Goal: Contribute content: Contribute content

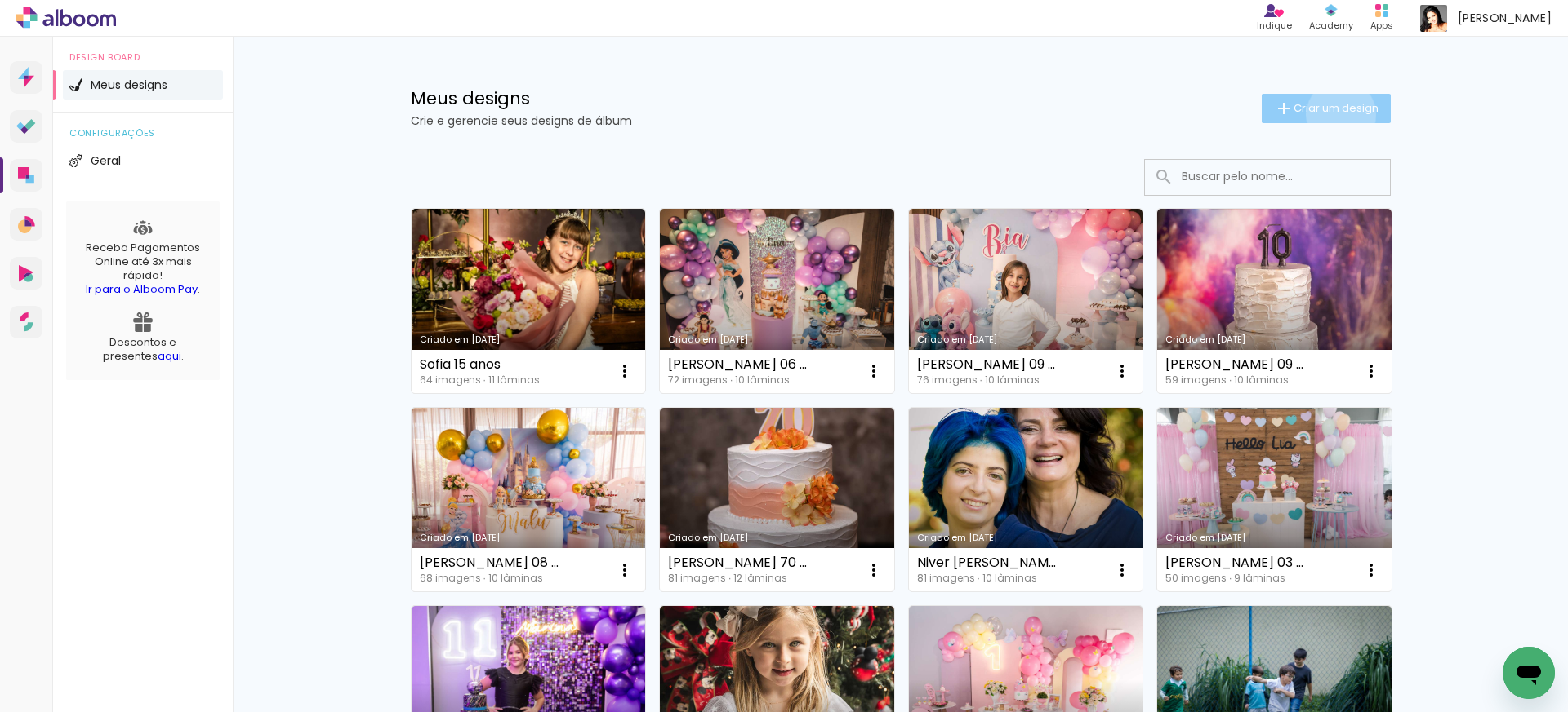
click at [1337, 114] on span "Criar um design" at bounding box center [1336, 108] width 85 height 11
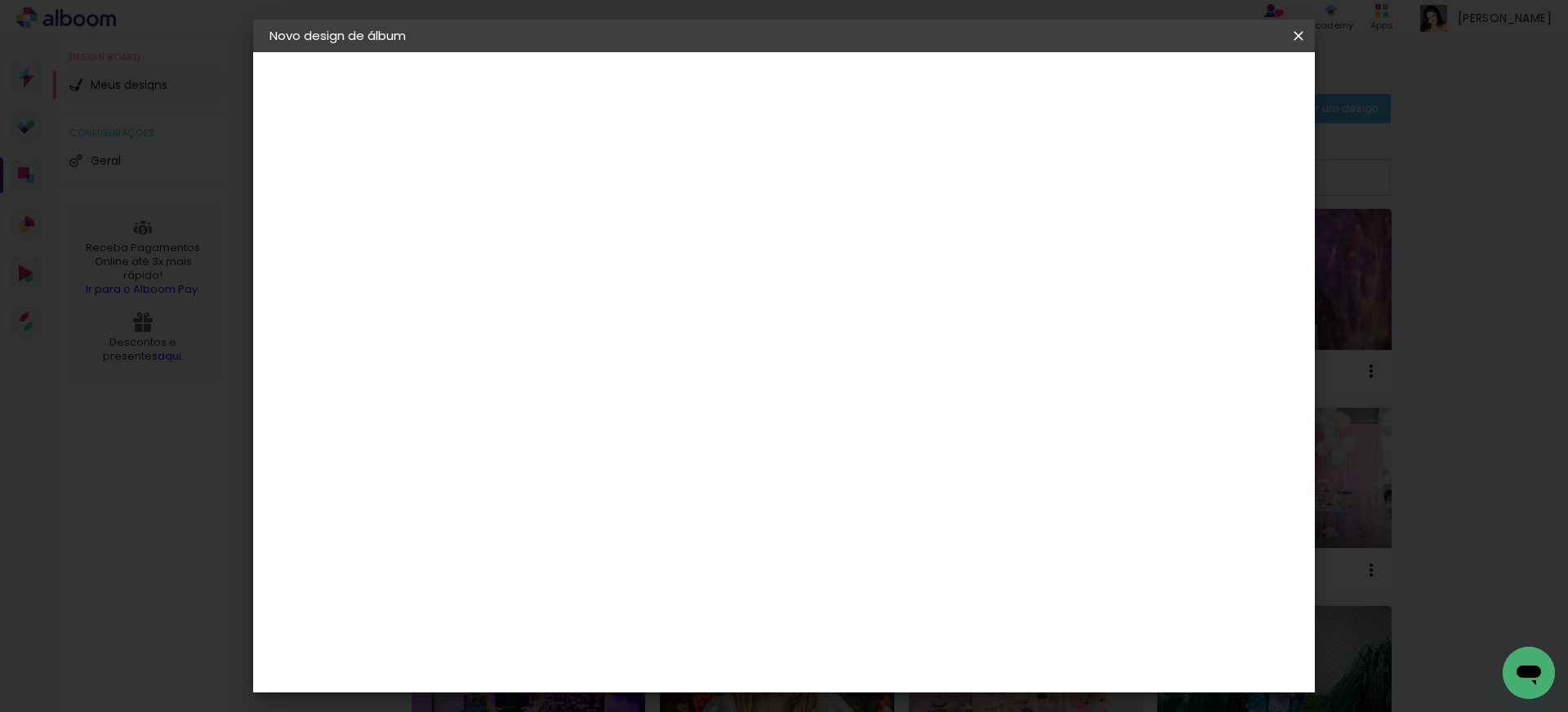
click at [537, 216] on input at bounding box center [537, 219] width 0 height 25
type input "[PERSON_NAME] 02 ANOS"
type paper-input "[PERSON_NAME] 02 ANOS"
click at [0, 0] on slot "Avançar" at bounding box center [0, 0] width 0 height 0
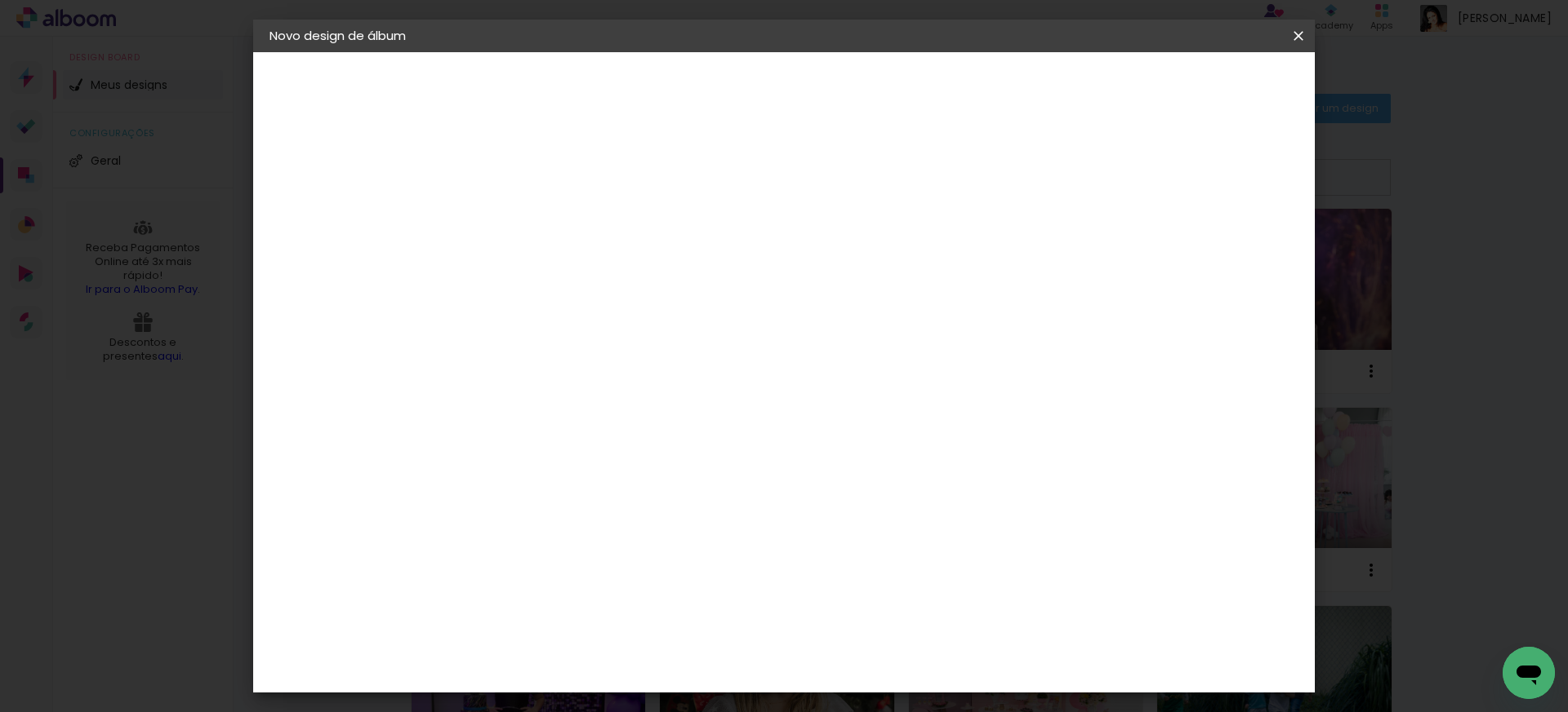
click at [639, 585] on paper-item "Ticcolor" at bounding box center [579, 603] width 177 height 36
click at [0, 0] on slot "Avançar" at bounding box center [0, 0] width 0 height 0
click at [600, 276] on input "text" at bounding box center [569, 284] width 64 height 25
click at [815, 295] on paper-item "Prime" at bounding box center [890, 303] width 326 height 33
type input "Prime"
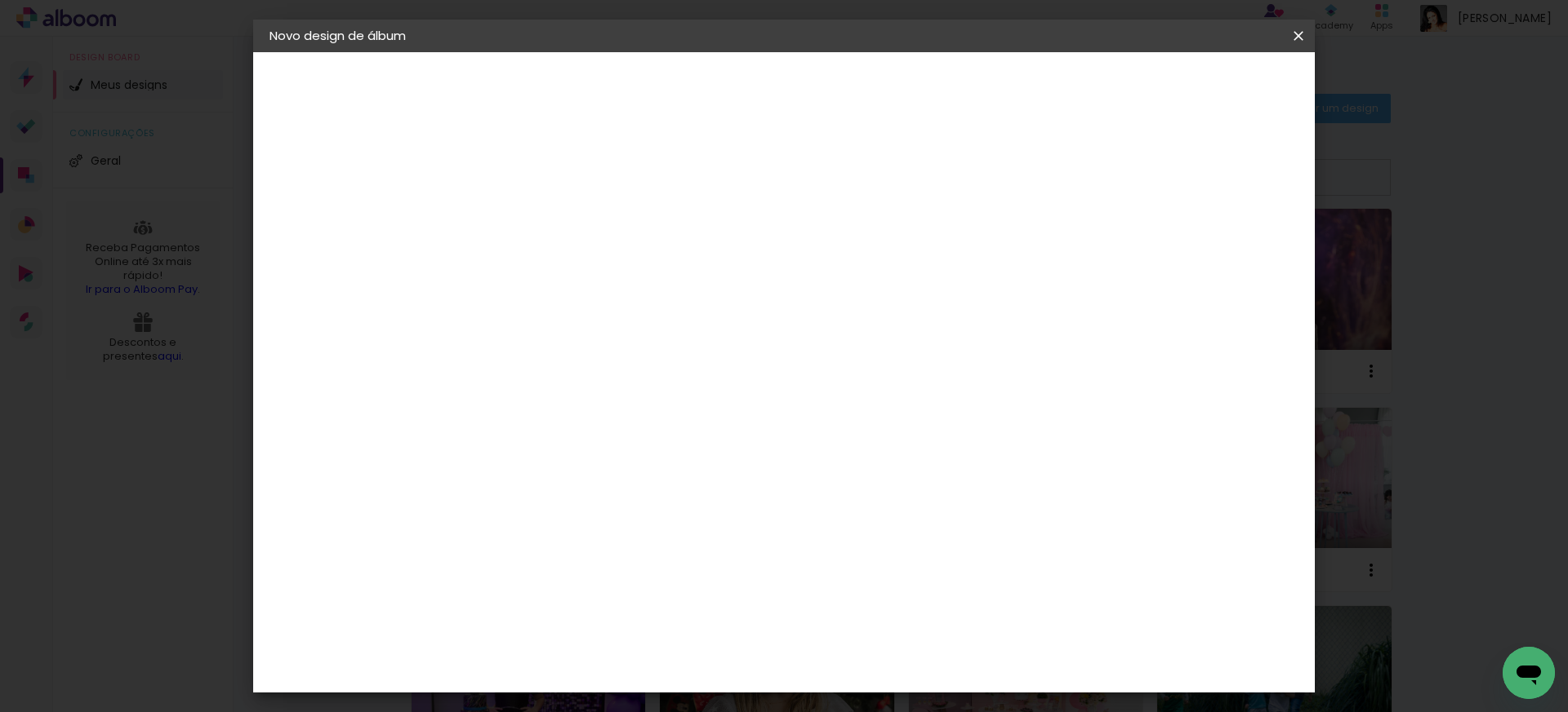
scroll to position [266, 0]
click at [647, 554] on span "30 × 30" at bounding box center [608, 575] width 76 height 43
click at [0, 0] on slot "Avançar" at bounding box center [0, 0] width 0 height 0
click at [1208, 88] on span "Iniciar design" at bounding box center [1172, 86] width 75 height 12
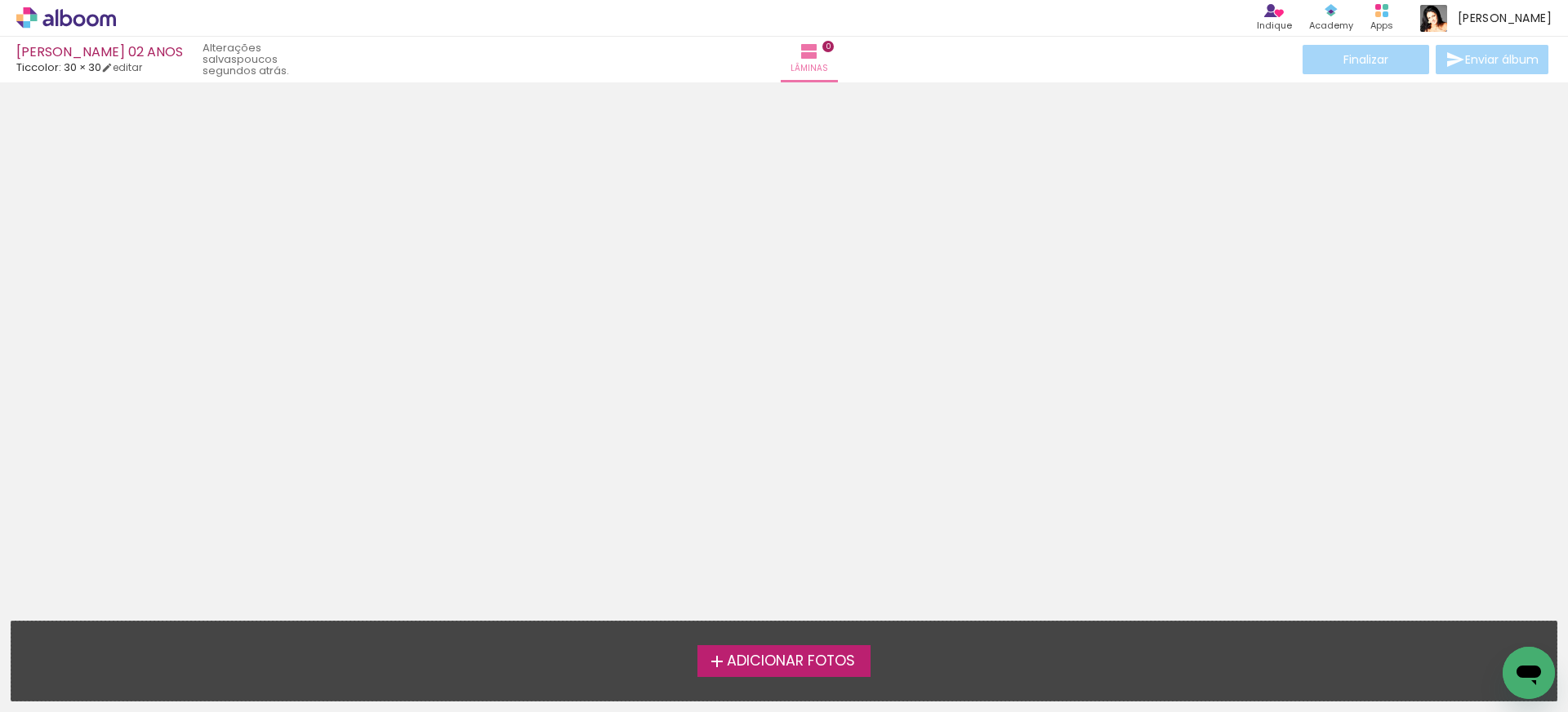
click at [777, 666] on span "Adicionar Fotos" at bounding box center [791, 662] width 128 height 15
click at [0, 0] on input "file" at bounding box center [0, 0] width 0 height 0
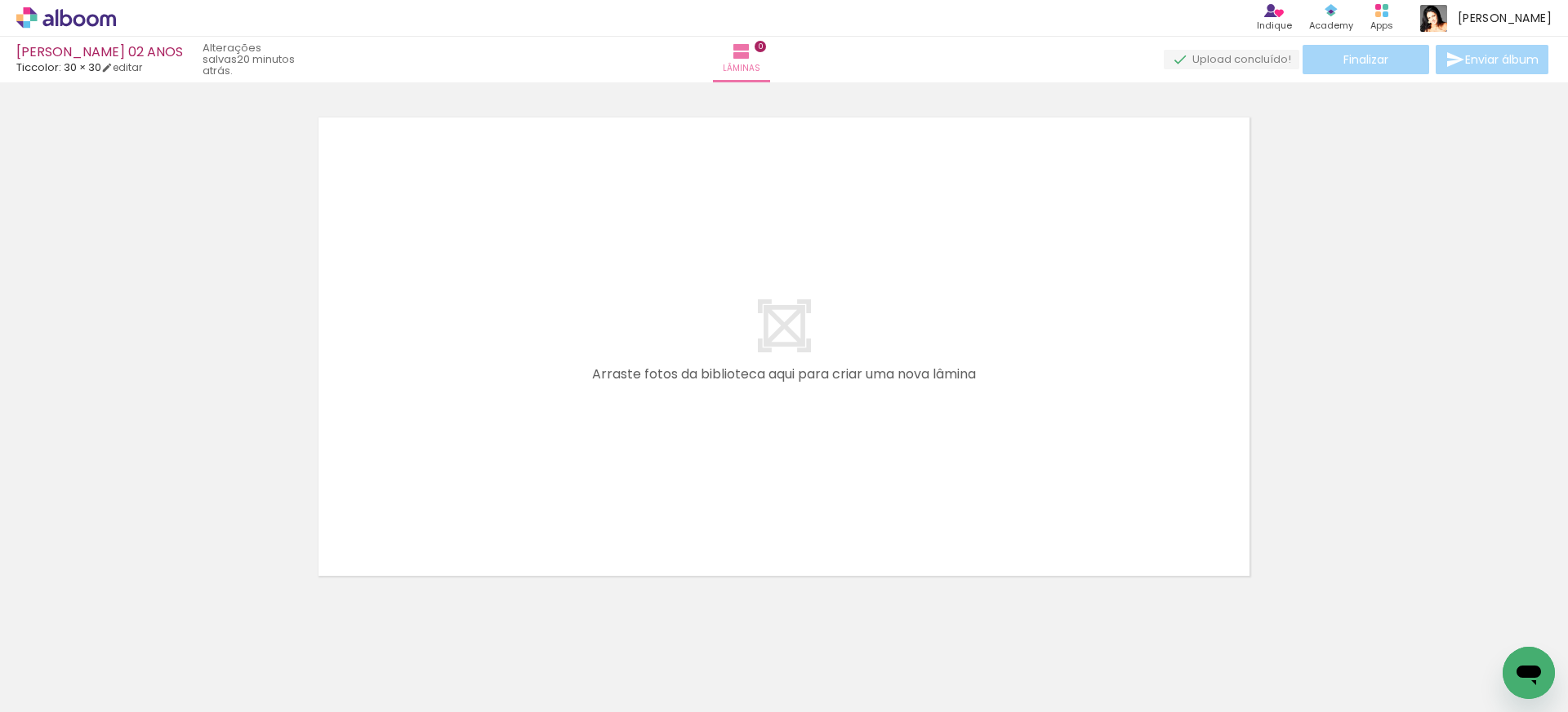
scroll to position [0, 1019]
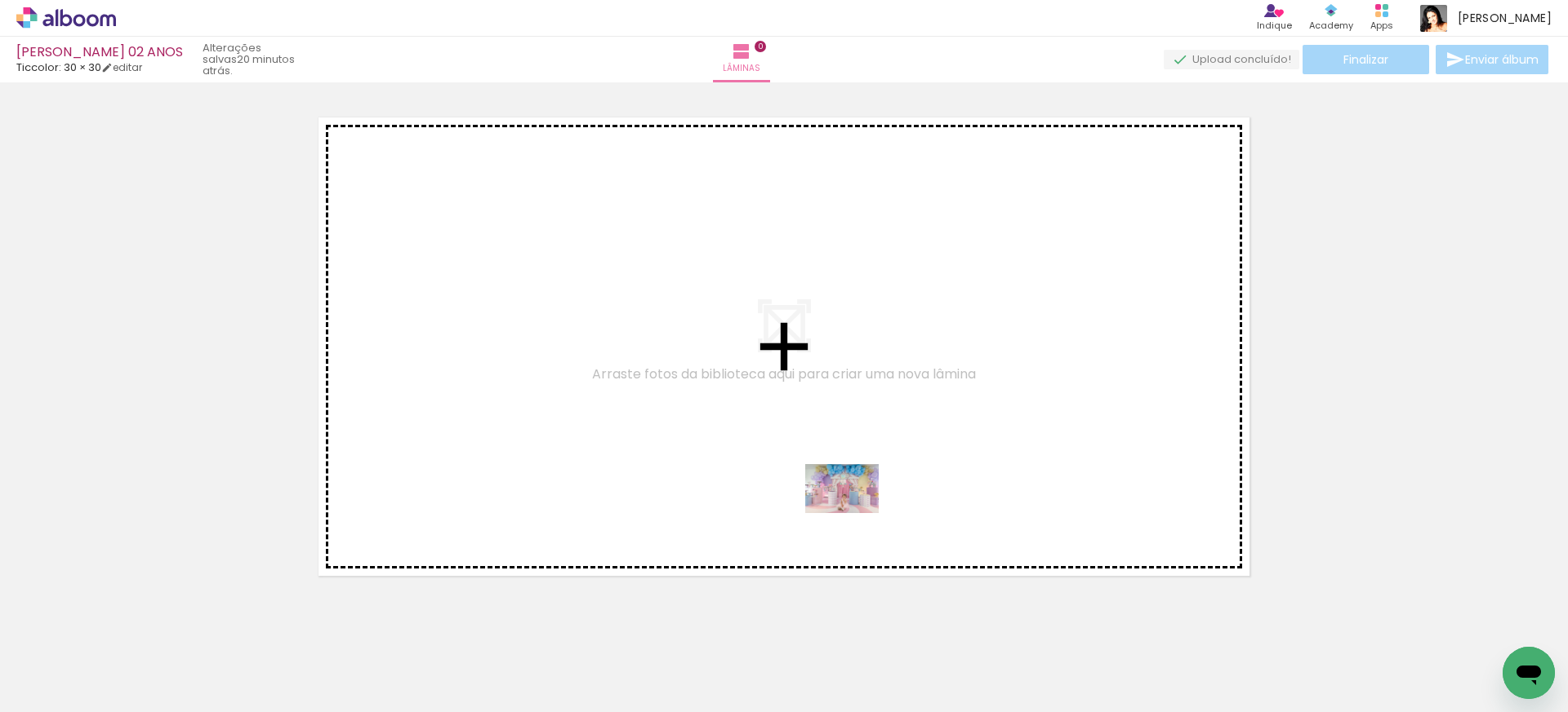
drag, startPoint x: 803, startPoint y: 666, endPoint x: 854, endPoint y: 514, distance: 160.3
click at [854, 514] on quentale-workspace at bounding box center [784, 356] width 1568 height 712
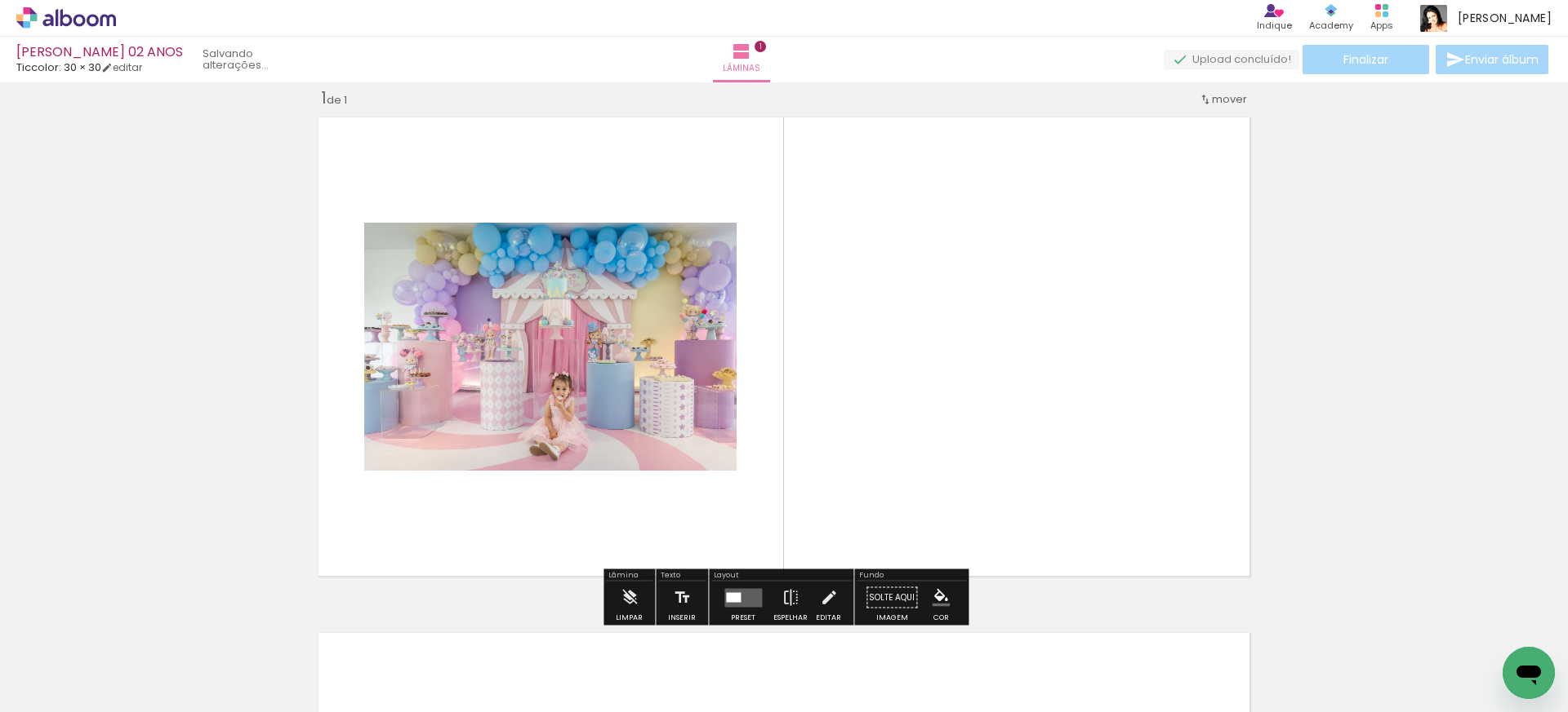
scroll to position [20, 0]
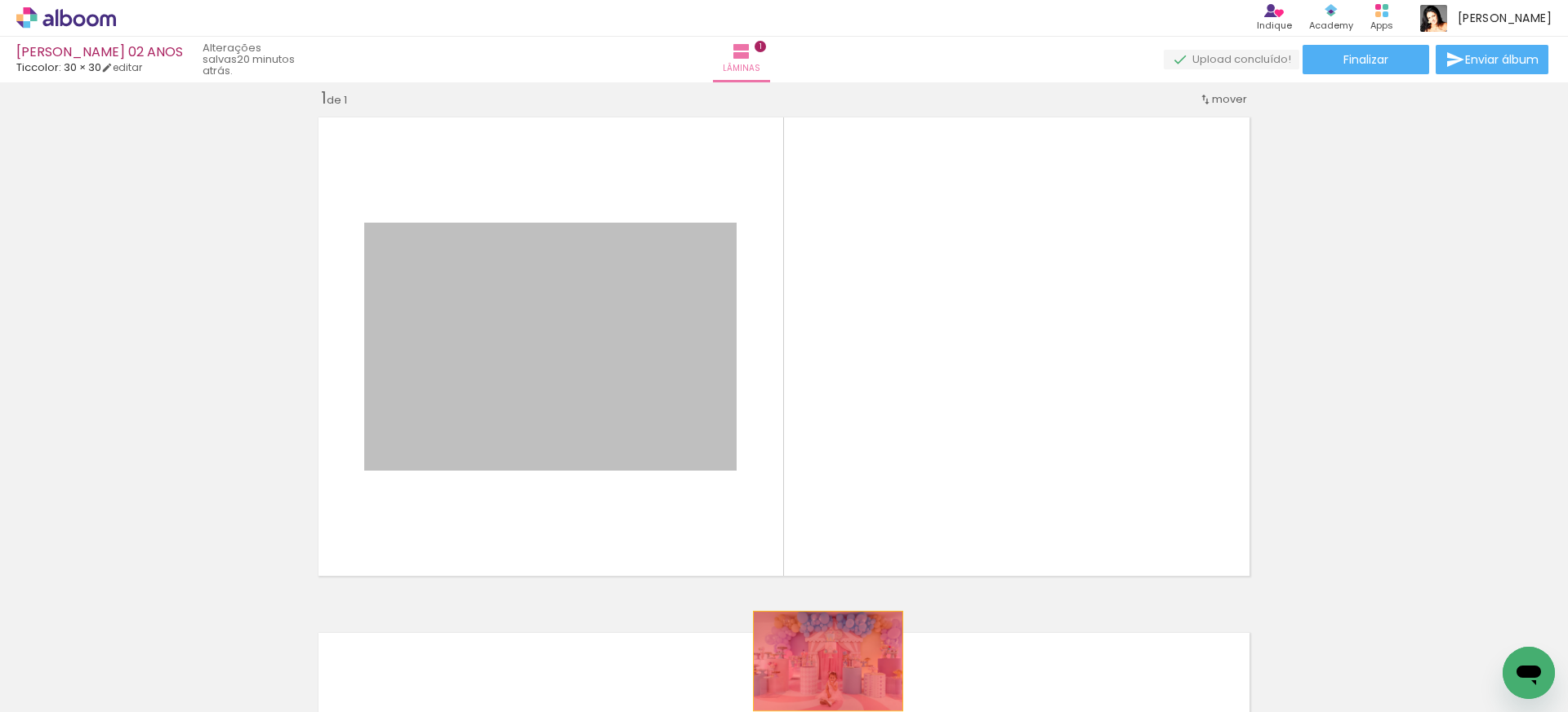
drag, startPoint x: 534, startPoint y: 355, endPoint x: 826, endPoint y: 661, distance: 423.0
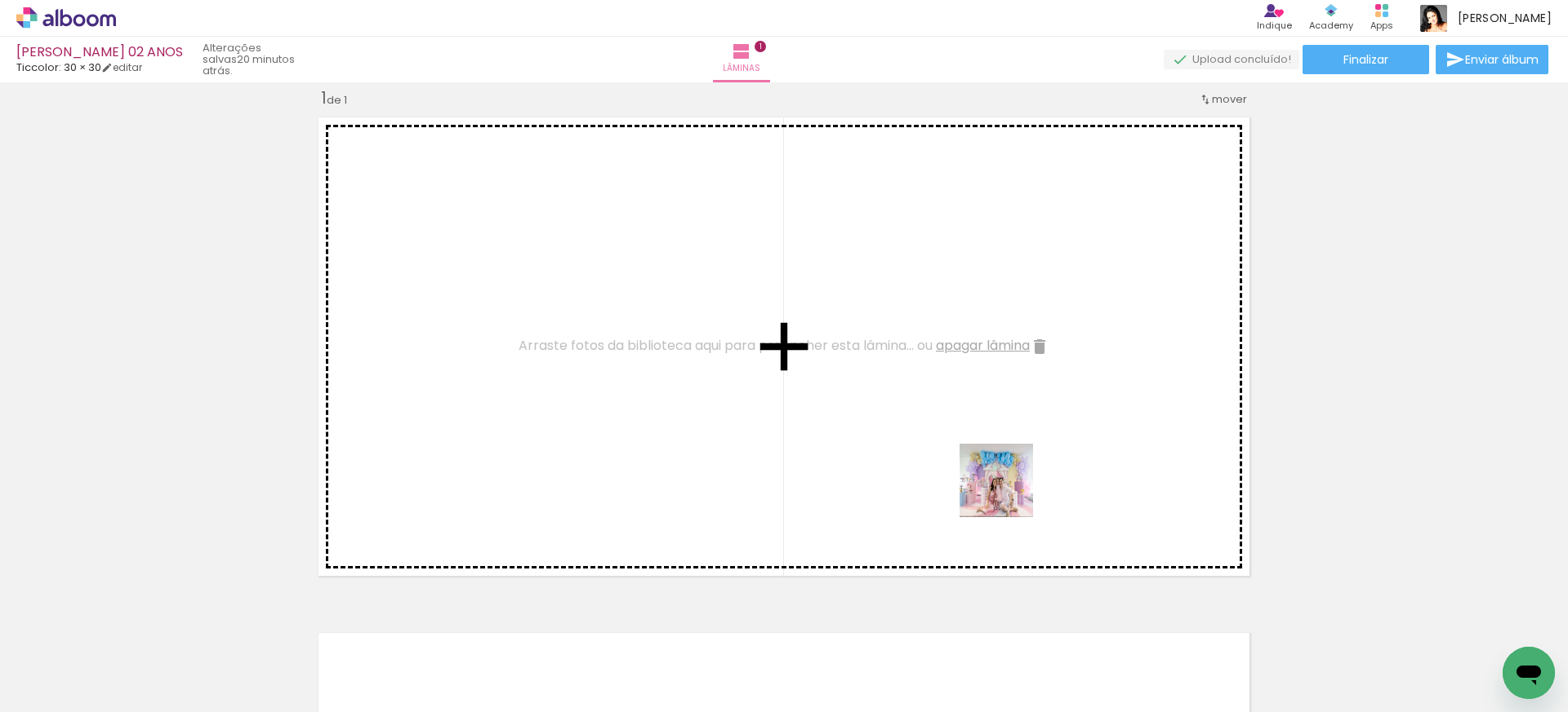
drag, startPoint x: 984, startPoint y: 665, endPoint x: 1009, endPoint y: 491, distance: 175.8
click at [1009, 491] on quentale-workspace at bounding box center [784, 356] width 1568 height 712
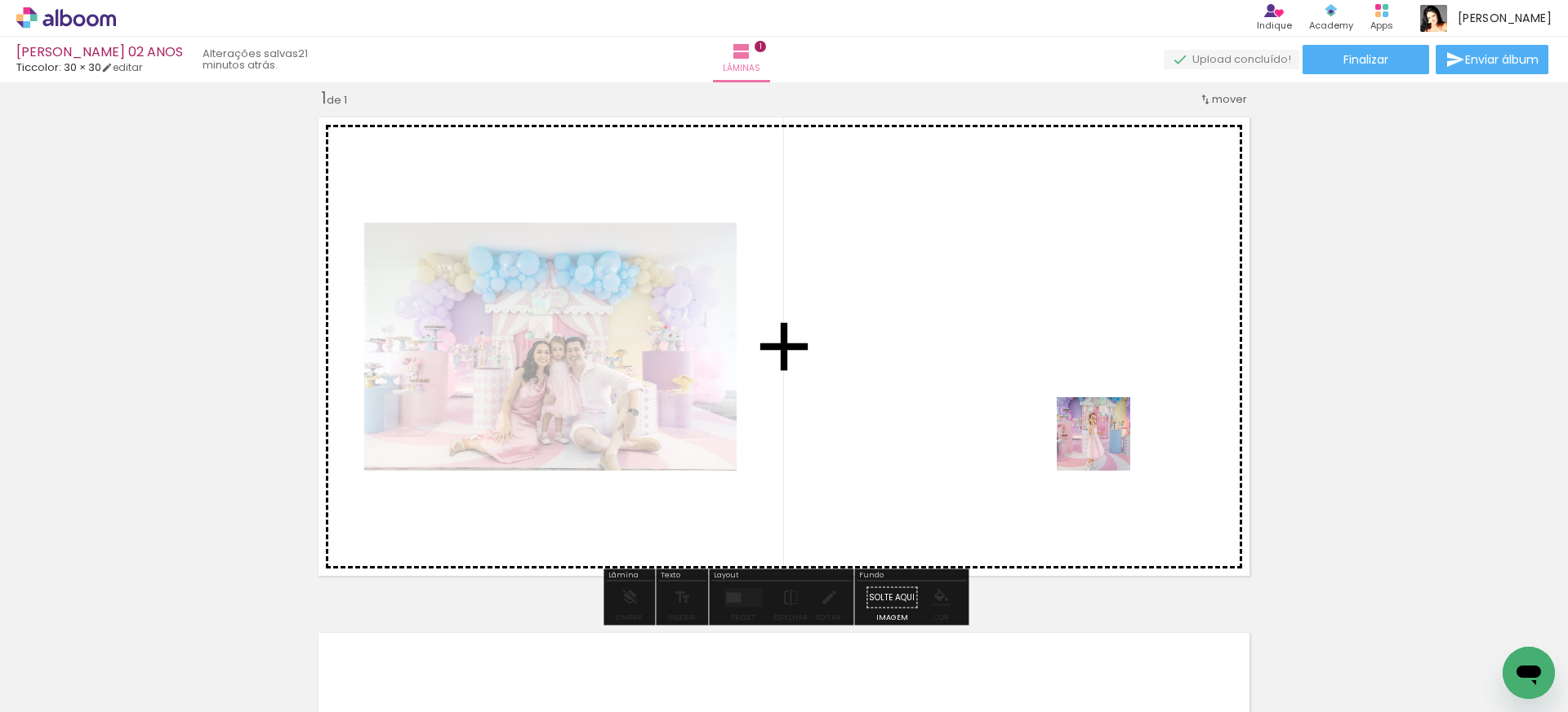
drag, startPoint x: 1175, startPoint y: 666, endPoint x: 1104, endPoint y: 444, distance: 233.1
click at [1104, 444] on quentale-workspace at bounding box center [784, 356] width 1568 height 712
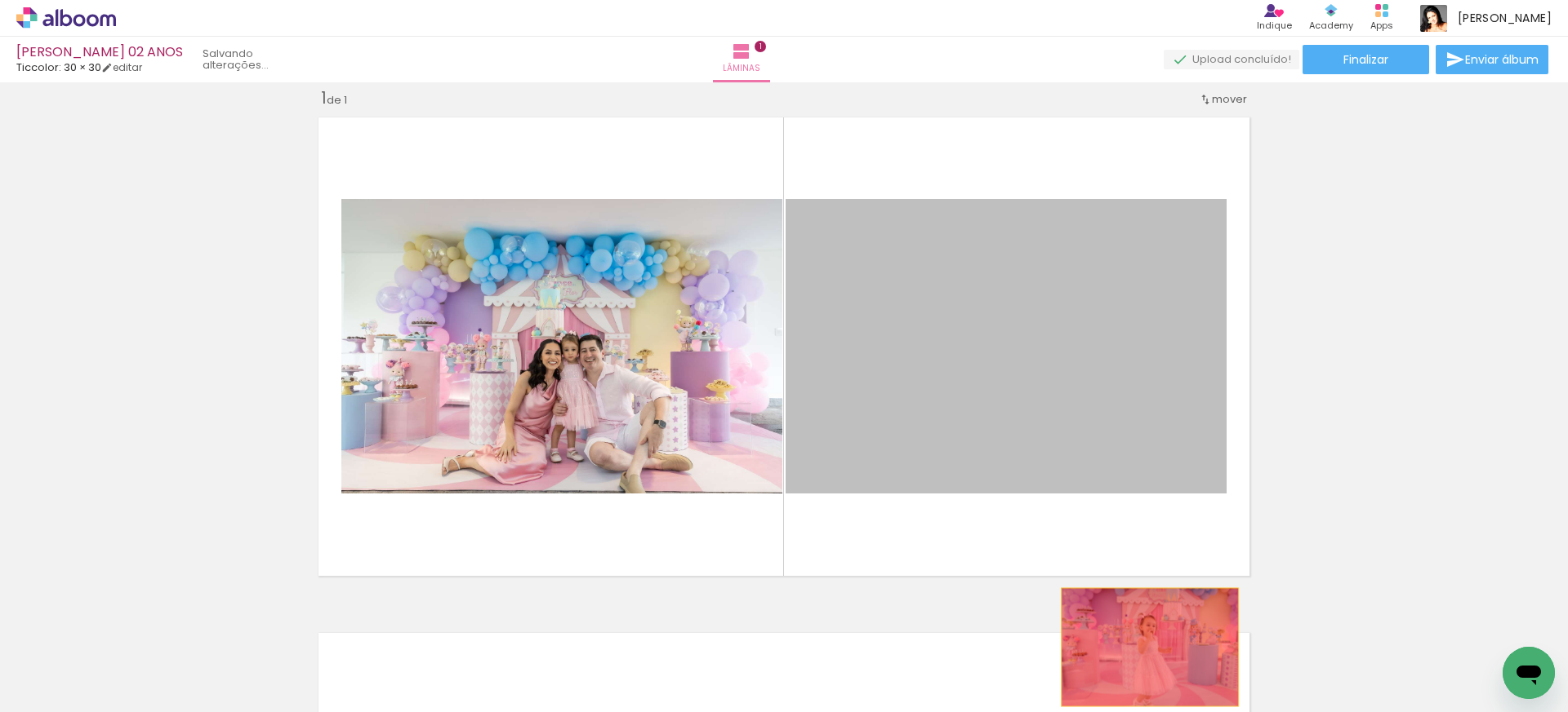
drag, startPoint x: 1065, startPoint y: 396, endPoint x: 1127, endPoint y: 654, distance: 265.3
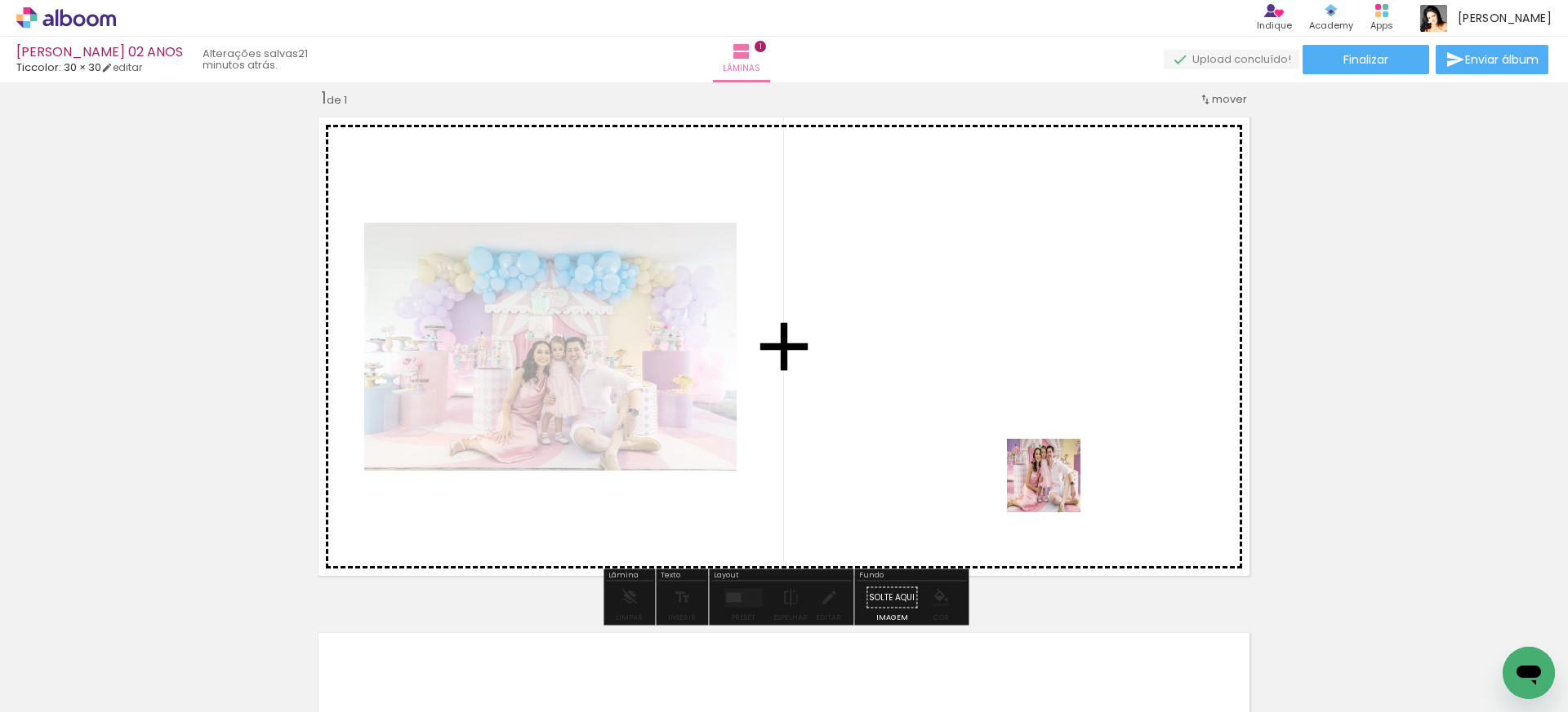
drag, startPoint x: 1062, startPoint y: 672, endPoint x: 1051, endPoint y: 454, distance: 218.3
click at [1051, 454] on quentale-workspace at bounding box center [784, 356] width 1568 height 712
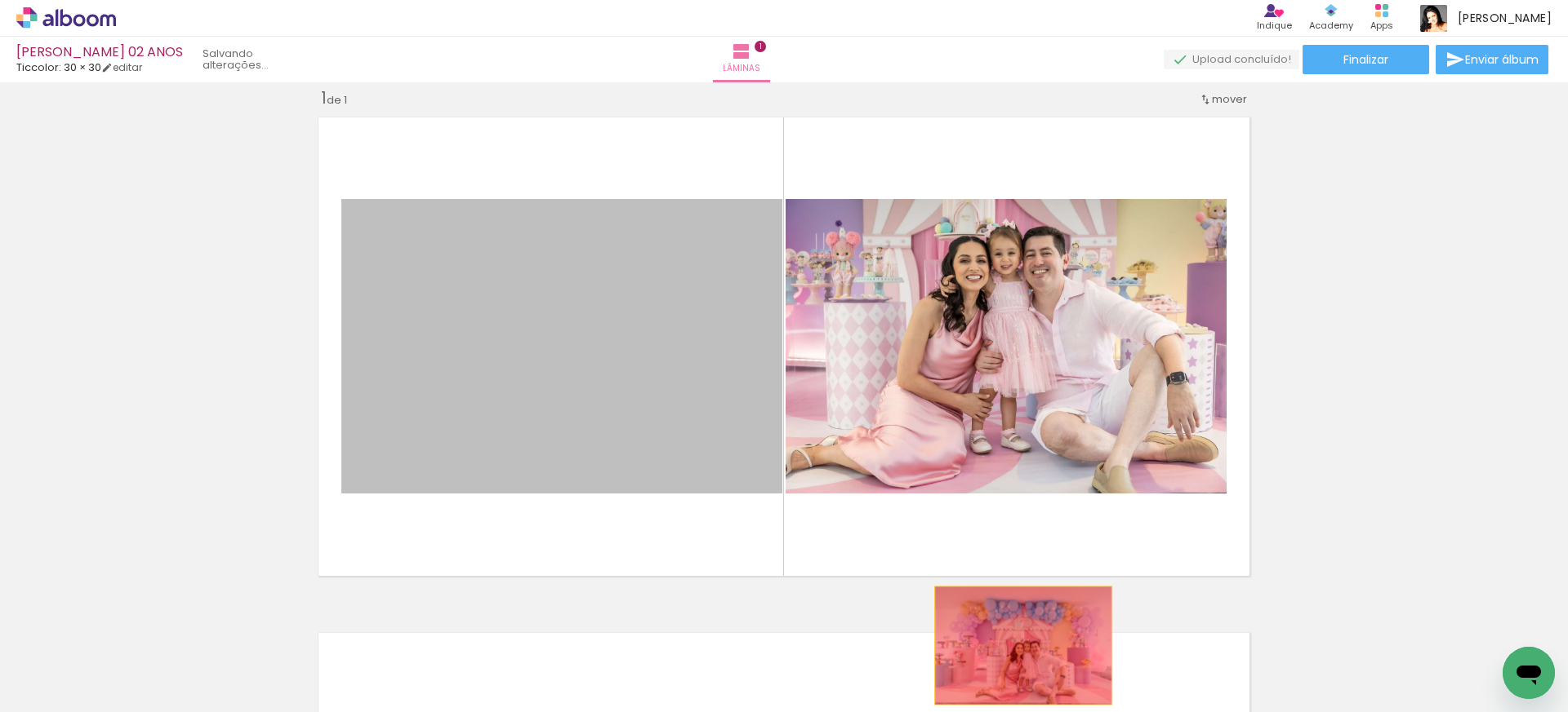
drag, startPoint x: 555, startPoint y: 331, endPoint x: 1031, endPoint y: 655, distance: 575.8
click at [1029, 655] on quentale-workspace at bounding box center [784, 356] width 1568 height 712
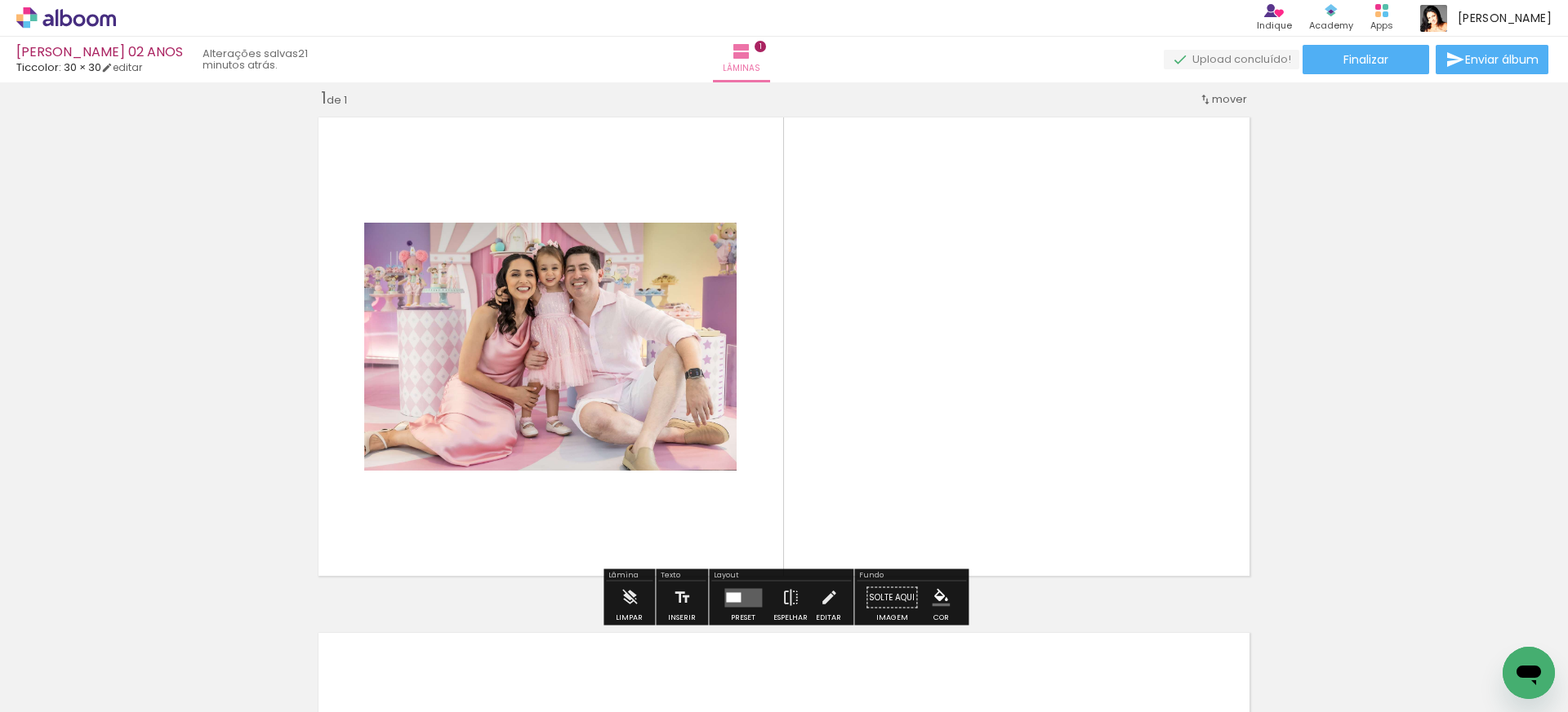
click at [663, 386] on quentale-photo at bounding box center [550, 347] width 373 height 248
click at [747, 594] on quentale-layouter at bounding box center [743, 597] width 37 height 19
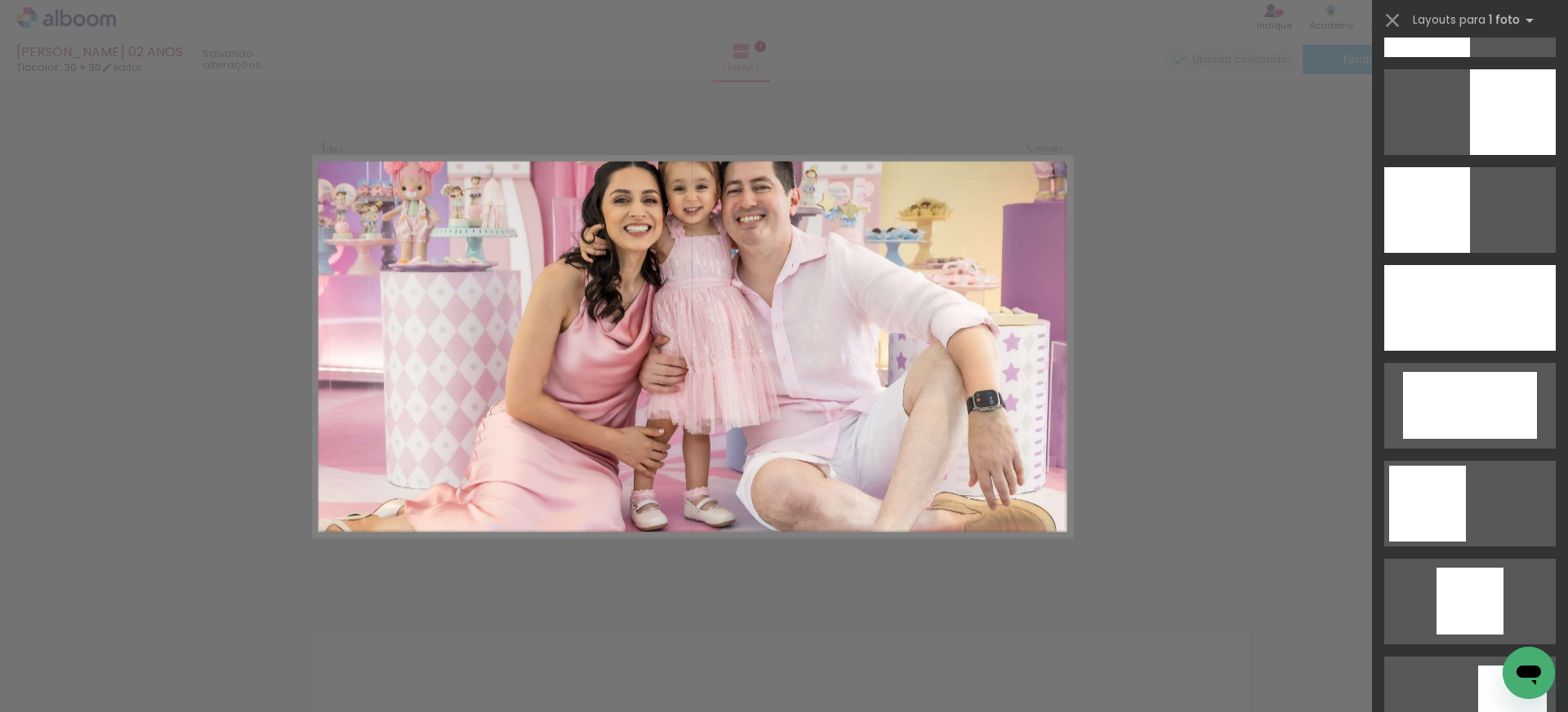
scroll to position [1262, 0]
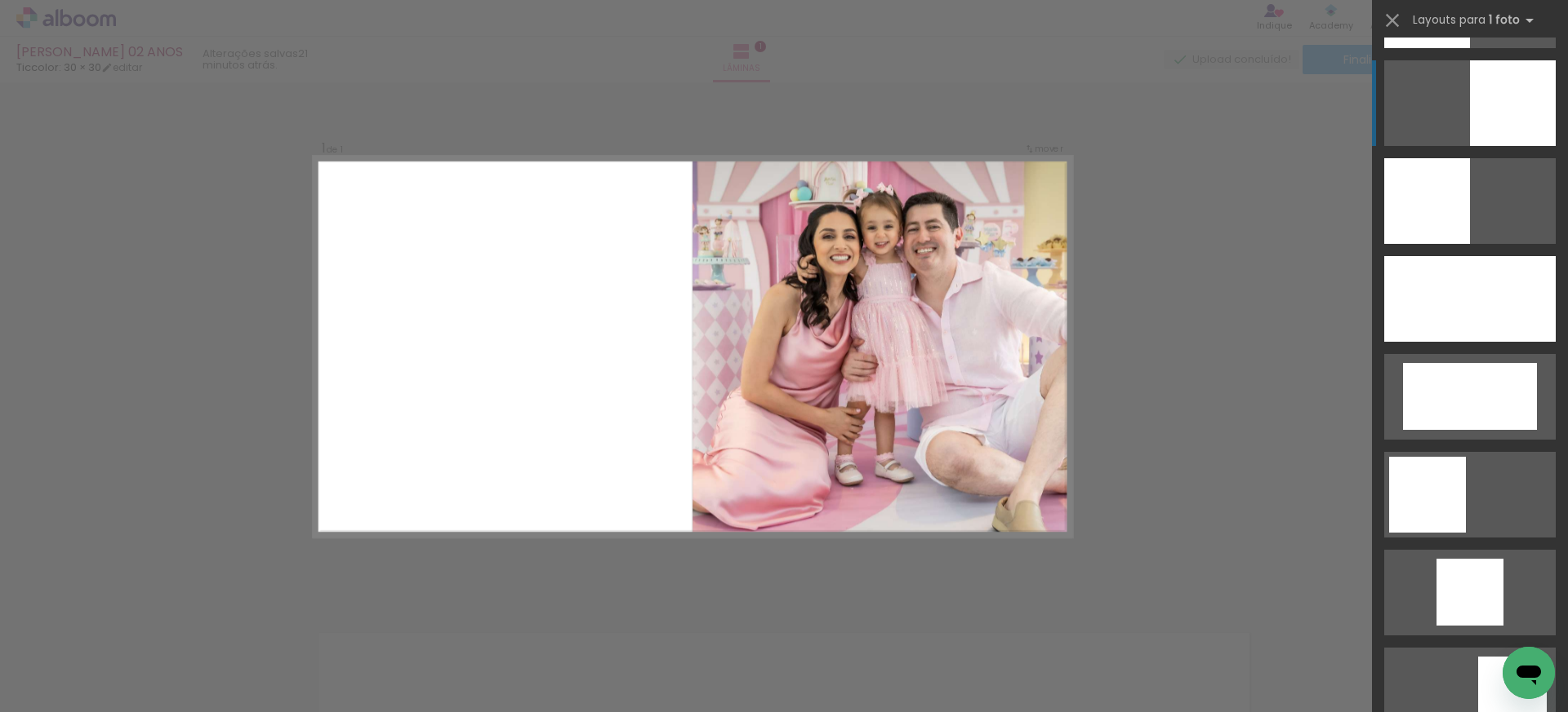
click at [1506, 114] on div at bounding box center [1512, 103] width 86 height 86
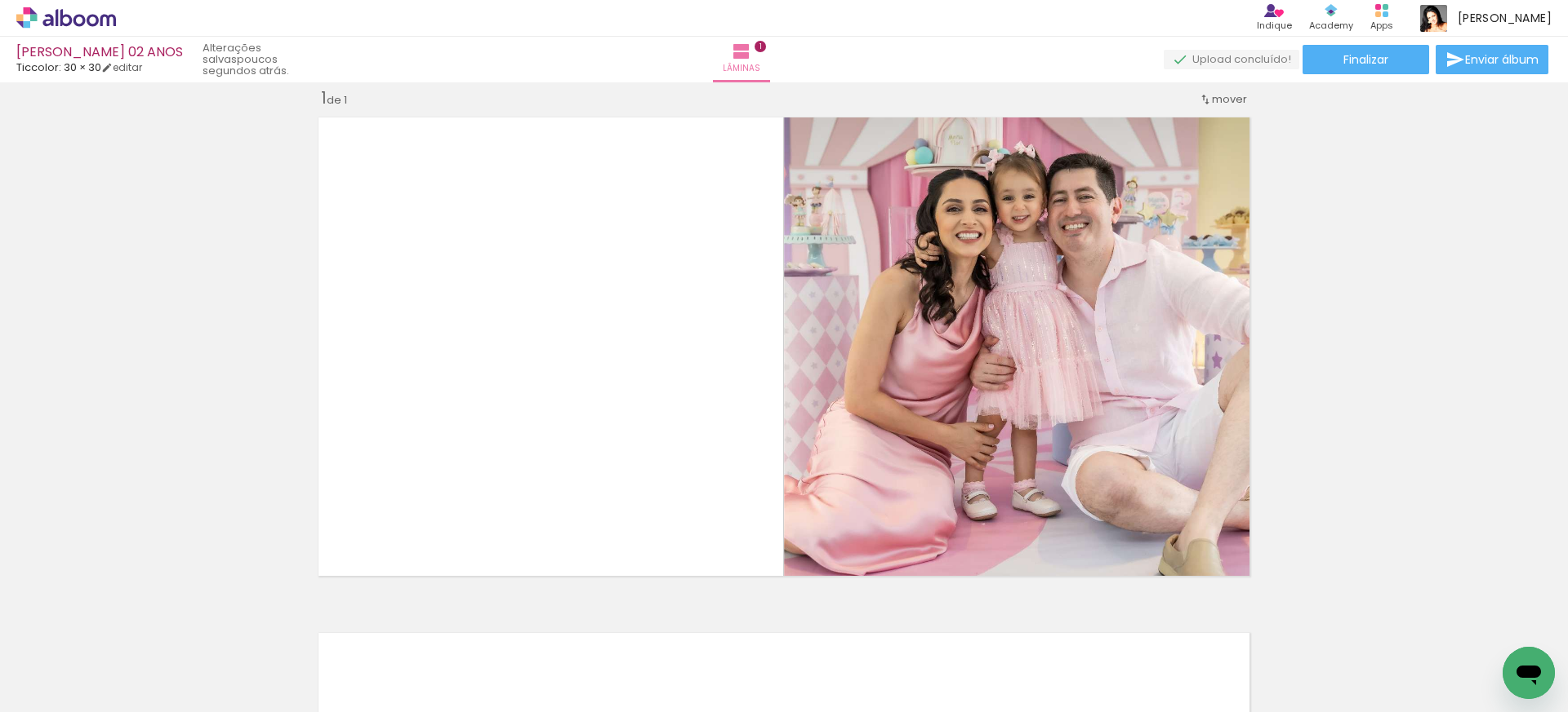
scroll to position [0, 922]
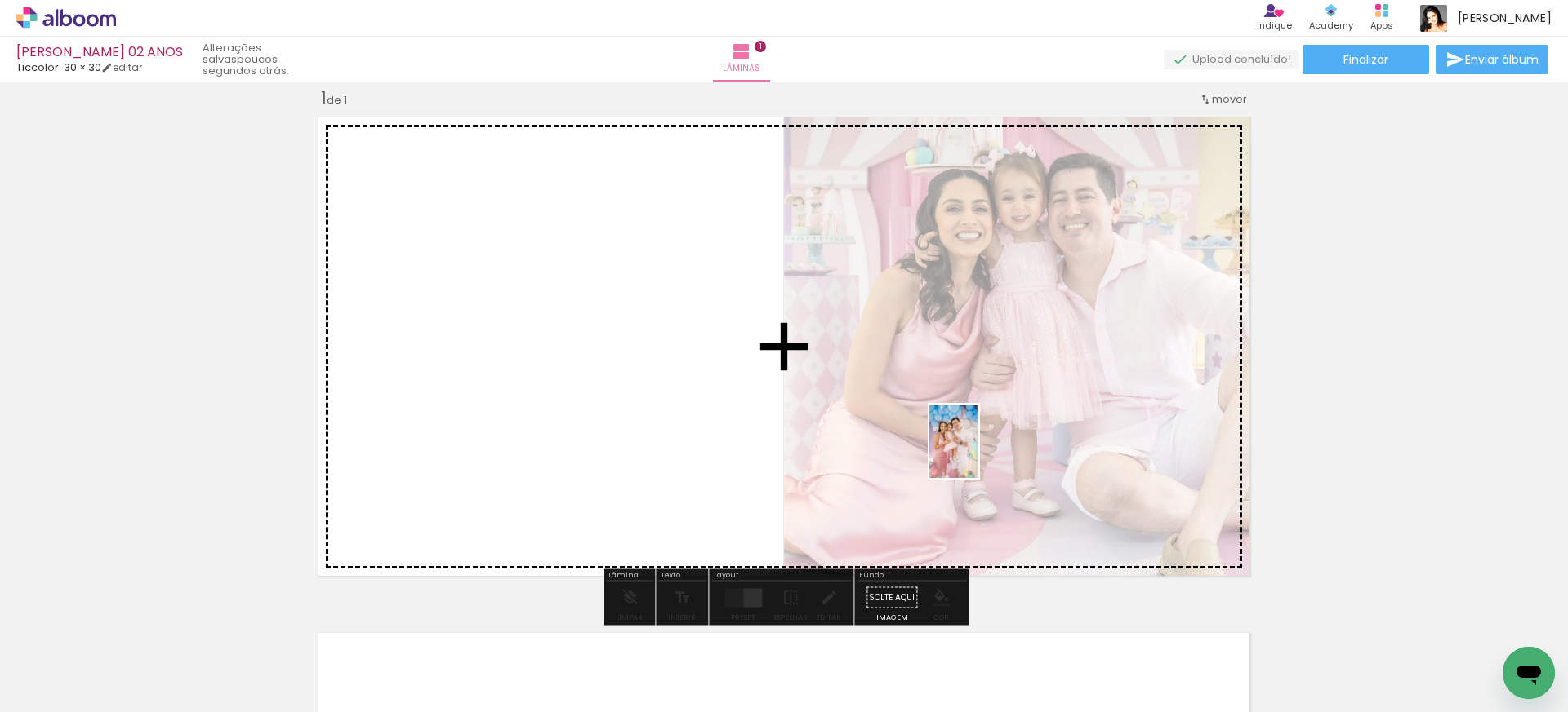
drag, startPoint x: 530, startPoint y: 657, endPoint x: 979, endPoint y: 453, distance: 493.2
click at [979, 453] on quentale-workspace at bounding box center [784, 356] width 1568 height 712
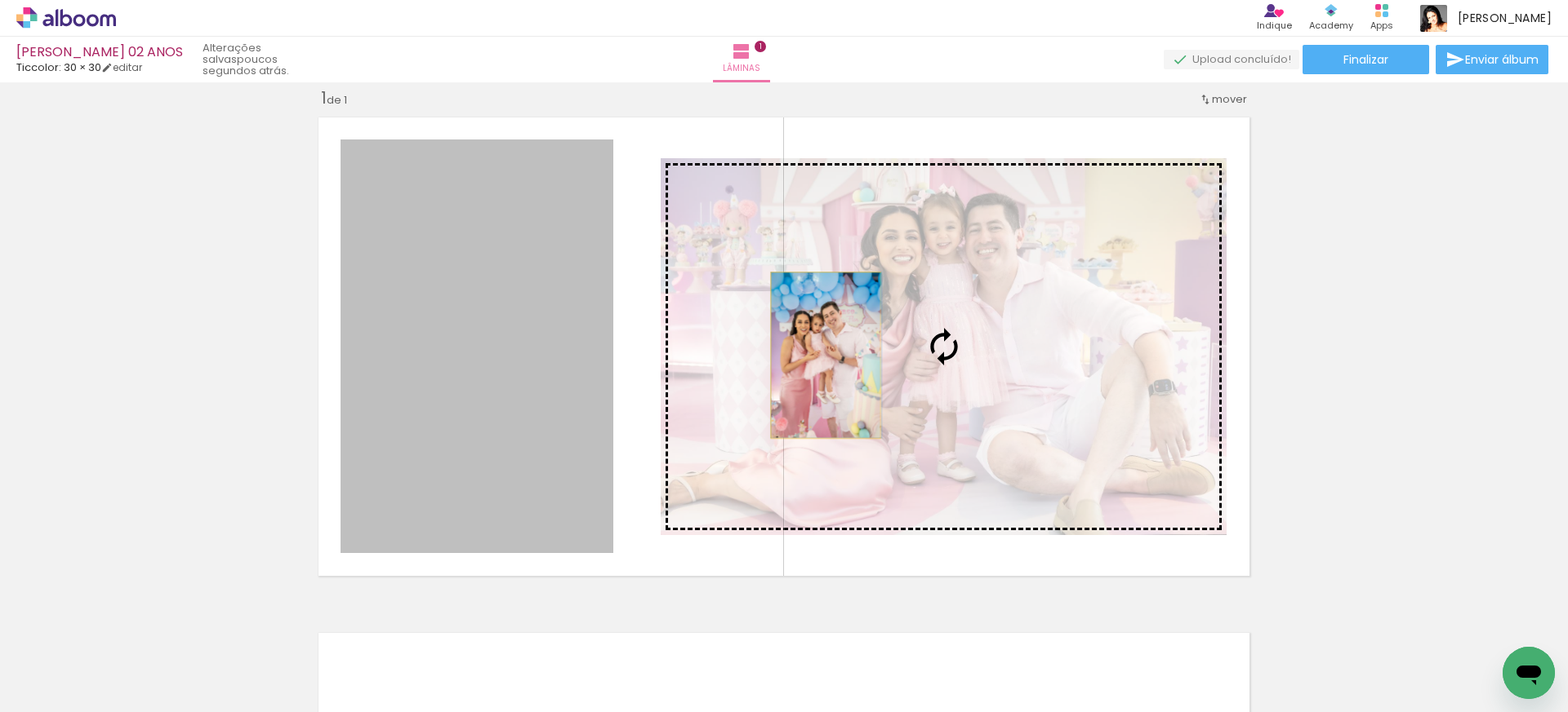
drag, startPoint x: 507, startPoint y: 354, endPoint x: 825, endPoint y: 355, distance: 318.0
click at [0, 0] on slot at bounding box center [0, 0] width 0 height 0
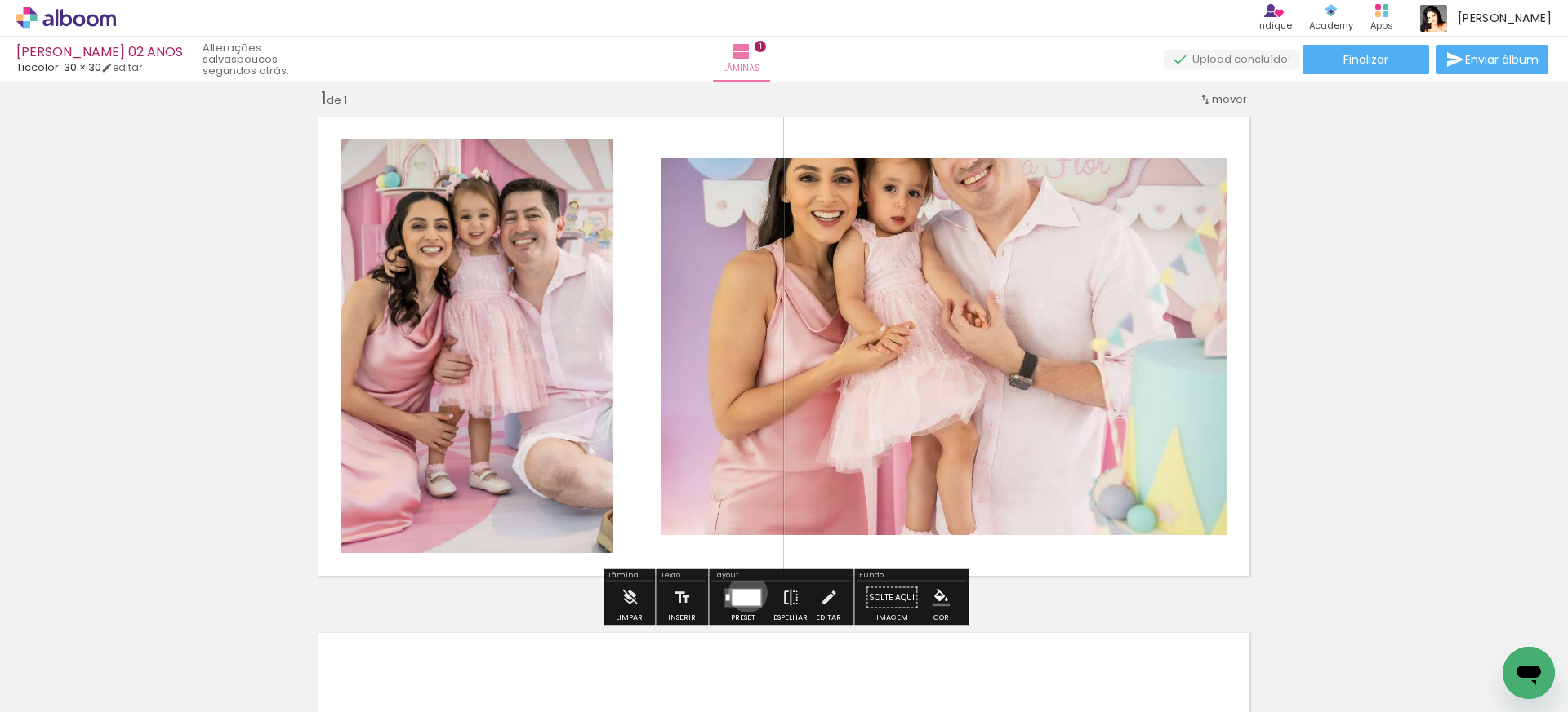
click at [743, 593] on div at bounding box center [745, 597] width 28 height 16
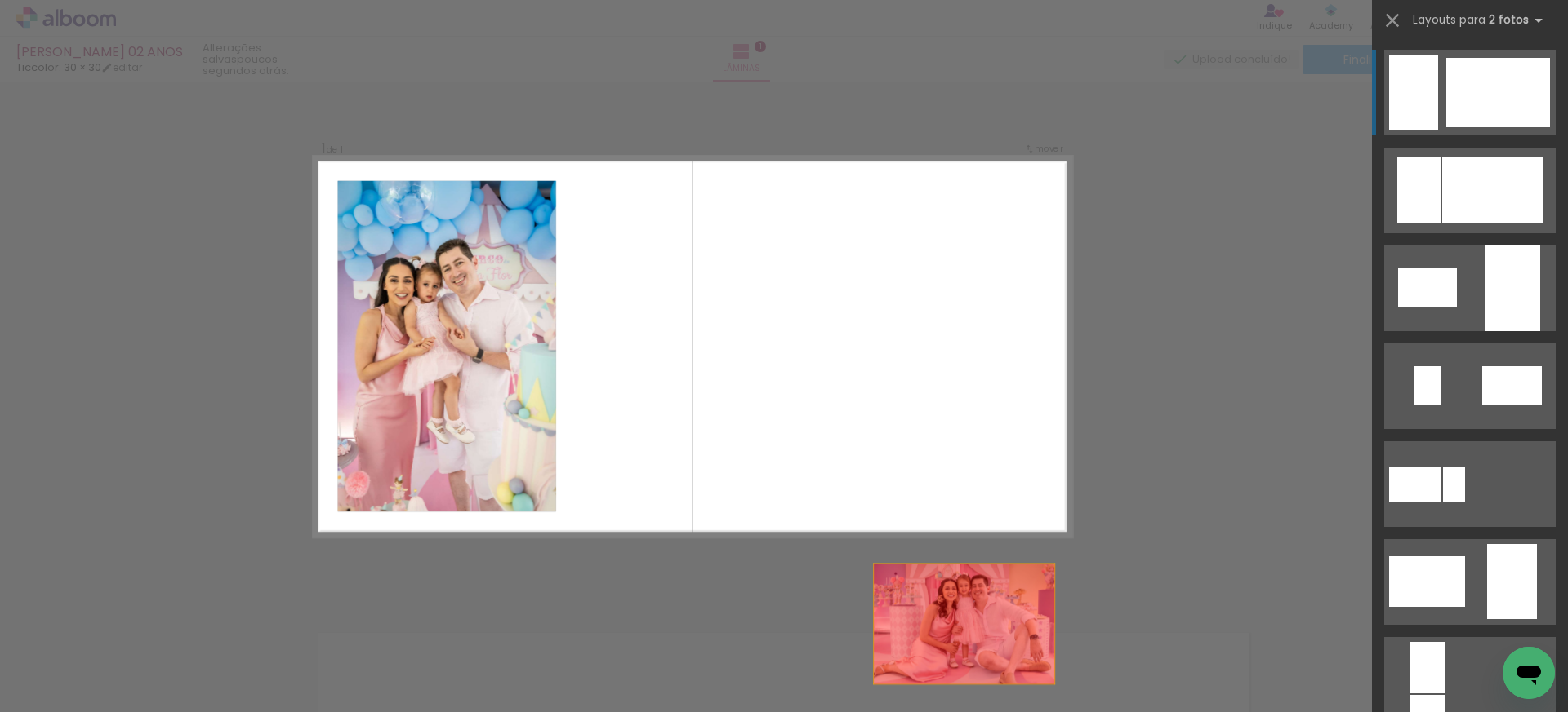
drag, startPoint x: 519, startPoint y: 346, endPoint x: 646, endPoint y: 683, distance: 360.1
click at [641, 693] on quentale-workspace at bounding box center [784, 356] width 1568 height 712
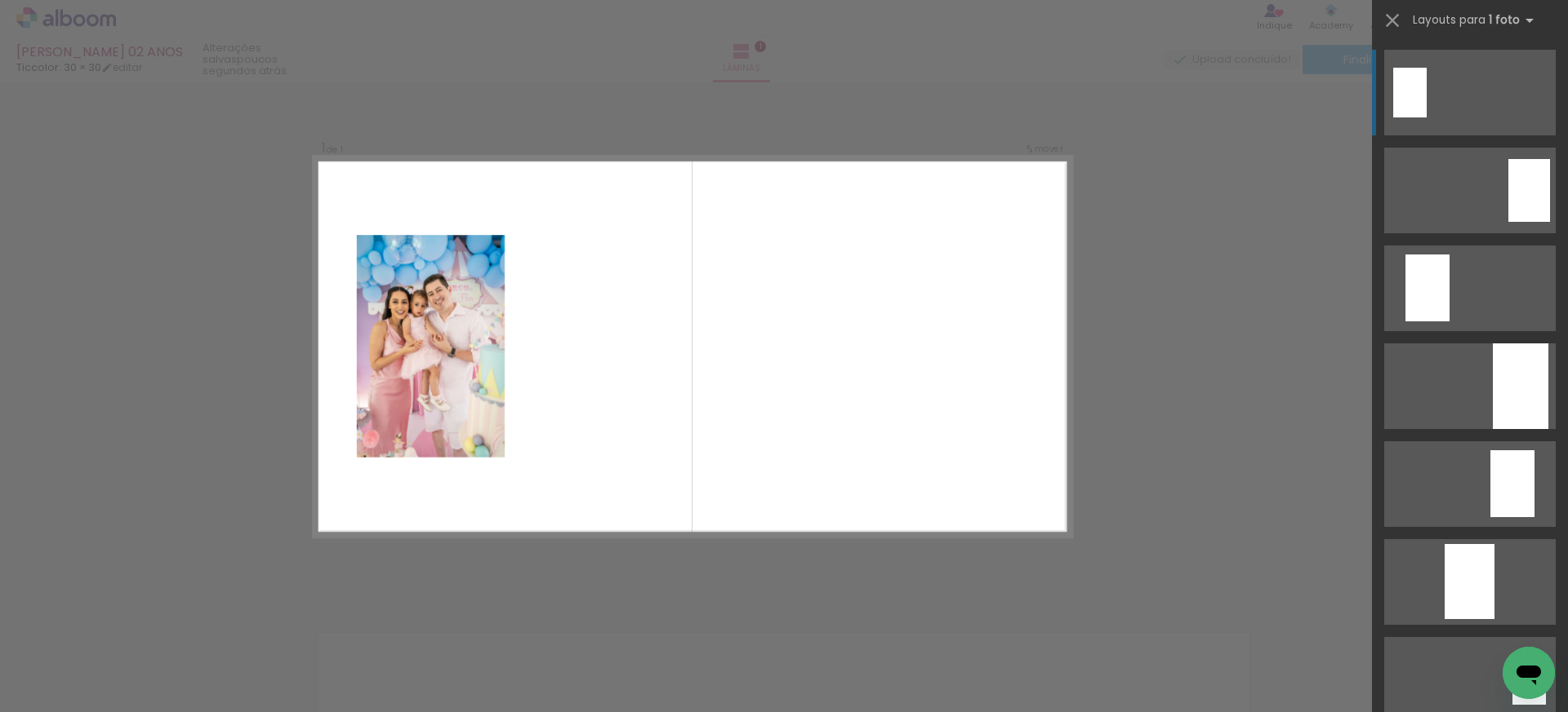
click at [1136, 399] on div "Confirmar Cancelar" at bounding box center [784, 597] width 1568 height 1071
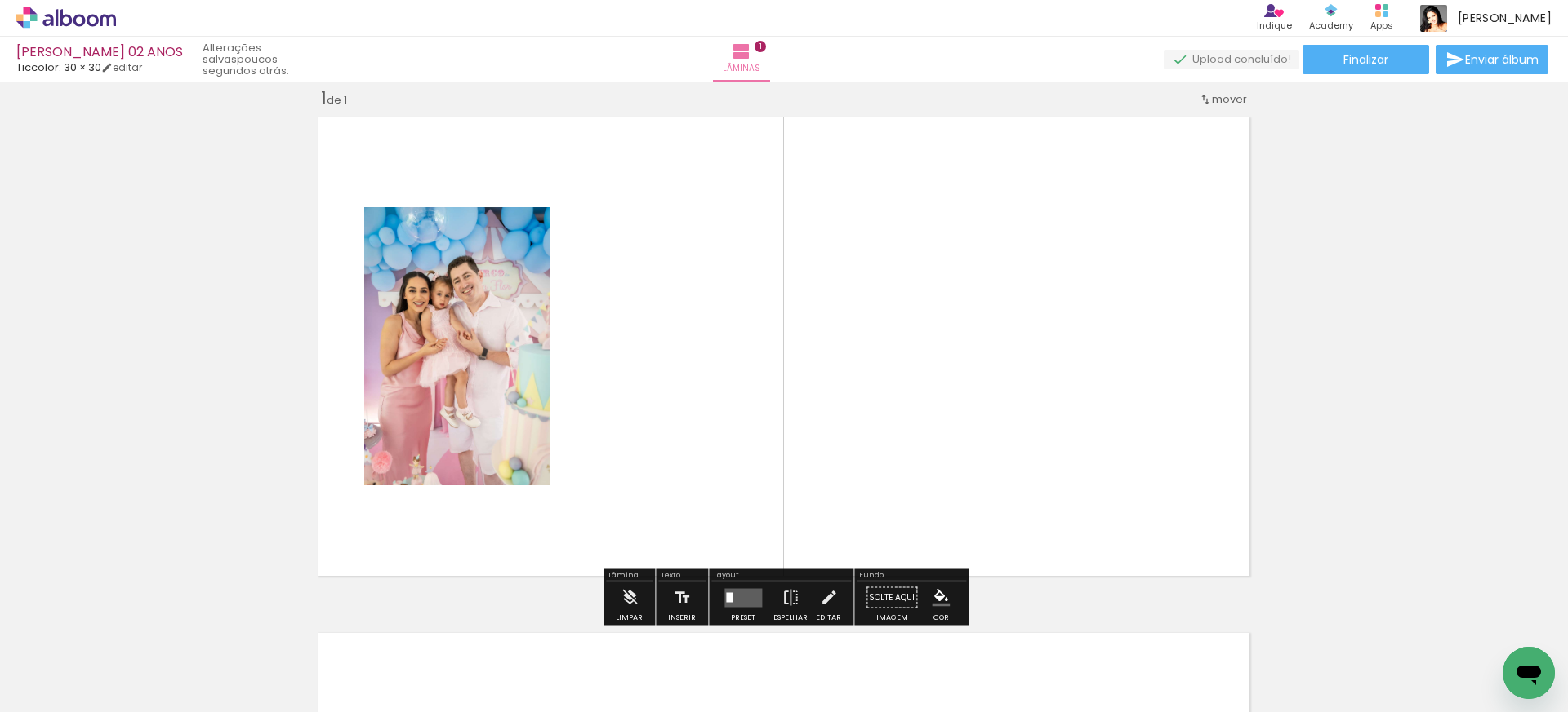
click at [430, 358] on quentale-photo at bounding box center [456, 347] width 185 height 279
click at [747, 606] on quentale-layouter at bounding box center [743, 597] width 37 height 19
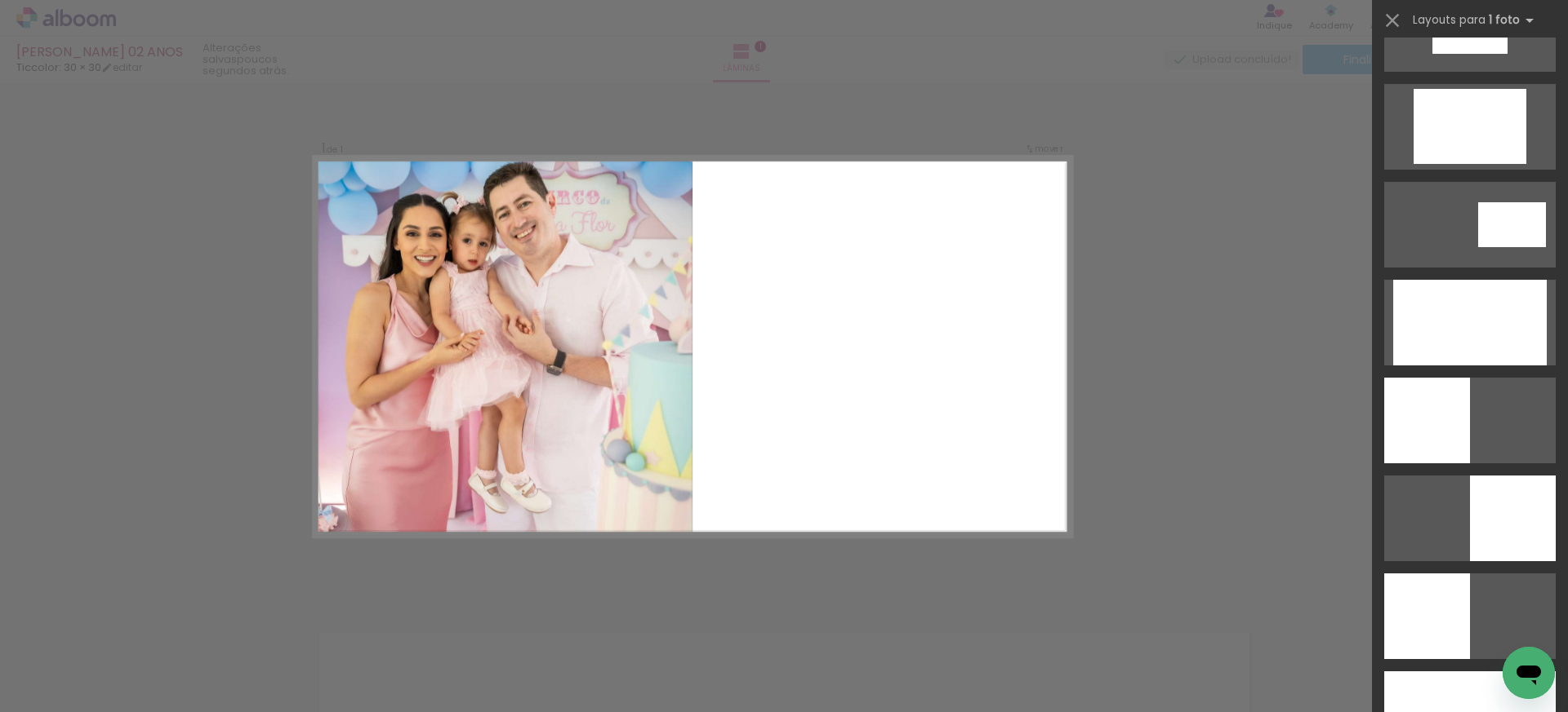
scroll to position [3140, 0]
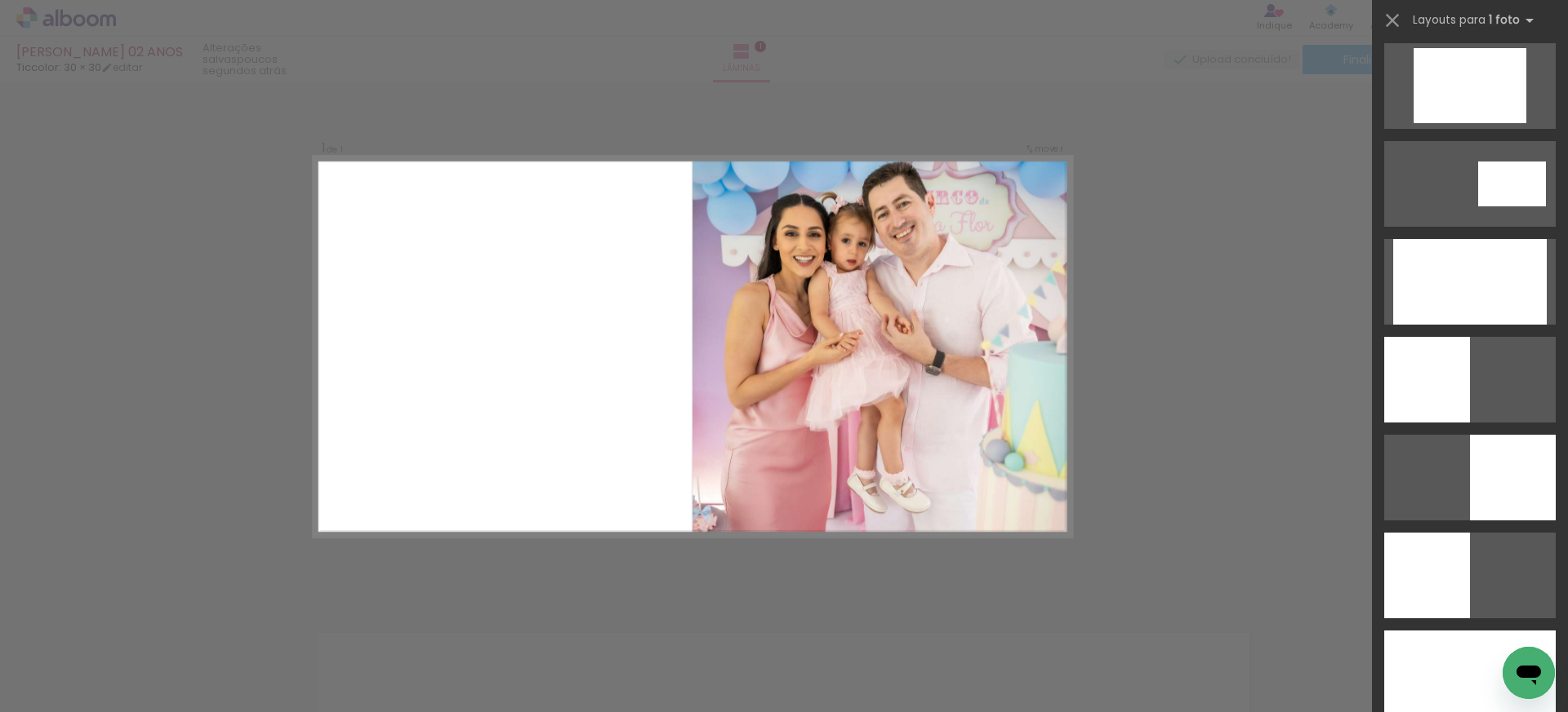
click at [1517, 450] on div at bounding box center [1512, 478] width 86 height 86
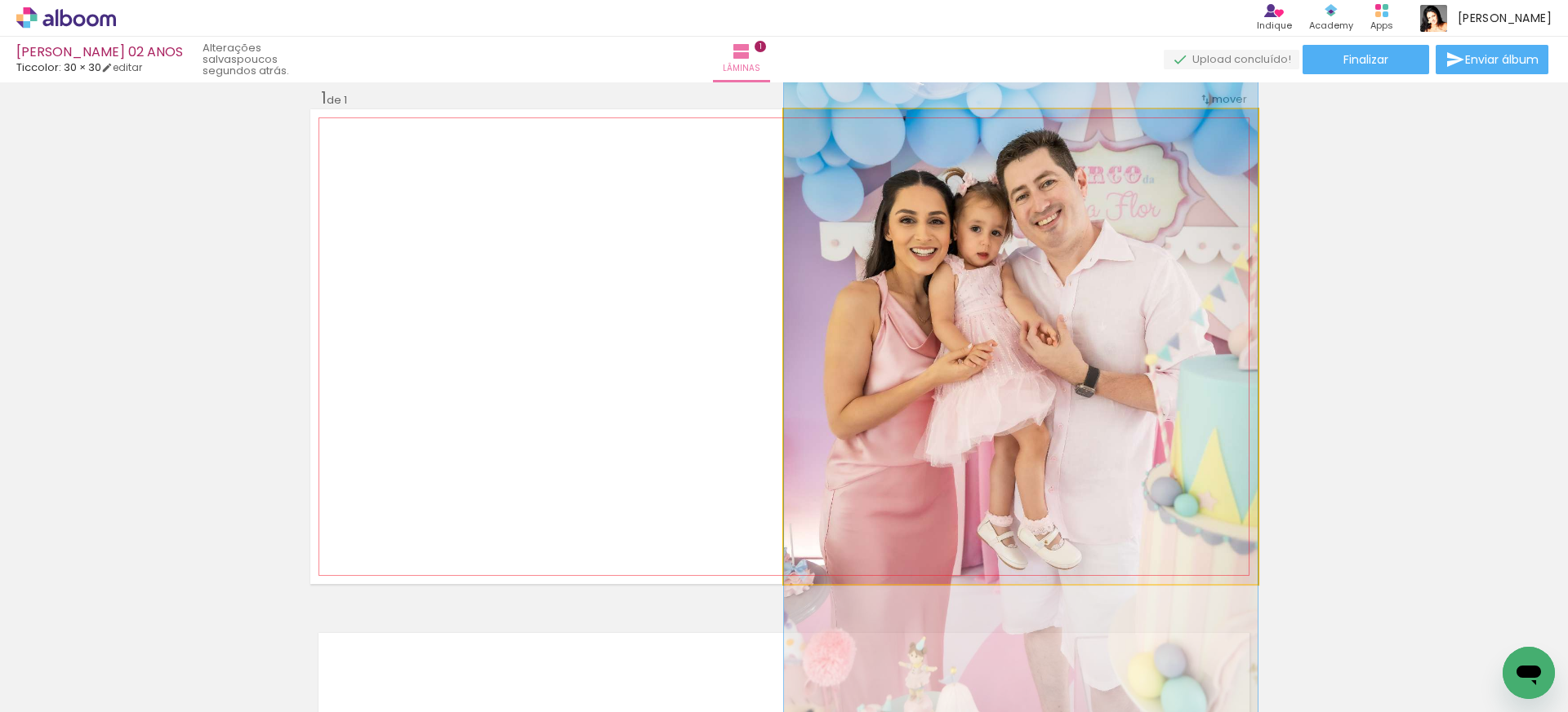
drag, startPoint x: 989, startPoint y: 423, endPoint x: 987, endPoint y: 438, distance: 15.1
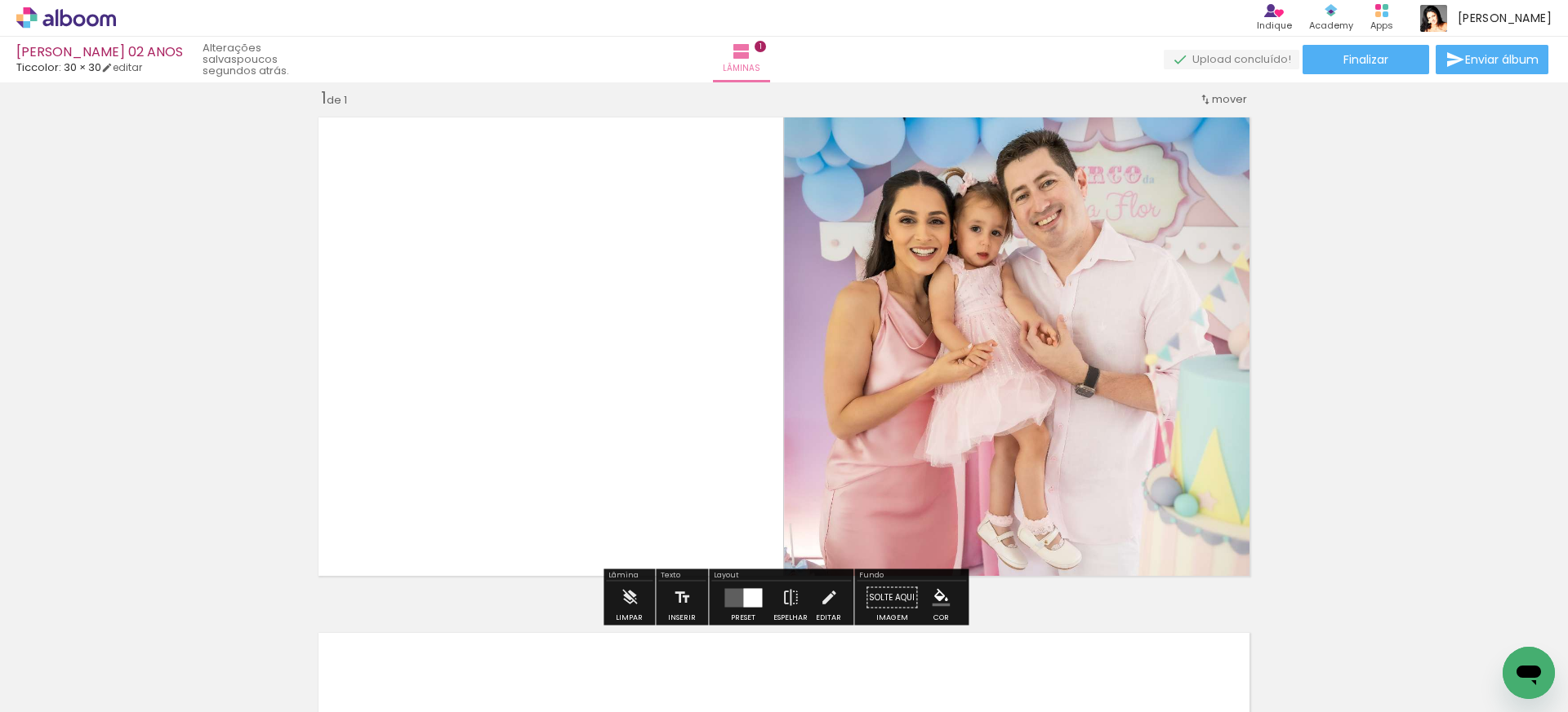
click at [1288, 381] on div "Inserir lâmina 1 de 1" at bounding box center [784, 584] width 1568 height 1032
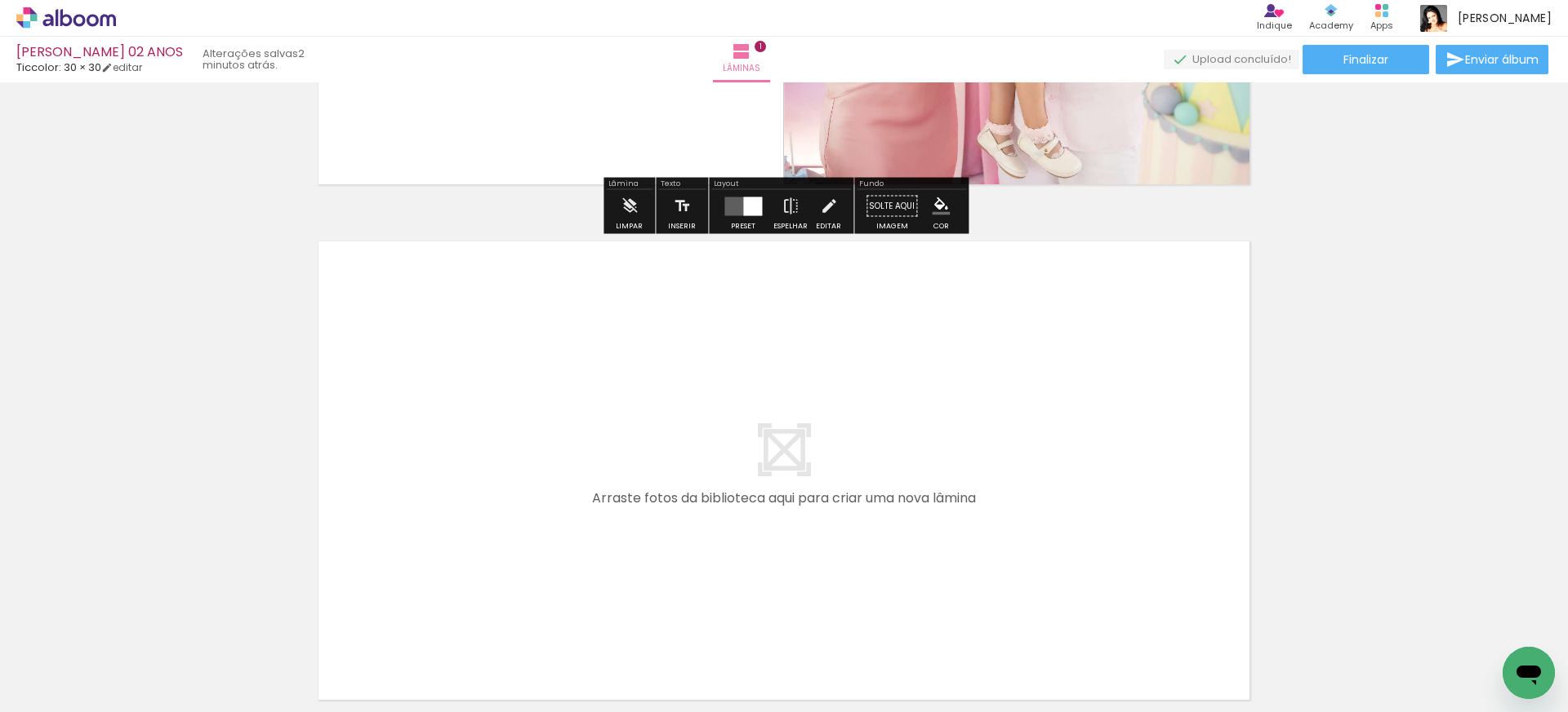
scroll to position [412, 0]
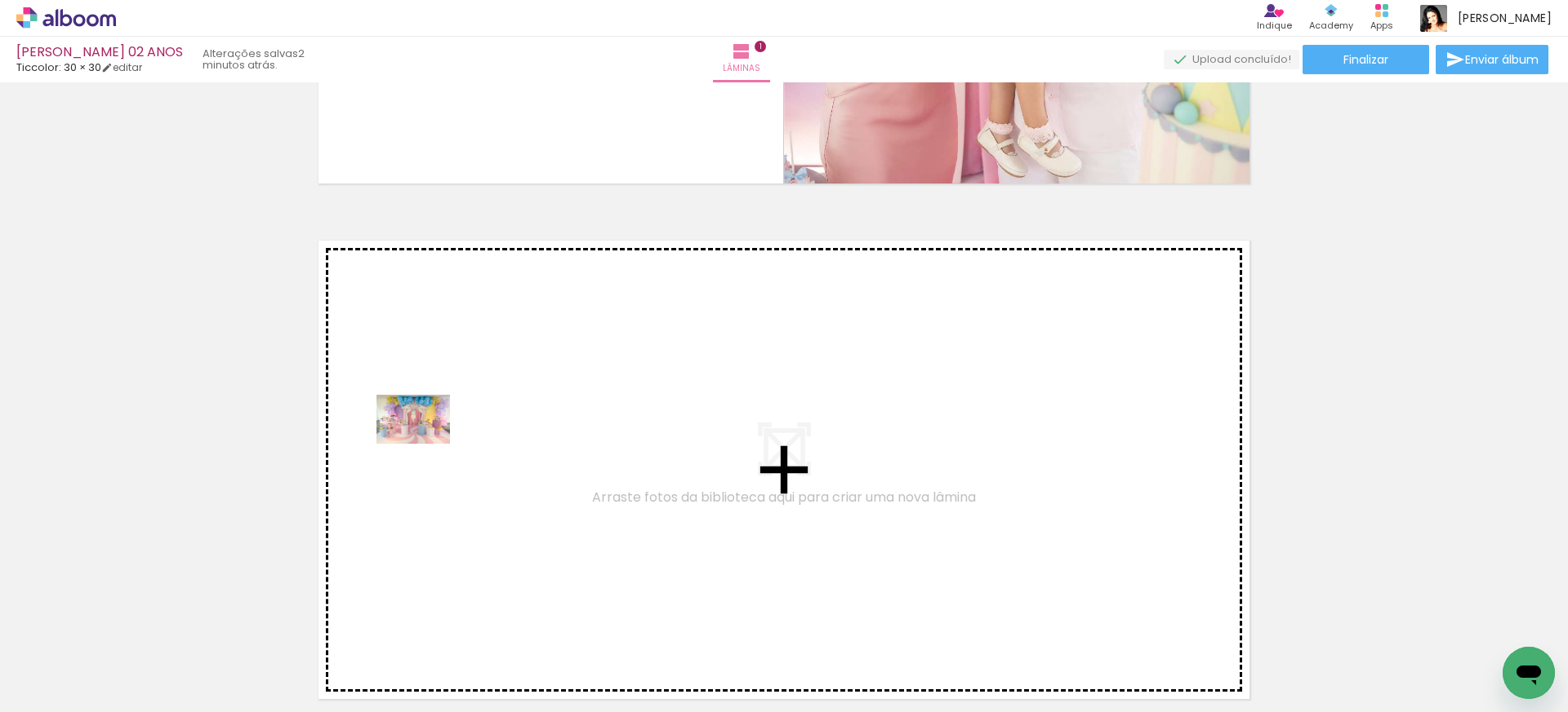
drag, startPoint x: 365, startPoint y: 663, endPoint x: 425, endPoint y: 444, distance: 227.1
click at [425, 444] on quentale-workspace at bounding box center [784, 356] width 1568 height 712
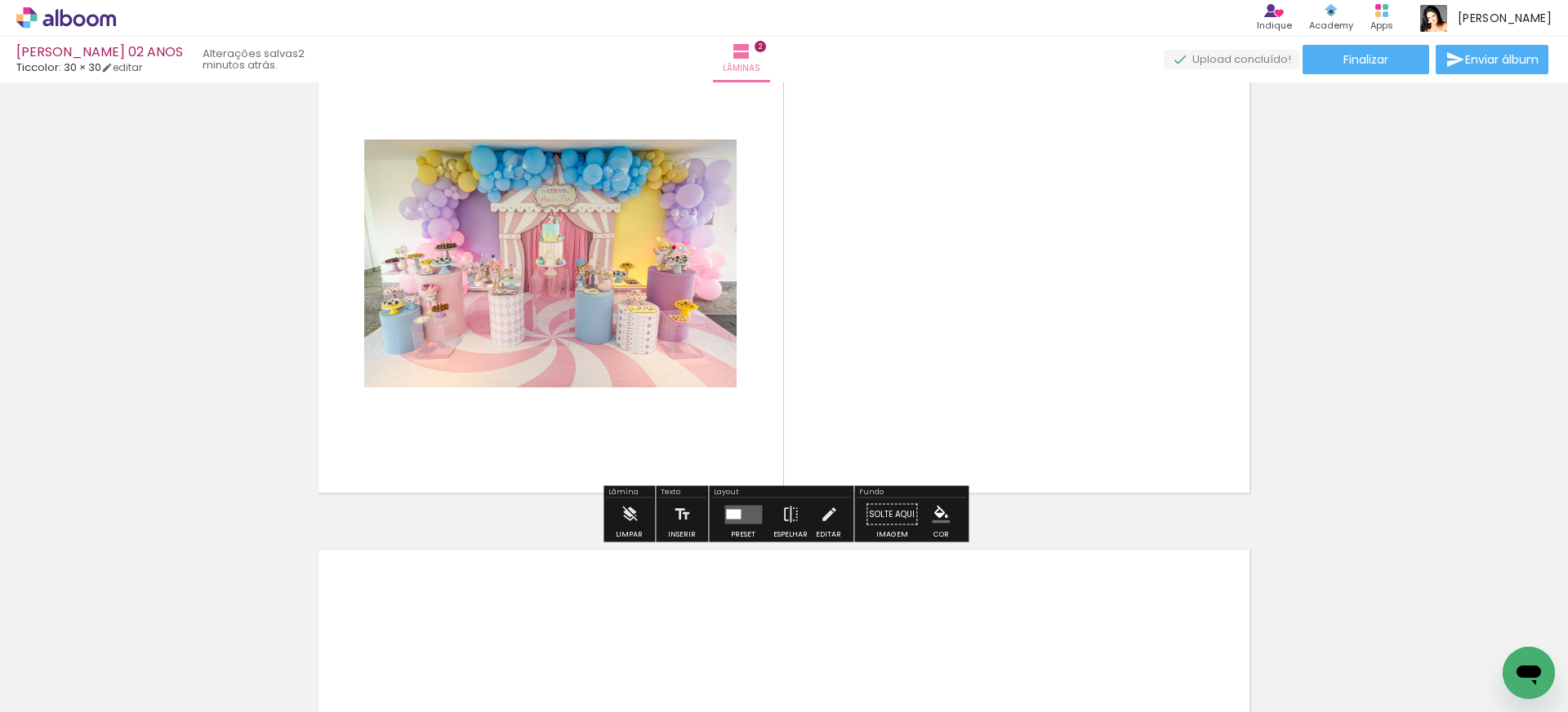
scroll to position [644, 0]
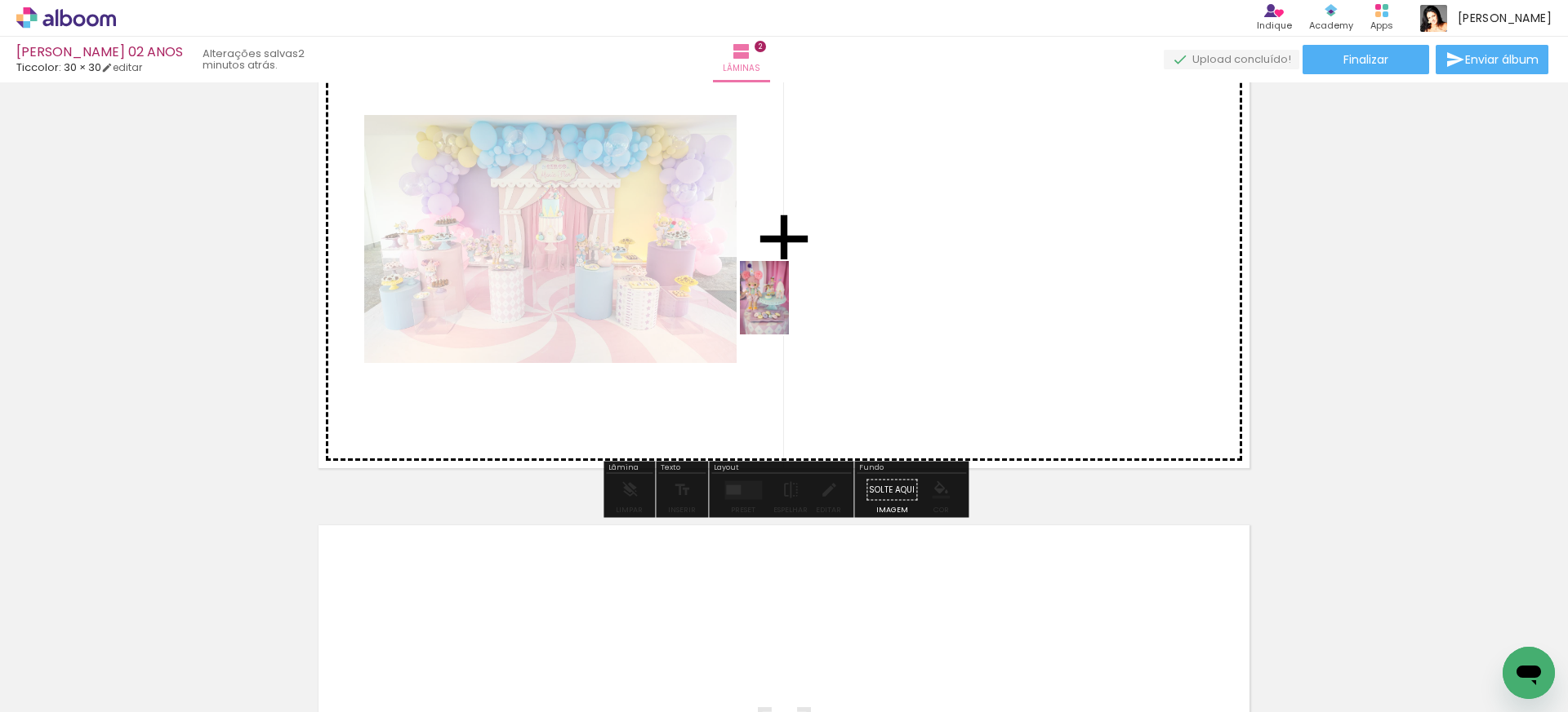
drag, startPoint x: 452, startPoint y: 668, endPoint x: 789, endPoint y: 310, distance: 491.7
click at [789, 310] on quentale-workspace at bounding box center [784, 356] width 1568 height 712
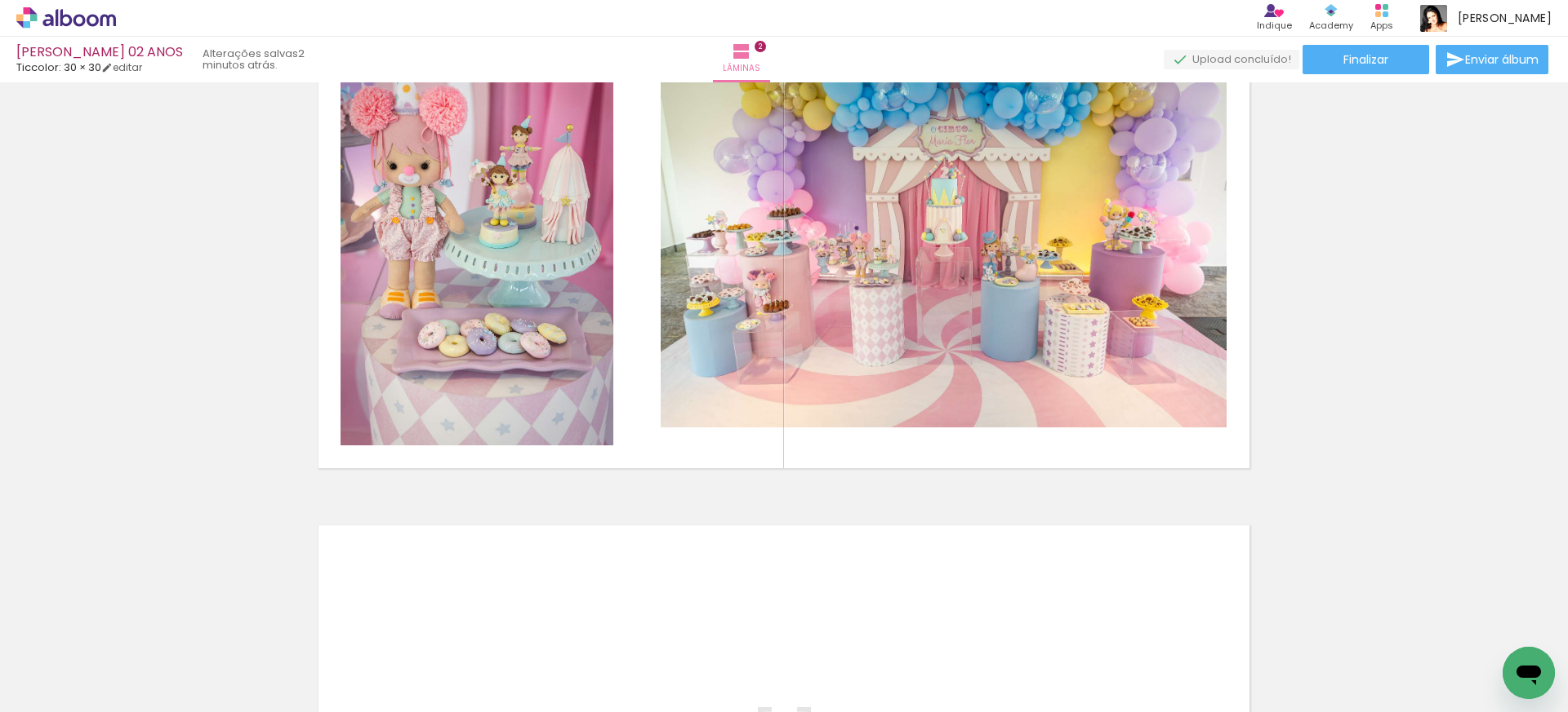
scroll to position [0, 814]
click at [538, 228] on quentale-photo at bounding box center [477, 239] width 272 height 413
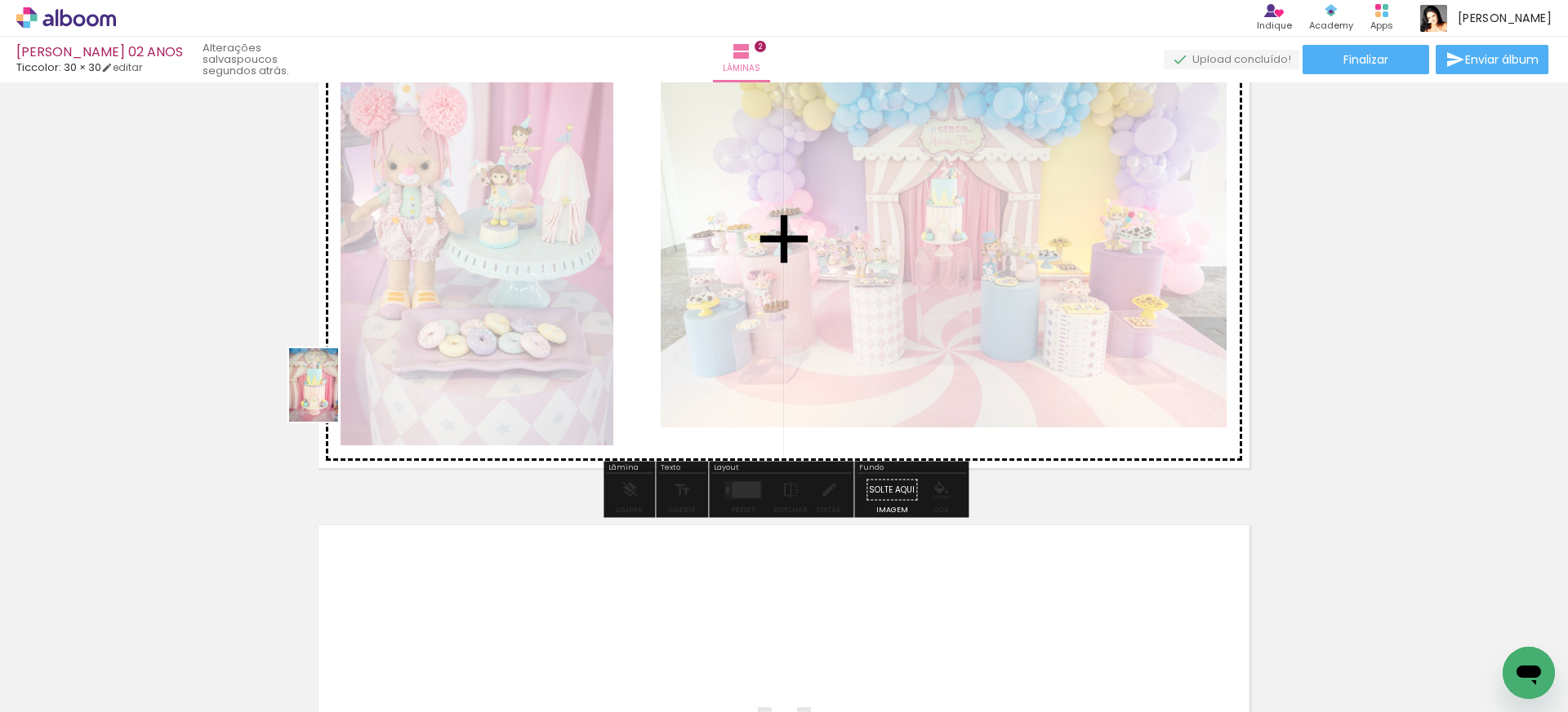
drag, startPoint x: 190, startPoint y: 667, endPoint x: 347, endPoint y: 386, distance: 321.9
click at [347, 386] on quentale-workspace at bounding box center [784, 356] width 1568 height 712
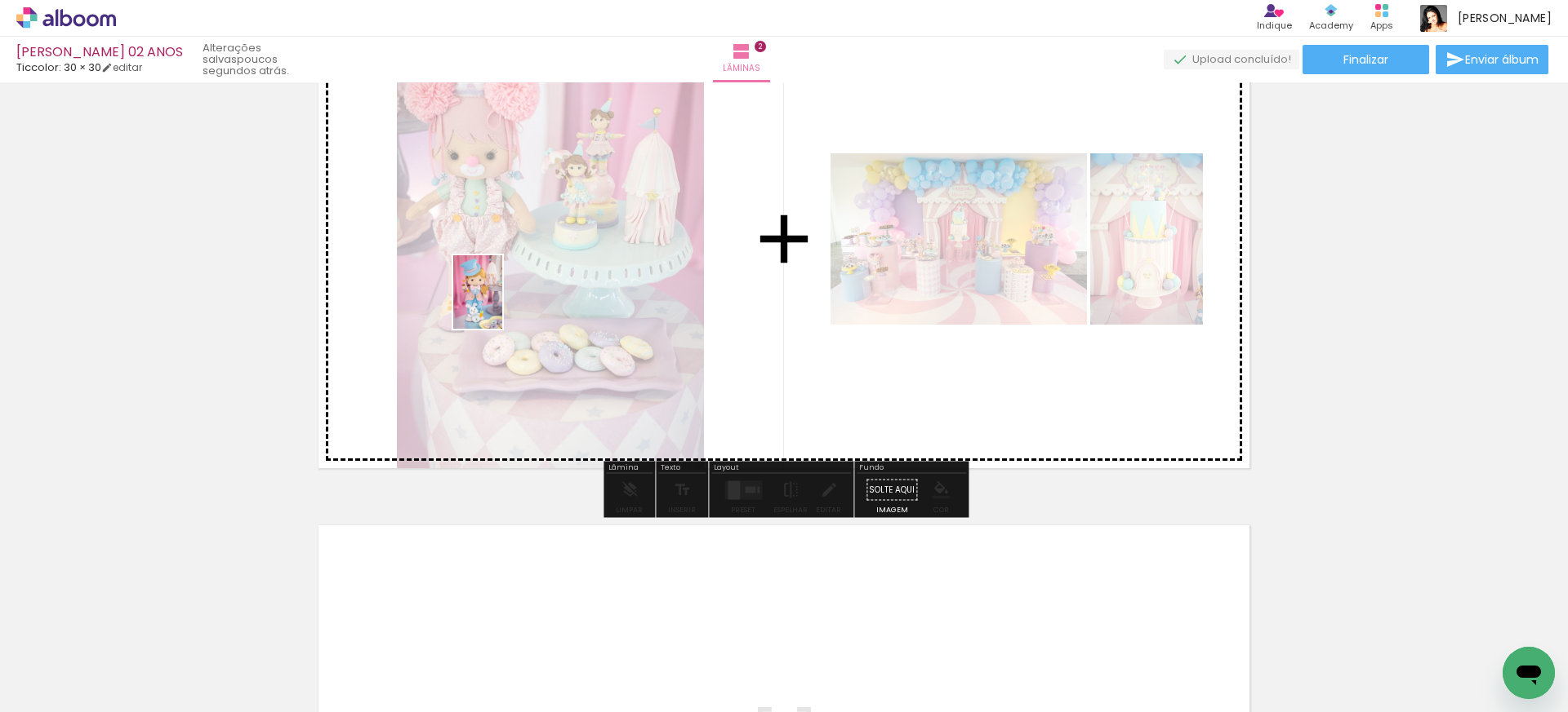
drag, startPoint x: 262, startPoint y: 653, endPoint x: 502, endPoint y: 304, distance: 423.6
click at [502, 304] on quentale-workspace at bounding box center [784, 356] width 1568 height 712
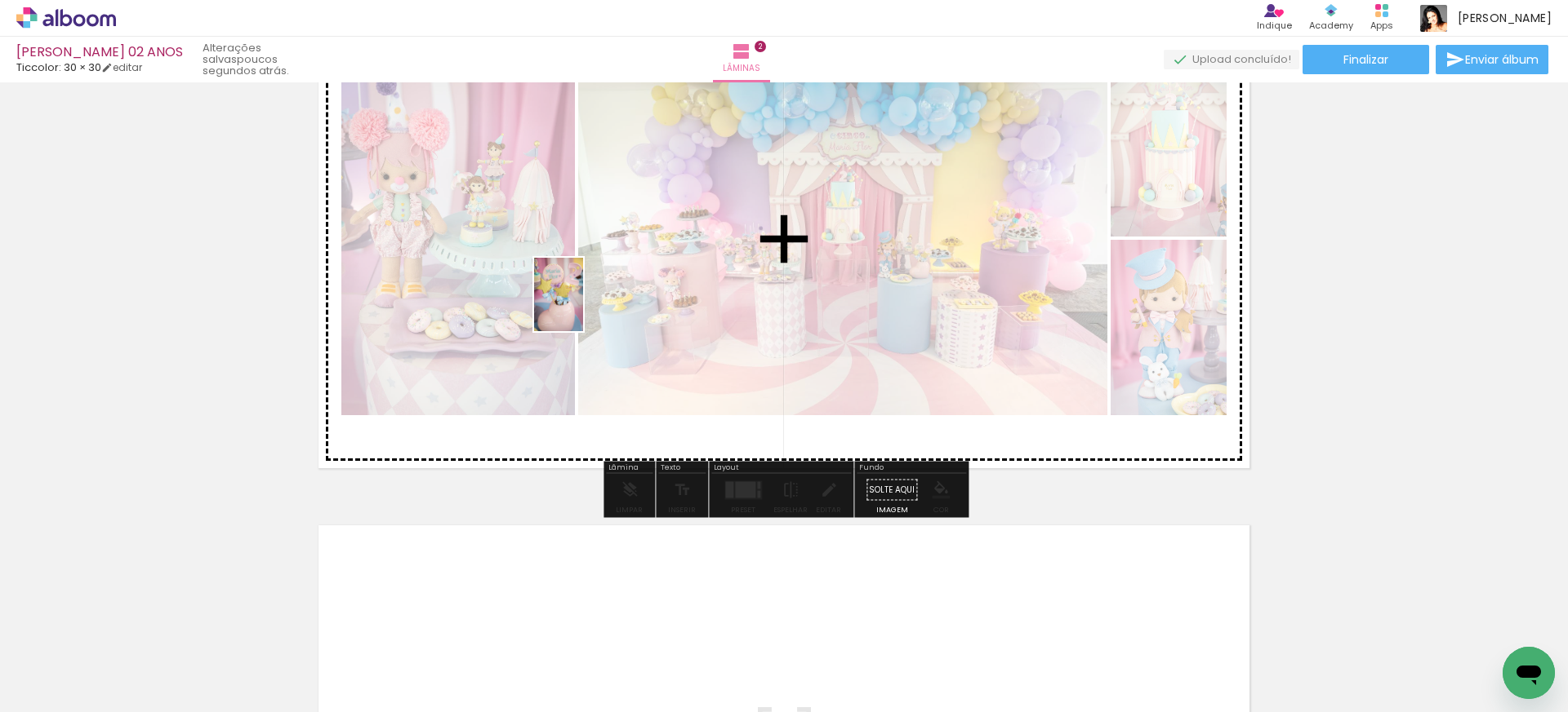
drag, startPoint x: 367, startPoint y: 649, endPoint x: 583, endPoint y: 307, distance: 404.5
click at [583, 307] on quentale-workspace at bounding box center [784, 356] width 1568 height 712
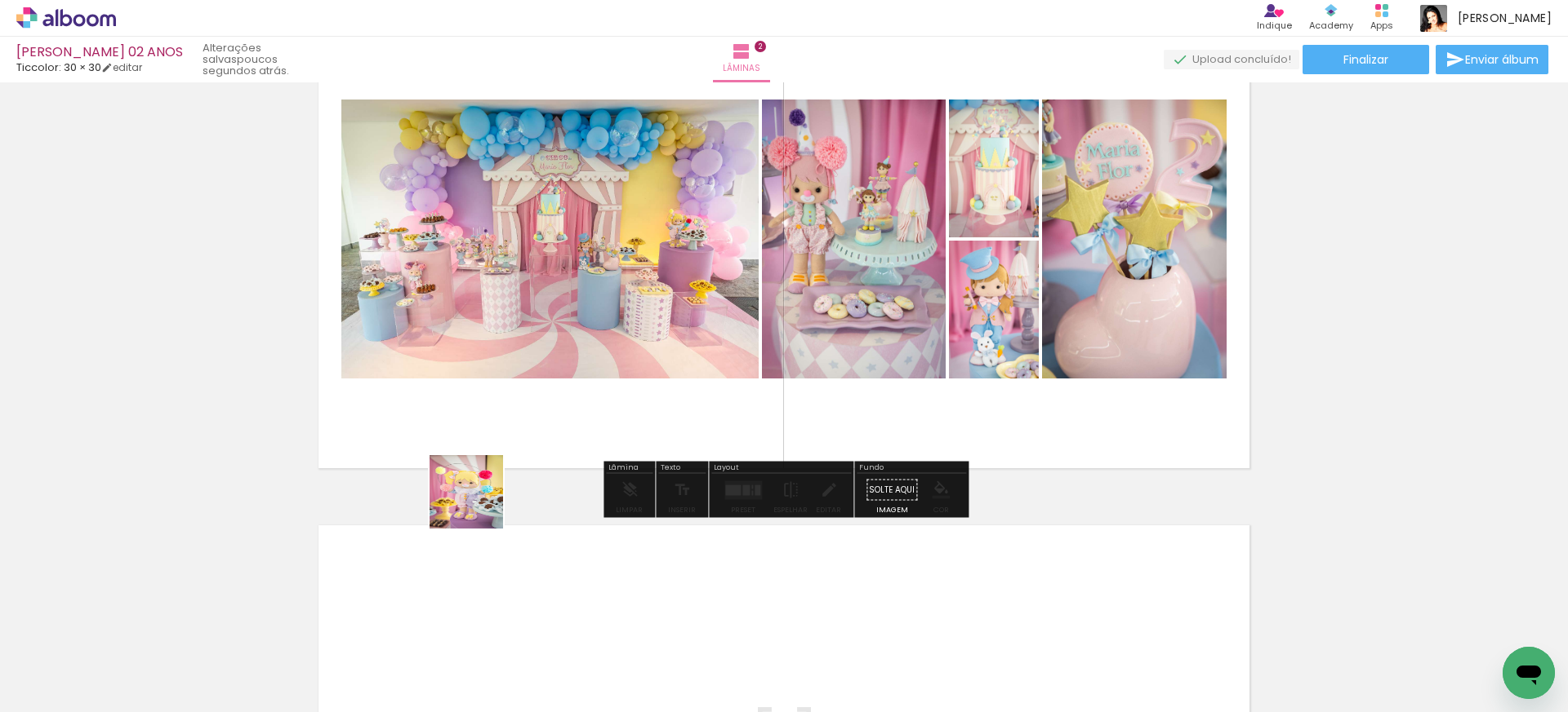
drag, startPoint x: 445, startPoint y: 664, endPoint x: 504, endPoint y: 328, distance: 341.1
click at [504, 328] on quentale-workspace at bounding box center [784, 356] width 1568 height 712
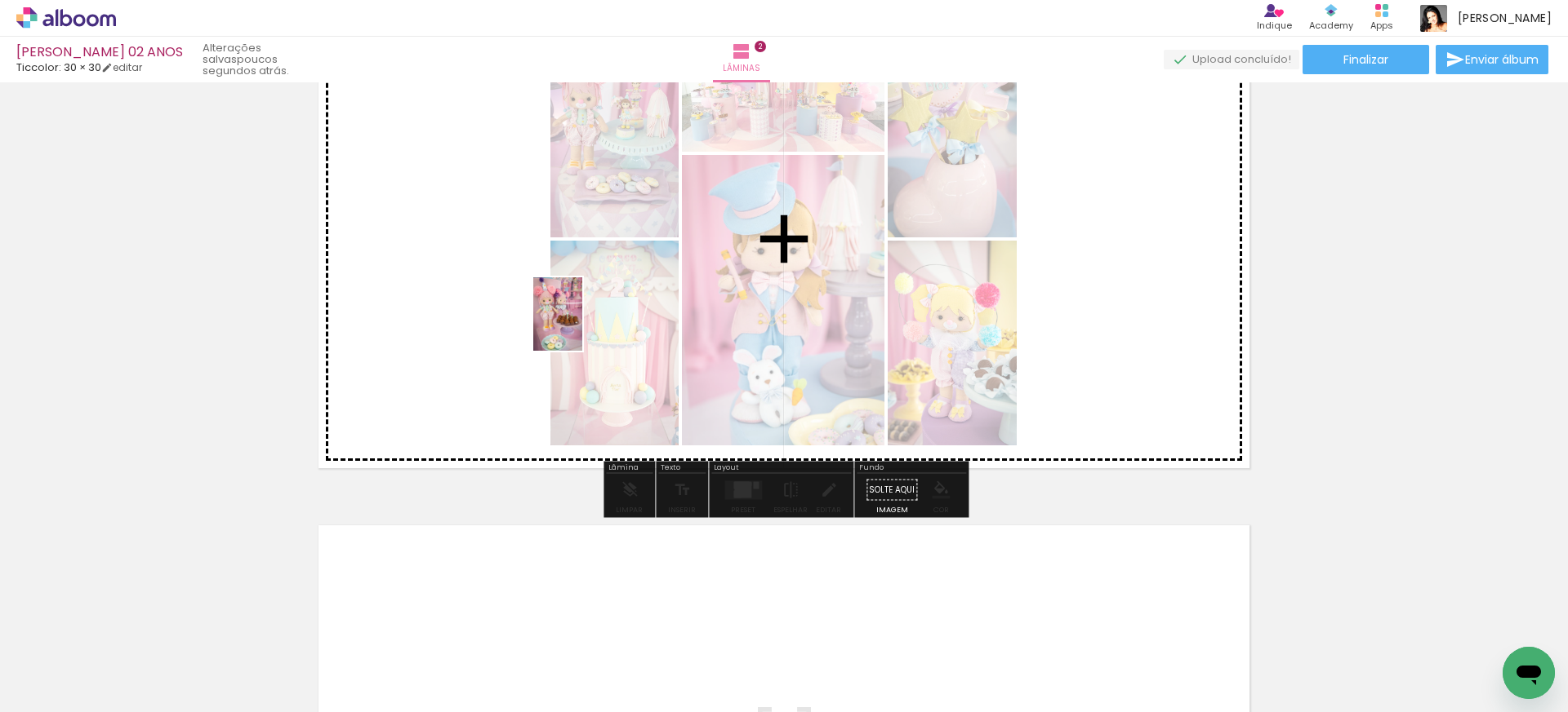
drag, startPoint x: 549, startPoint y: 648, endPoint x: 583, endPoint y: 319, distance: 330.8
click at [583, 319] on quentale-workspace at bounding box center [784, 356] width 1568 height 712
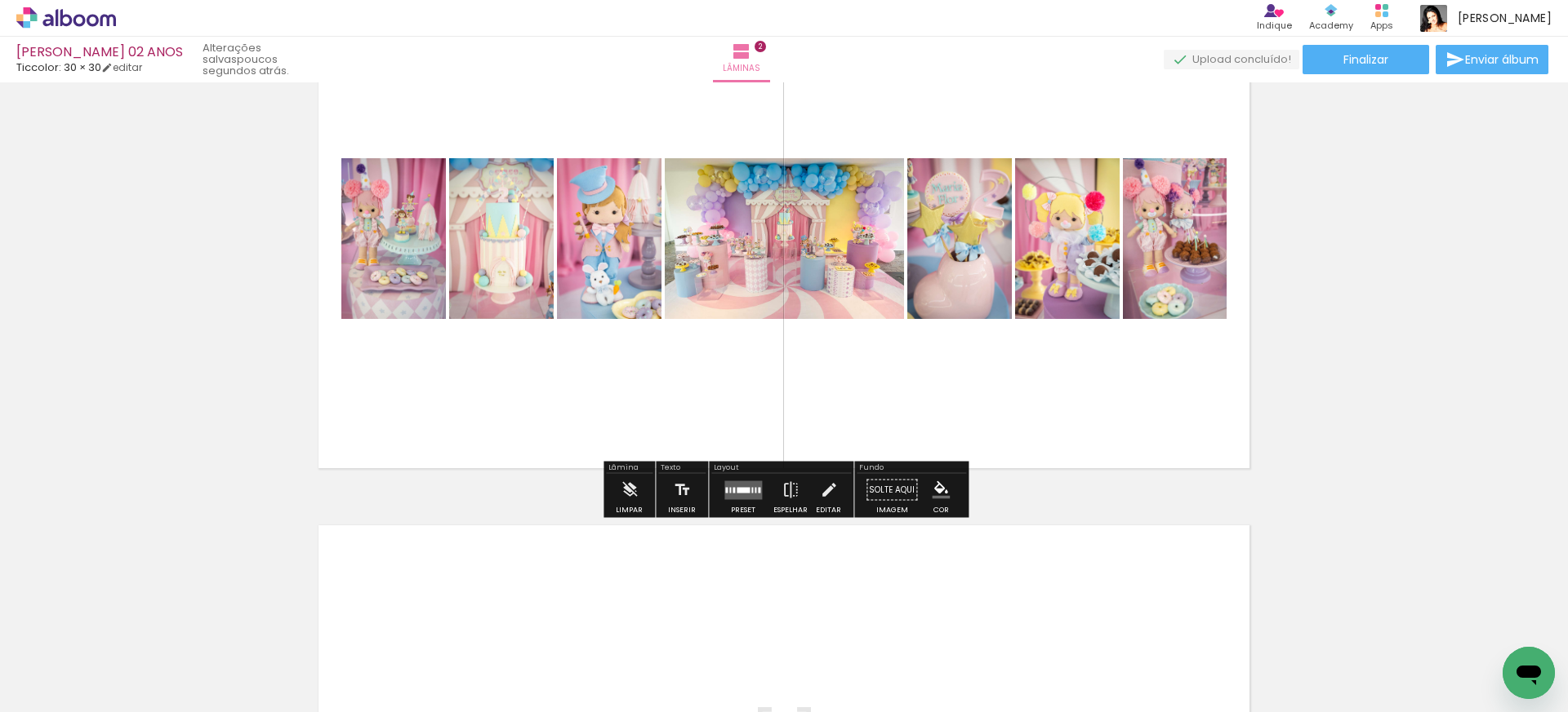
scroll to position [0, 1955]
click at [747, 485] on quentale-layouter at bounding box center [743, 490] width 37 height 19
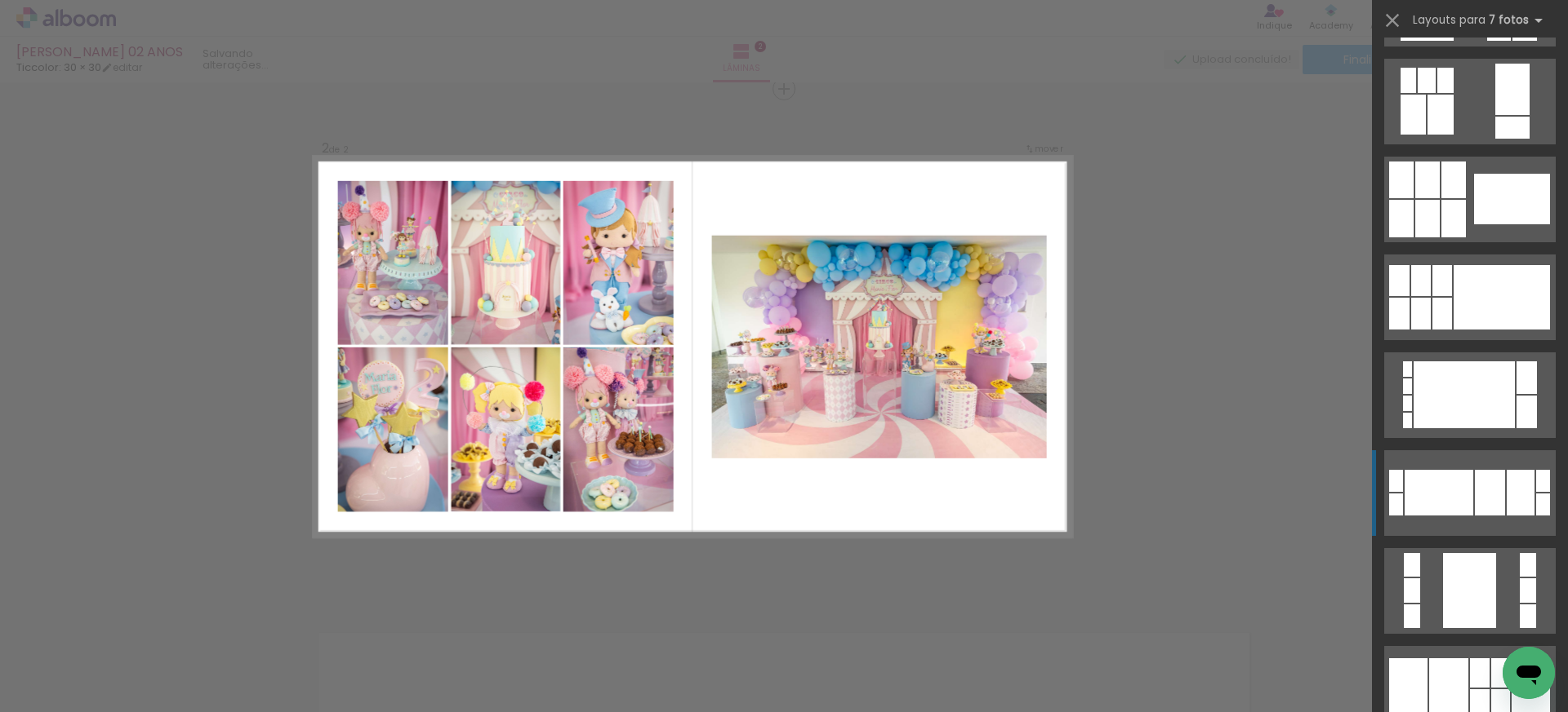
scroll to position [397, 0]
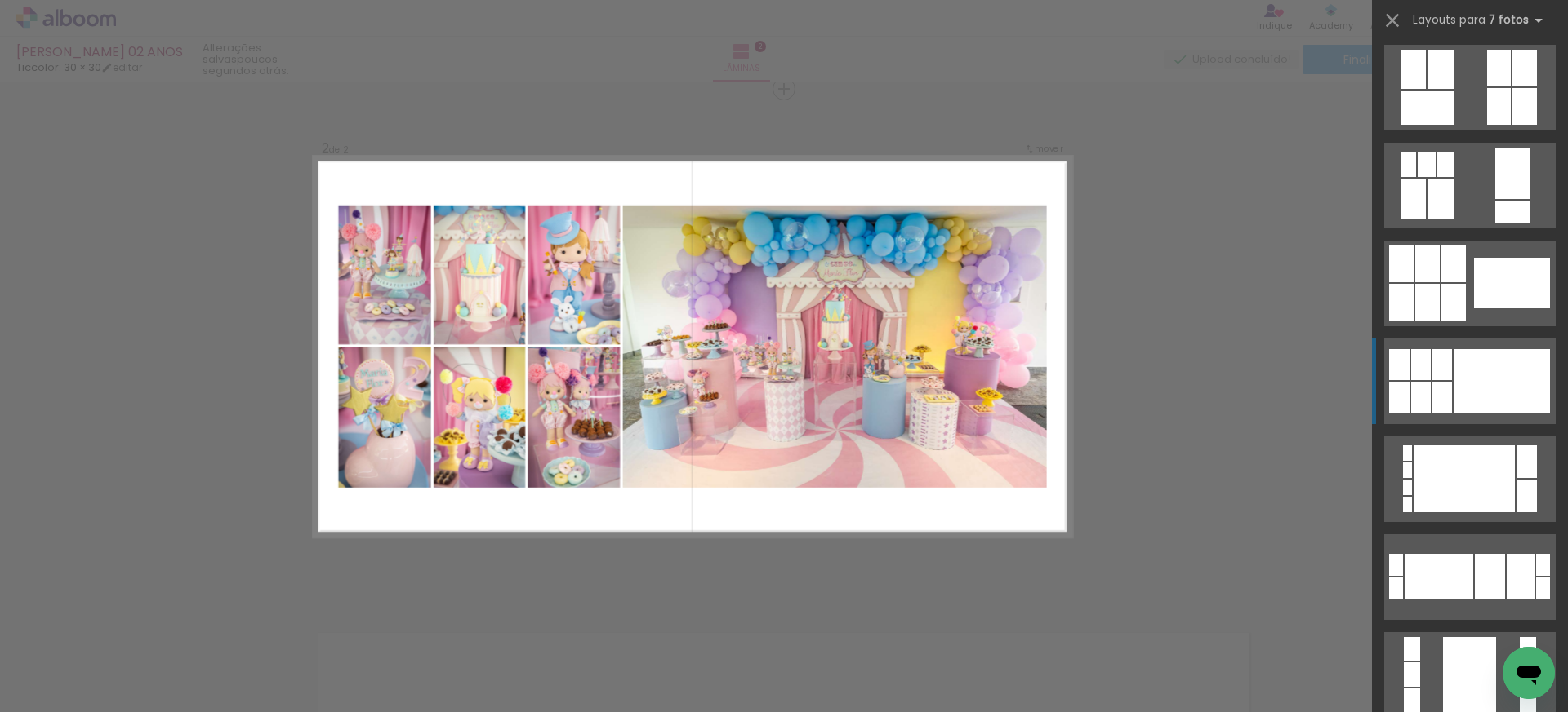
click at [1498, 356] on div at bounding box center [1501, 381] width 97 height 65
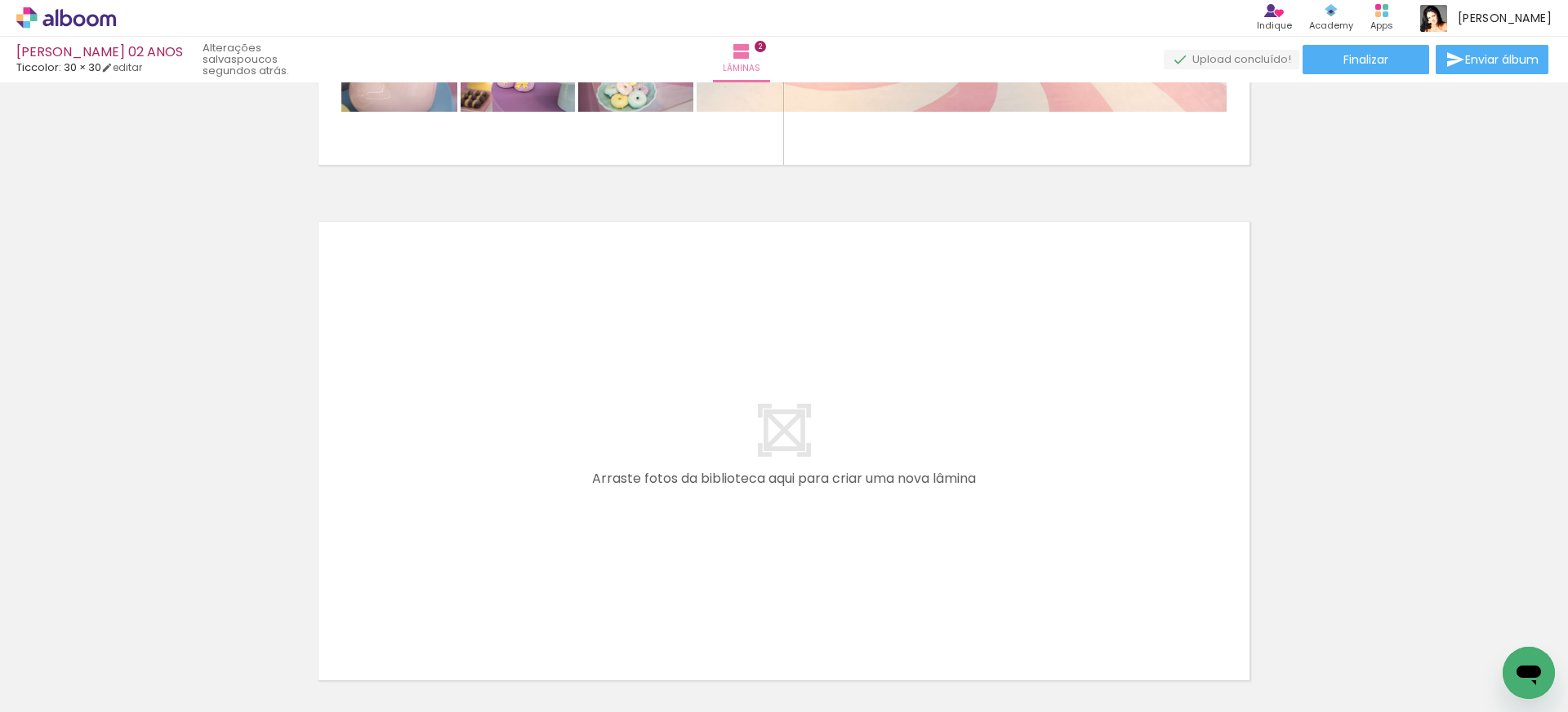
scroll to position [0, 1396]
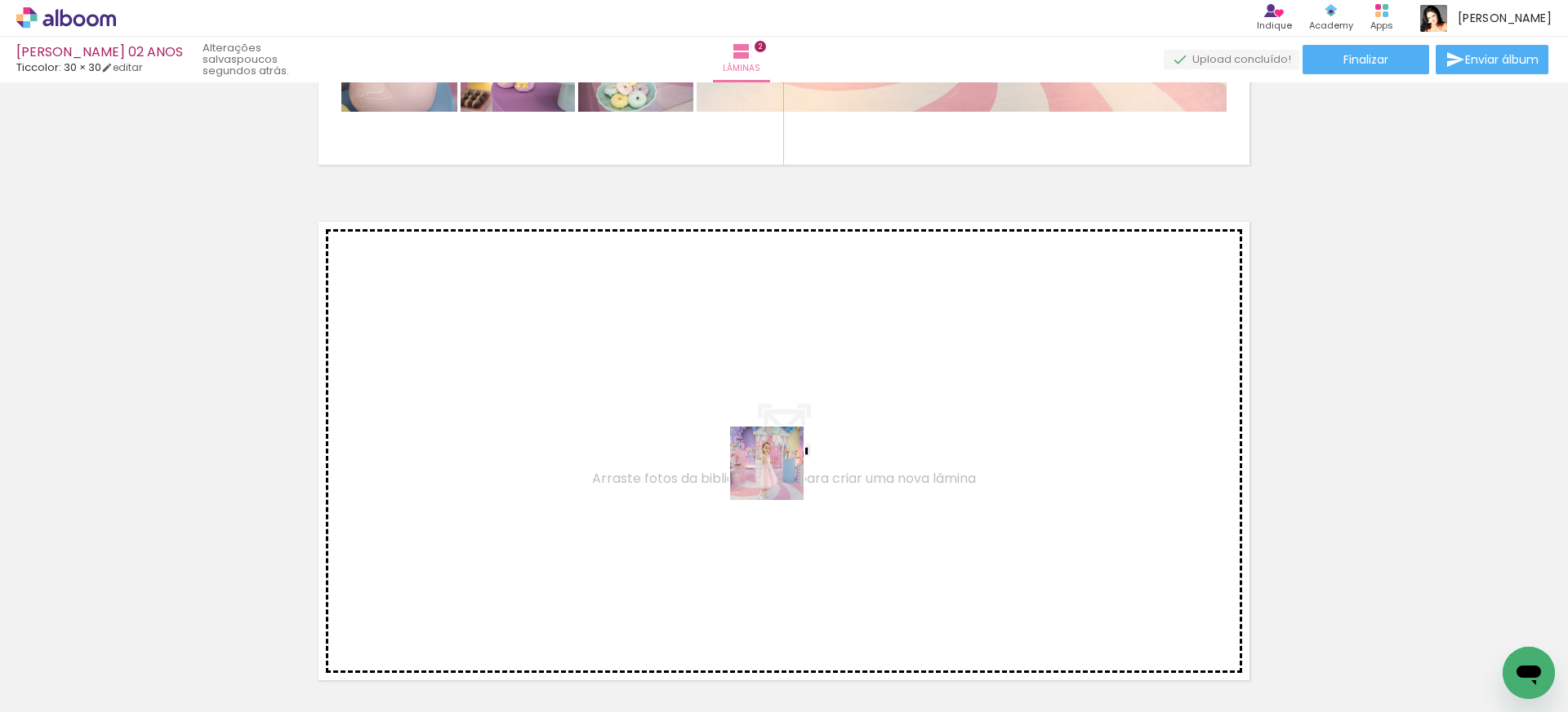
drag, startPoint x: 791, startPoint y: 658, endPoint x: 779, endPoint y: 473, distance: 185.4
click at [779, 473] on quentale-workspace at bounding box center [784, 356] width 1568 height 712
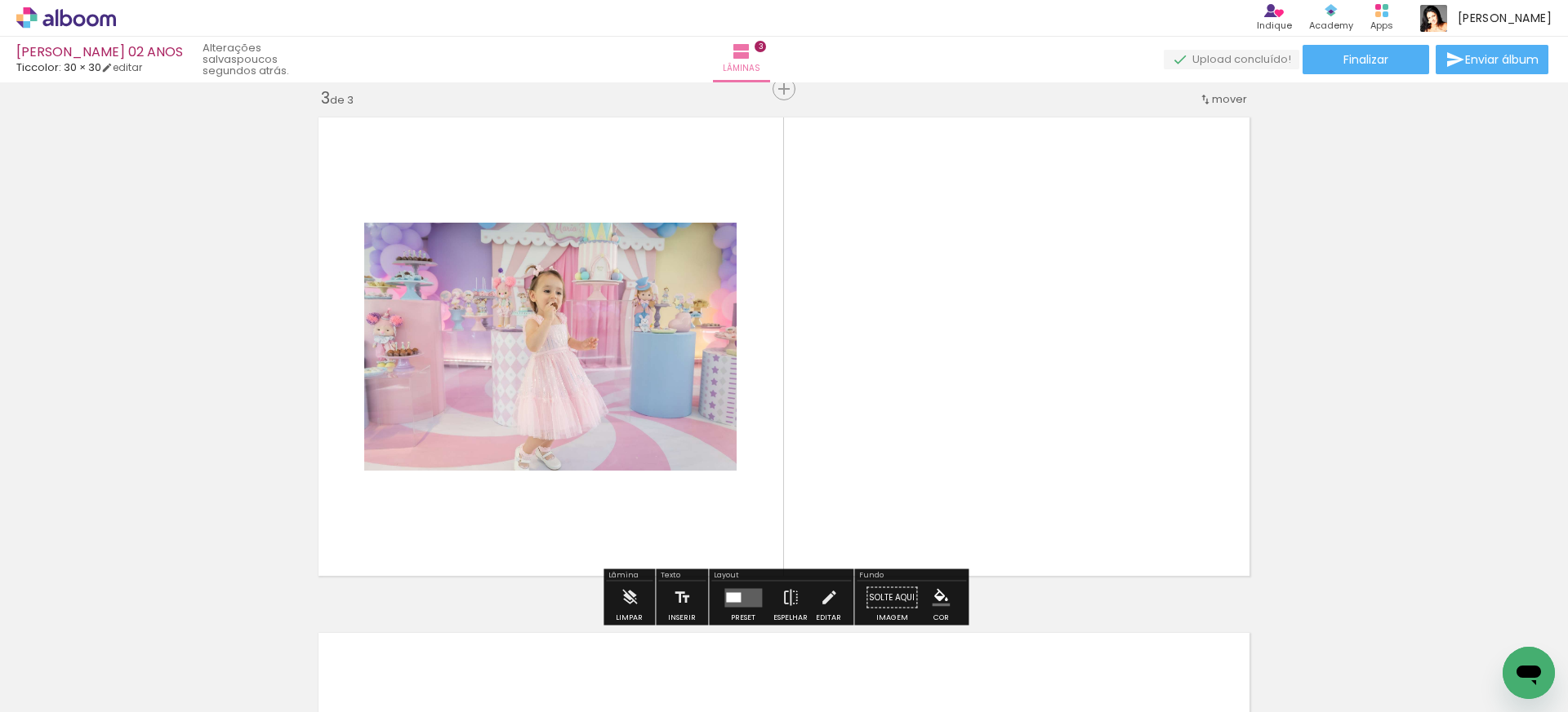
scroll to position [1052, 0]
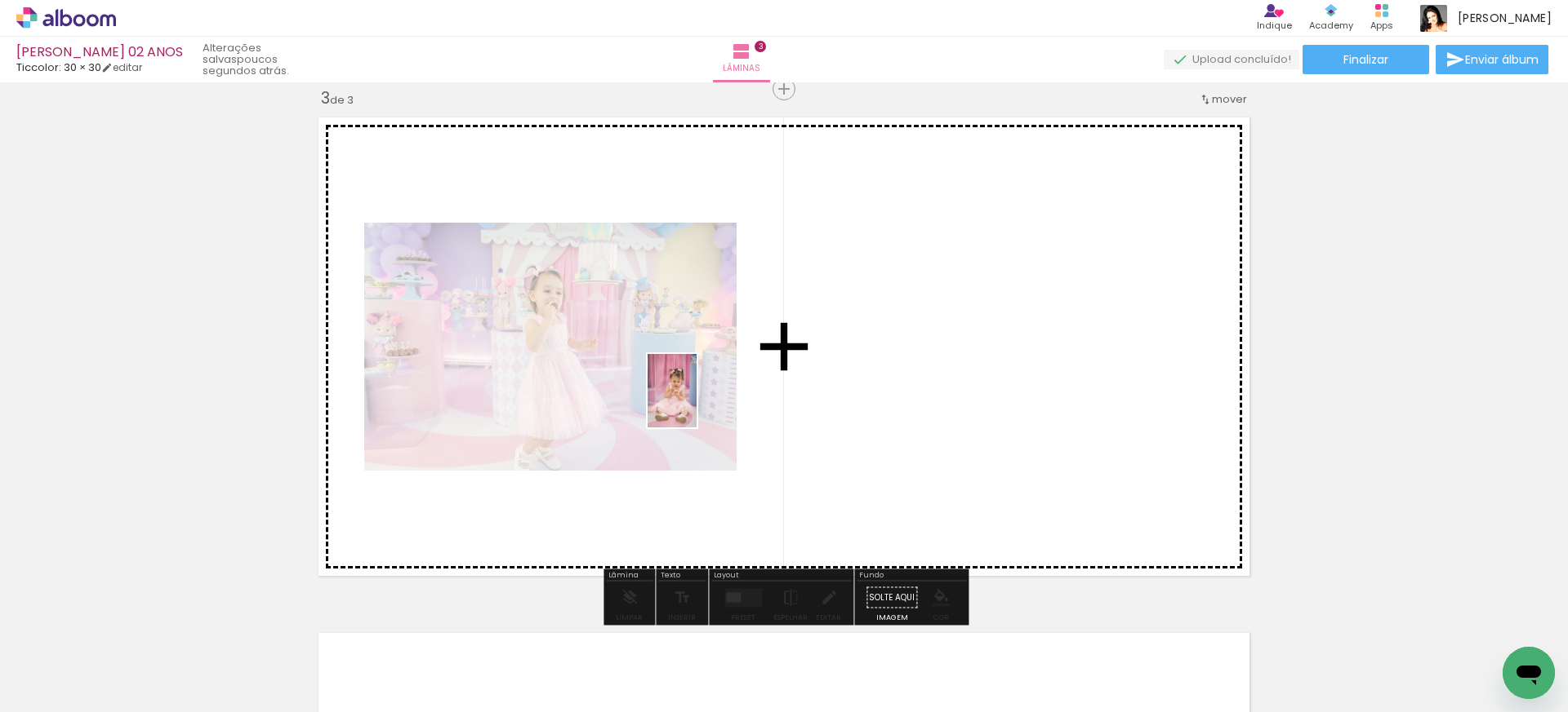
drag, startPoint x: 507, startPoint y: 670, endPoint x: 527, endPoint y: 554, distance: 117.7
click at [696, 403] on quentale-workspace at bounding box center [784, 356] width 1568 height 712
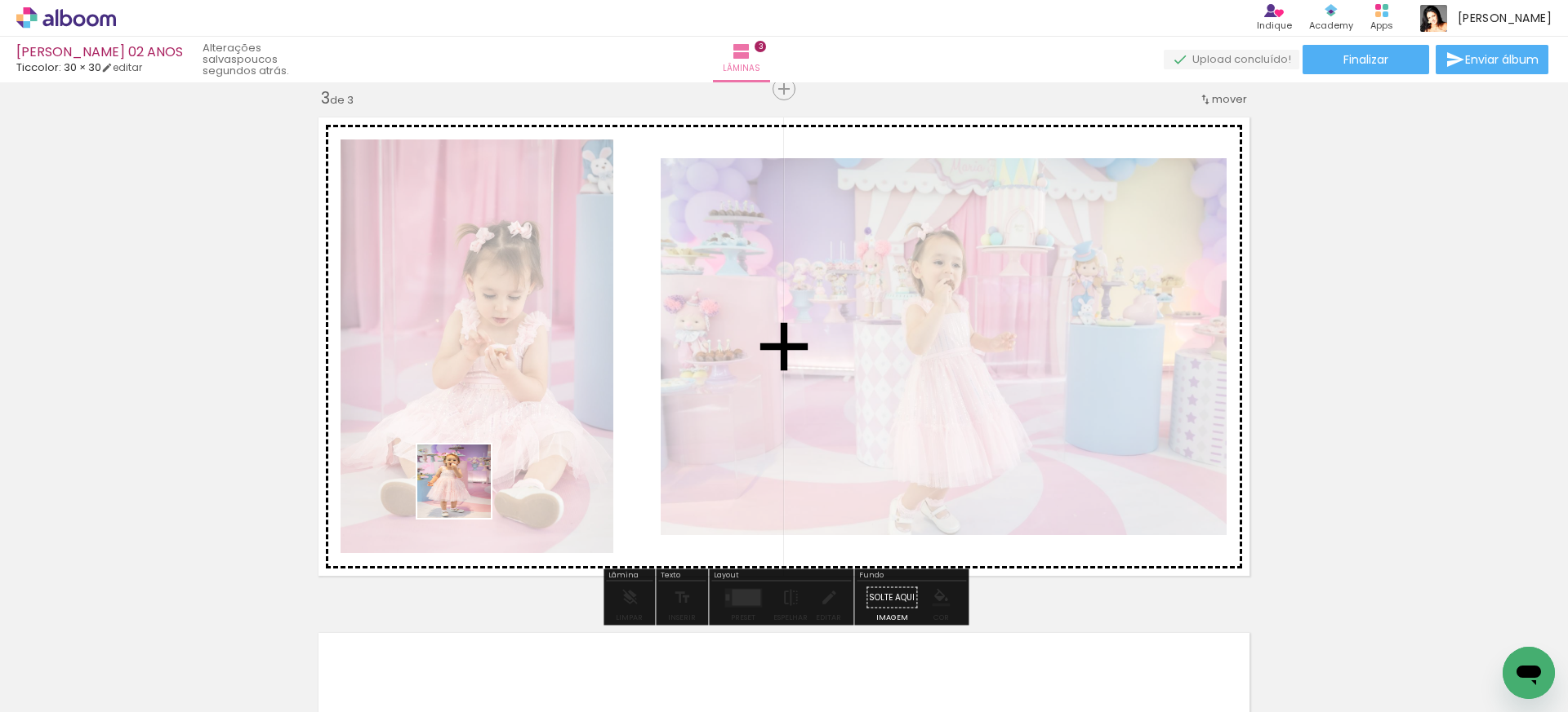
drag, startPoint x: 325, startPoint y: 670, endPoint x: 490, endPoint y: 545, distance: 207.0
click at [571, 373] on quentale-workspace at bounding box center [784, 356] width 1568 height 712
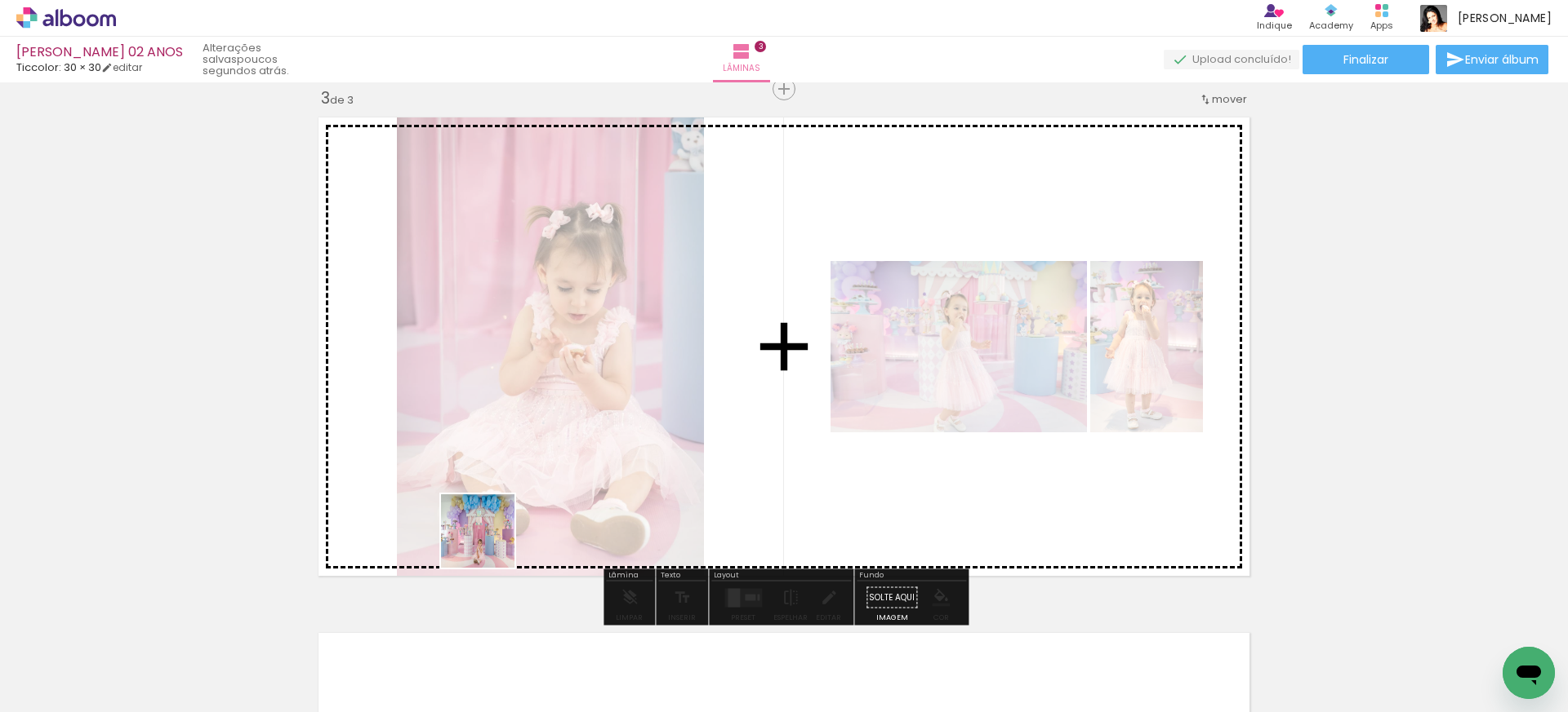
drag, startPoint x: 440, startPoint y: 661, endPoint x: 539, endPoint y: 402, distance: 277.3
click at [539, 402] on quentale-workspace at bounding box center [784, 356] width 1568 height 712
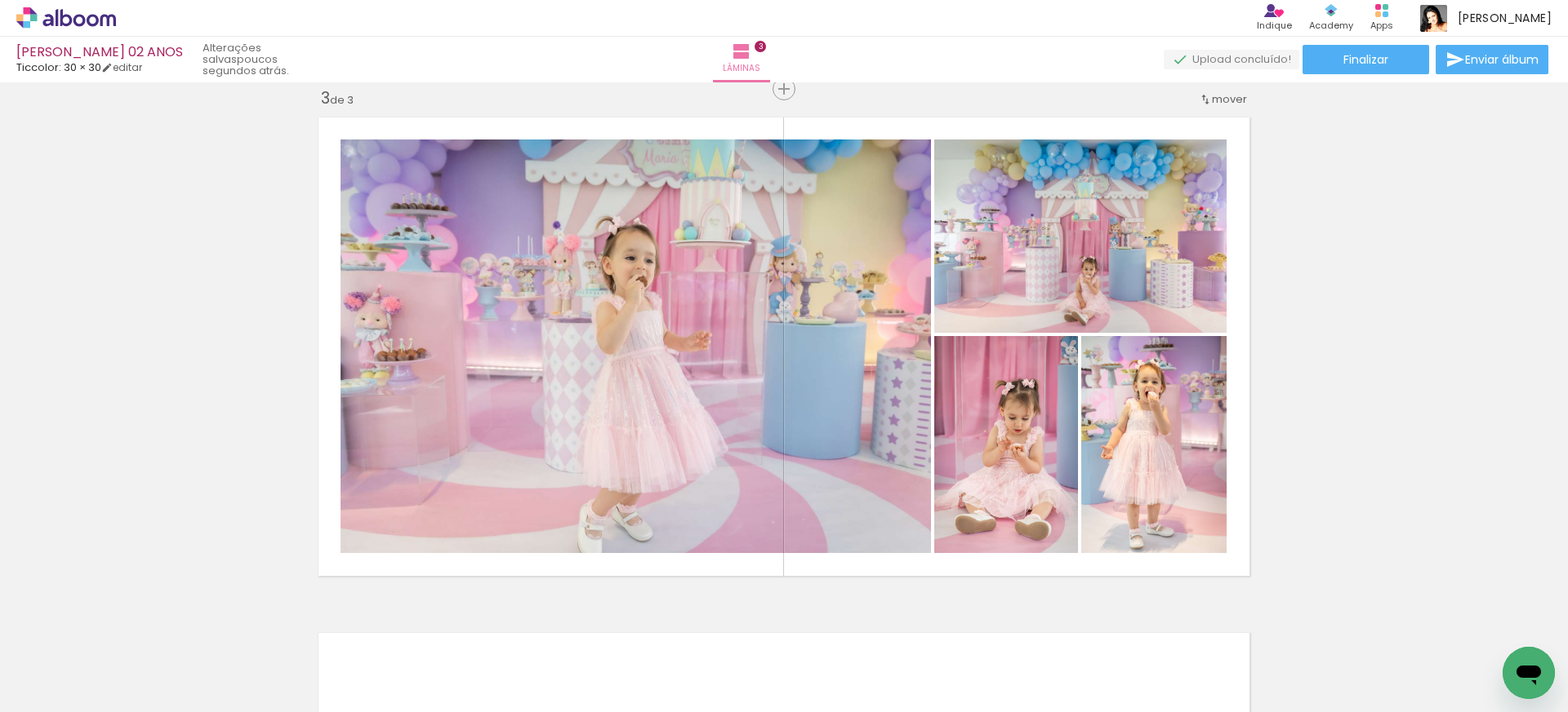
scroll to position [0, 1008]
click at [76, 664] on input "Todas as fotos" at bounding box center [46, 663] width 62 height 14
click at [0, 0] on slot "Não utilizadas" at bounding box center [0, 0] width 0 height 0
type input "Não utilizadas"
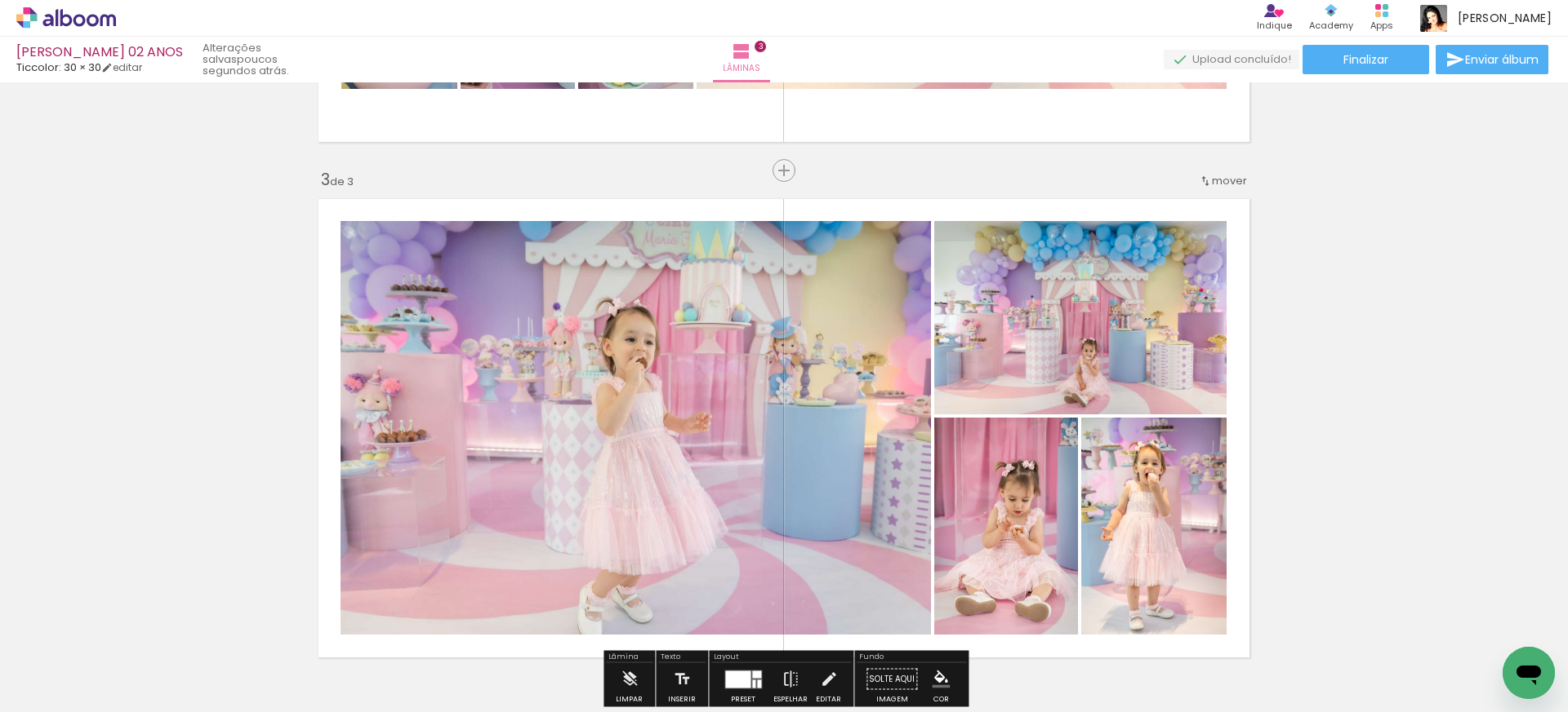
scroll to position [958, 0]
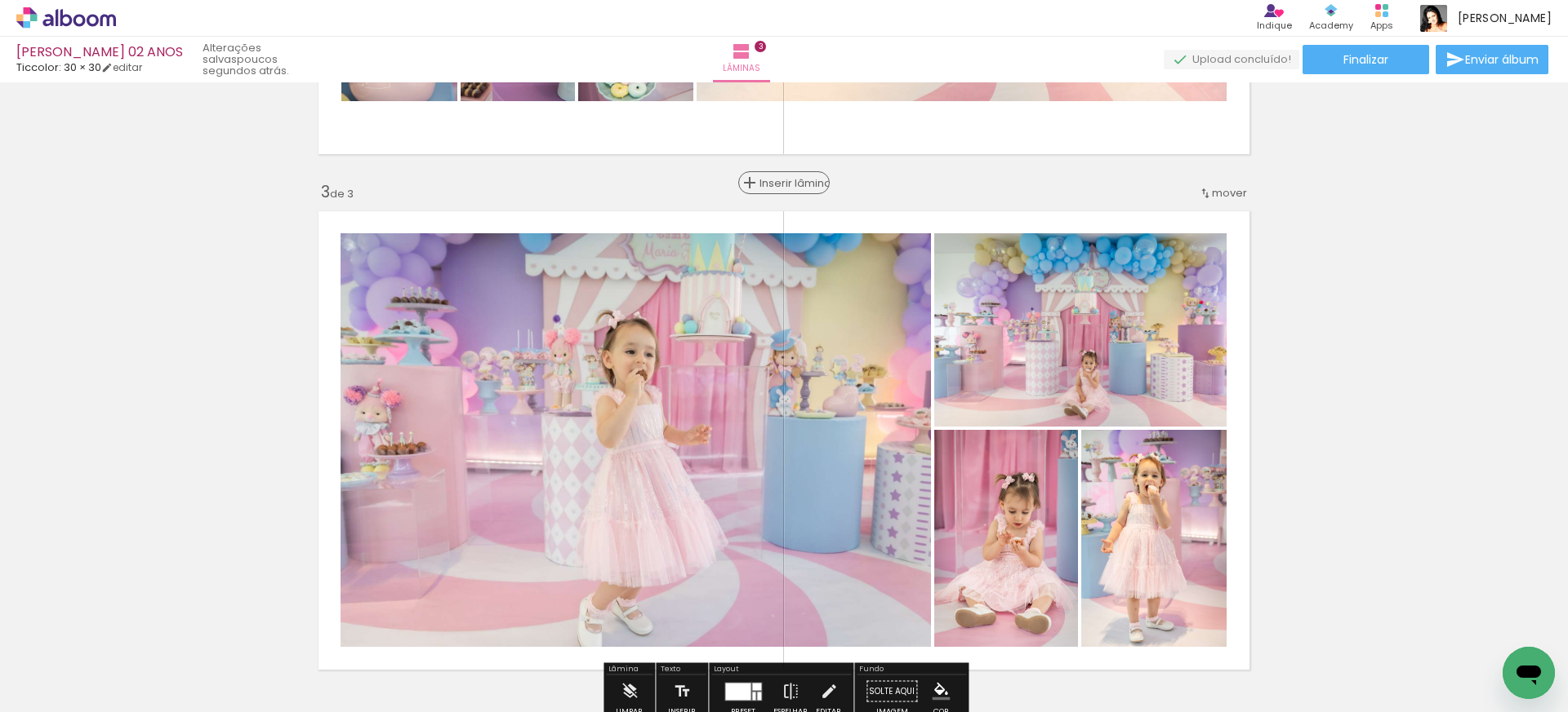
click at [786, 181] on span "Inserir lâmina" at bounding box center [791, 183] width 64 height 11
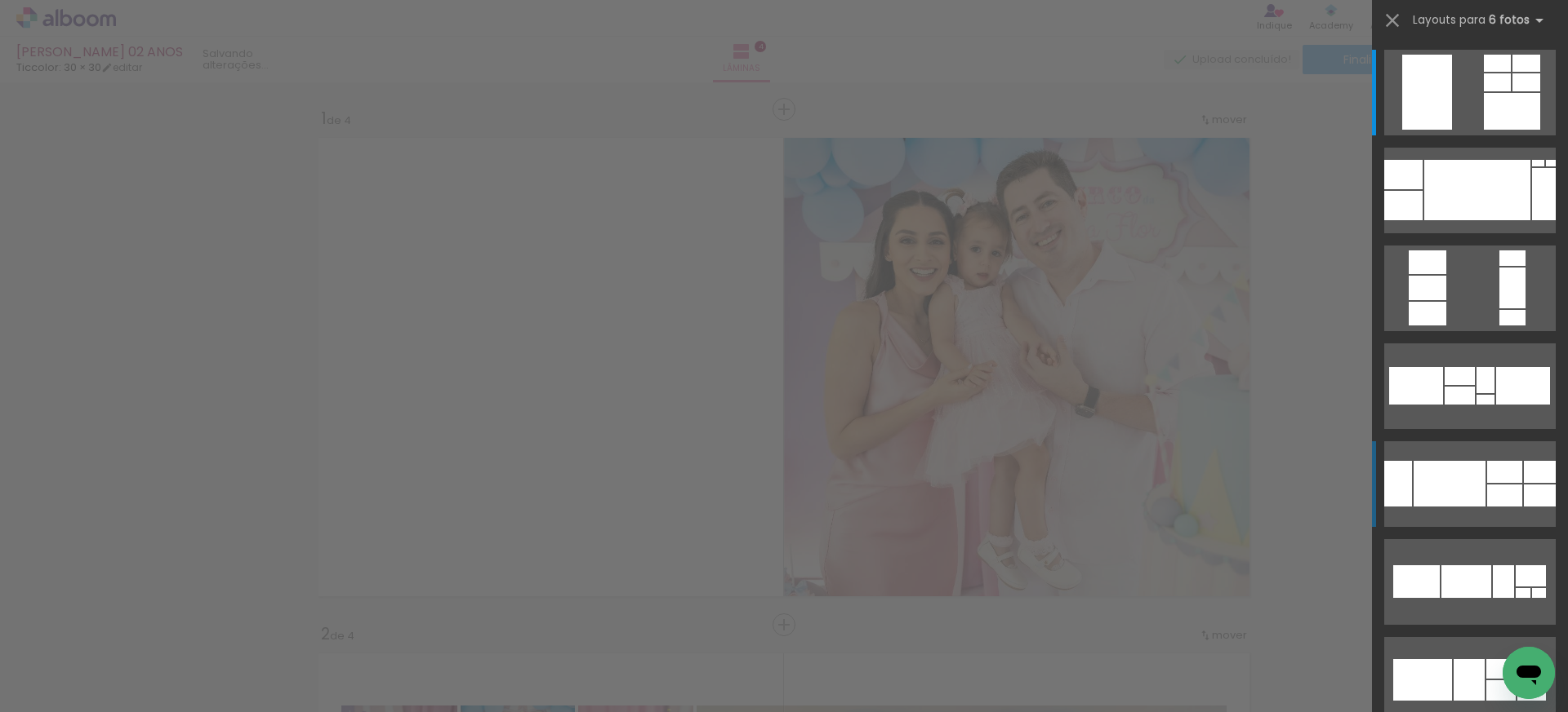
scroll to position [0, 118]
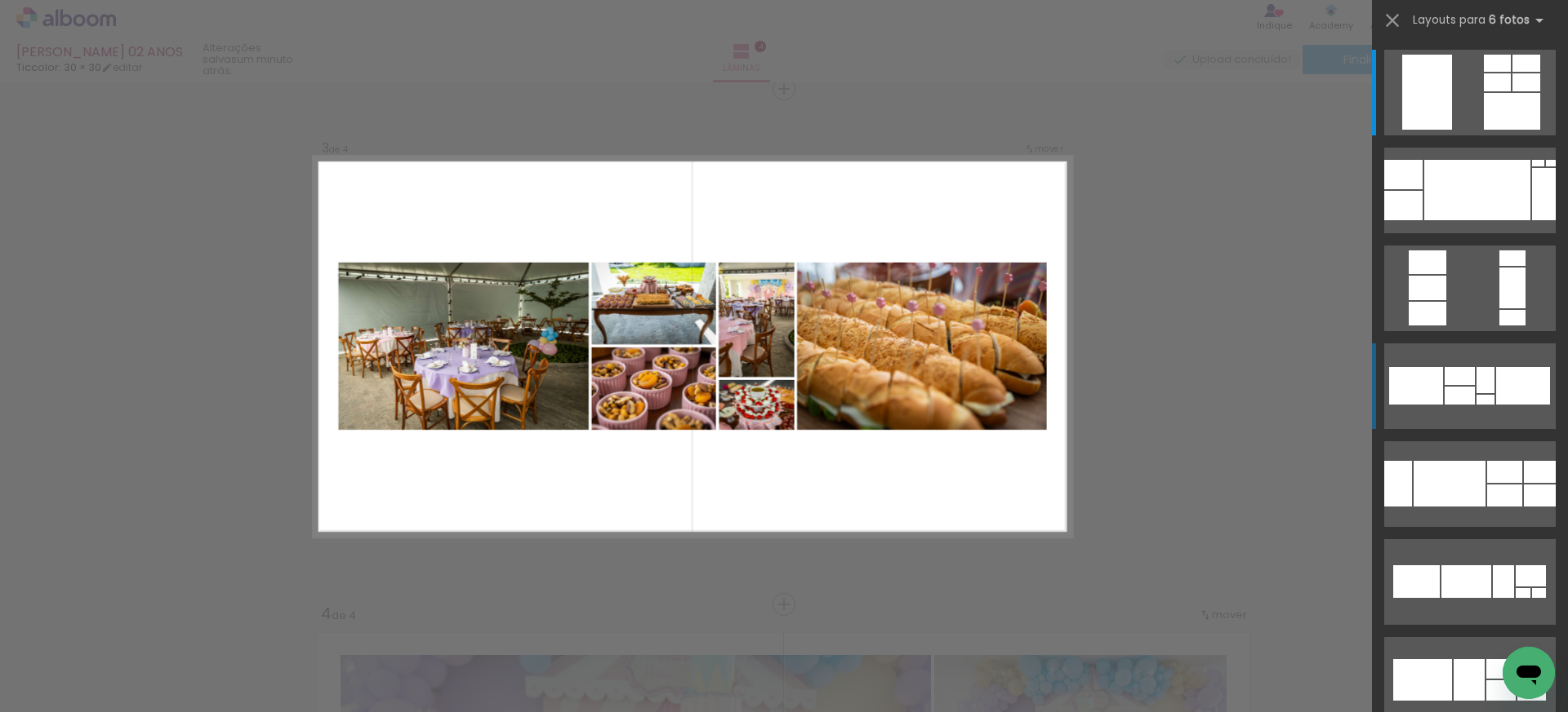
click at [1466, 387] on div at bounding box center [1459, 396] width 30 height 18
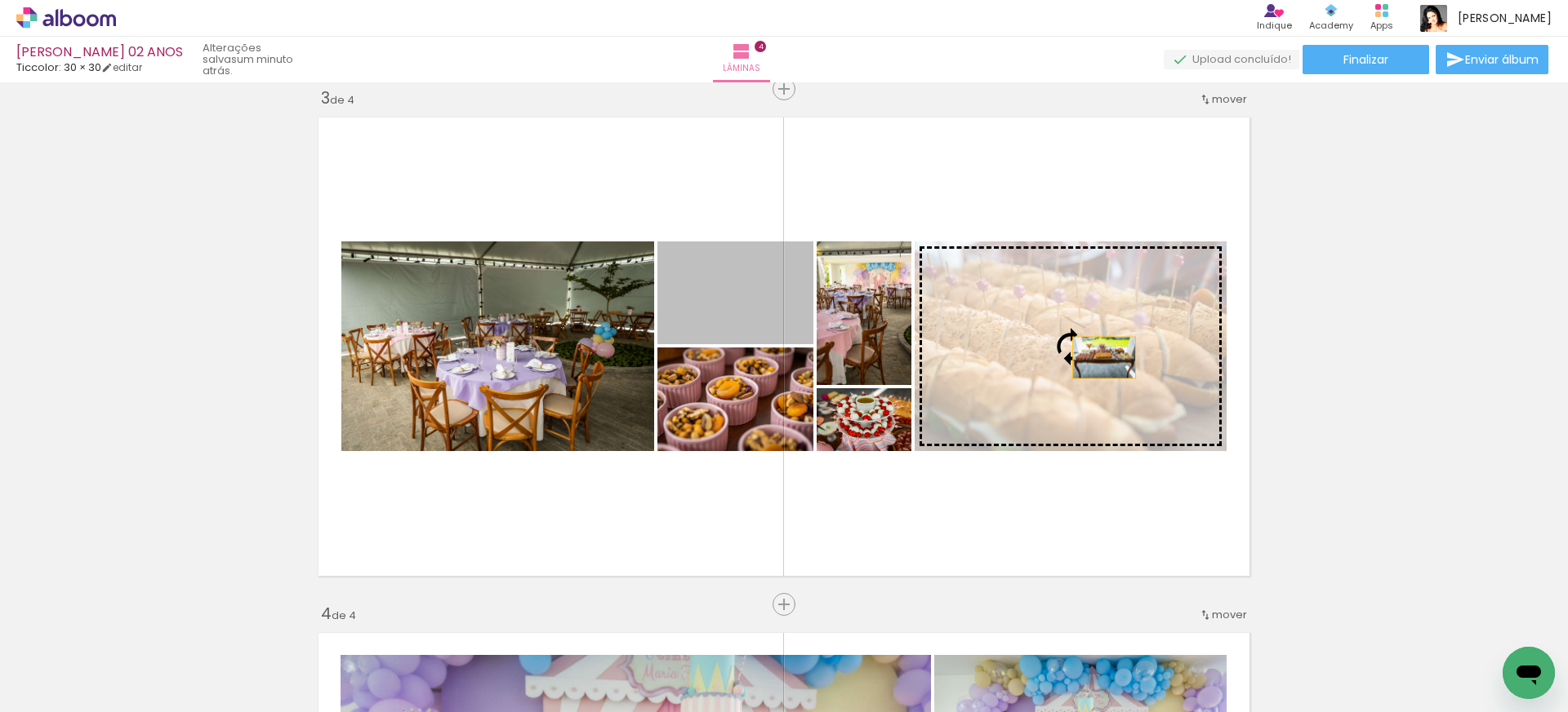
drag, startPoint x: 728, startPoint y: 321, endPoint x: 1104, endPoint y: 358, distance: 377.8
click at [0, 0] on slot at bounding box center [0, 0] width 0 height 0
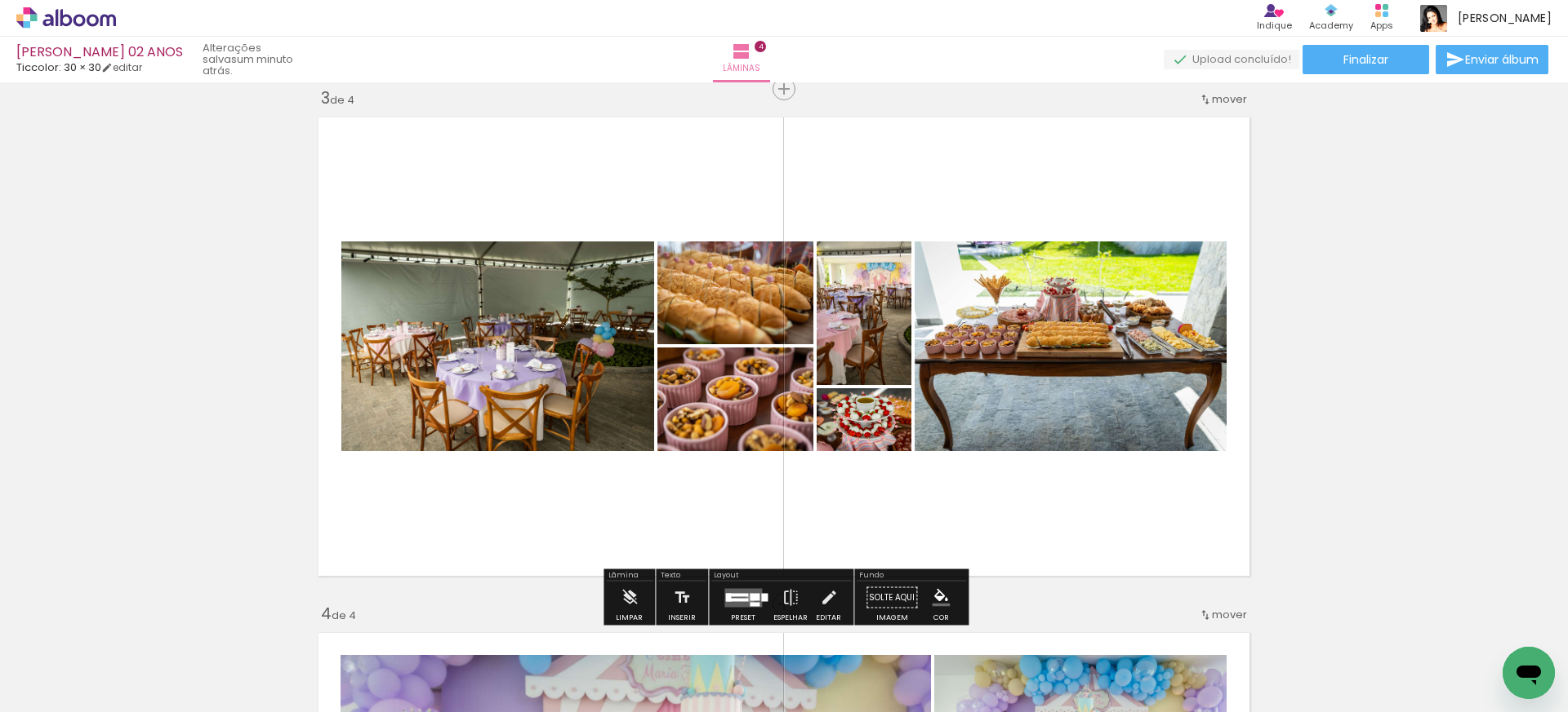
click at [750, 597] on div at bounding box center [754, 597] width 10 height 7
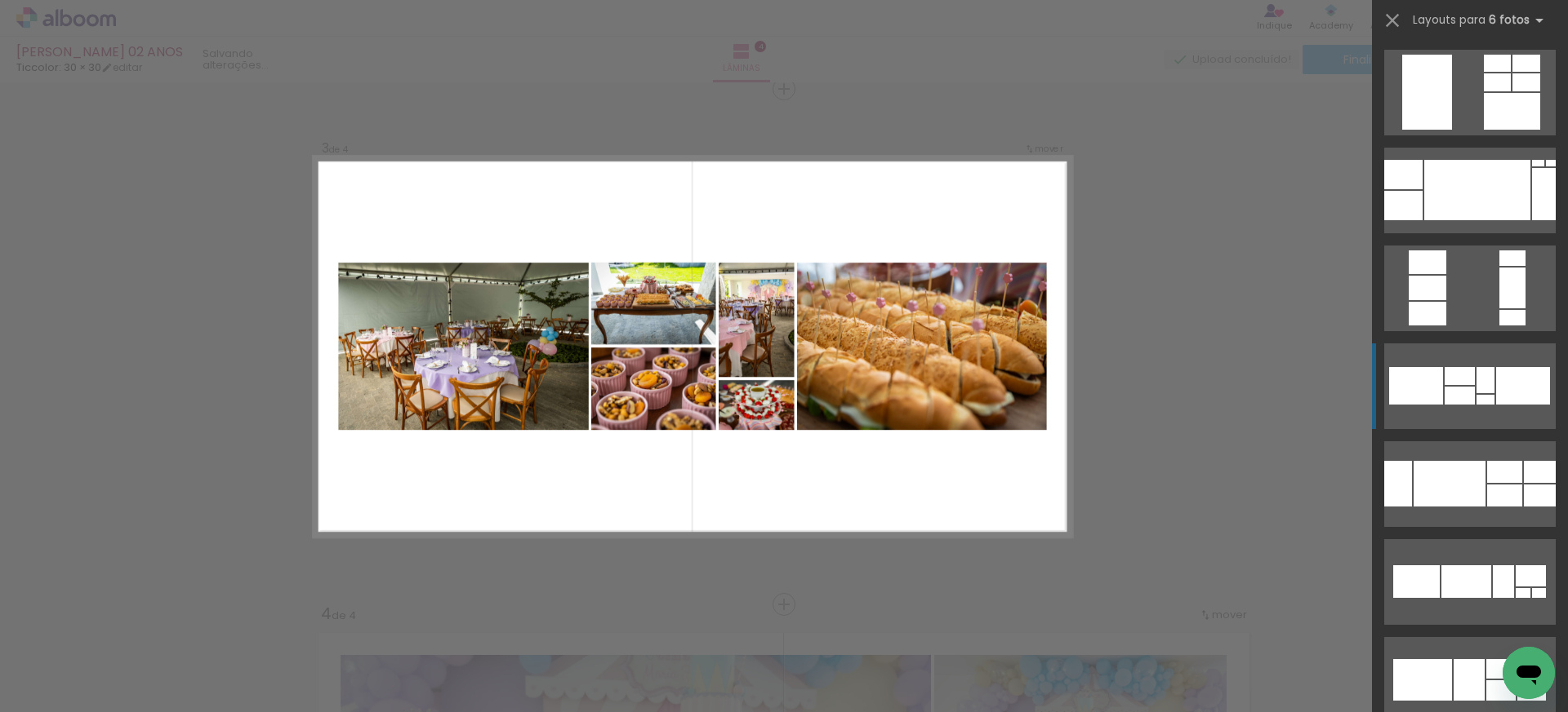
scroll to position [294, 0]
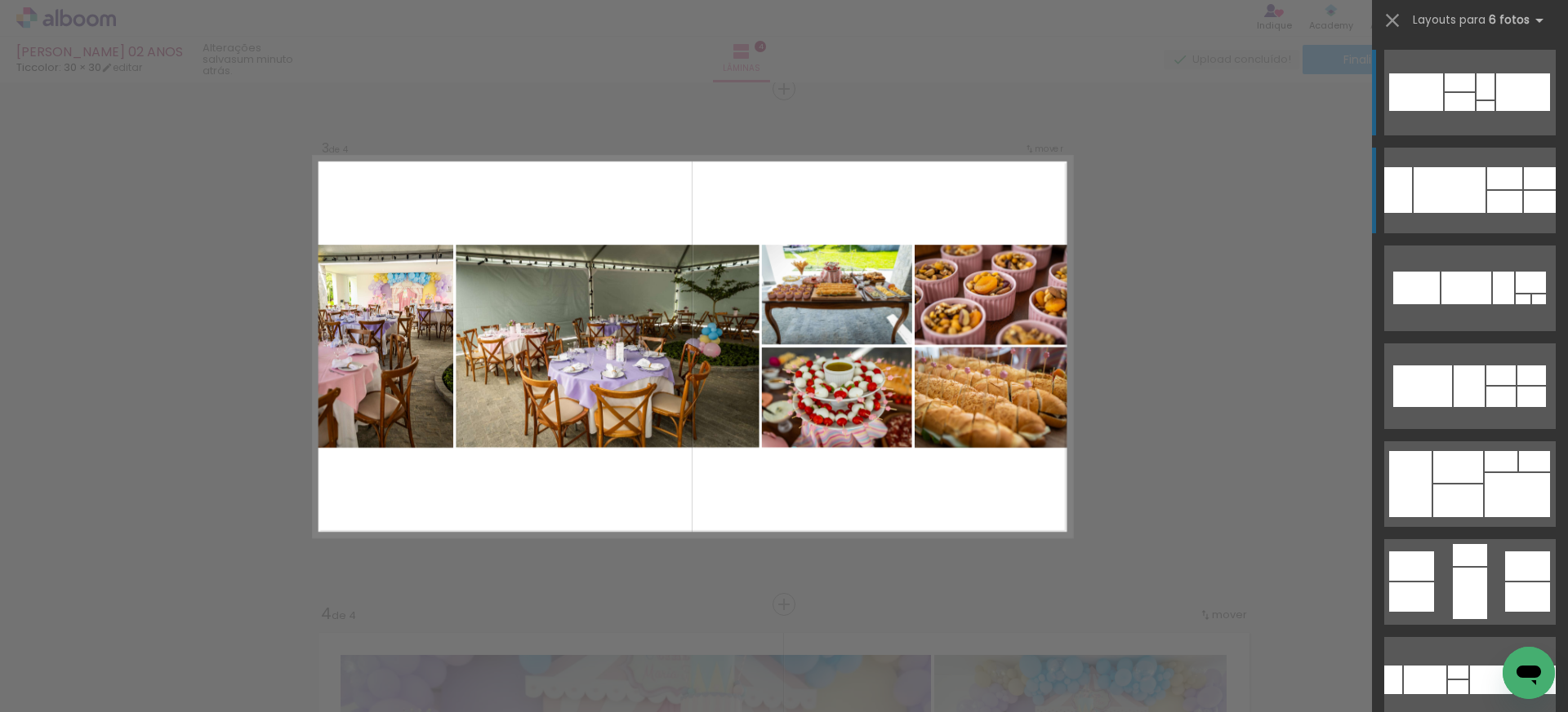
click at [1498, 187] on div at bounding box center [1504, 178] width 36 height 22
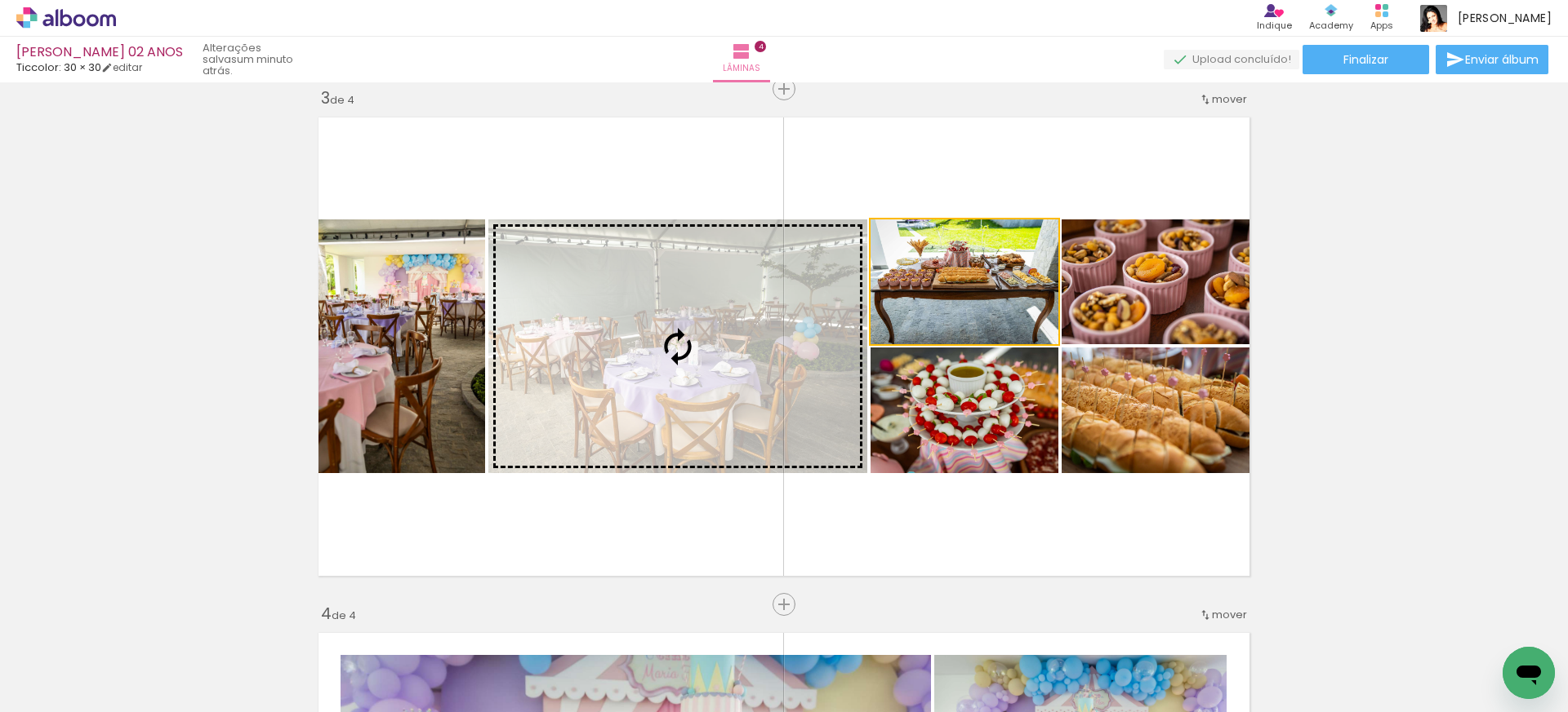
drag, startPoint x: 955, startPoint y: 294, endPoint x: 752, endPoint y: 329, distance: 206.0
click at [0, 0] on slot at bounding box center [0, 0] width 0 height 0
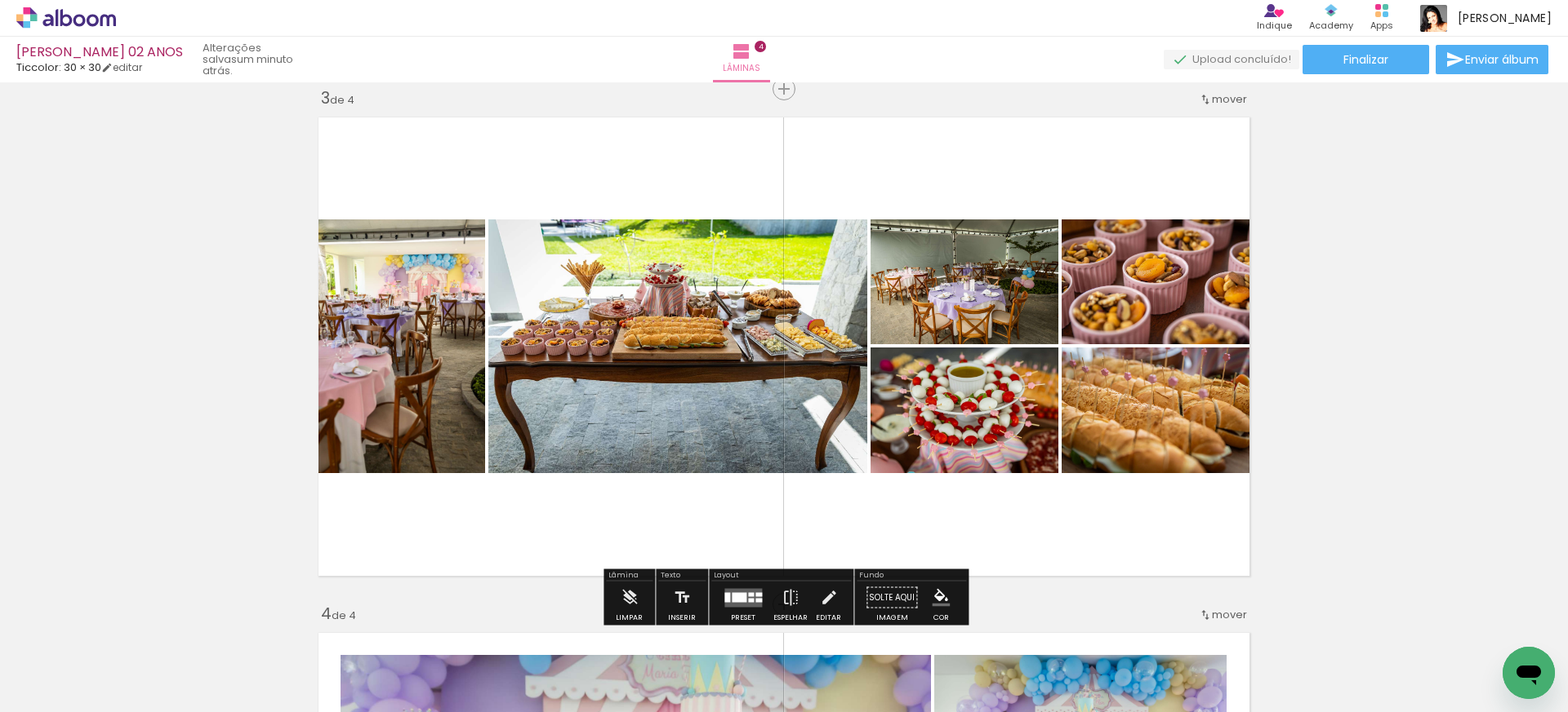
click at [744, 596] on quentale-layouter at bounding box center [743, 597] width 37 height 19
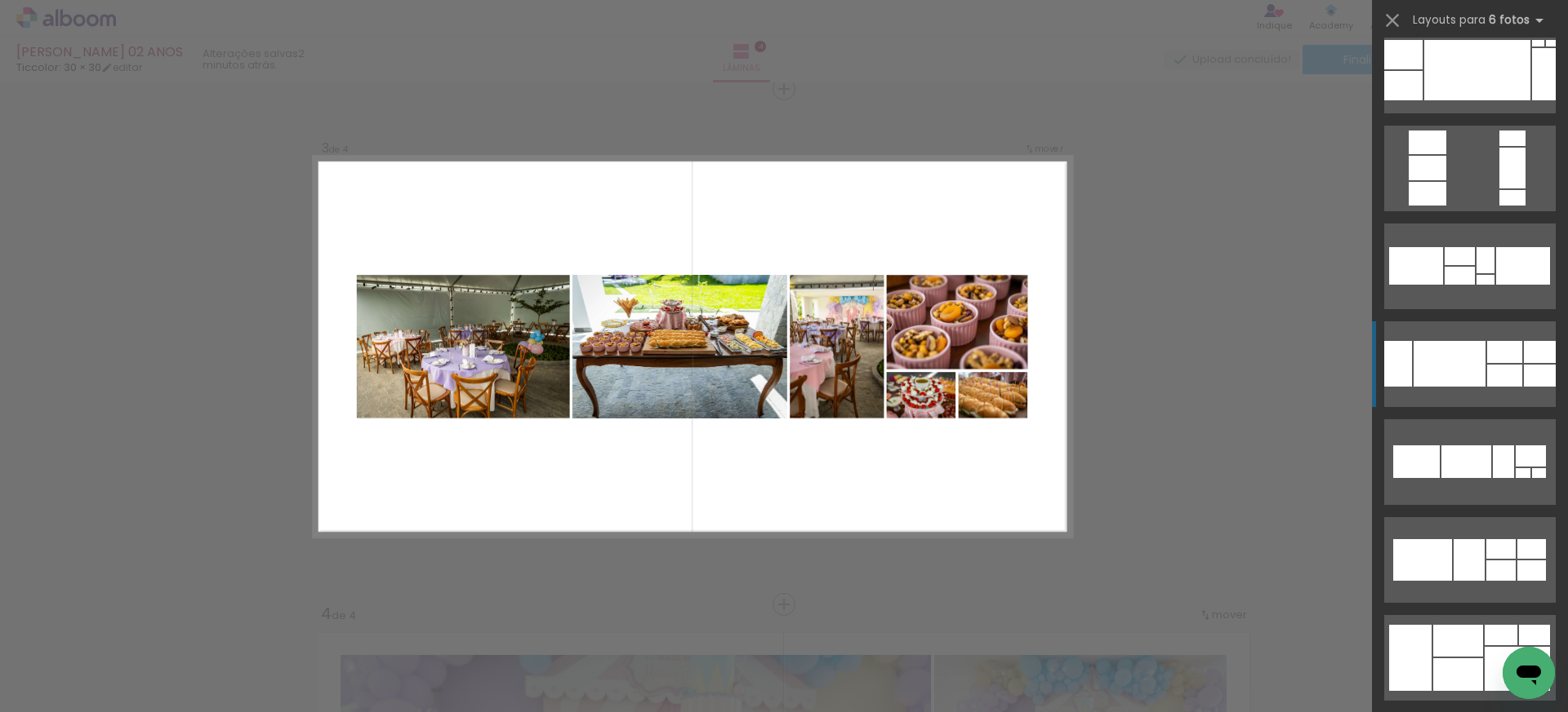
scroll to position [230, 0]
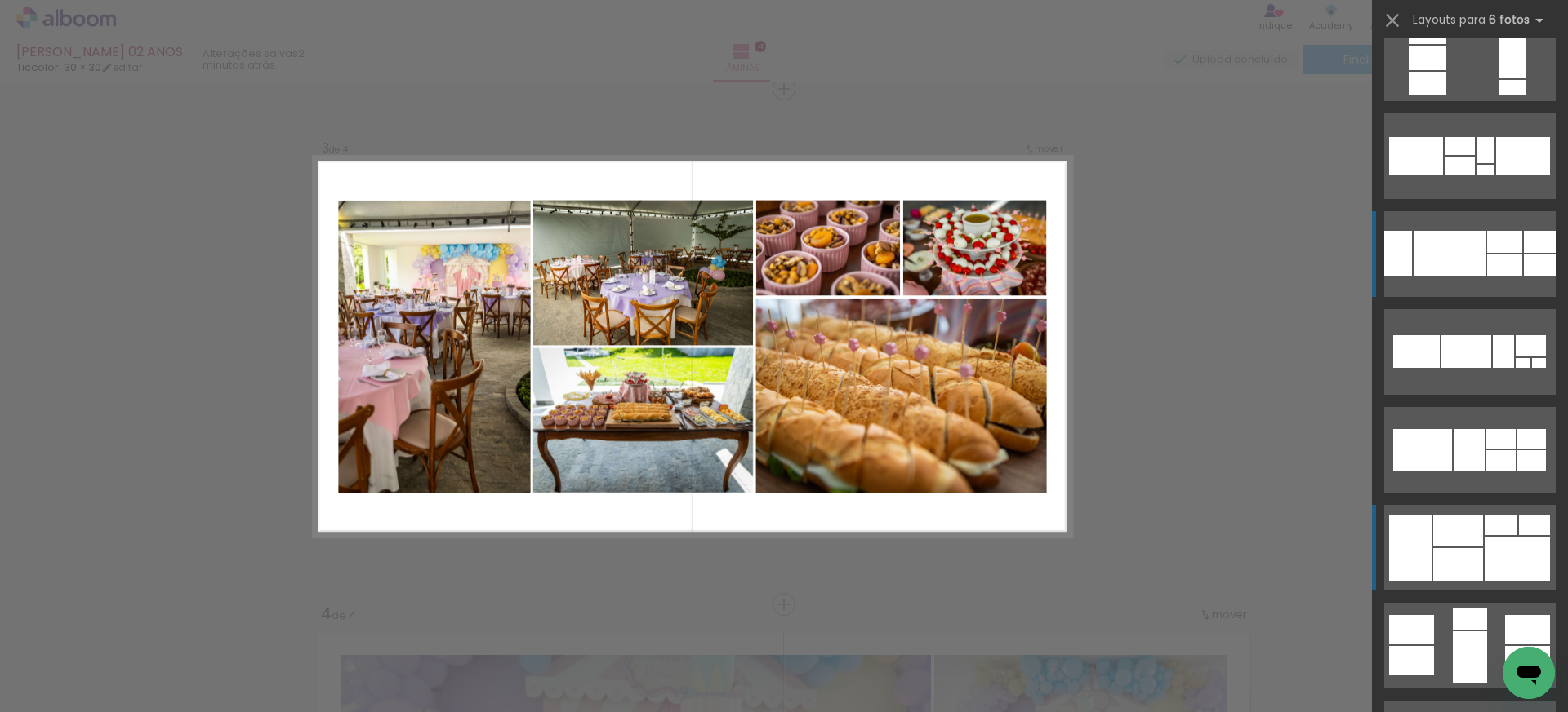
click at [1496, 522] on div at bounding box center [1501, 525] width 33 height 20
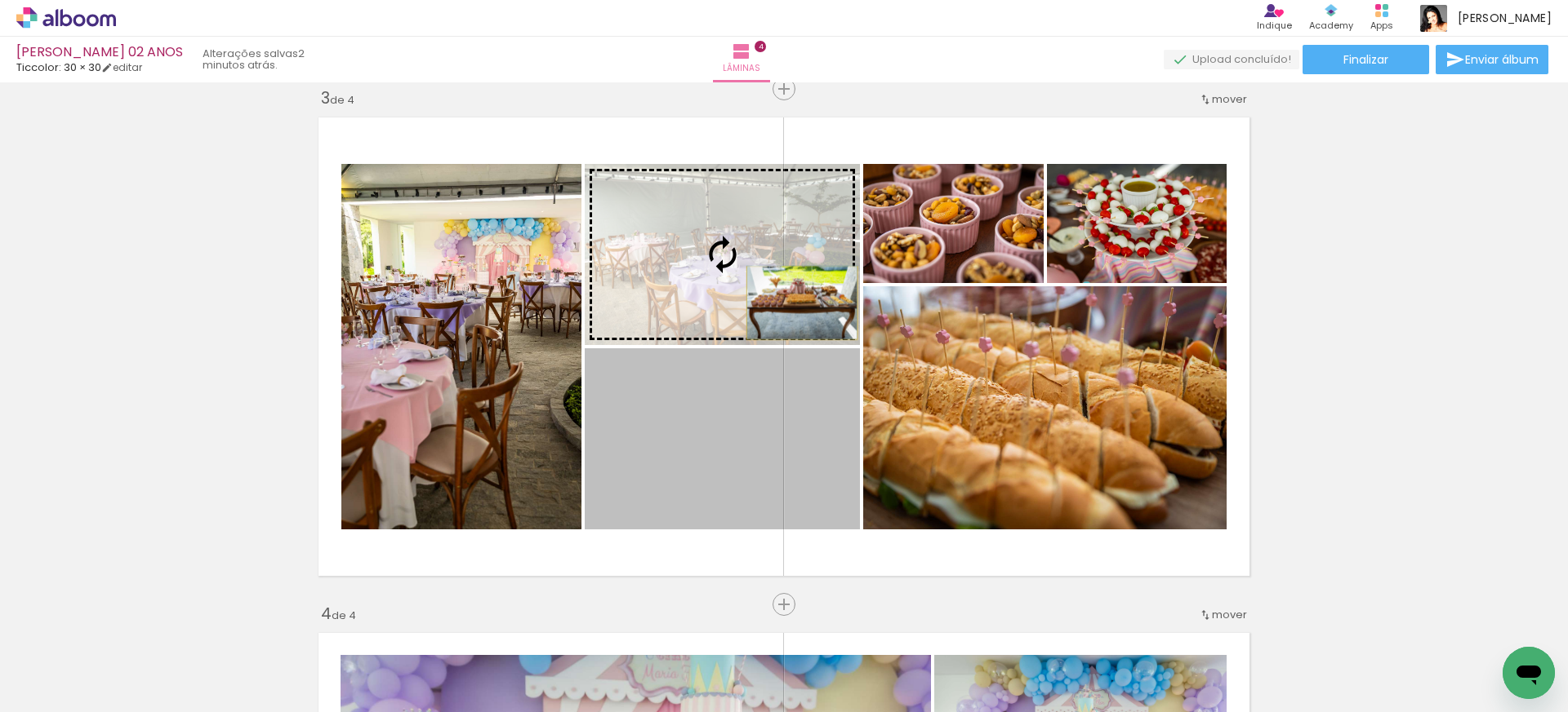
drag, startPoint x: 788, startPoint y: 432, endPoint x: 802, endPoint y: 302, distance: 130.8
click at [0, 0] on slot at bounding box center [0, 0] width 0 height 0
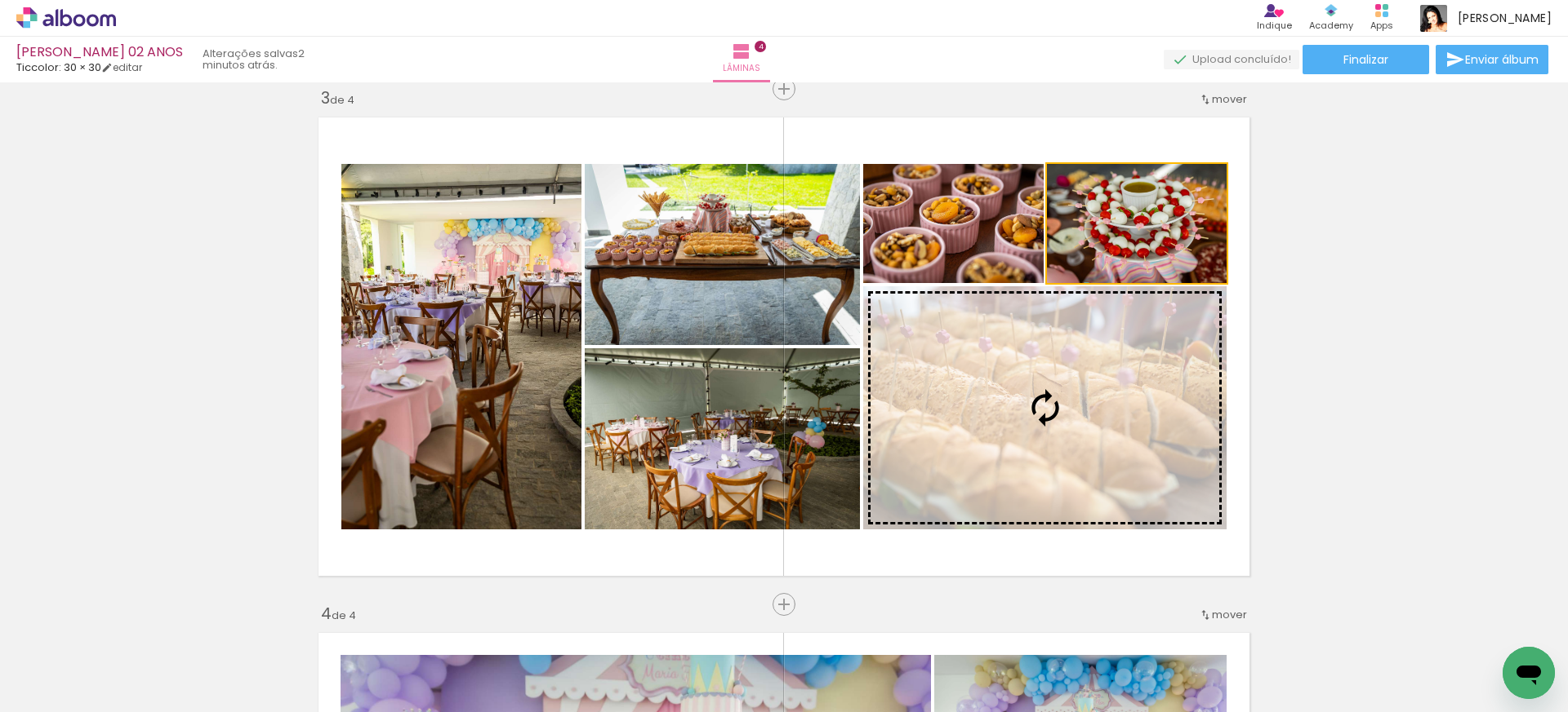
drag, startPoint x: 1179, startPoint y: 235, endPoint x: 1106, endPoint y: 361, distance: 145.6
click at [0, 0] on slot at bounding box center [0, 0] width 0 height 0
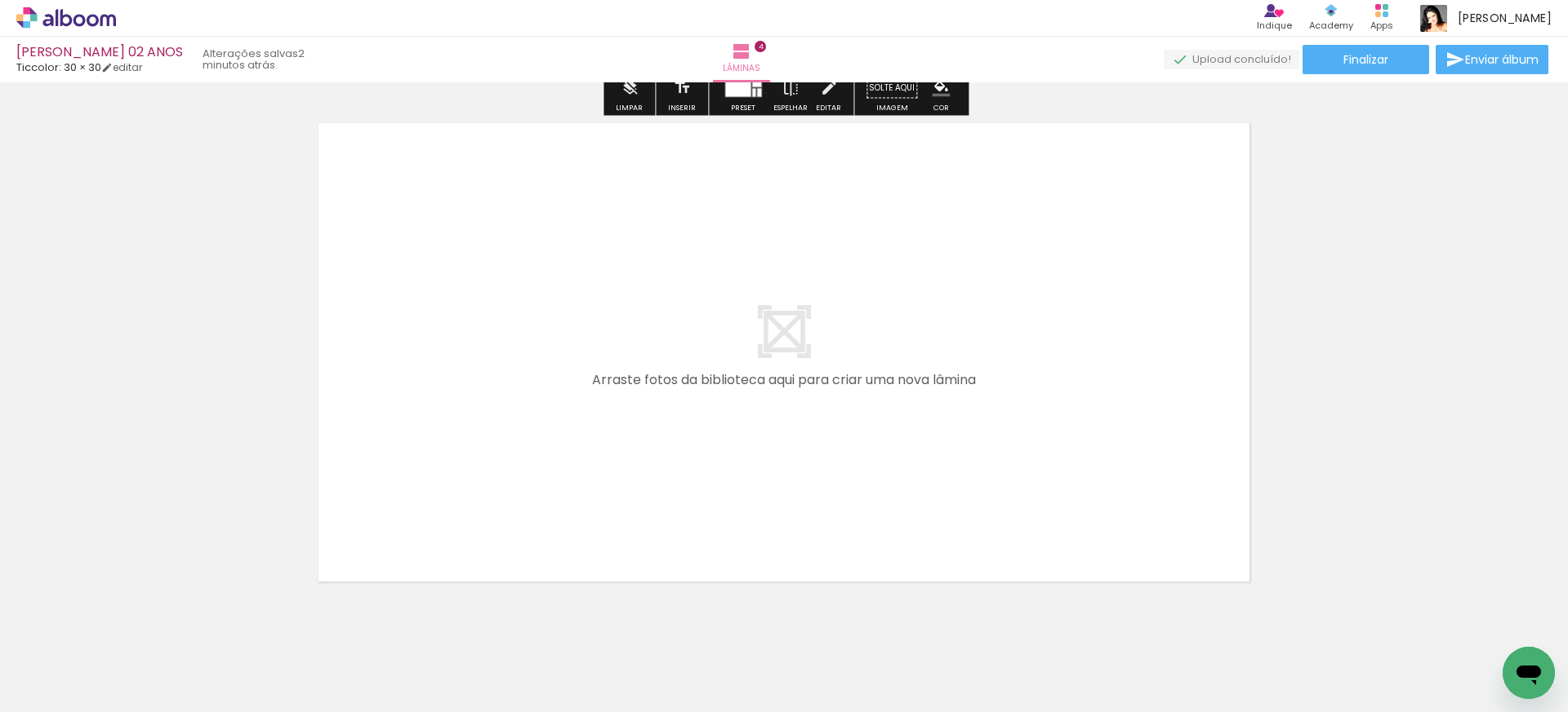
scroll to position [2085, 0]
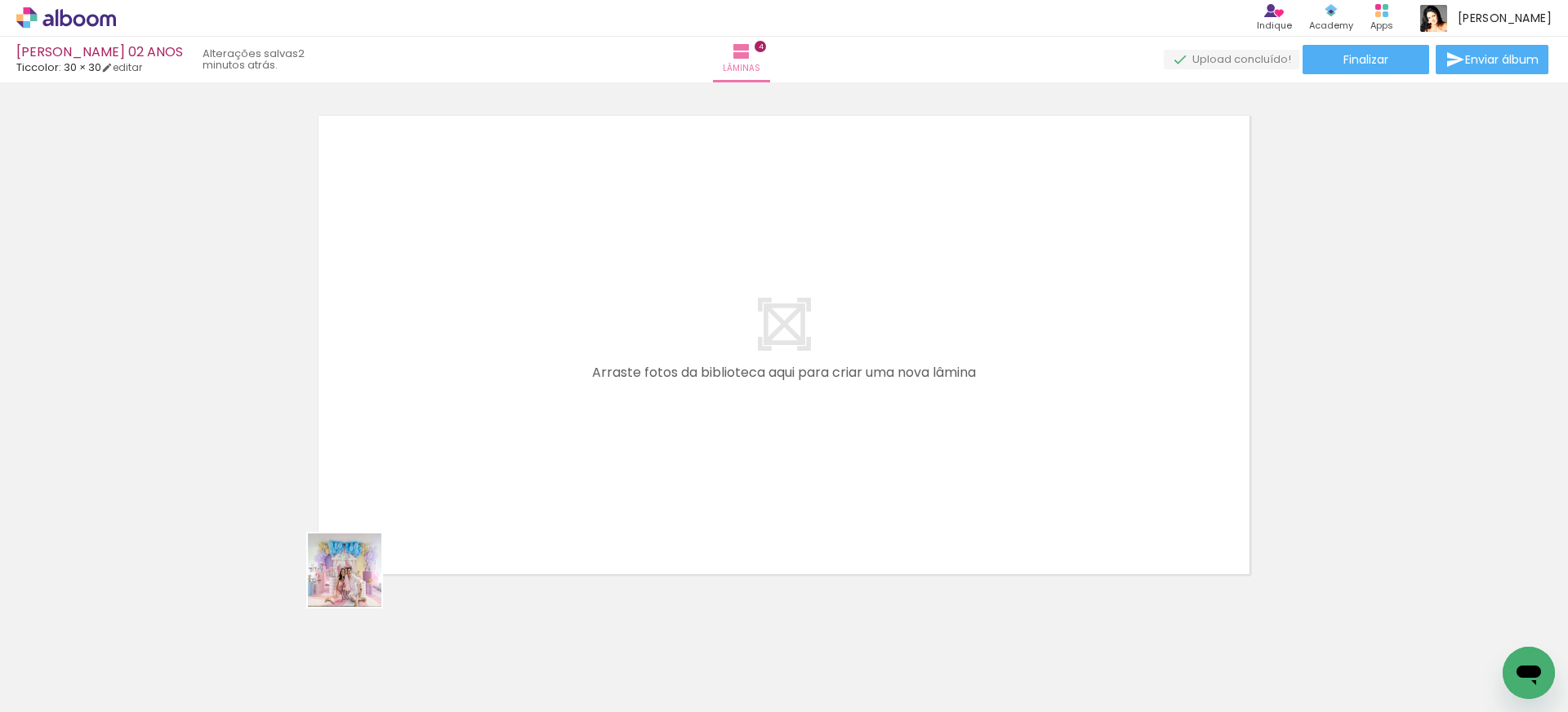
drag, startPoint x: 332, startPoint y: 656, endPoint x: 417, endPoint y: 431, distance: 240.5
click at [417, 431] on quentale-workspace at bounding box center [784, 356] width 1568 height 712
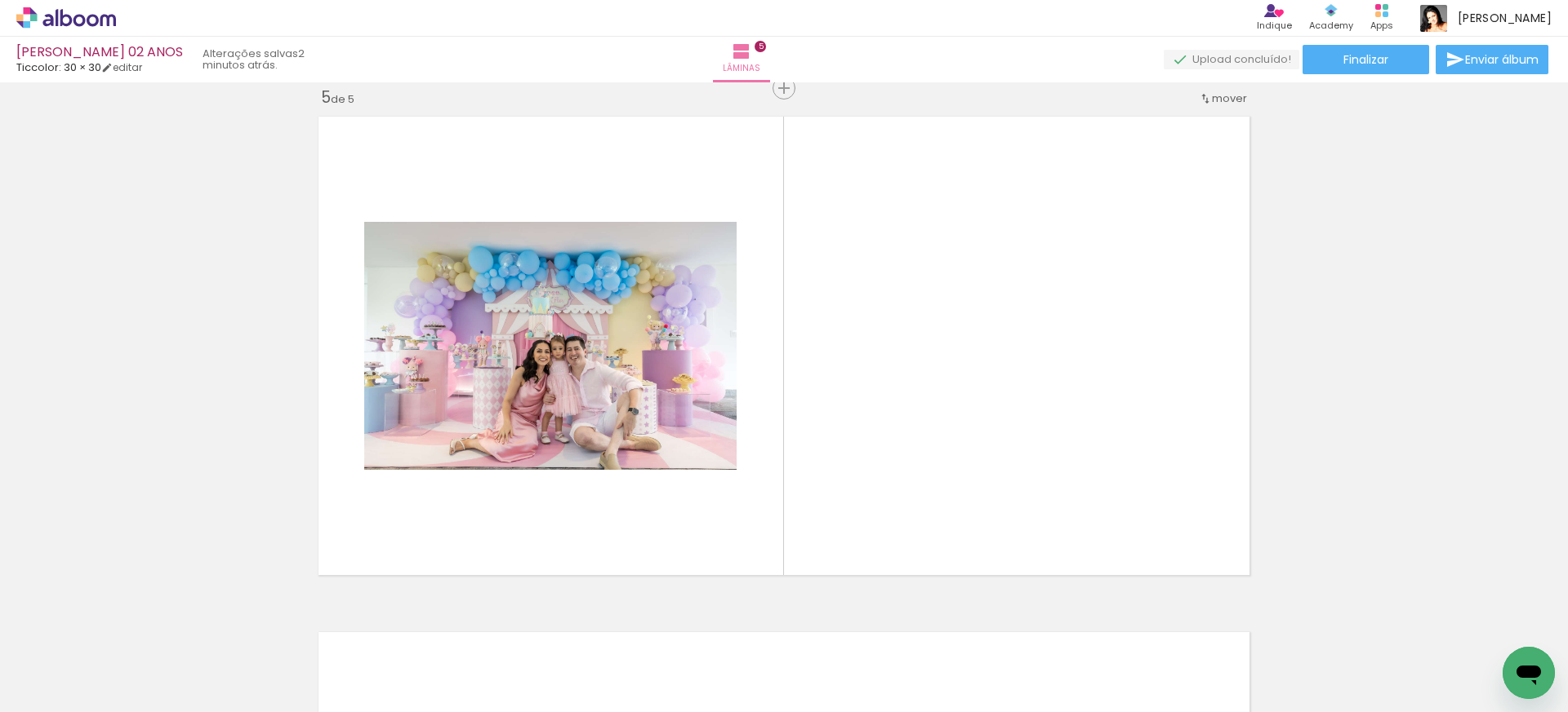
scroll to position [2083, 0]
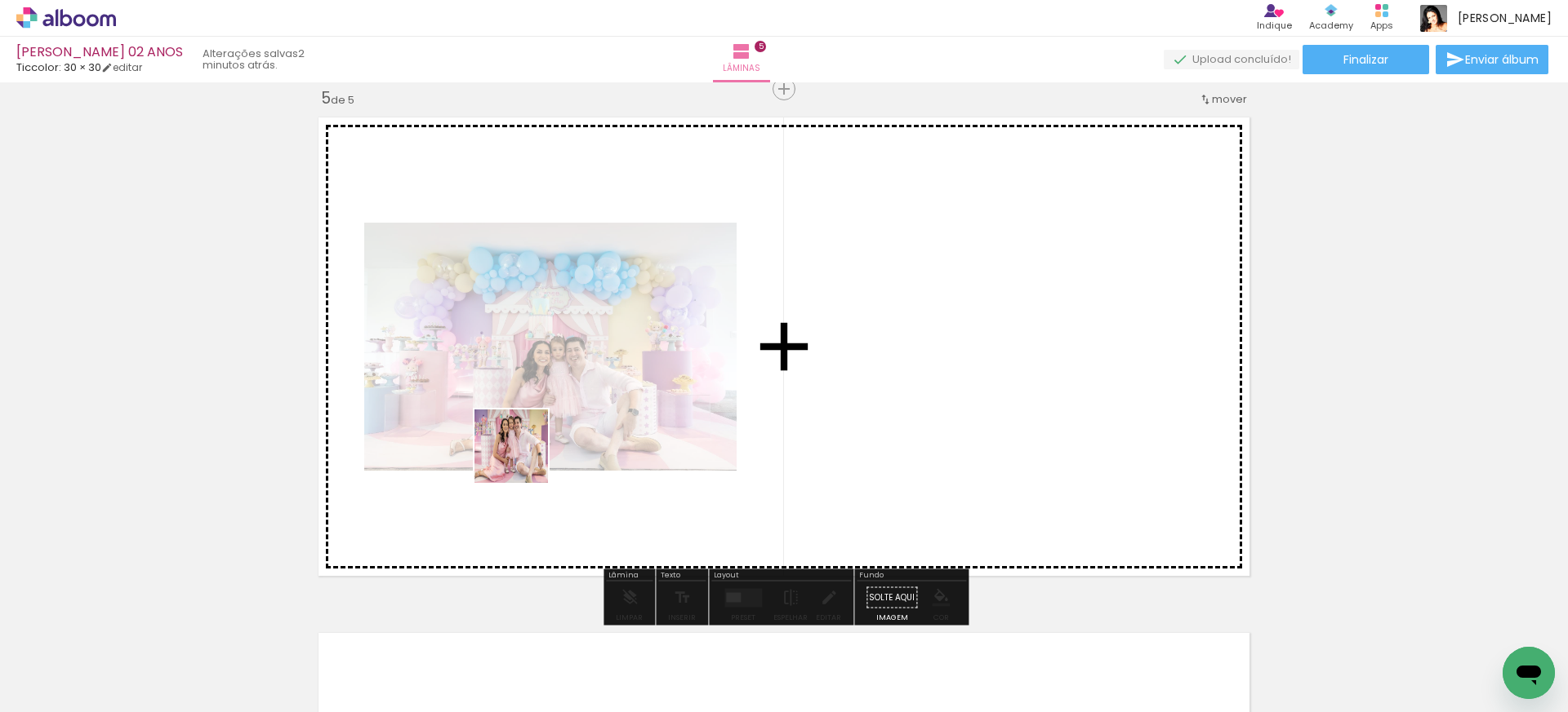
drag, startPoint x: 334, startPoint y: 666, endPoint x: 277, endPoint y: 556, distance: 123.9
click at [628, 377] on quentale-workspace at bounding box center [784, 356] width 1568 height 712
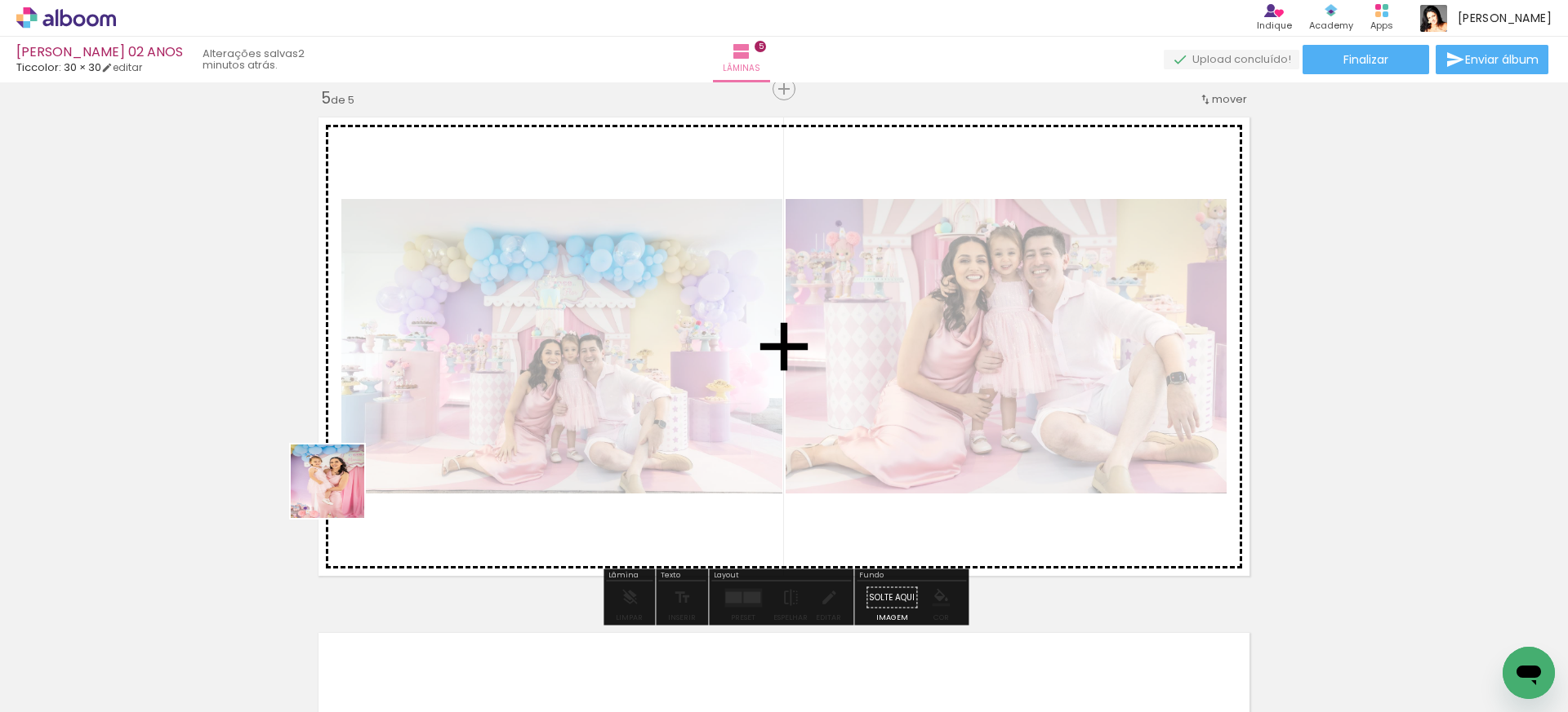
drag, startPoint x: 233, startPoint y: 654, endPoint x: 220, endPoint y: 578, distance: 77.1
click at [521, 335] on quentale-workspace at bounding box center [784, 356] width 1568 height 712
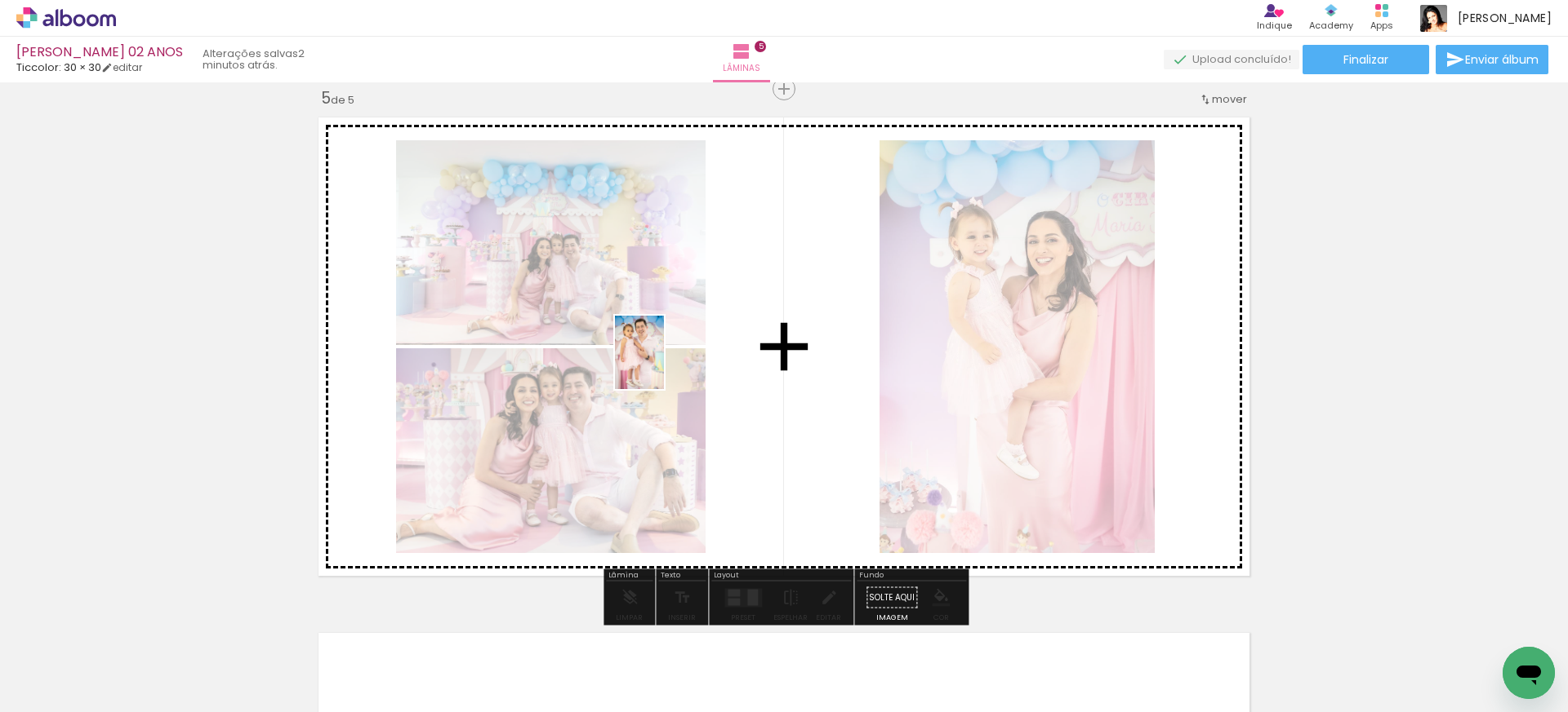
drag, startPoint x: 142, startPoint y: 628, endPoint x: 664, endPoint y: 365, distance: 584.5
click at [664, 365] on quentale-workspace at bounding box center [784, 356] width 1568 height 712
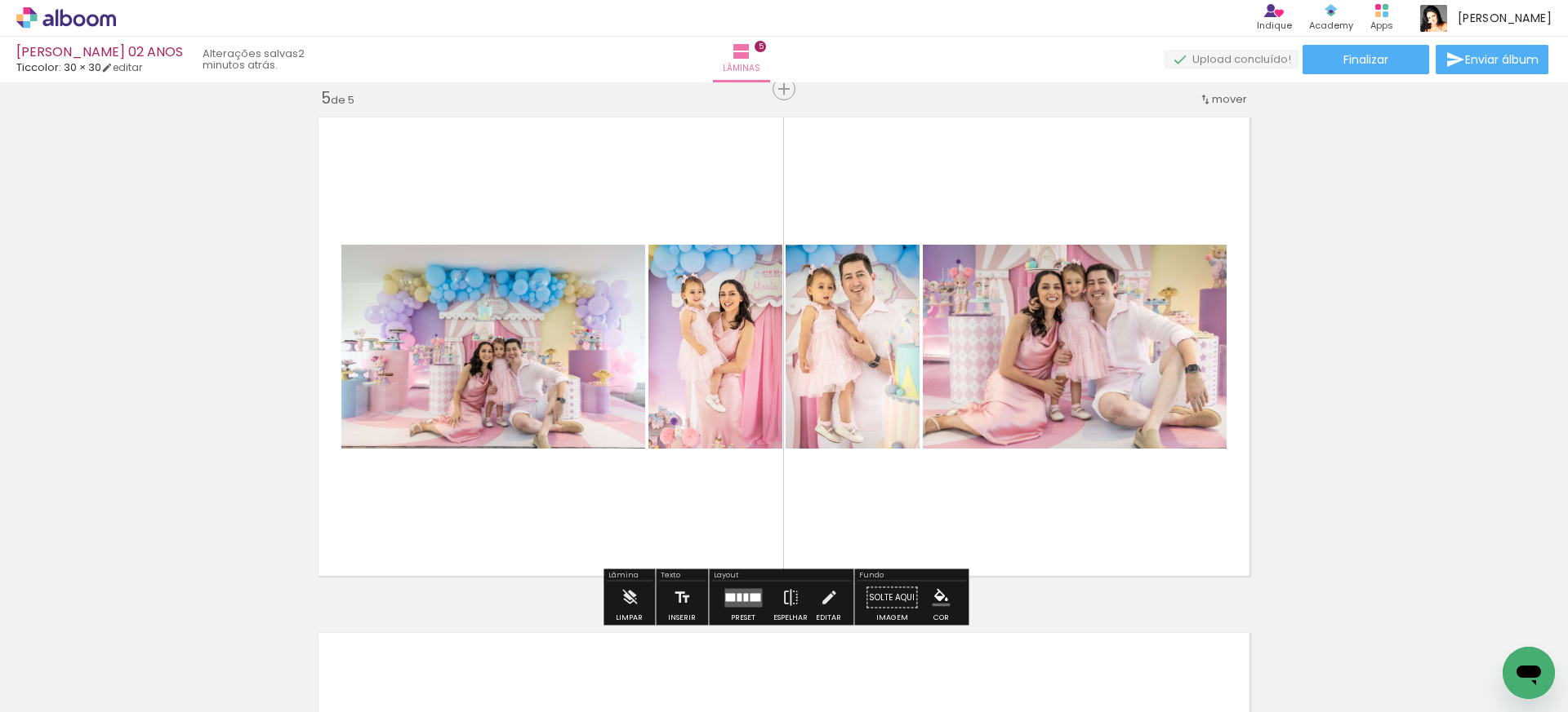
scroll to position [2082, 0]
click at [737, 599] on div at bounding box center [738, 597] width 5 height 8
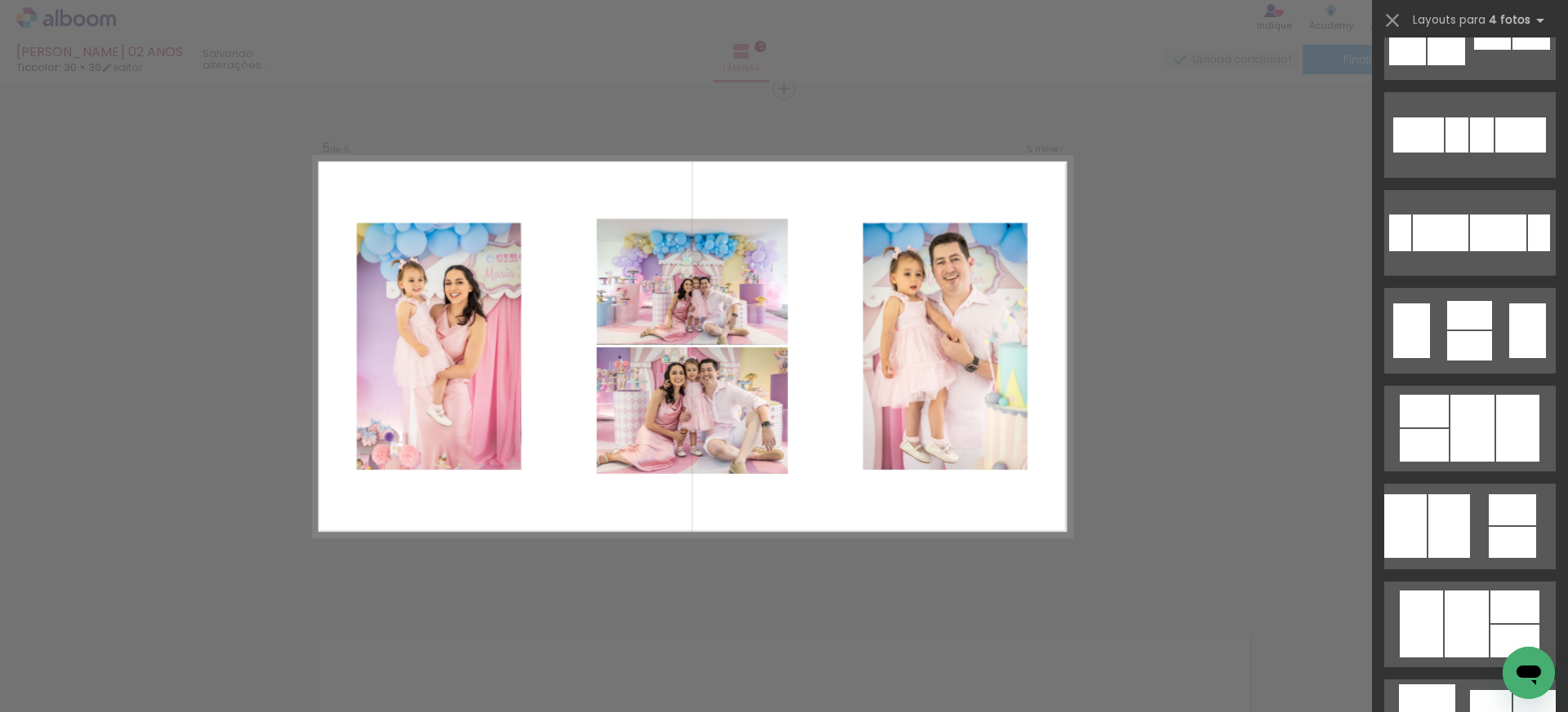
scroll to position [457, 0]
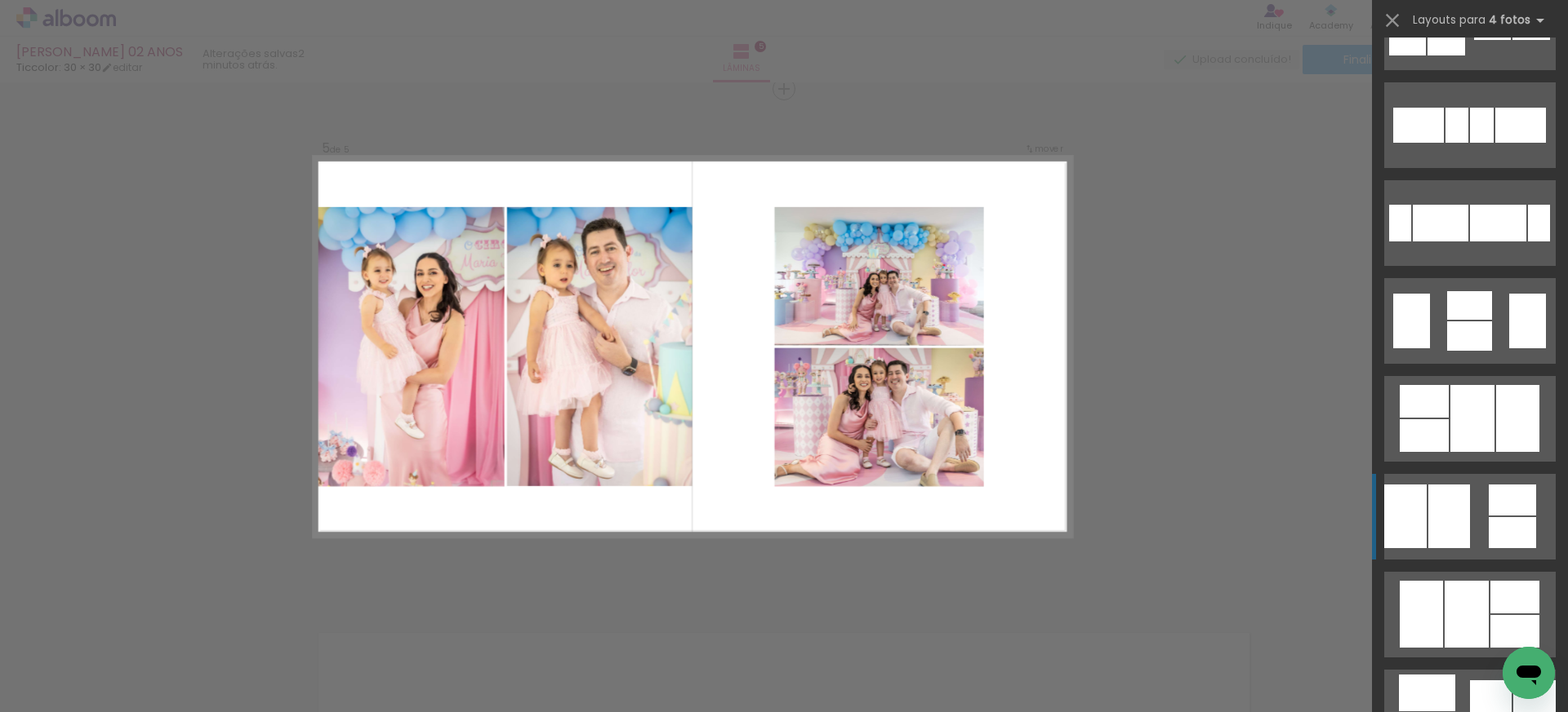
click at [1455, 526] on div at bounding box center [1449, 516] width 42 height 64
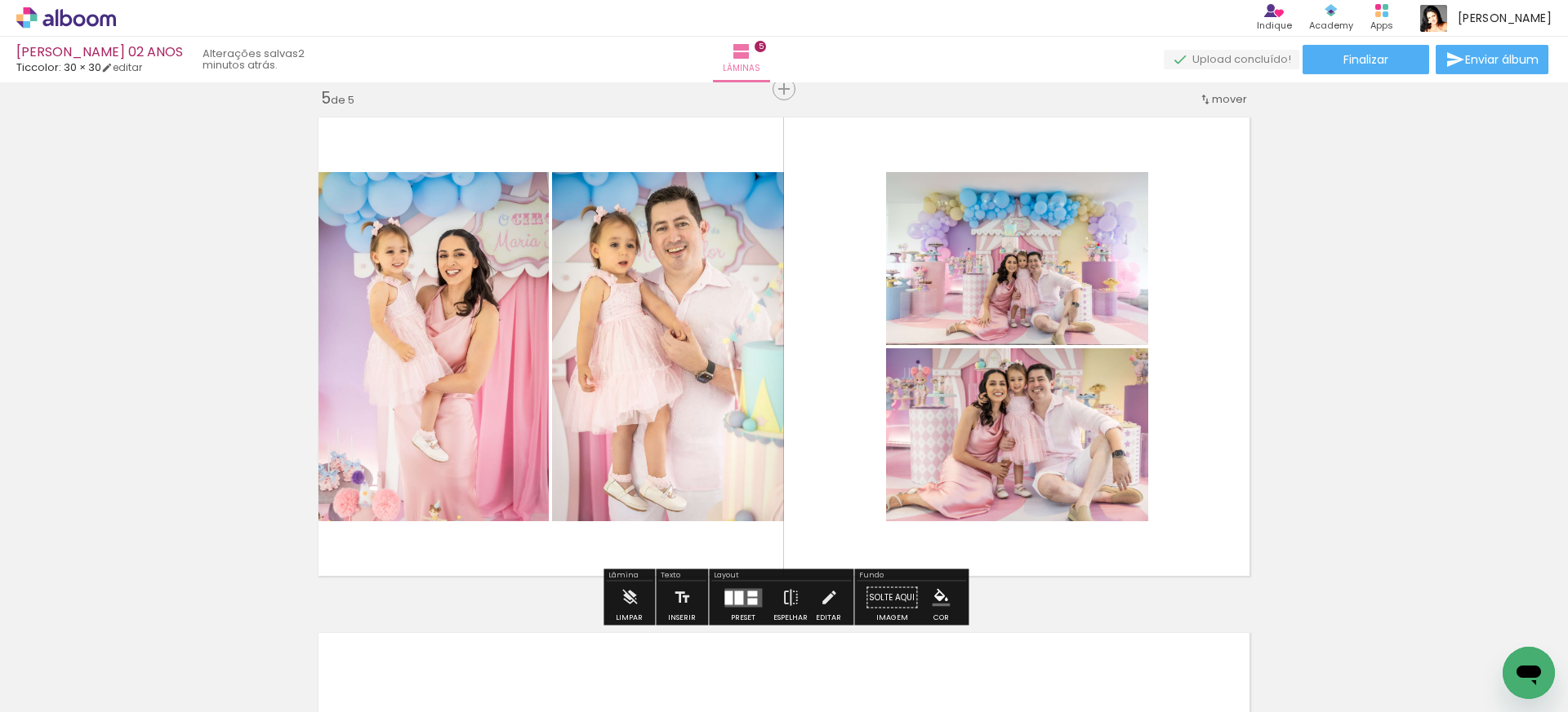
click at [734, 595] on div at bounding box center [739, 597] width 9 height 14
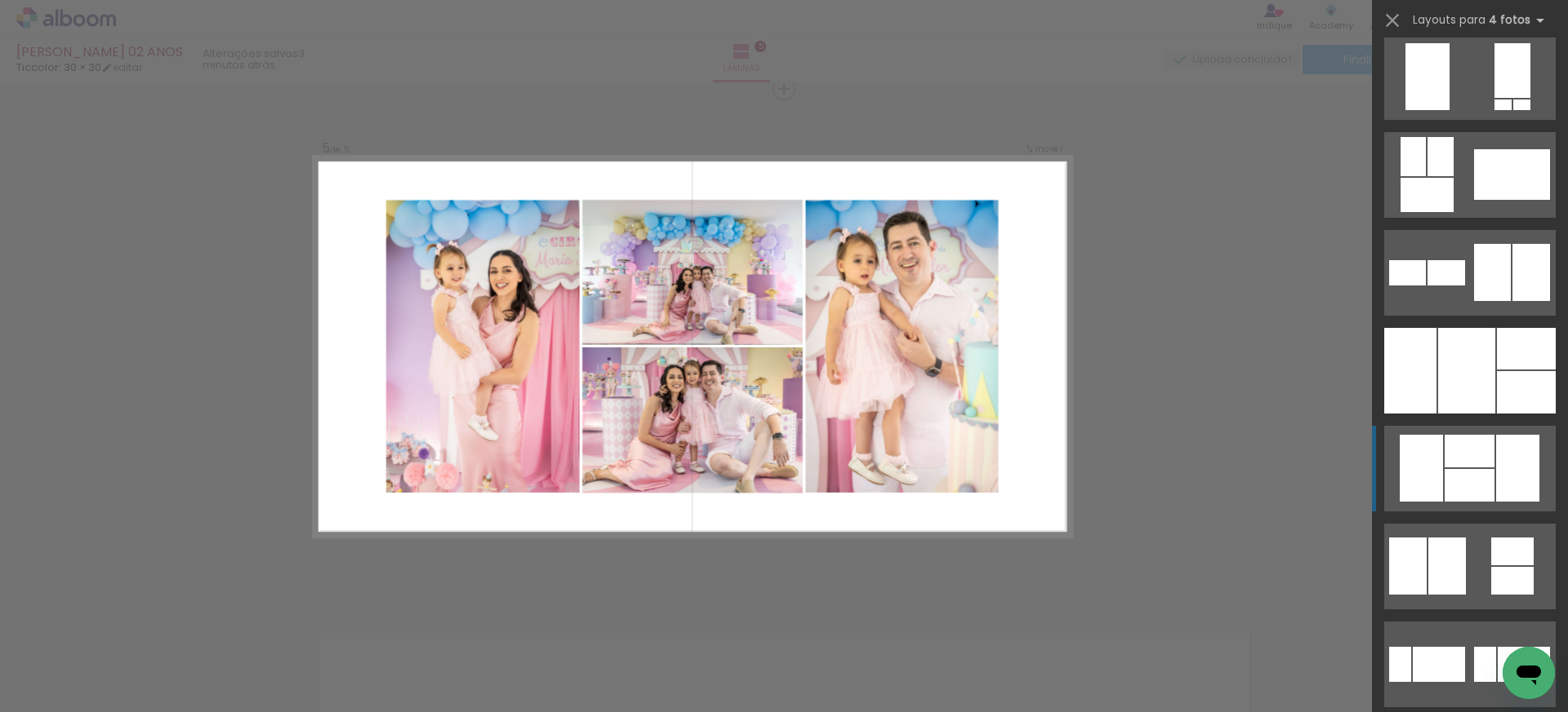
scroll to position [1191, 0]
click at [1471, 474] on div at bounding box center [1469, 484] width 50 height 33
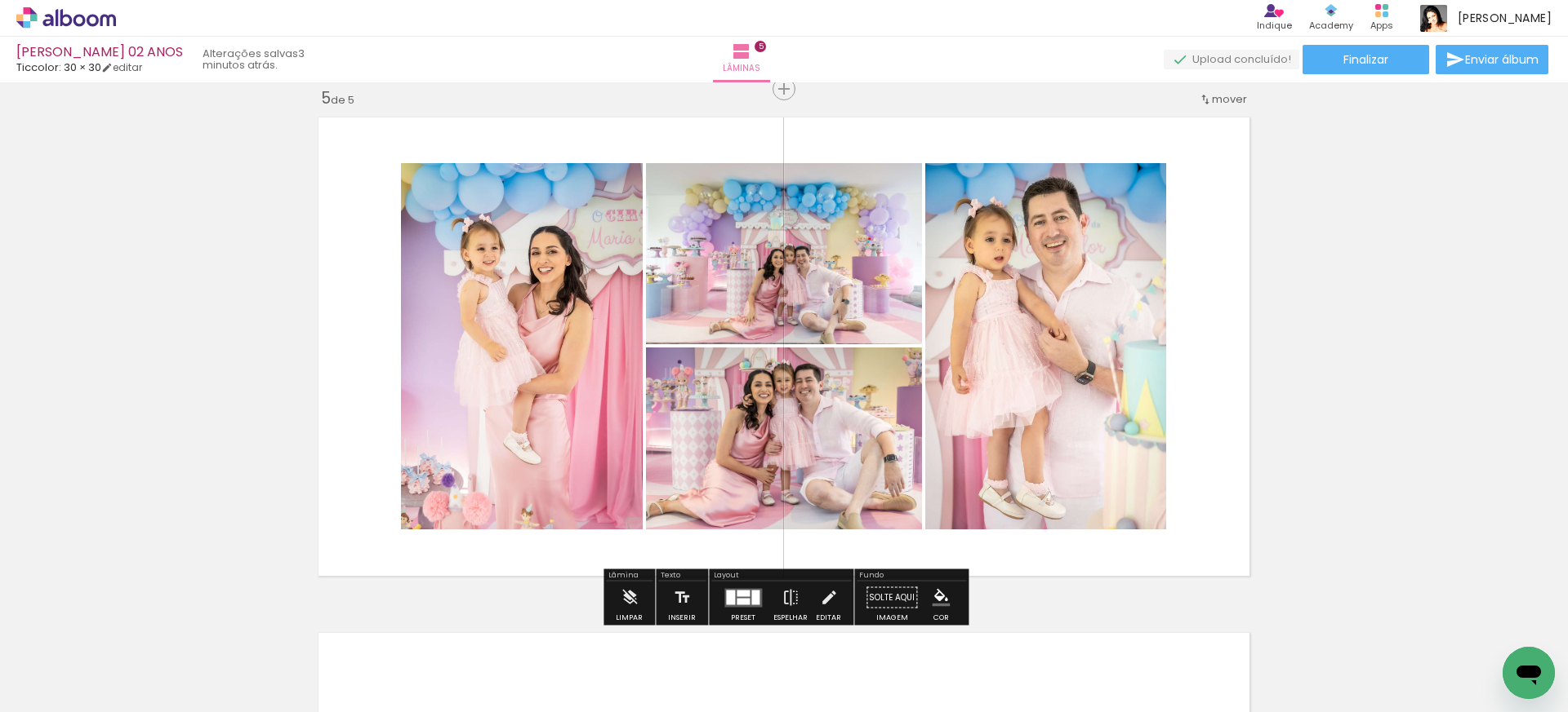
click at [741, 602] on div at bounding box center [743, 601] width 13 height 6
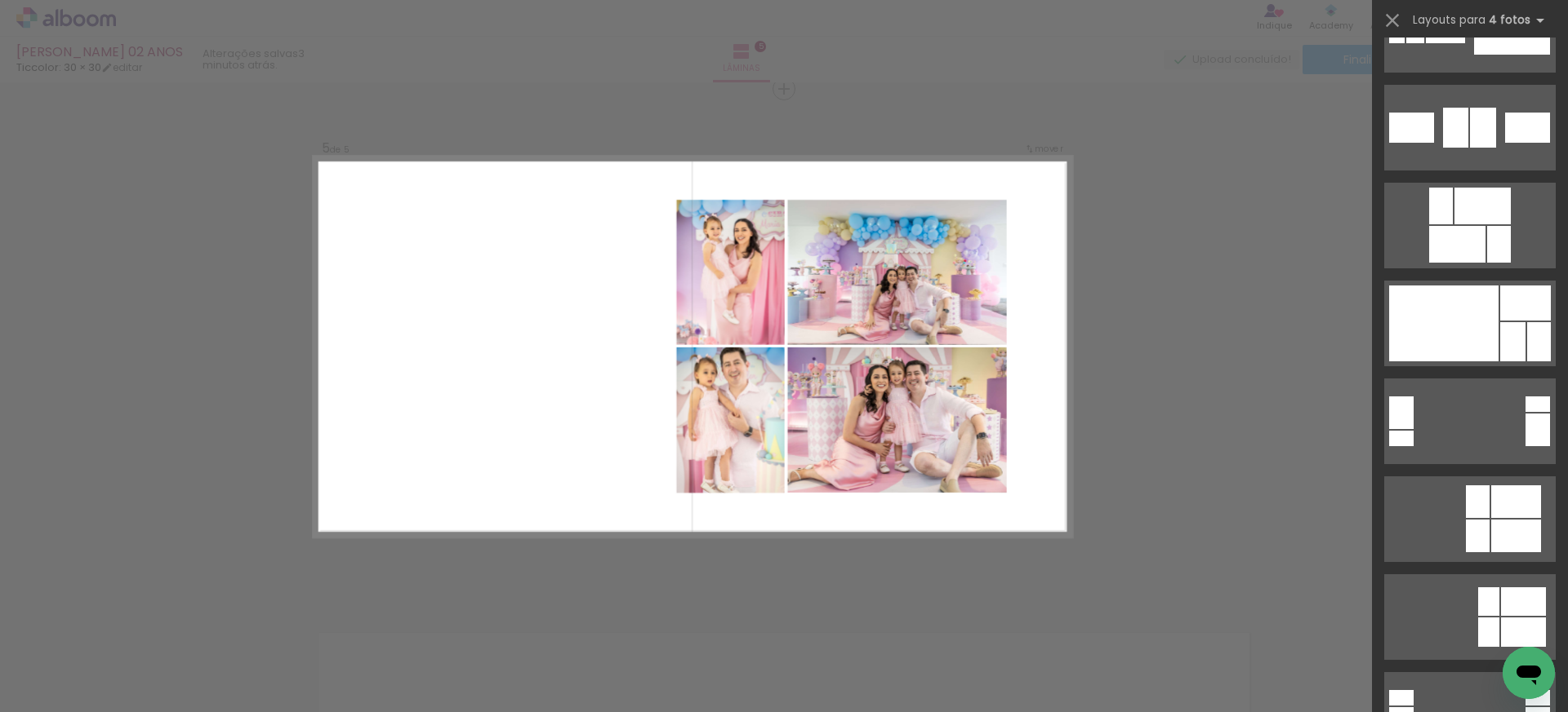
scroll to position [3411, 0]
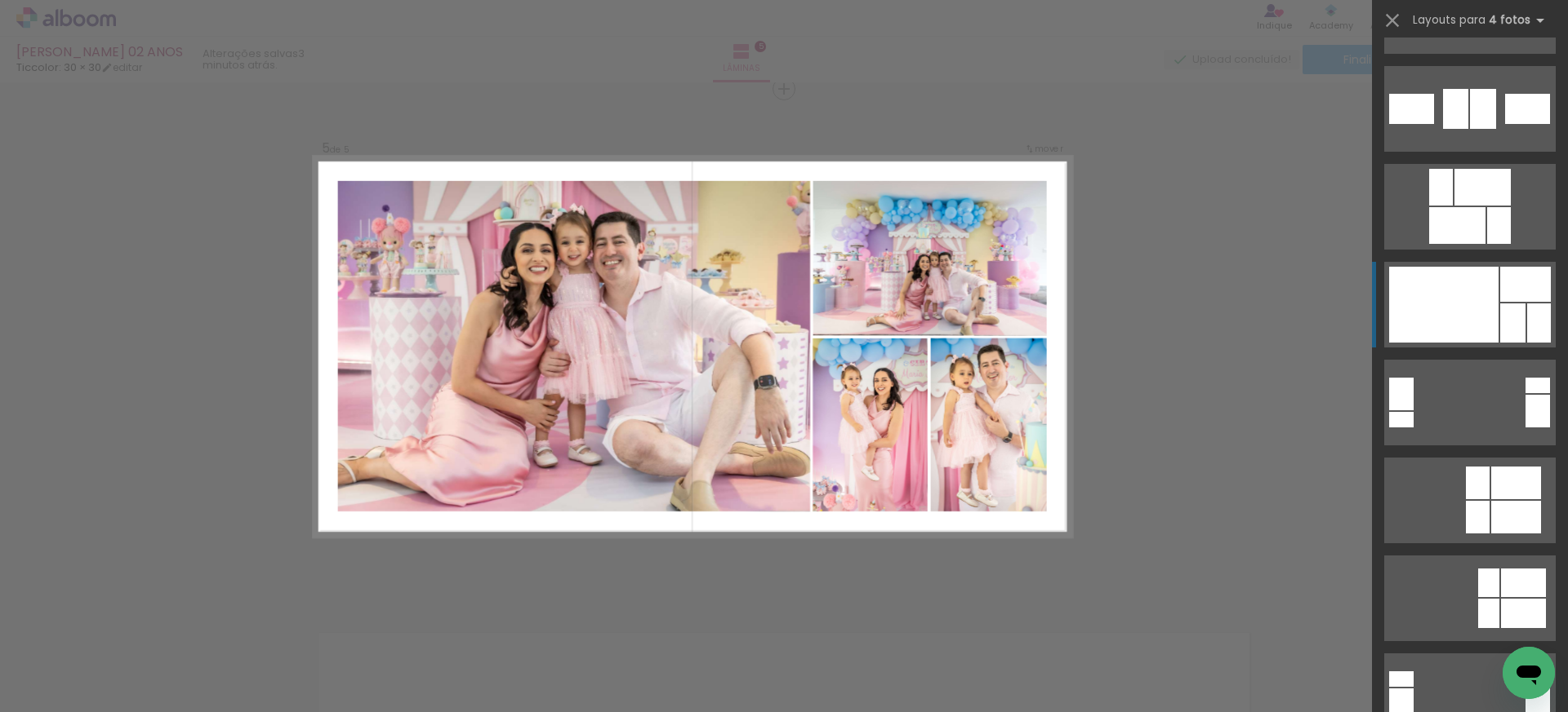
click at [1488, 334] on div at bounding box center [1443, 304] width 109 height 76
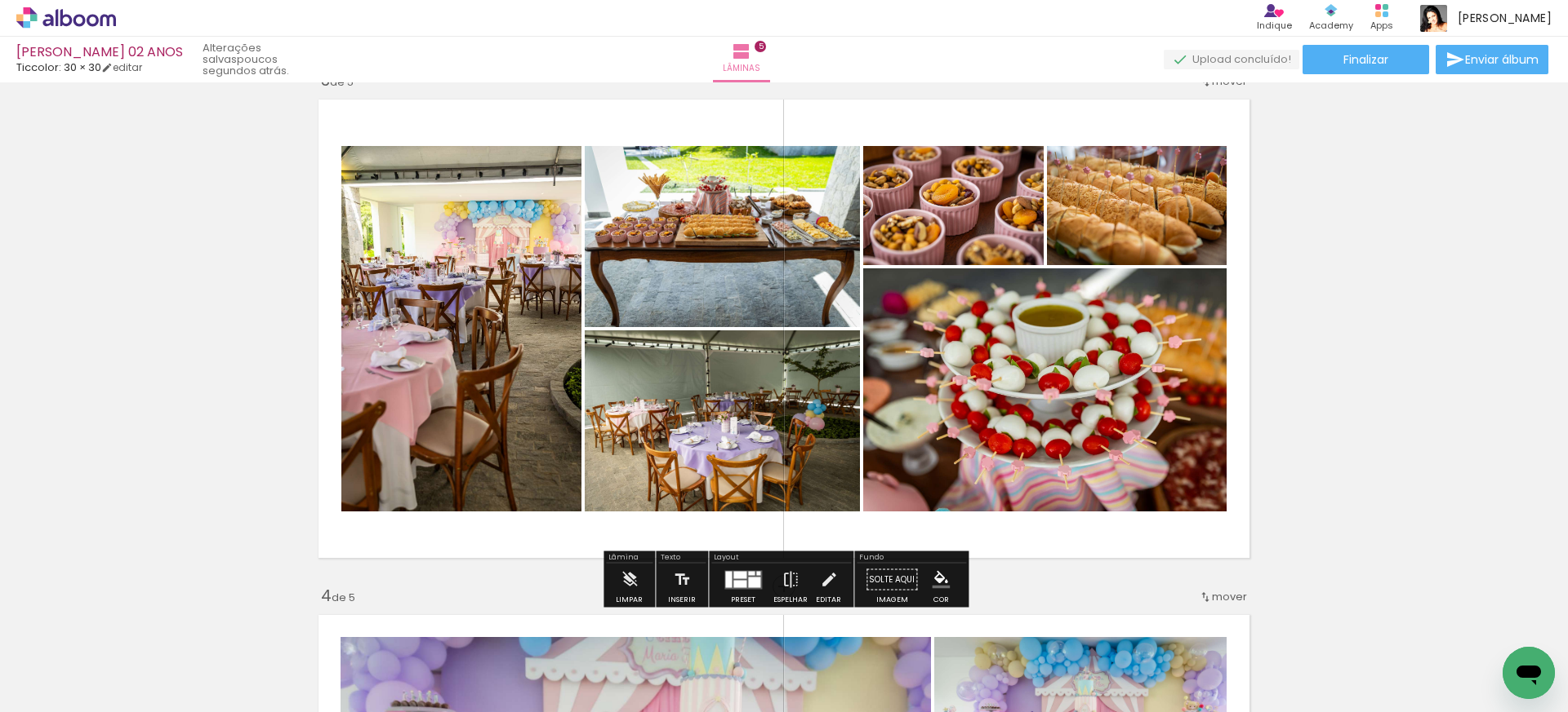
scroll to position [1066, 0]
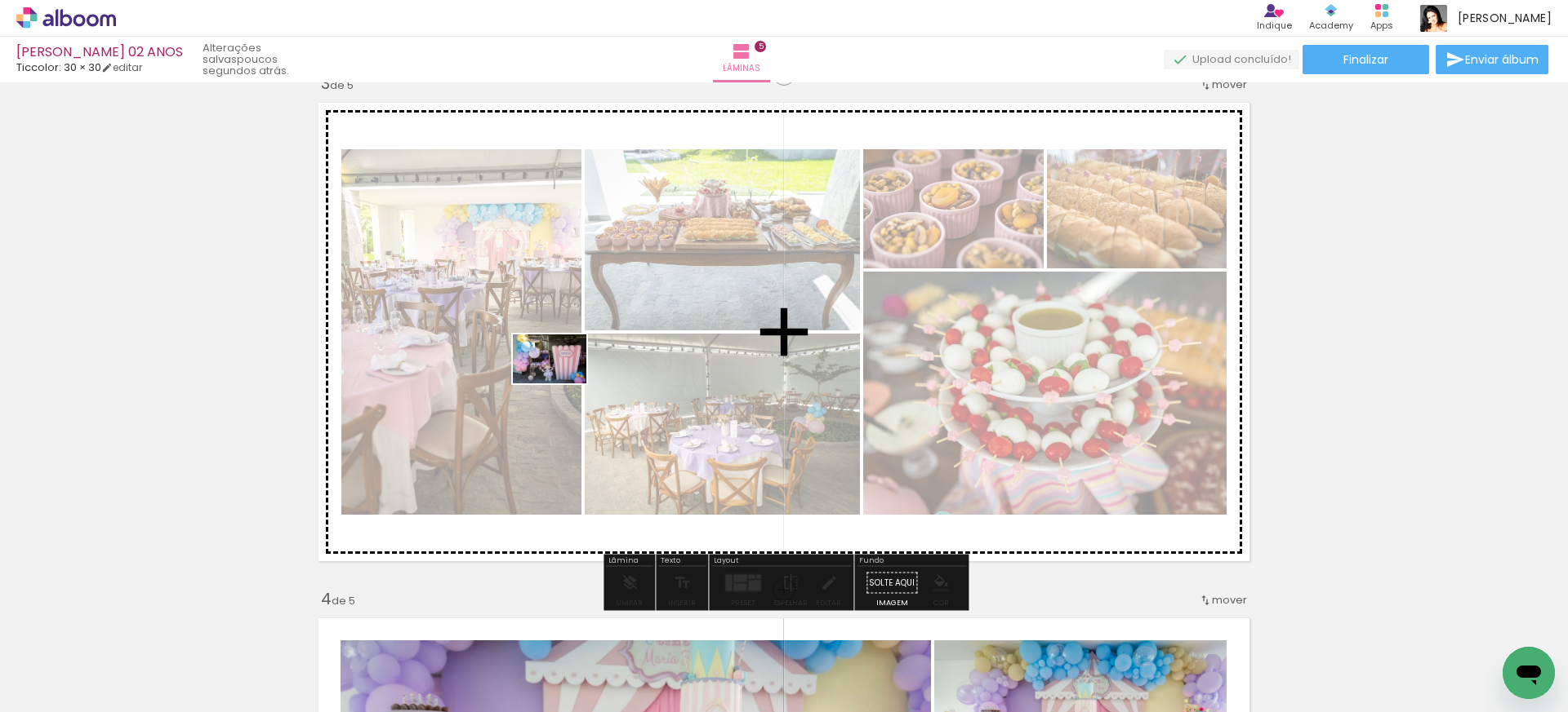
drag, startPoint x: 175, startPoint y: 664, endPoint x: 562, endPoint y: 383, distance: 478.3
click at [562, 383] on quentale-workspace at bounding box center [784, 356] width 1568 height 712
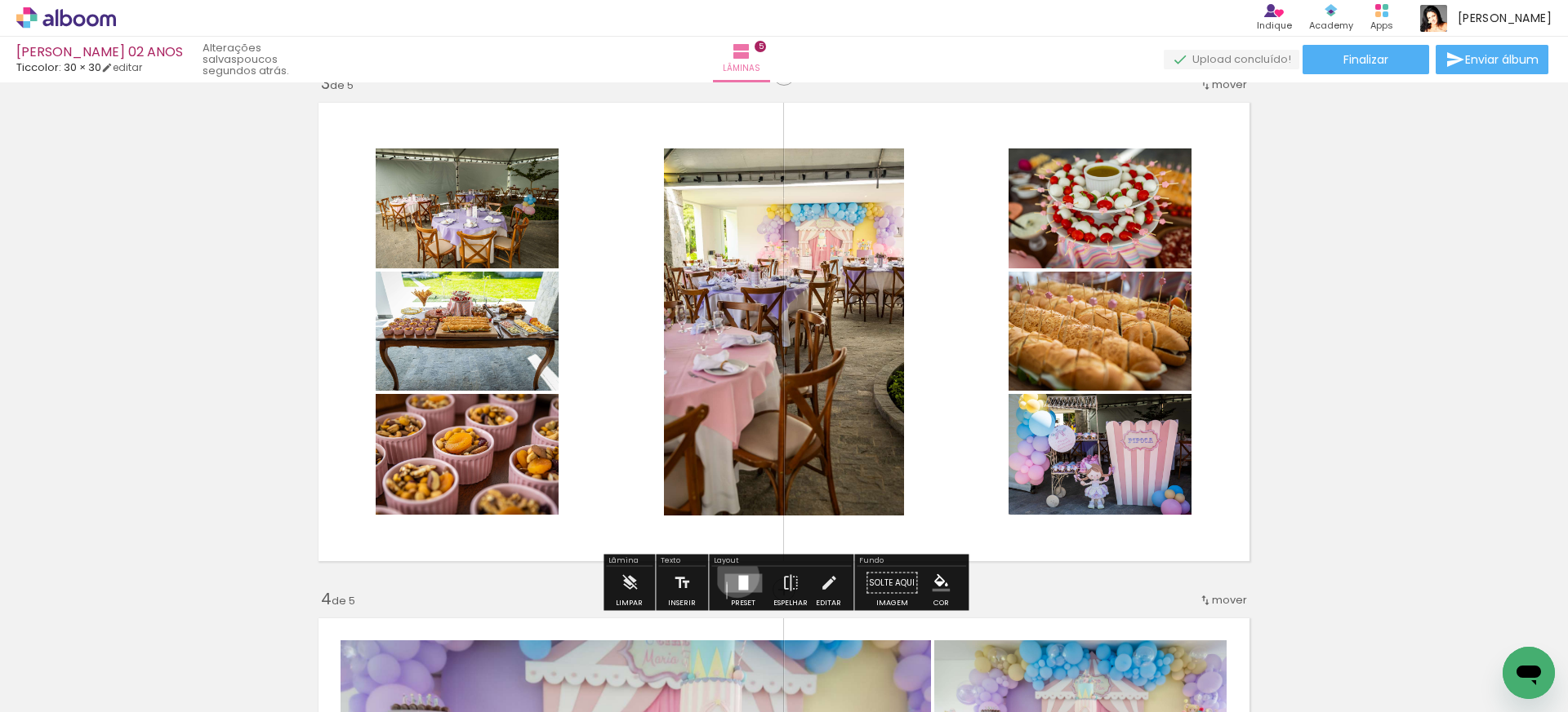
click at [733, 575] on quentale-layouter at bounding box center [743, 583] width 37 height 19
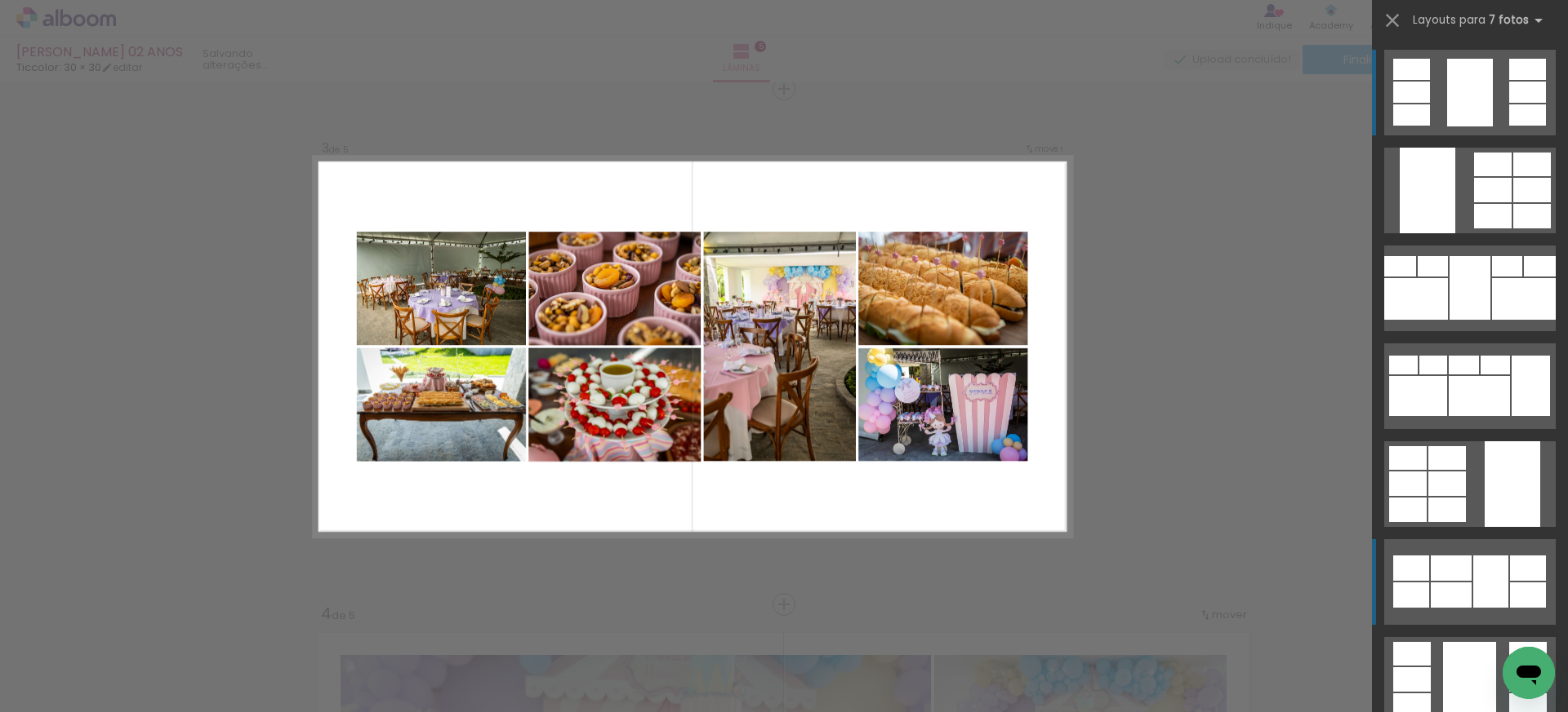
scroll to position [4, 0]
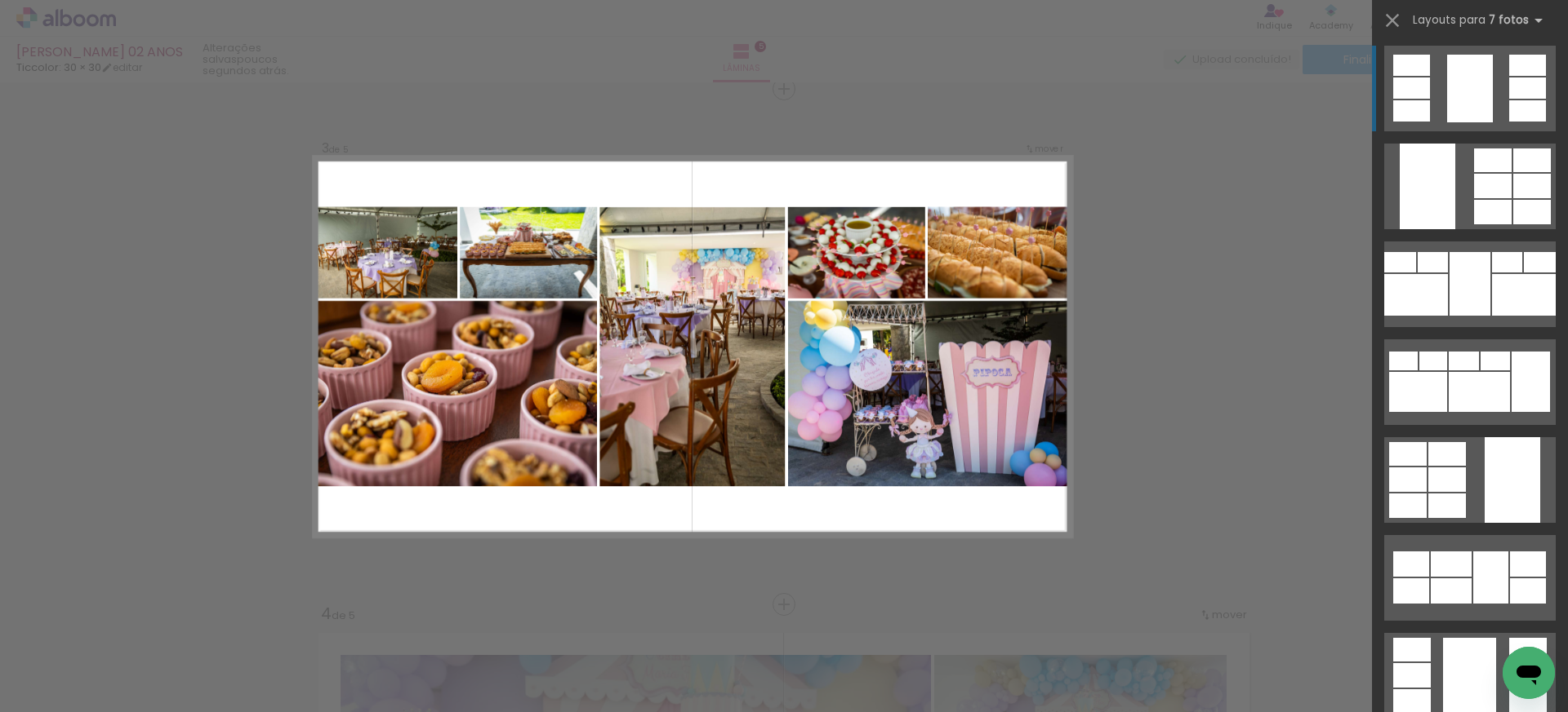
click at [961, 322] on div at bounding box center [929, 393] width 283 height 185
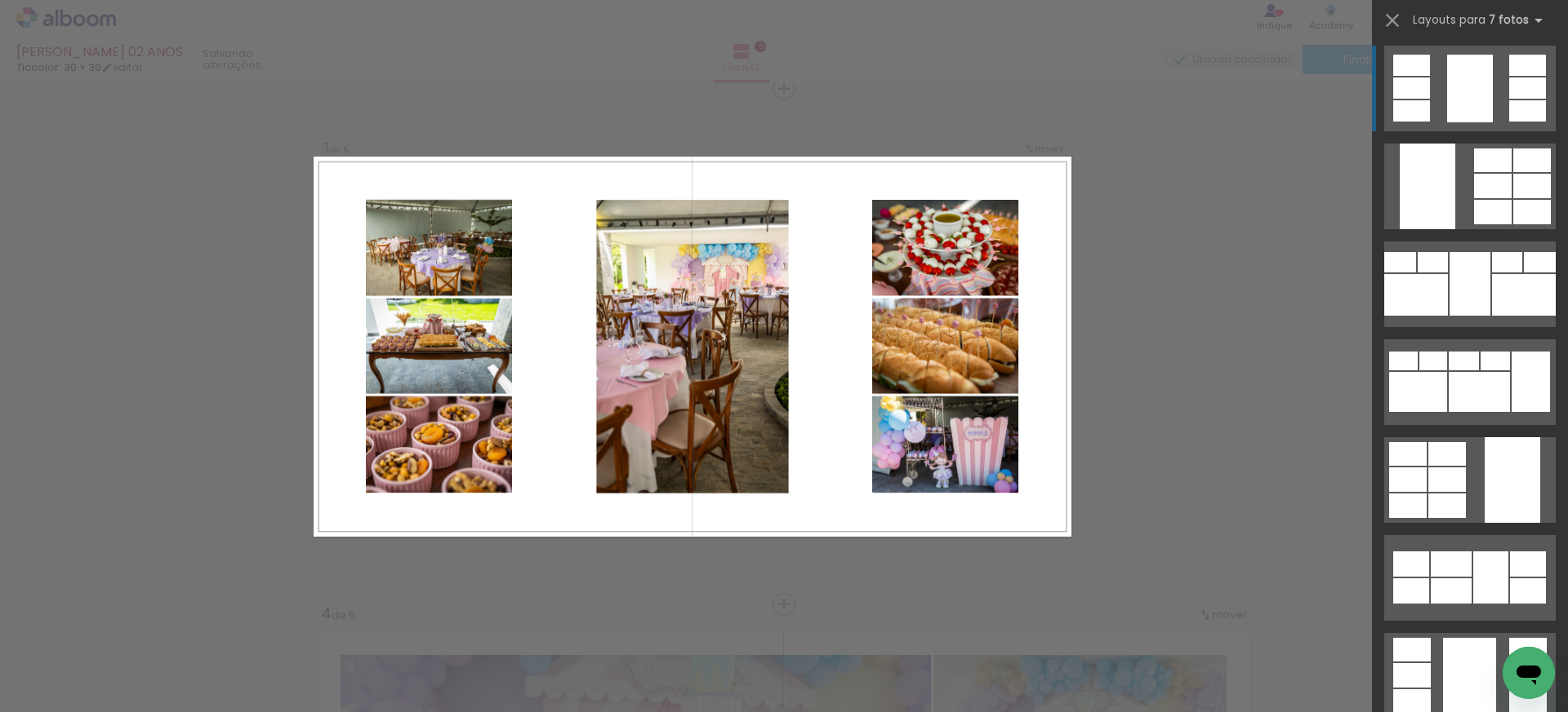
scroll to position [0, 0]
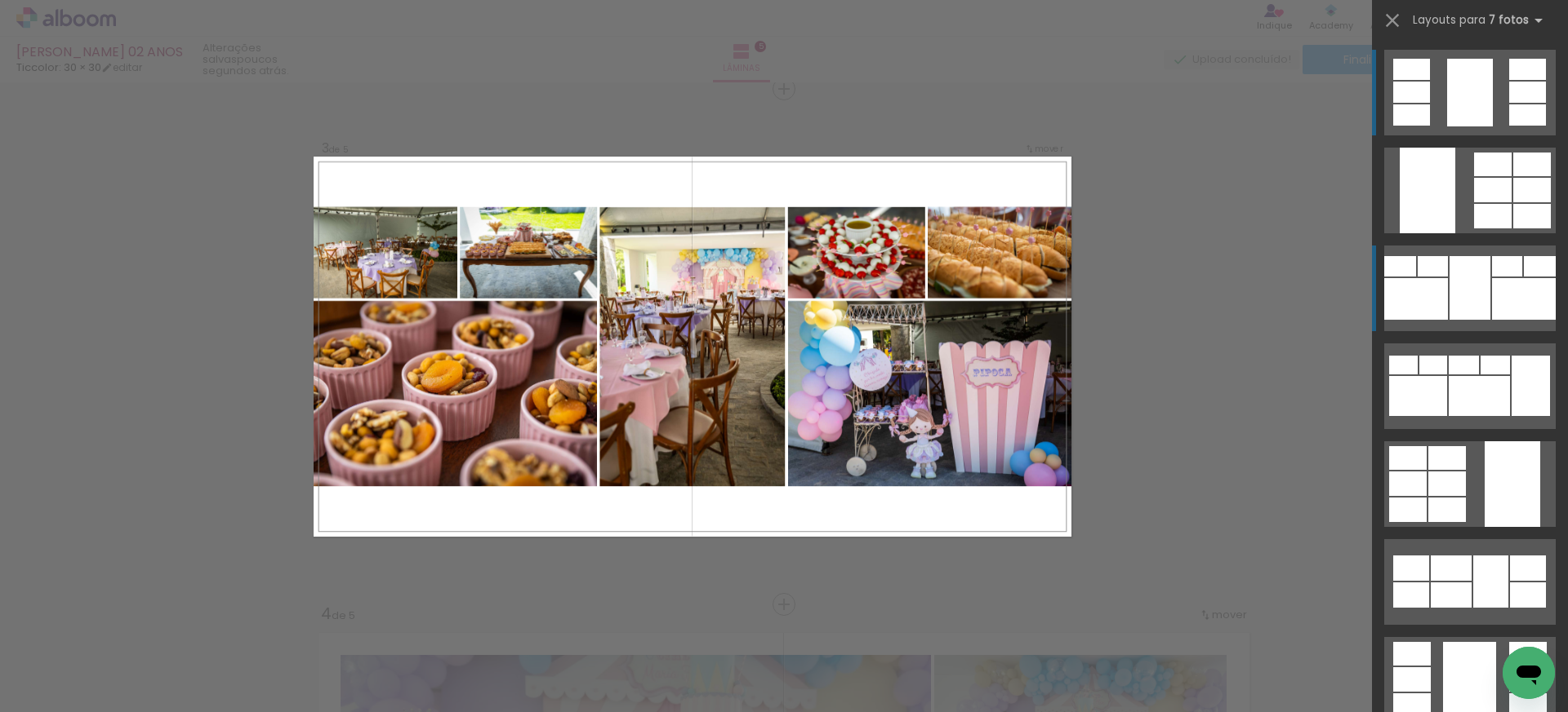
click at [1523, 298] on div at bounding box center [1523, 300] width 64 height 42
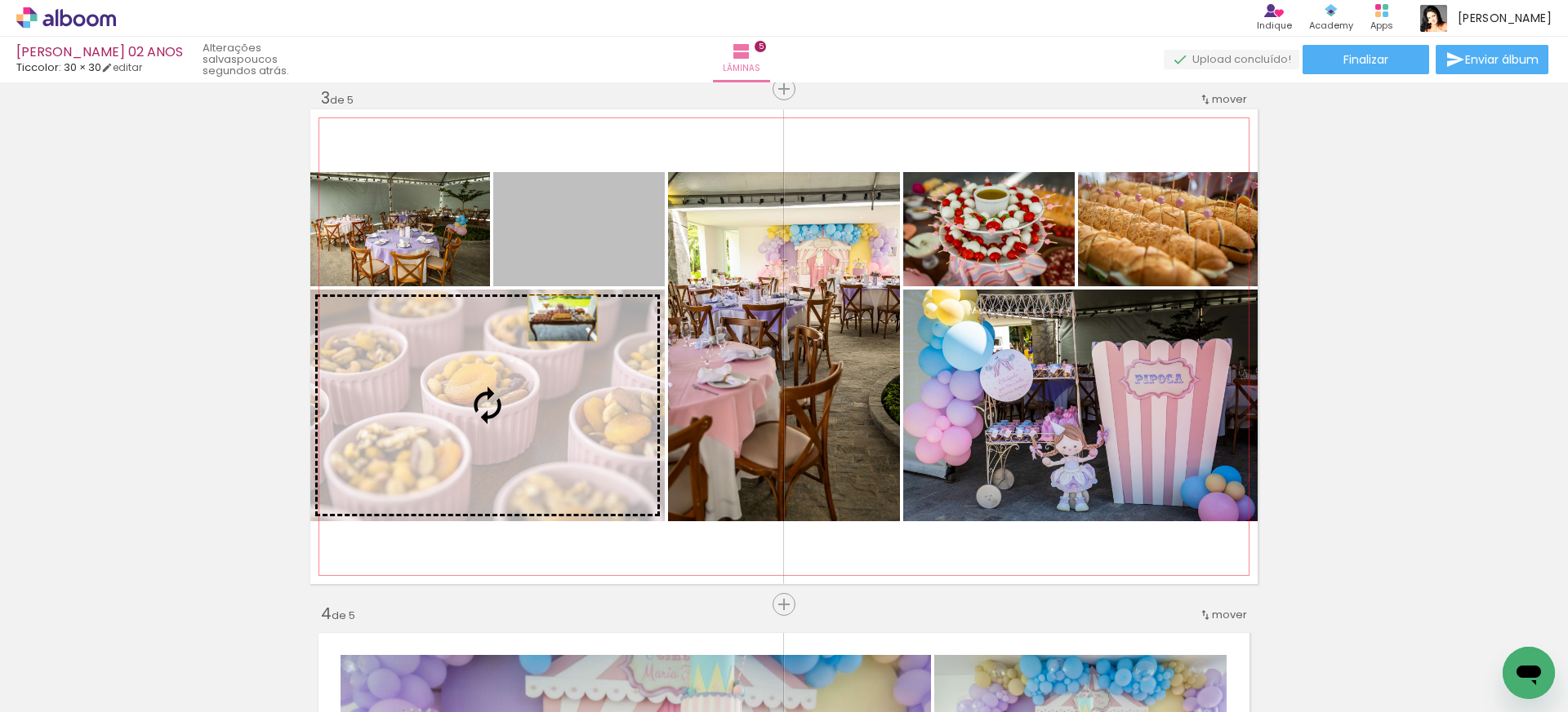
drag, startPoint x: 579, startPoint y: 249, endPoint x: 547, endPoint y: 372, distance: 127.1
click at [0, 0] on slot at bounding box center [0, 0] width 0 height 0
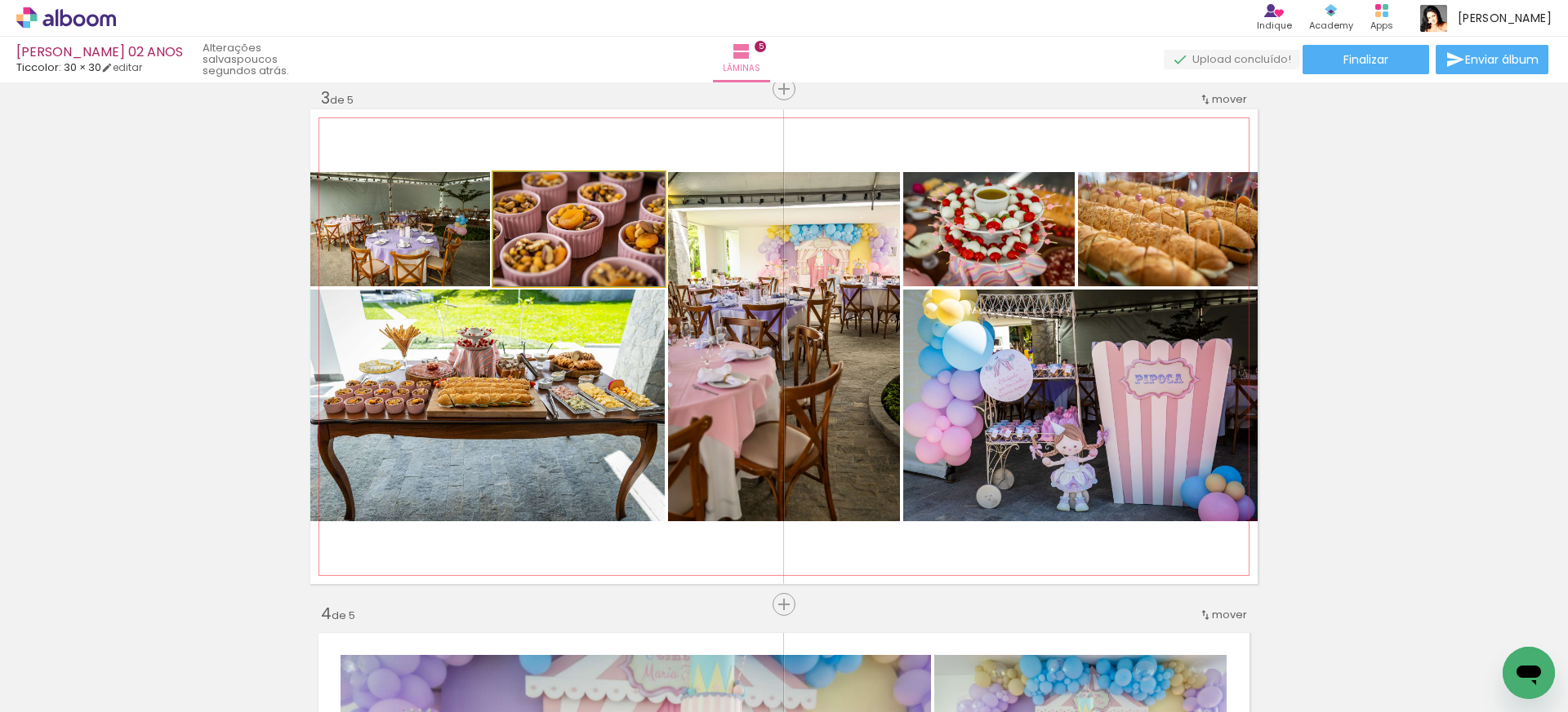
drag, startPoint x: 585, startPoint y: 253, endPoint x: 640, endPoint y: 225, distance: 61.7
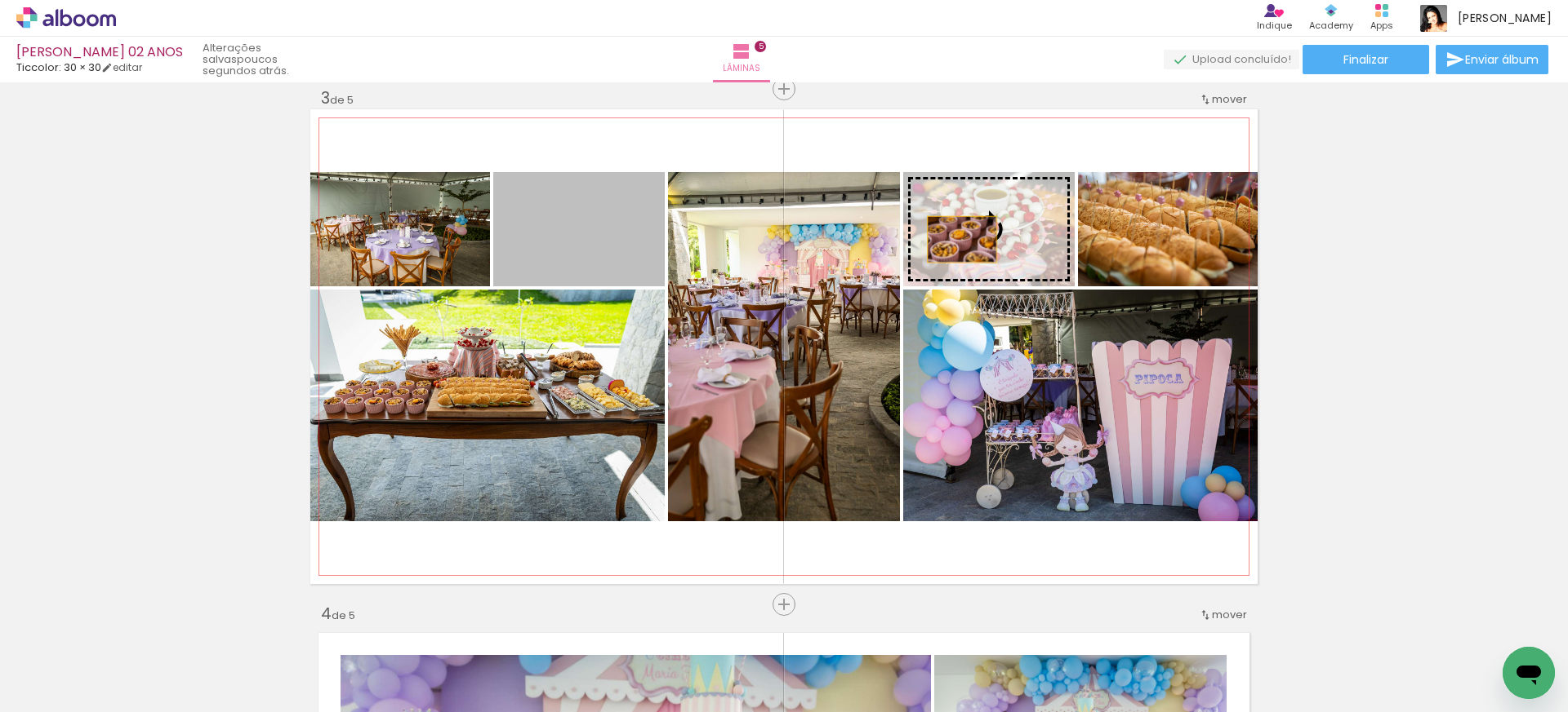
drag, startPoint x: 617, startPoint y: 263, endPoint x: 962, endPoint y: 239, distance: 345.8
click at [0, 0] on slot at bounding box center [0, 0] width 0 height 0
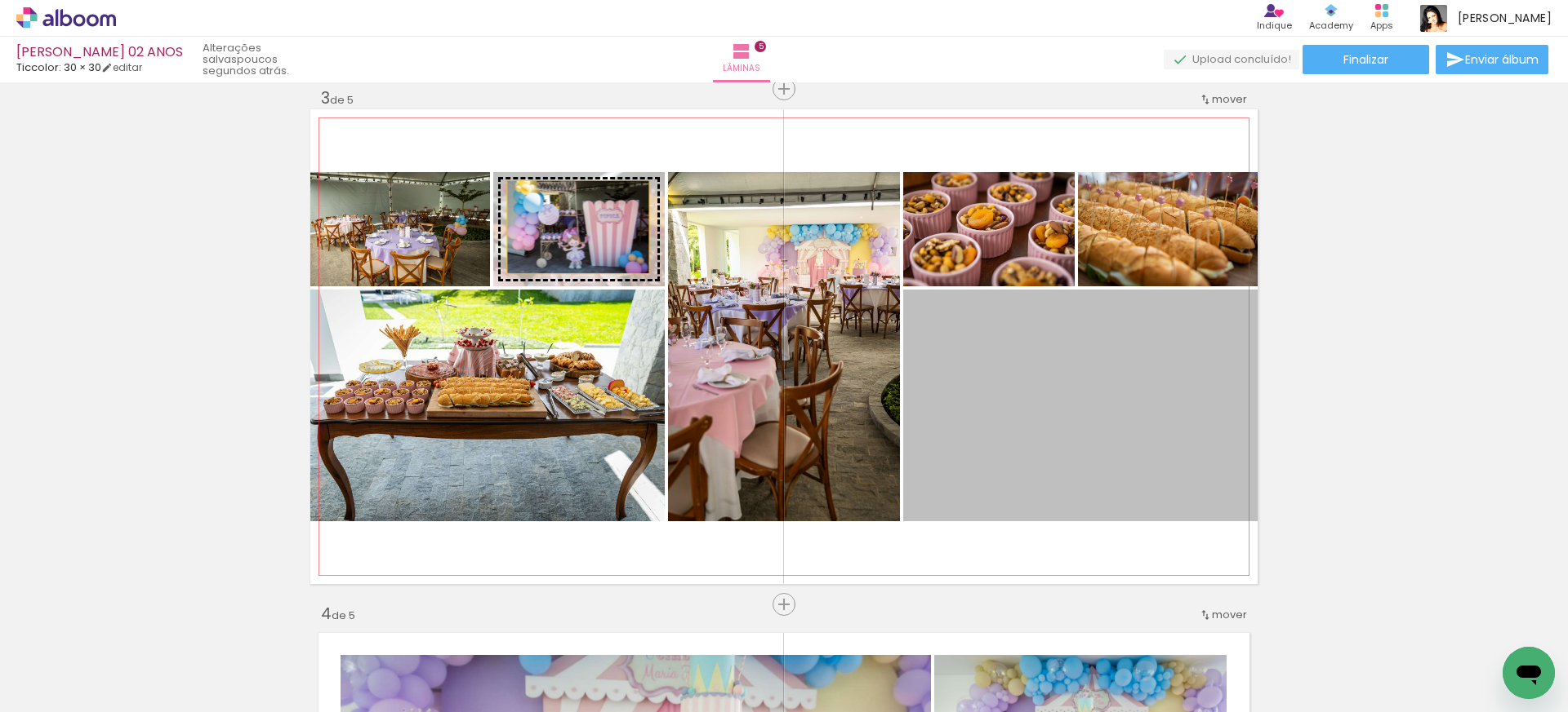
drag, startPoint x: 1066, startPoint y: 407, endPoint x: 579, endPoint y: 227, distance: 519.2
click at [0, 0] on slot at bounding box center [0, 0] width 0 height 0
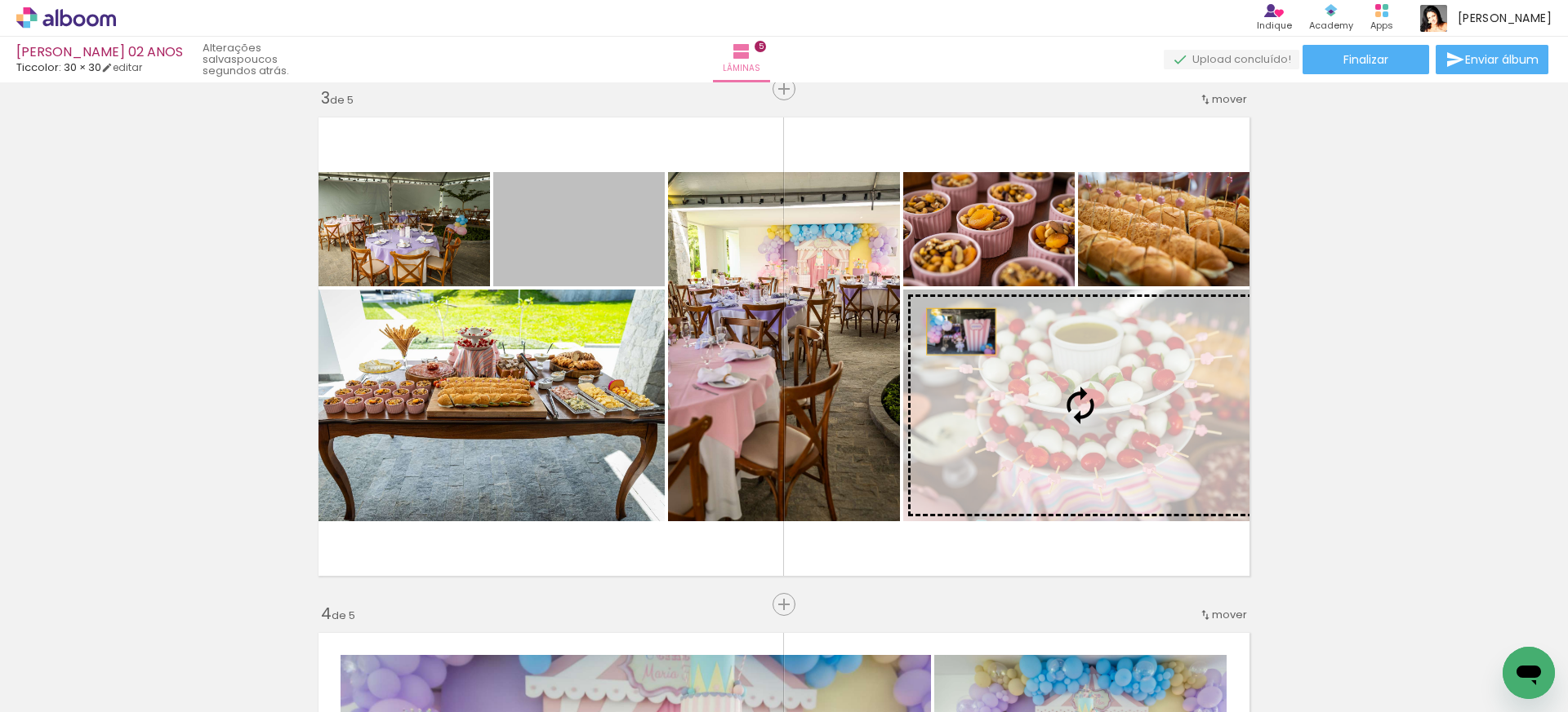
drag, startPoint x: 580, startPoint y: 228, endPoint x: 961, endPoint y: 331, distance: 394.7
click at [0, 0] on slot at bounding box center [0, 0] width 0 height 0
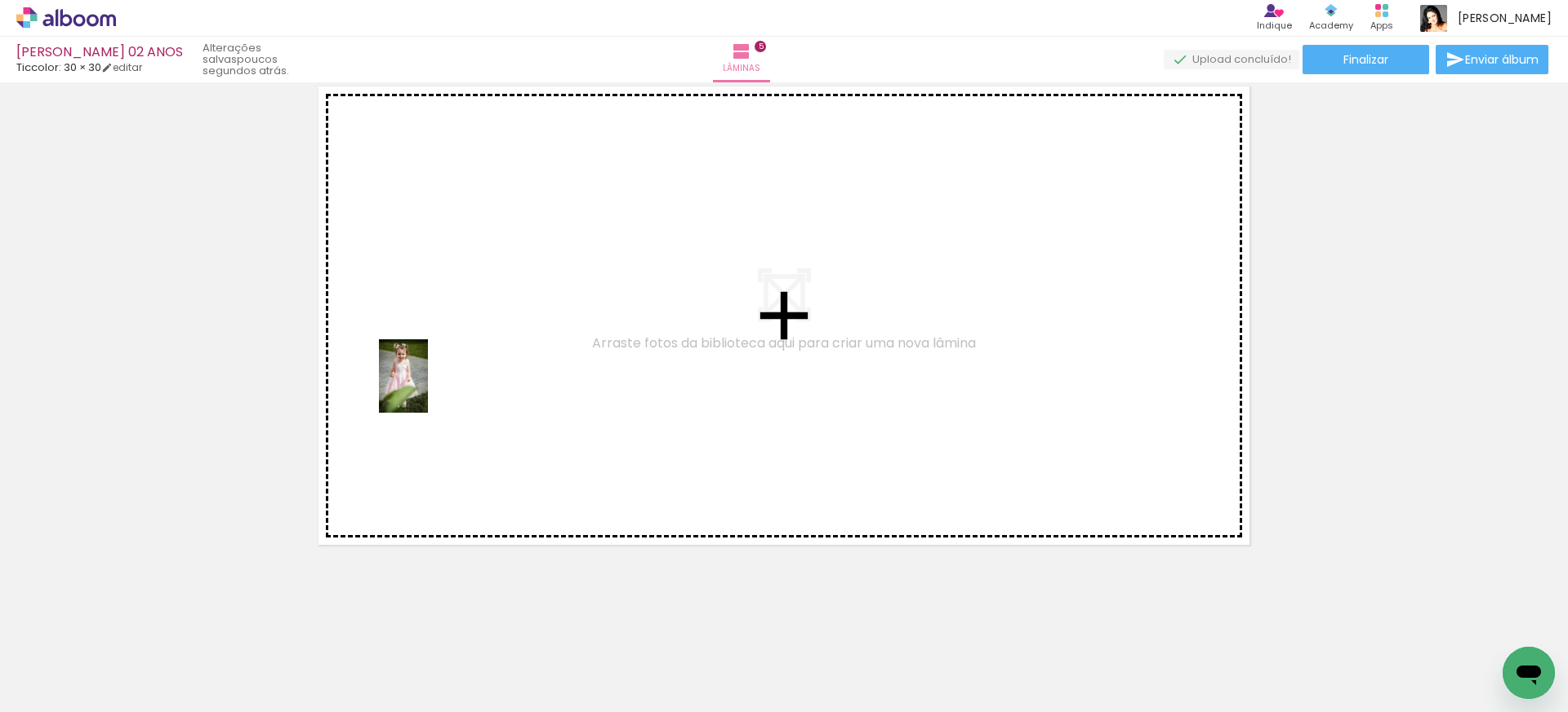
drag, startPoint x: 178, startPoint y: 656, endPoint x: 428, endPoint y: 388, distance: 366.5
click at [428, 388] on quentale-workspace at bounding box center [784, 356] width 1568 height 712
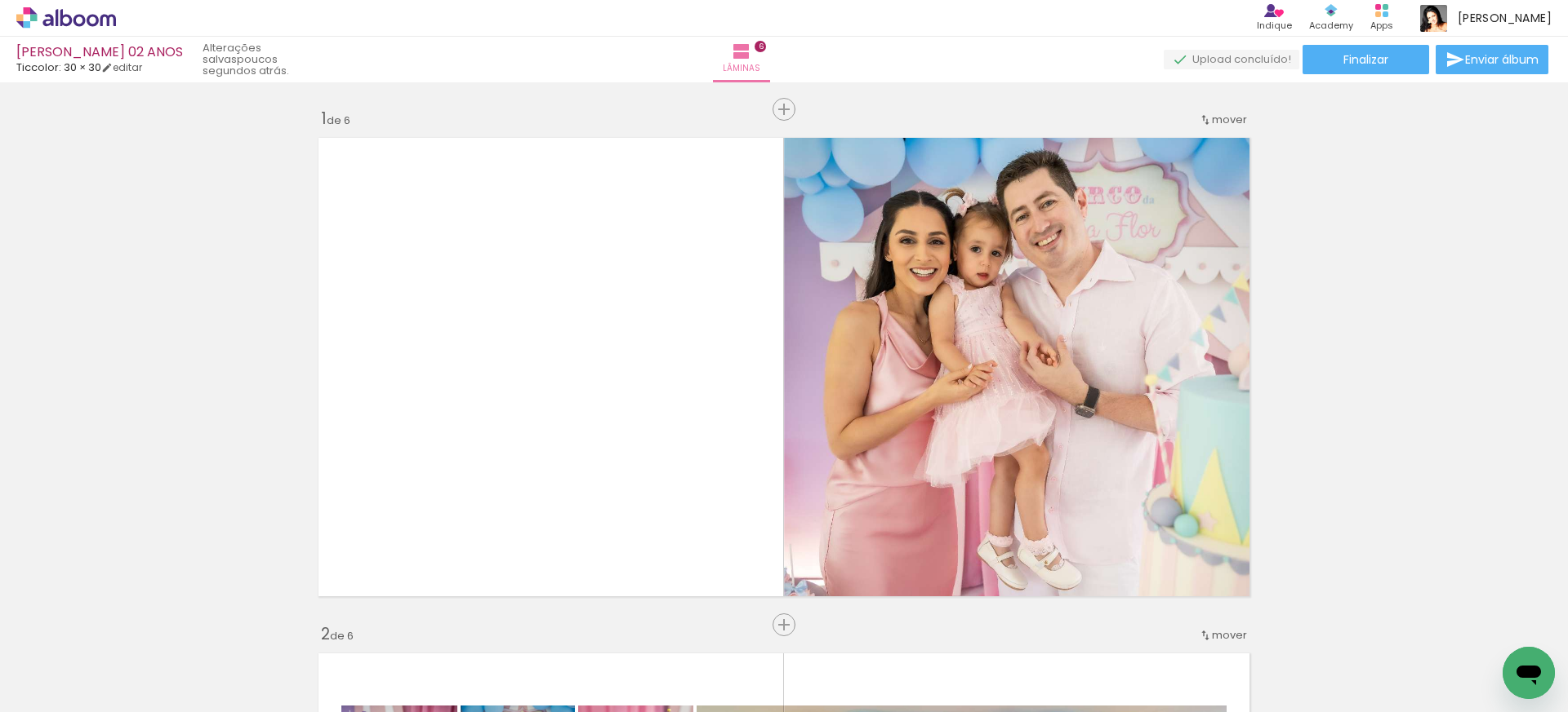
scroll to position [0, 221]
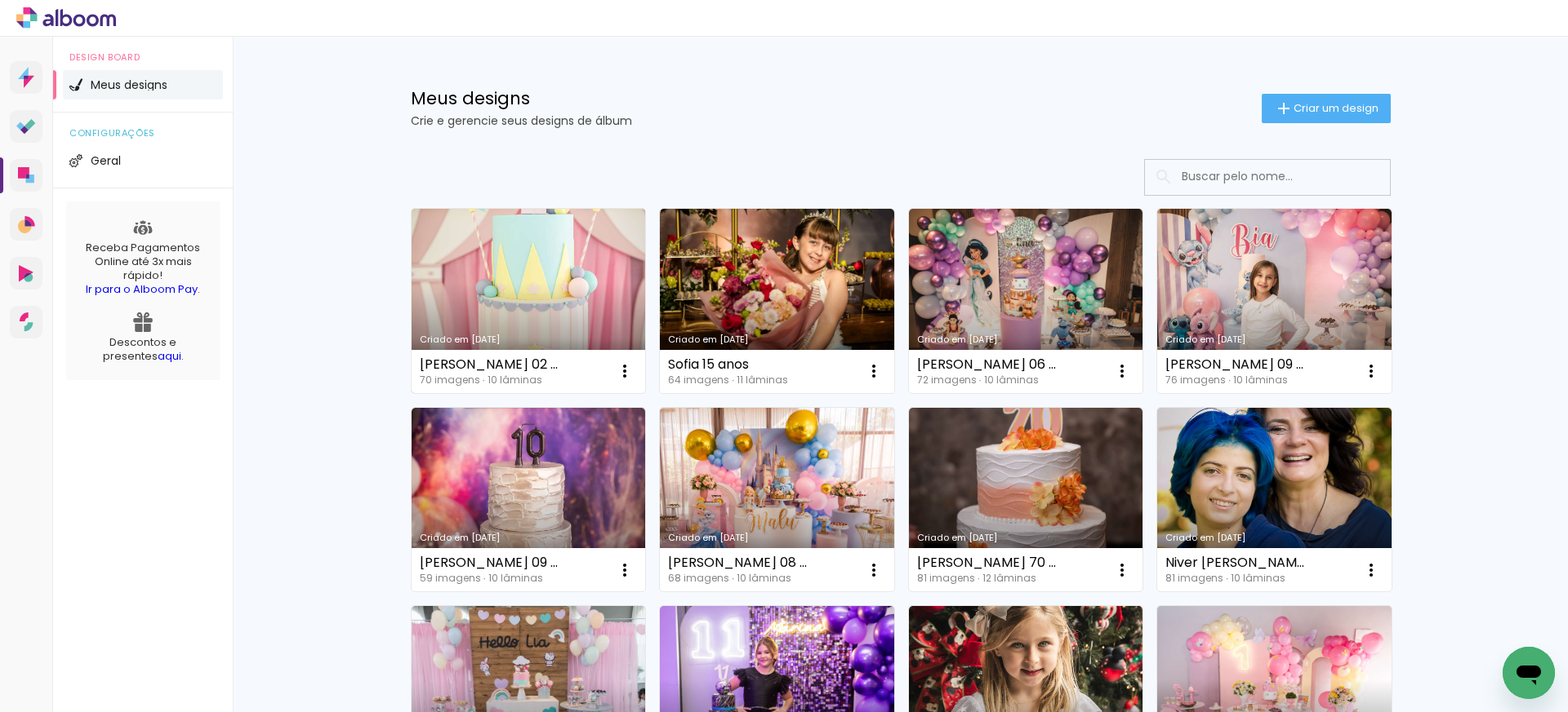
click at [527, 287] on link "Criado em [DATE]" at bounding box center [528, 300] width 234 height 185
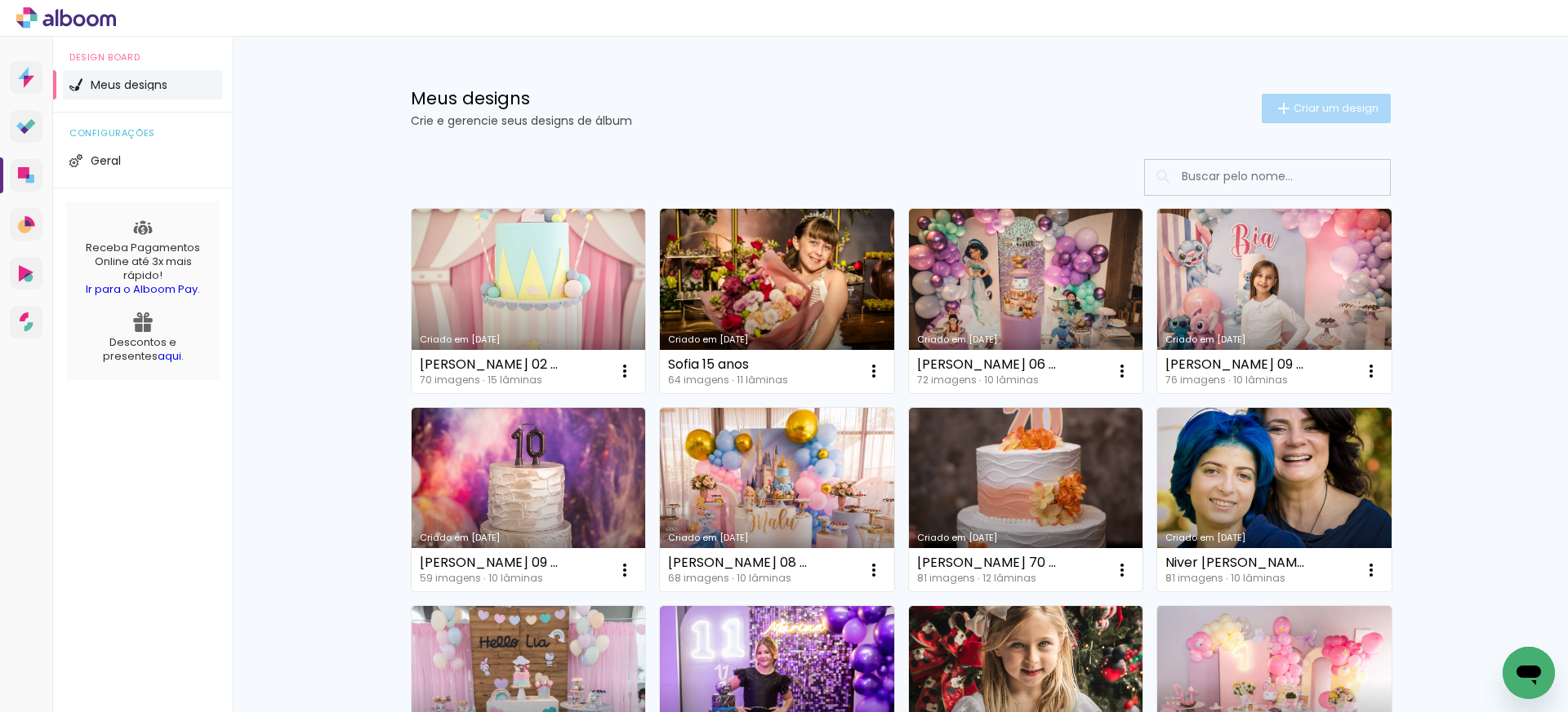
click at [1316, 107] on span "Criar um design" at bounding box center [1336, 108] width 85 height 11
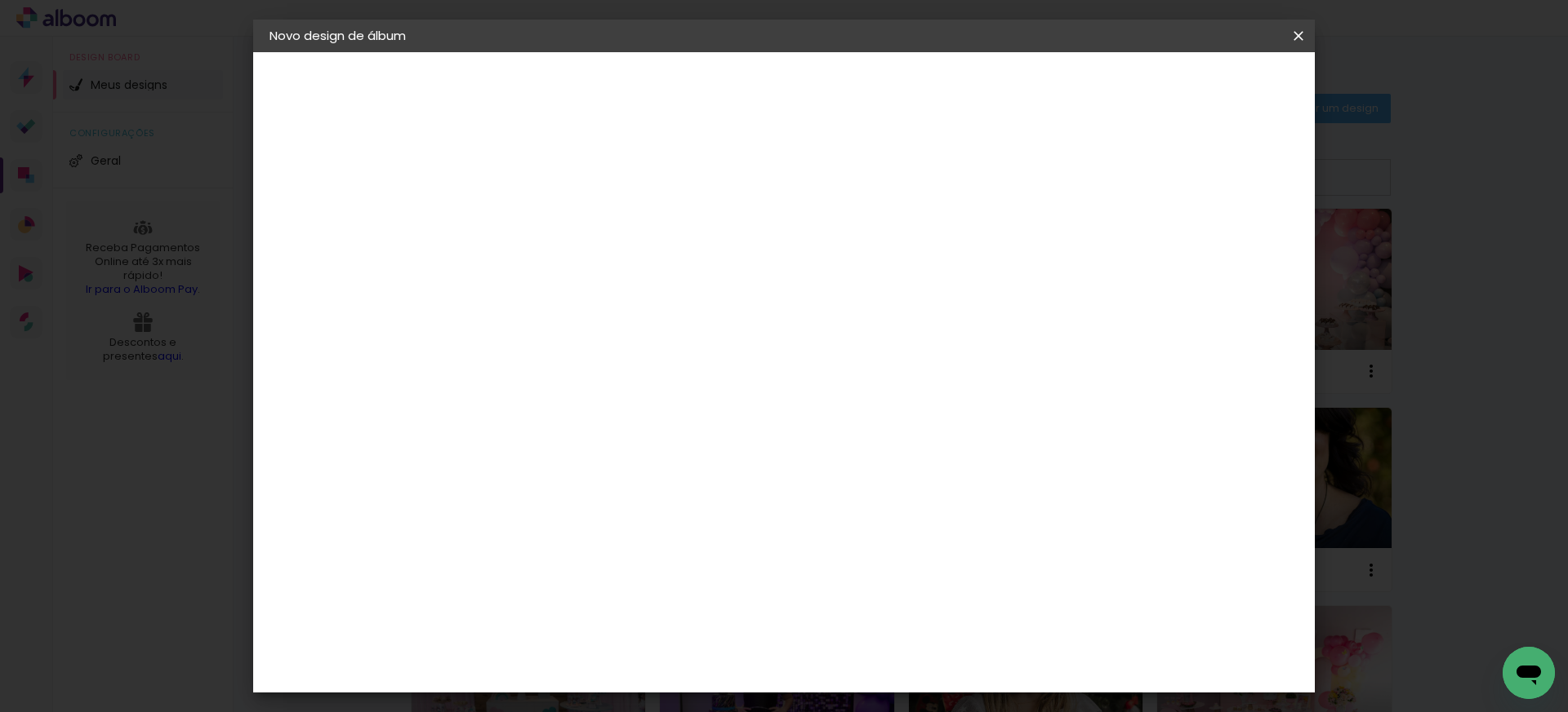
click at [537, 231] on input at bounding box center [537, 219] width 0 height 25
type input "[PERSON_NAME] 08 ANOS"
type paper-input "[PERSON_NAME] 08 ANOS"
click at [0, 0] on slot "Avançar" at bounding box center [0, 0] width 0 height 0
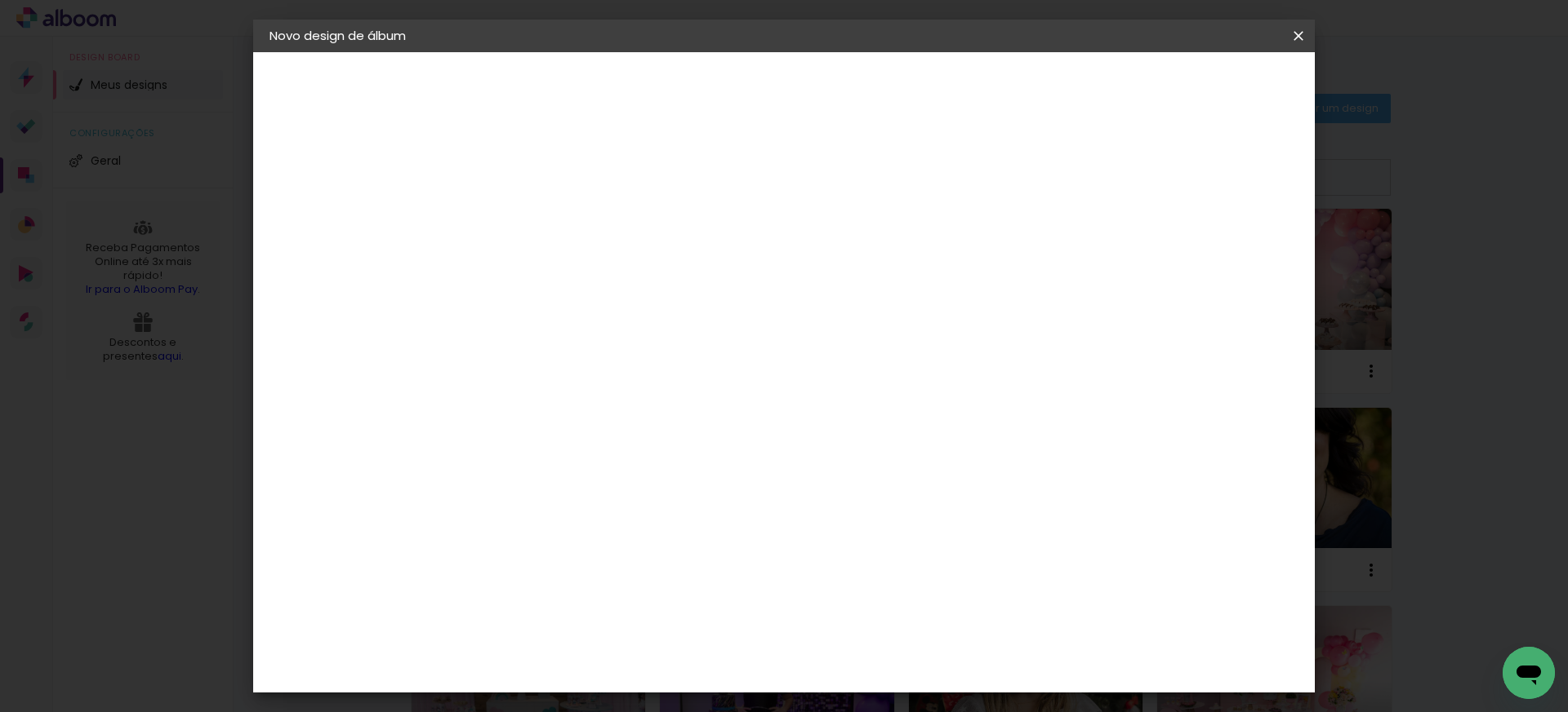
scroll to position [4052, 0]
click at [579, 596] on div "Ticcolor" at bounding box center [551, 603] width 52 height 13
click at [0, 0] on slot "Avançar" at bounding box center [0, 0] width 0 height 0
click at [600, 280] on input "text" at bounding box center [569, 284] width 64 height 25
click at [856, 310] on paper-item "Prime" at bounding box center [890, 303] width 326 height 33
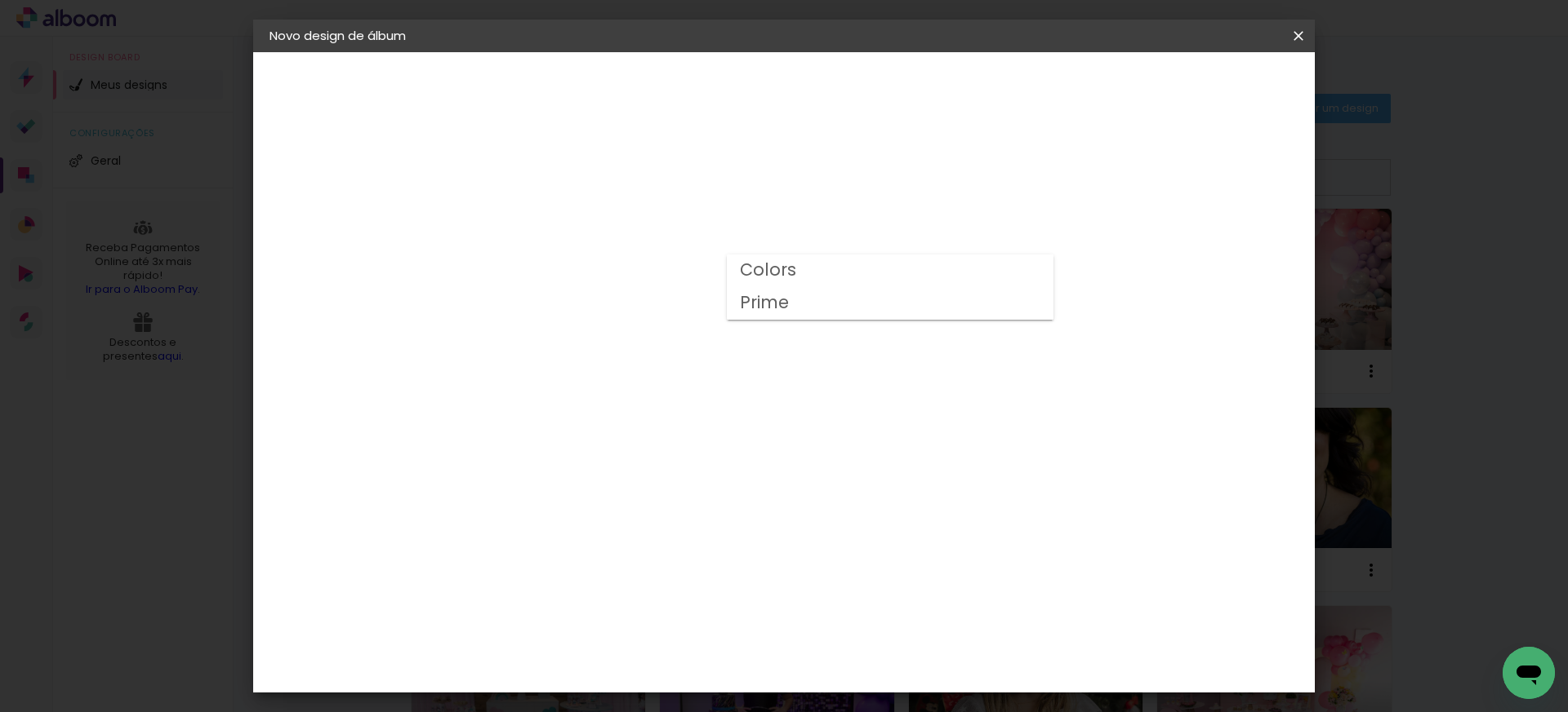
type input "Prime"
click at [647, 554] on span "30 × 30" at bounding box center [608, 575] width 76 height 43
click at [0, 0] on slot "Avançar" at bounding box center [0, 0] width 0 height 0
click at [1208, 87] on span "Iniciar design" at bounding box center [1172, 86] width 75 height 12
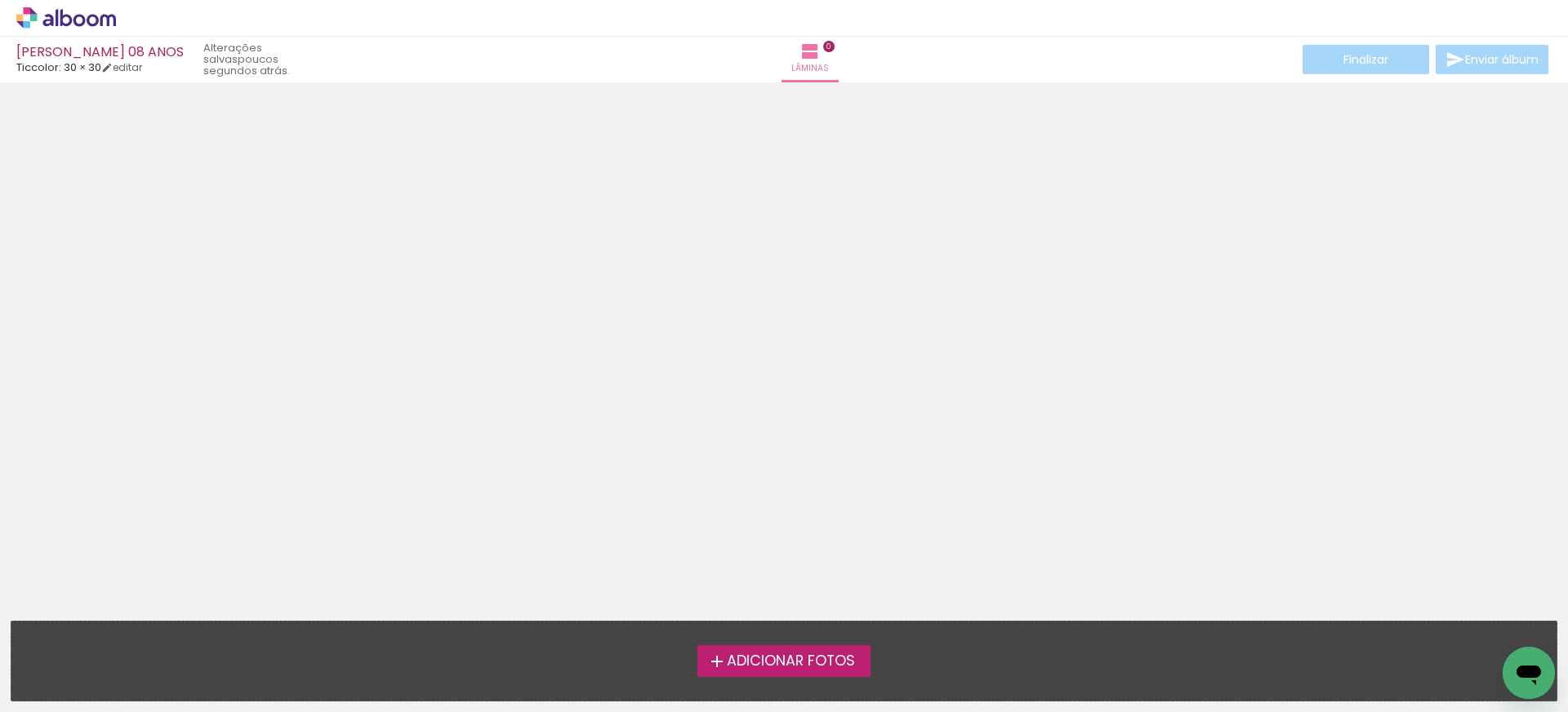
click at [760, 667] on span "Adicionar Fotos" at bounding box center [791, 662] width 128 height 15
click at [0, 0] on input "file" at bounding box center [0, 0] width 0 height 0
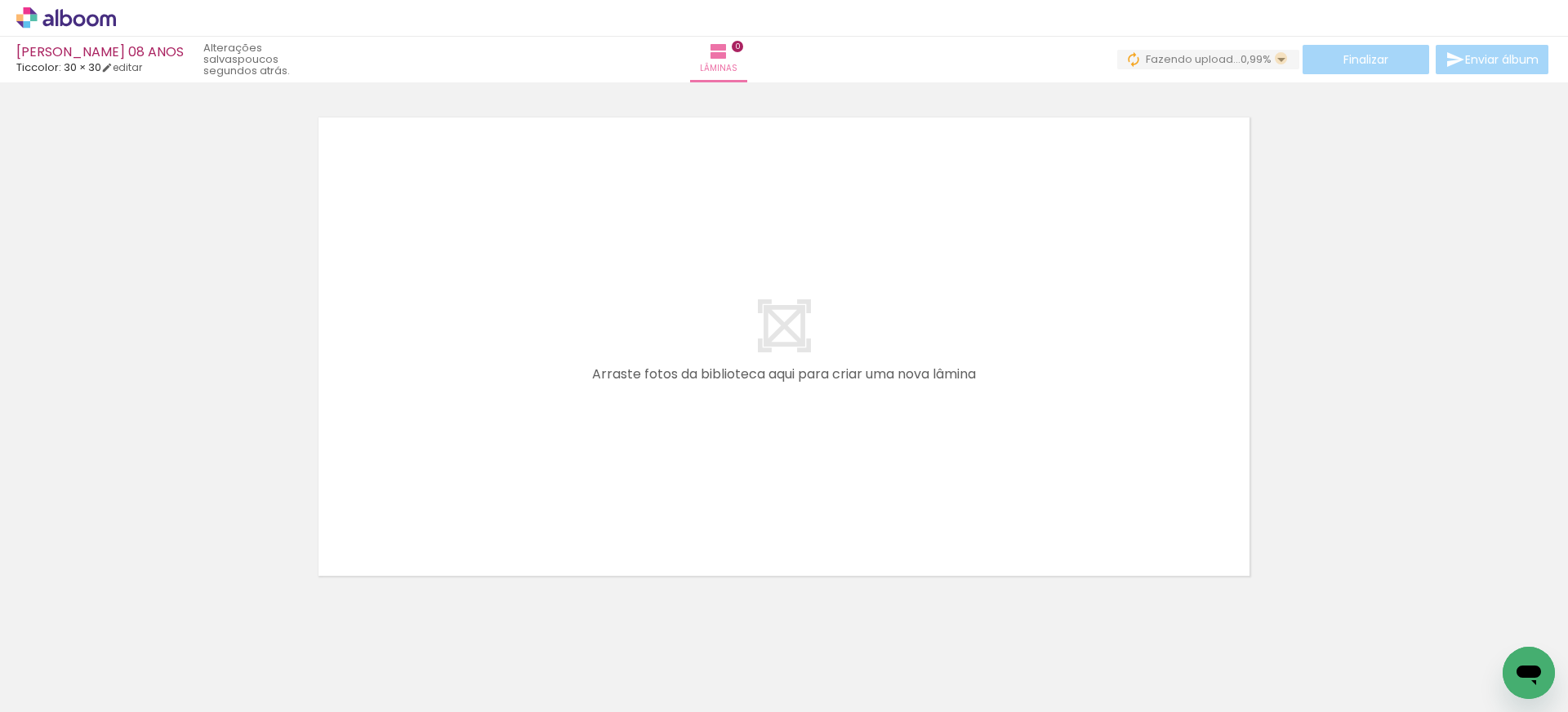
click at [1276, 59] on iron-icon at bounding box center [1281, 60] width 20 height 20
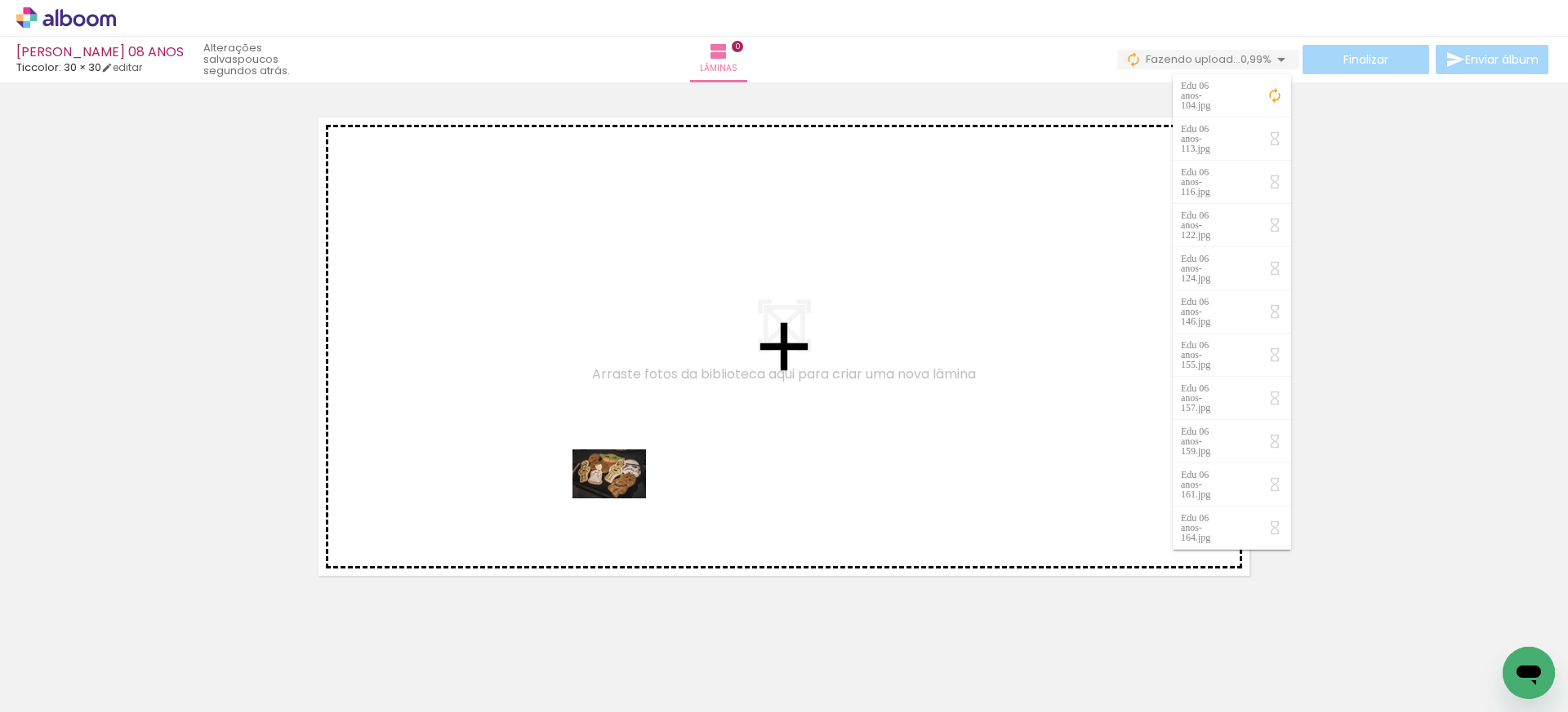
drag, startPoint x: 562, startPoint y: 636, endPoint x: 621, endPoint y: 499, distance: 149.2
click at [621, 499] on quentale-workspace at bounding box center [784, 356] width 1568 height 712
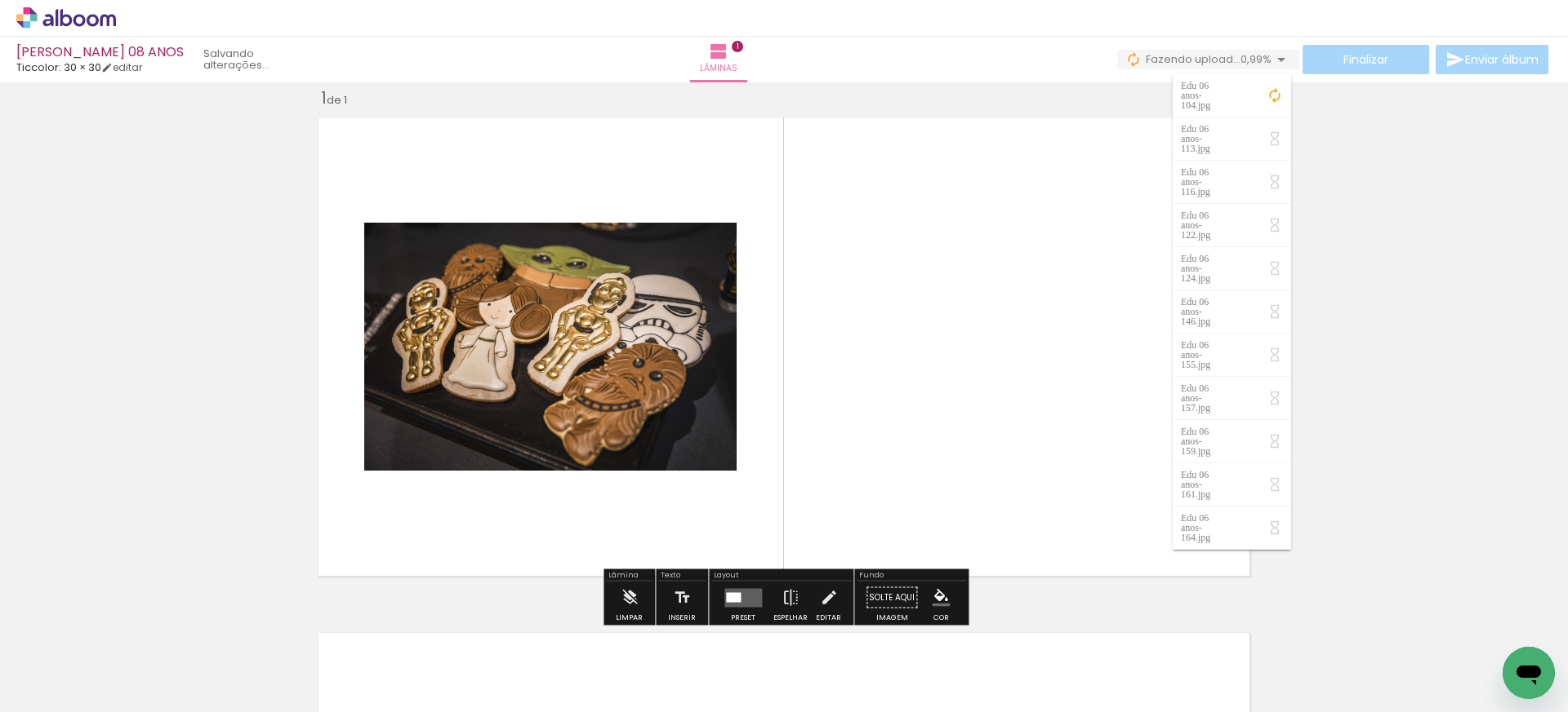
scroll to position [20, 0]
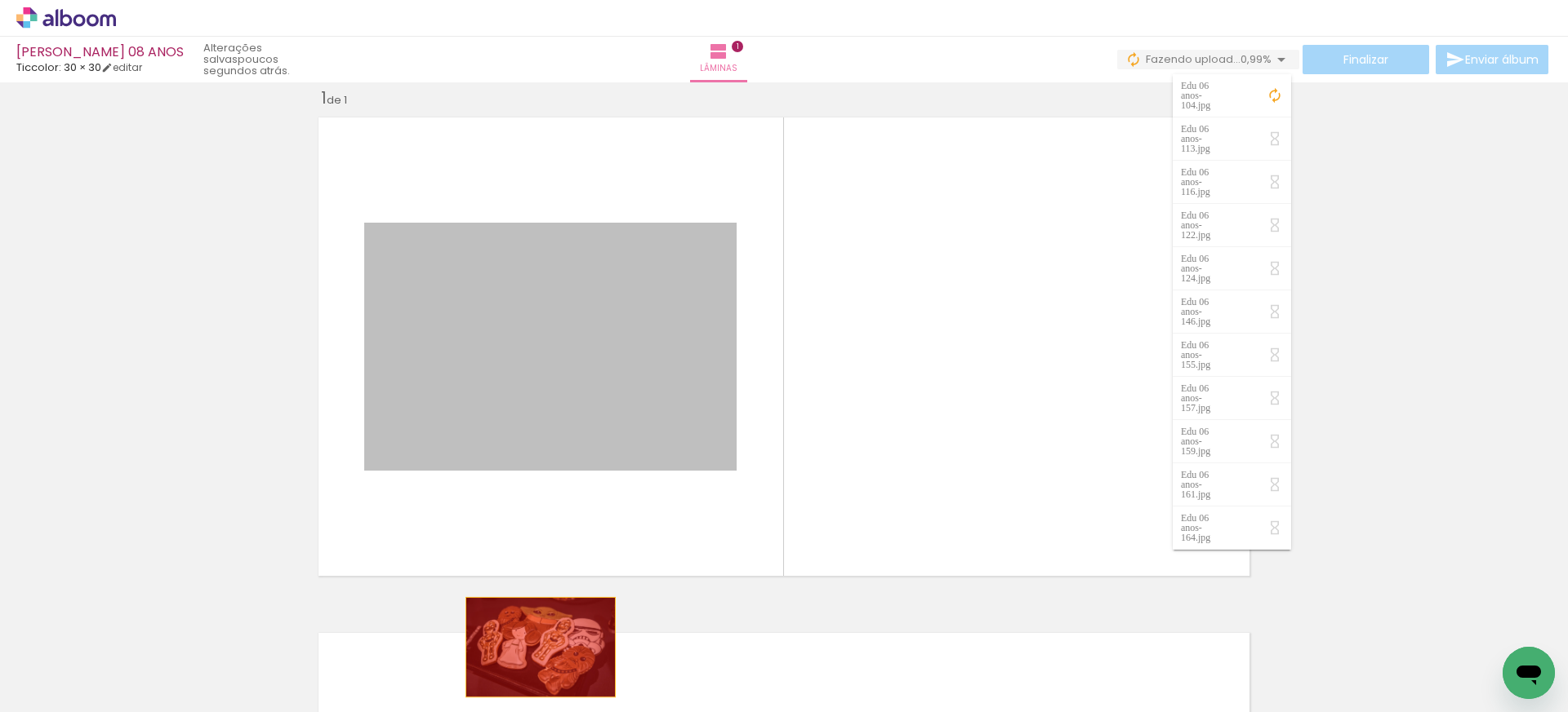
drag, startPoint x: 601, startPoint y: 353, endPoint x: 538, endPoint y: 651, distance: 304.6
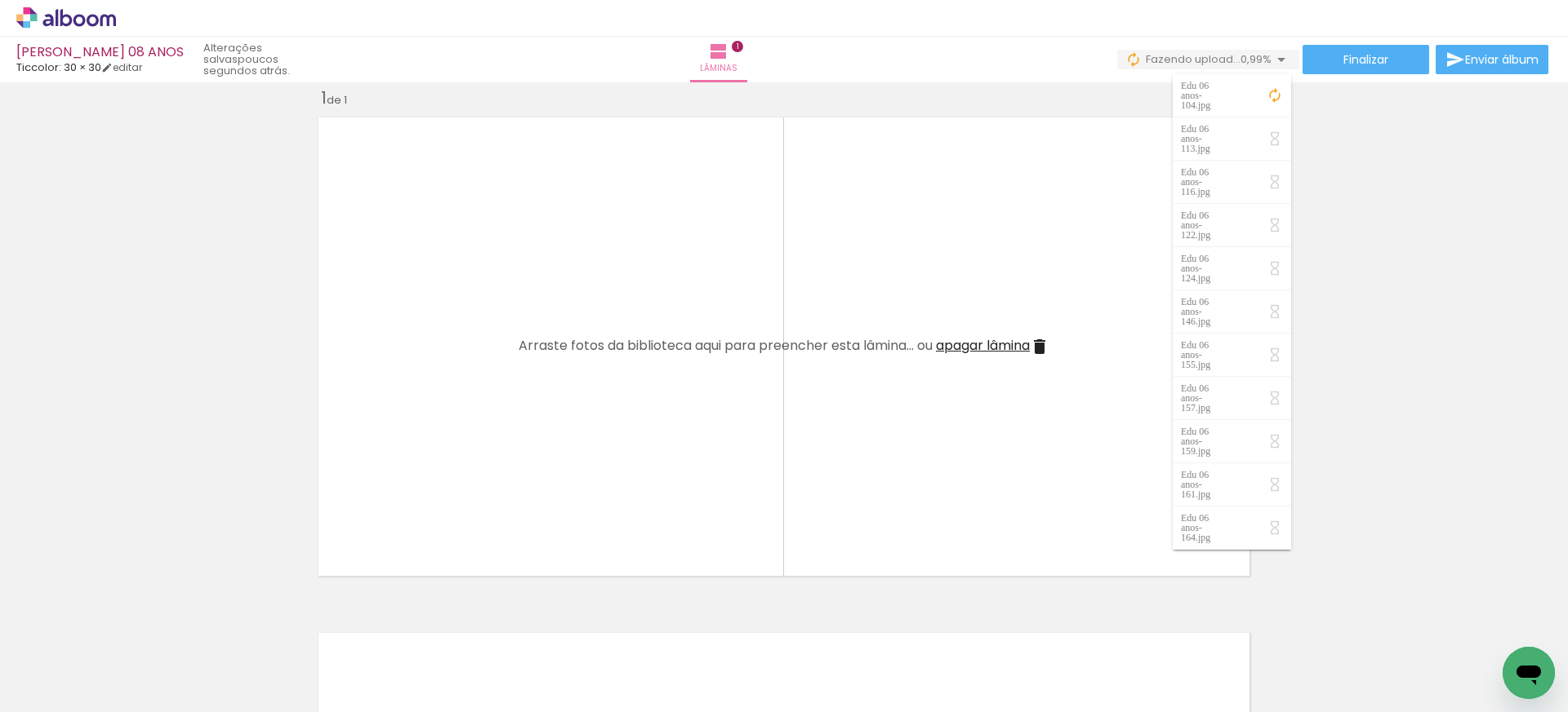
scroll to position [0, 435]
click at [1275, 57] on iron-icon at bounding box center [1281, 60] width 20 height 20
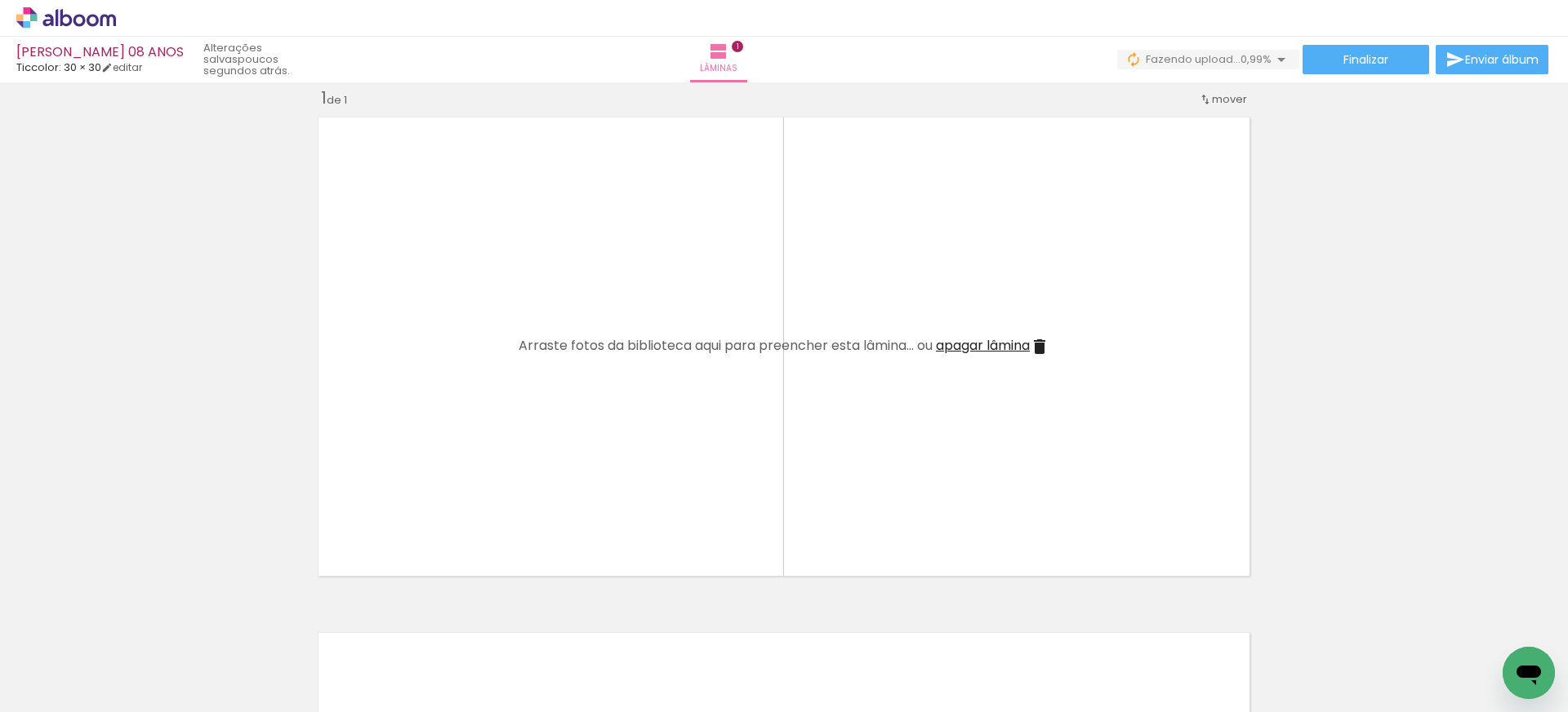
scroll to position [0, 869]
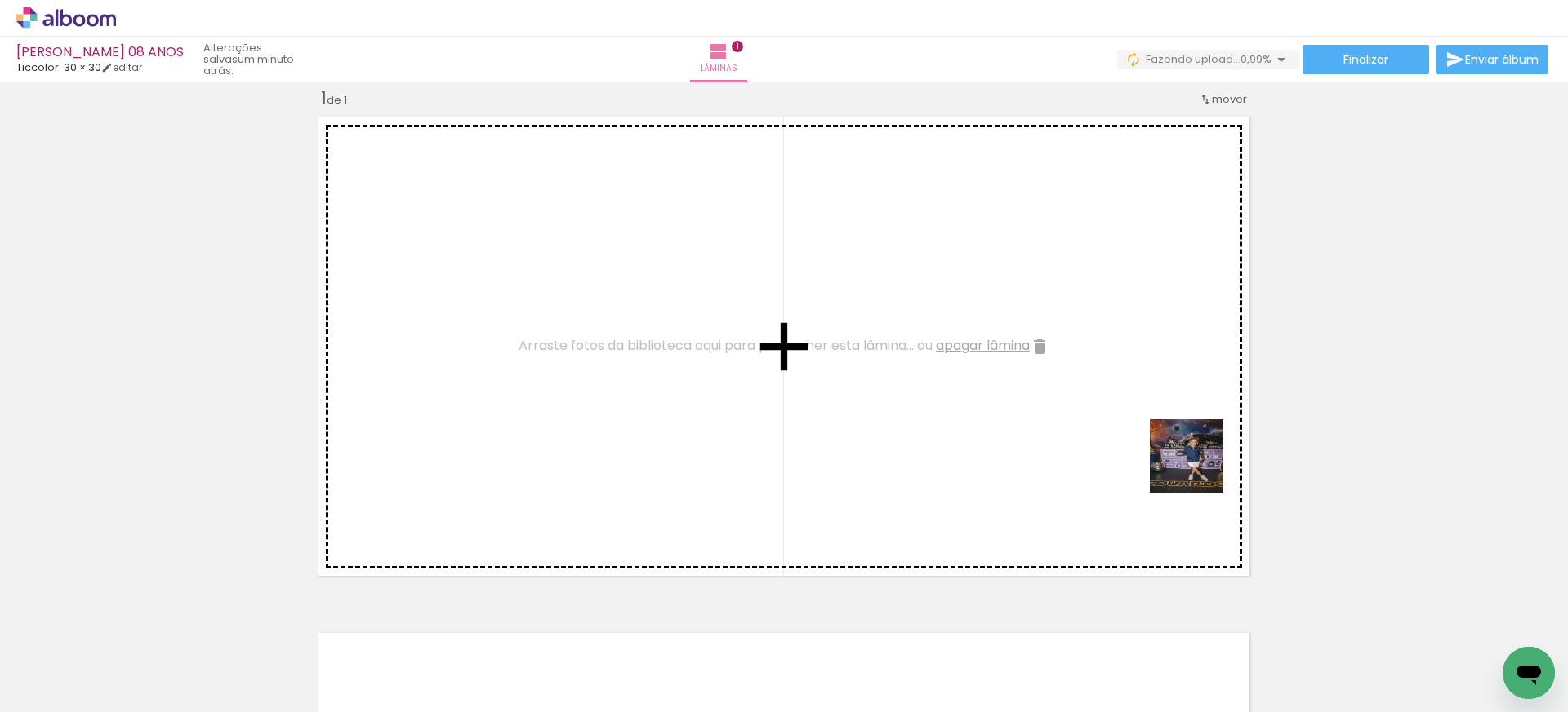
drag, startPoint x: 1228, startPoint y: 671, endPoint x: 1179, endPoint y: 424, distance: 251.8
click at [1179, 424] on quentale-workspace at bounding box center [784, 356] width 1568 height 712
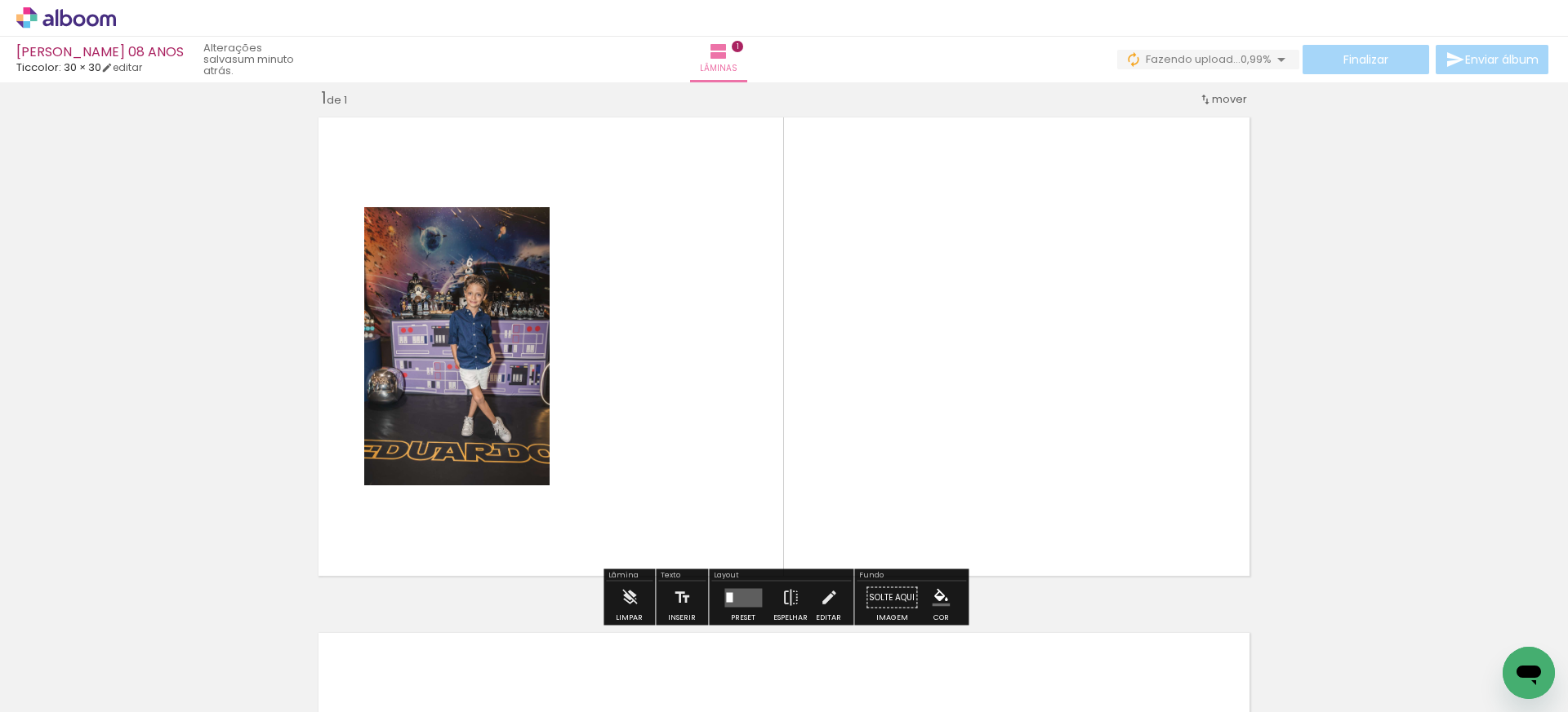
click at [735, 597] on quentale-layouter at bounding box center [743, 597] width 37 height 19
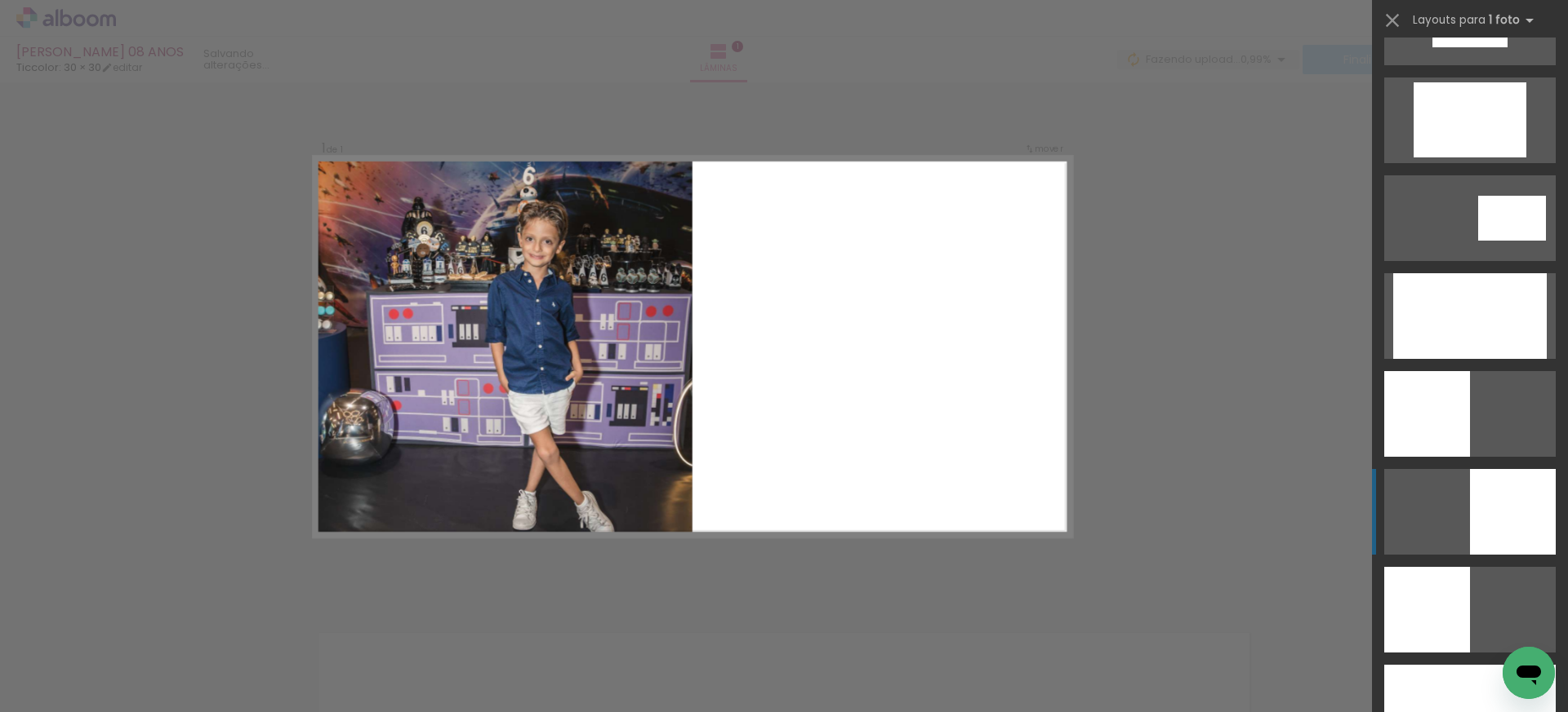
scroll to position [3204, 0]
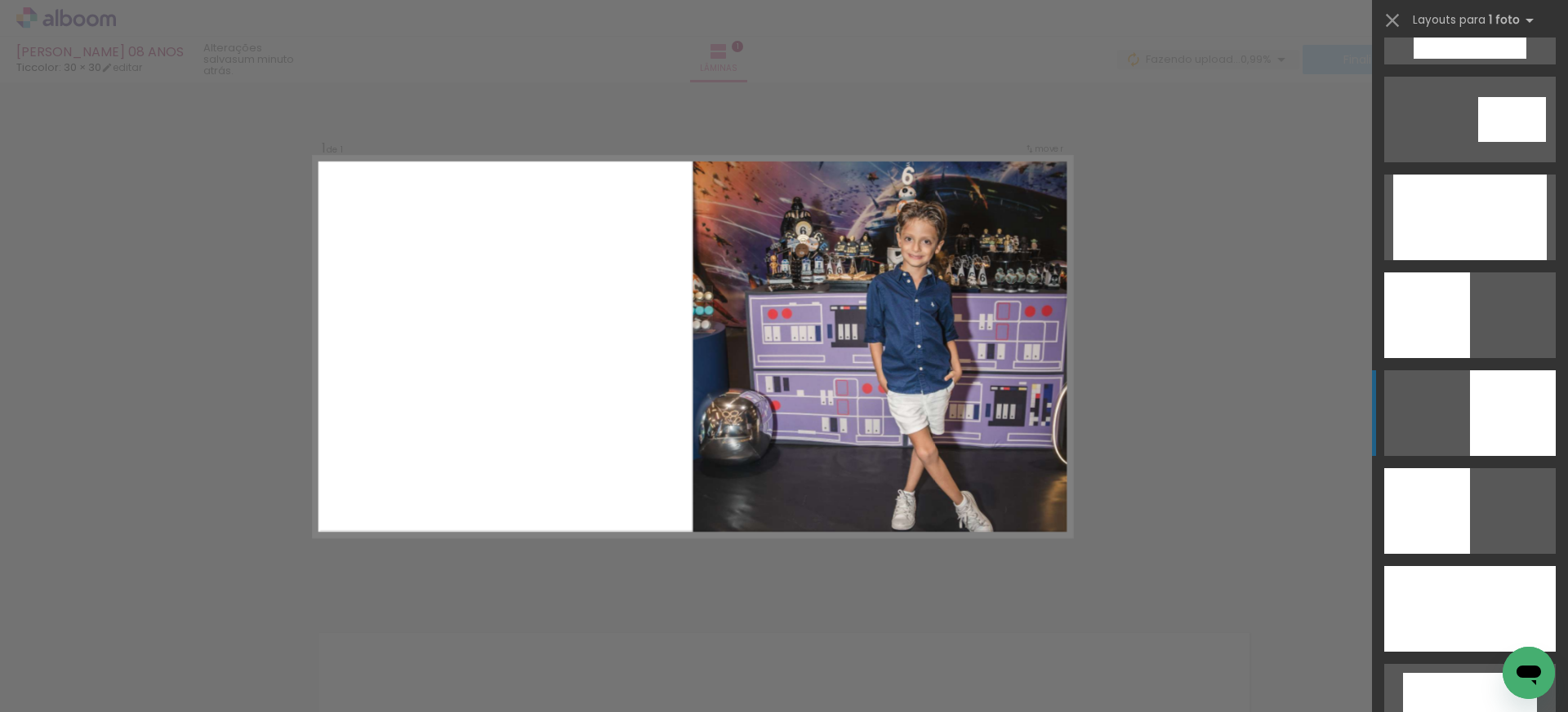
click at [1525, 414] on div at bounding box center [1512, 413] width 86 height 86
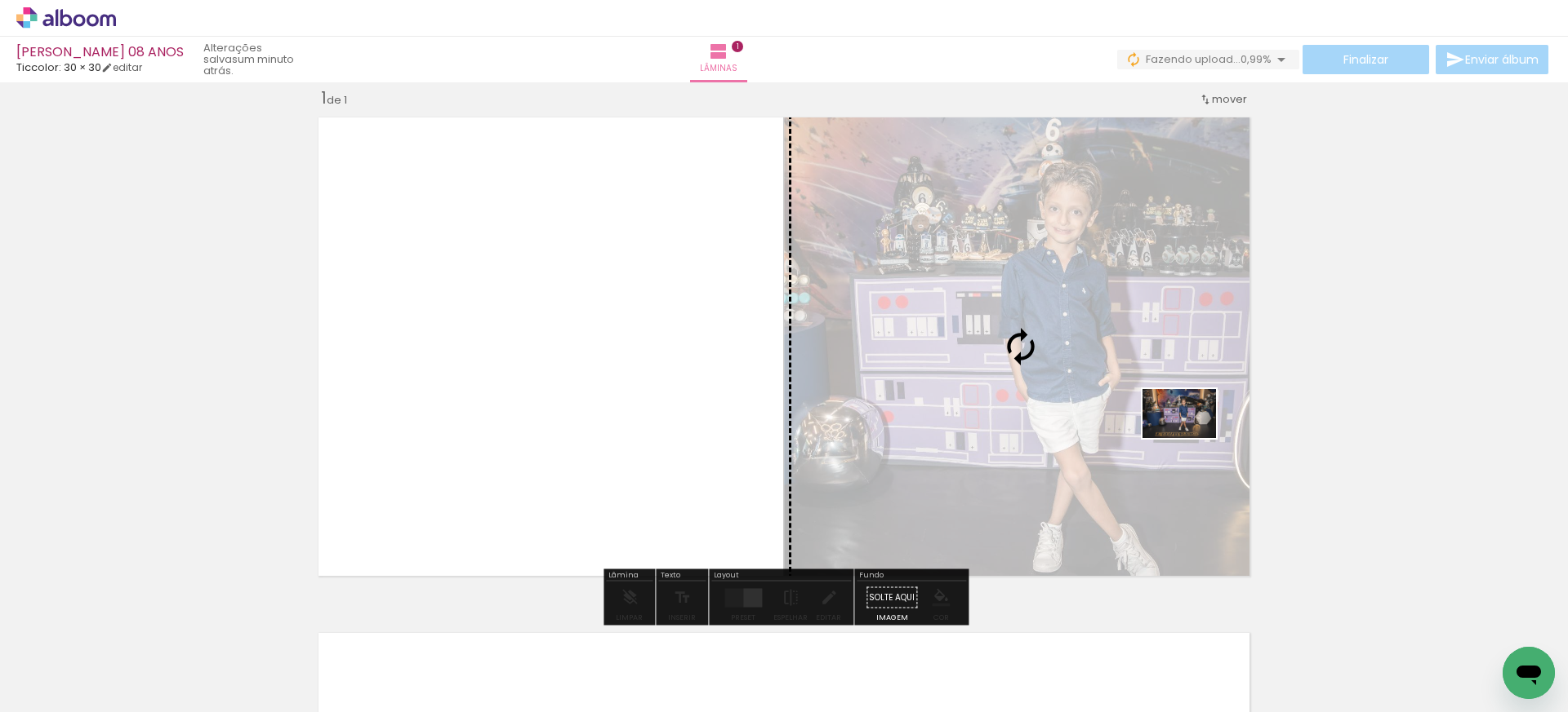
drag, startPoint x: 1308, startPoint y: 665, endPoint x: 1192, endPoint y: 438, distance: 254.9
click at [1192, 438] on quentale-workspace at bounding box center [784, 356] width 1568 height 712
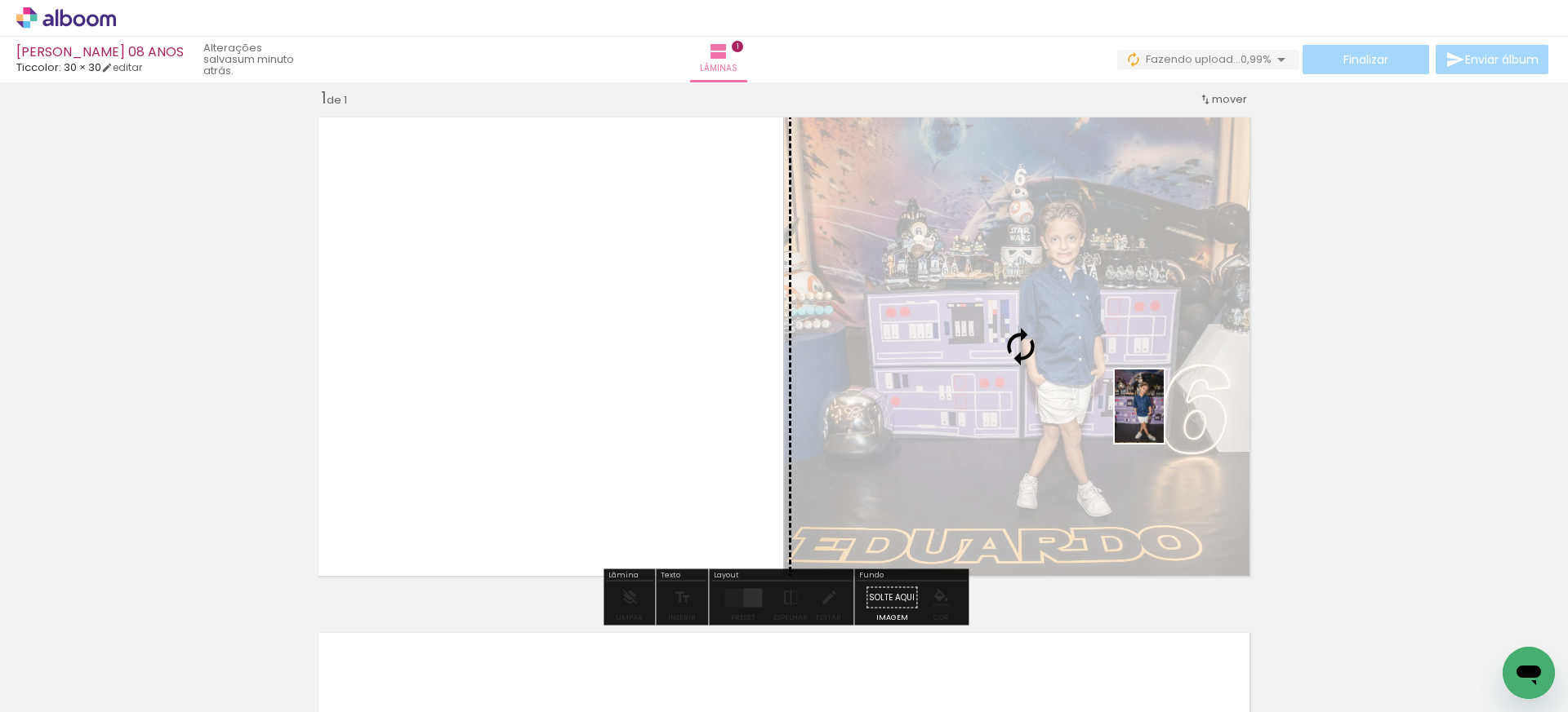
drag, startPoint x: 1390, startPoint y: 664, endPoint x: 1163, endPoint y: 419, distance: 334.0
click at [1163, 419] on quentale-workspace at bounding box center [784, 356] width 1568 height 712
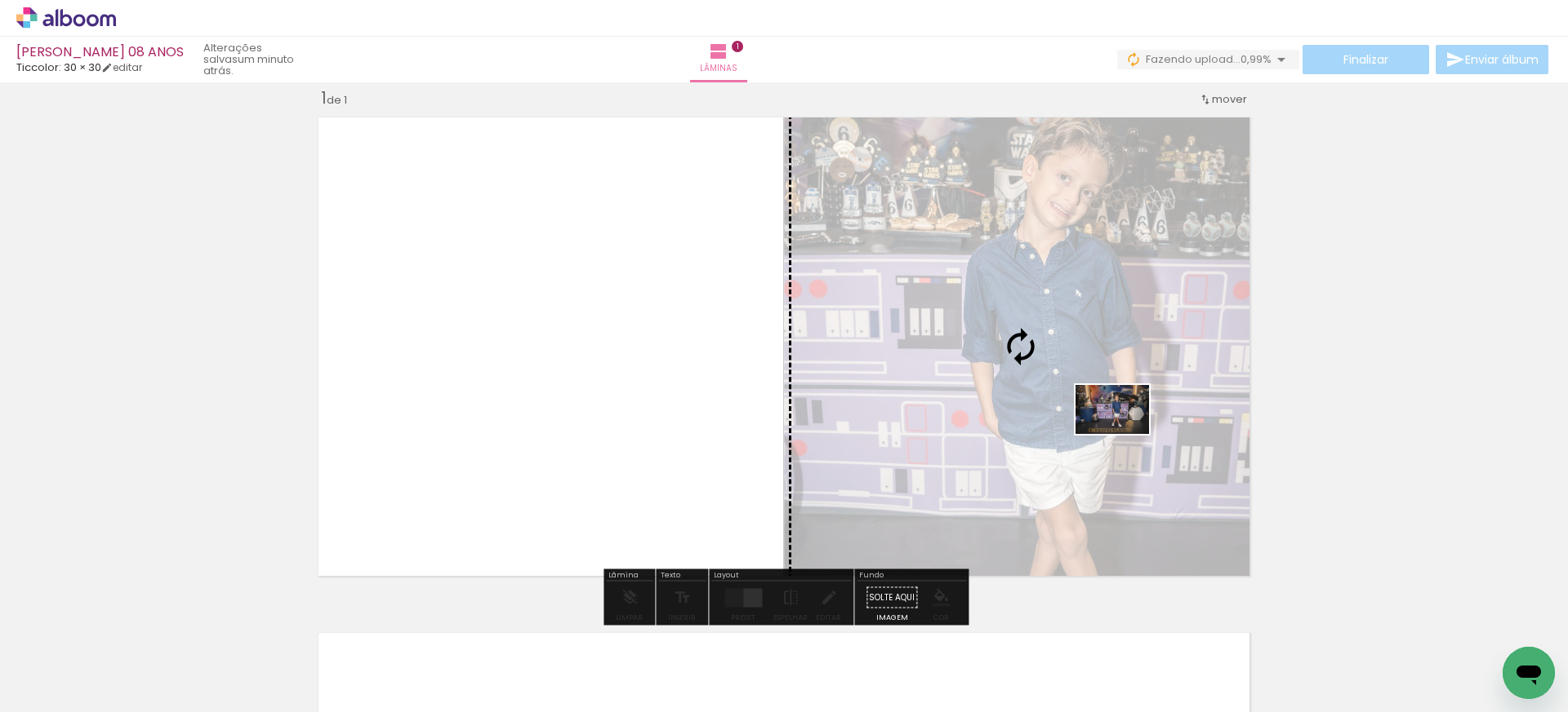
drag, startPoint x: 1320, startPoint y: 666, endPoint x: 1124, endPoint y: 434, distance: 303.7
click at [1124, 434] on quentale-workspace at bounding box center [784, 356] width 1568 height 712
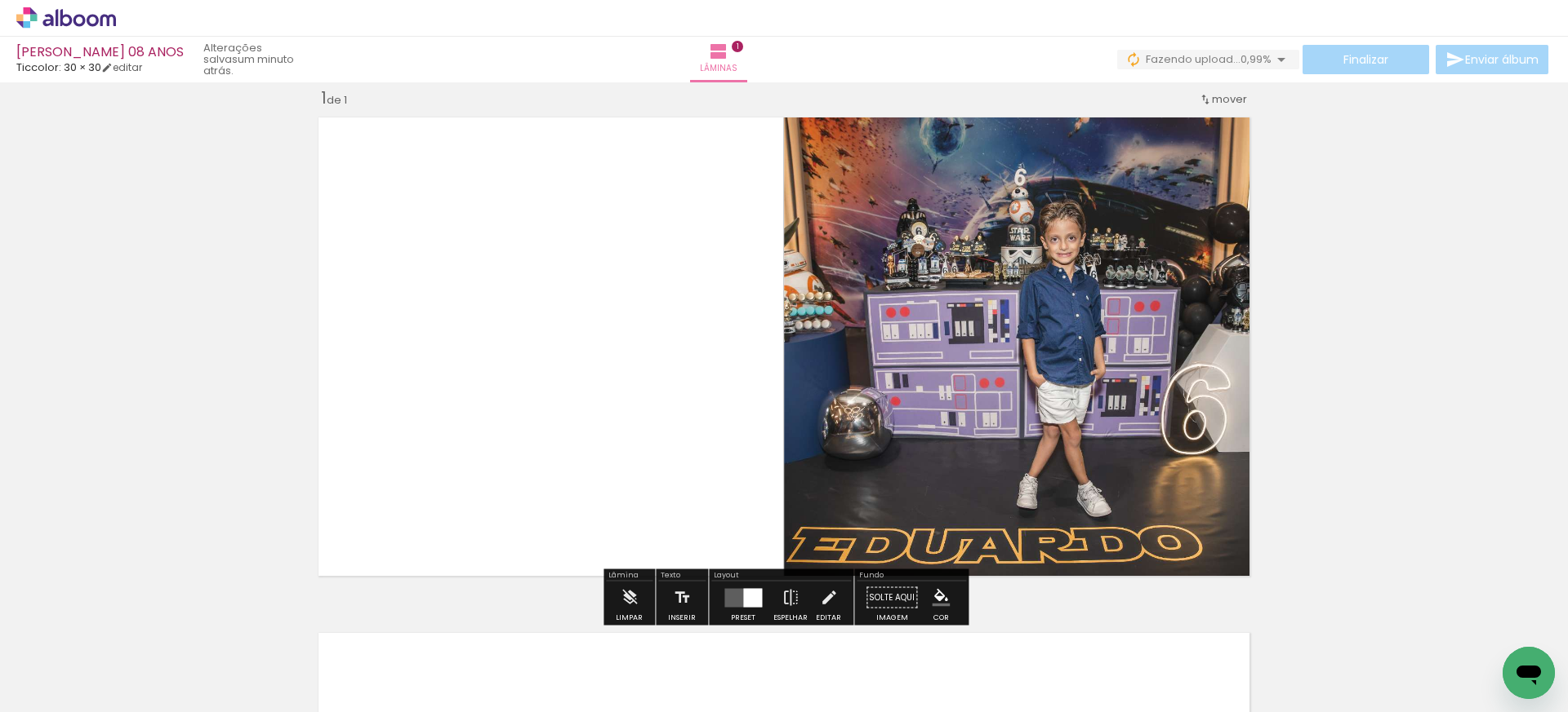
click at [1125, 434] on quentale-photo at bounding box center [1020, 347] width 474 height 475
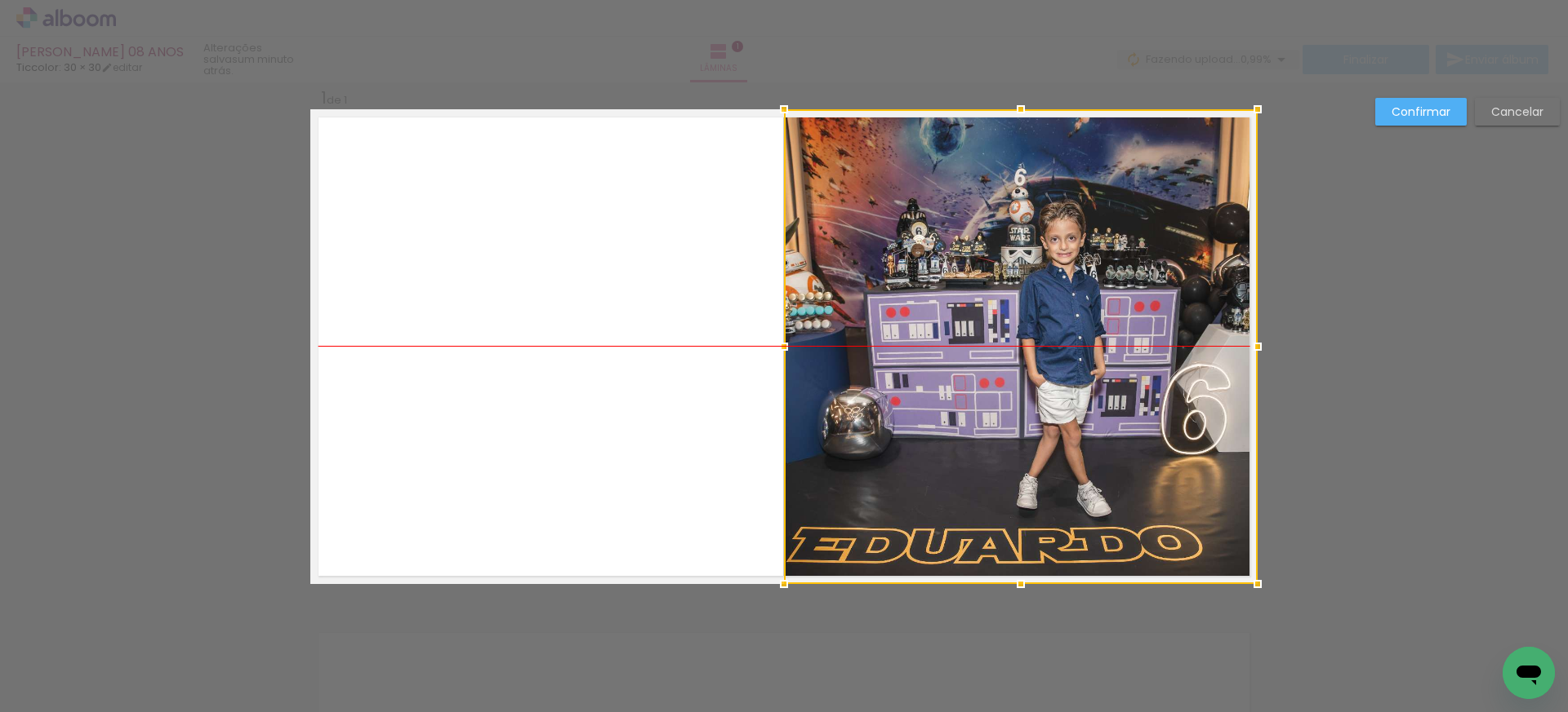
drag, startPoint x: 1125, startPoint y: 434, endPoint x: 1137, endPoint y: 431, distance: 12.4
click at [1137, 431] on div at bounding box center [1020, 347] width 474 height 475
click at [1341, 458] on div "Confirmar Cancelar" at bounding box center [784, 597] width 1568 height 1071
click at [0, 0] on slot "Confirmar" at bounding box center [0, 0] width 0 height 0
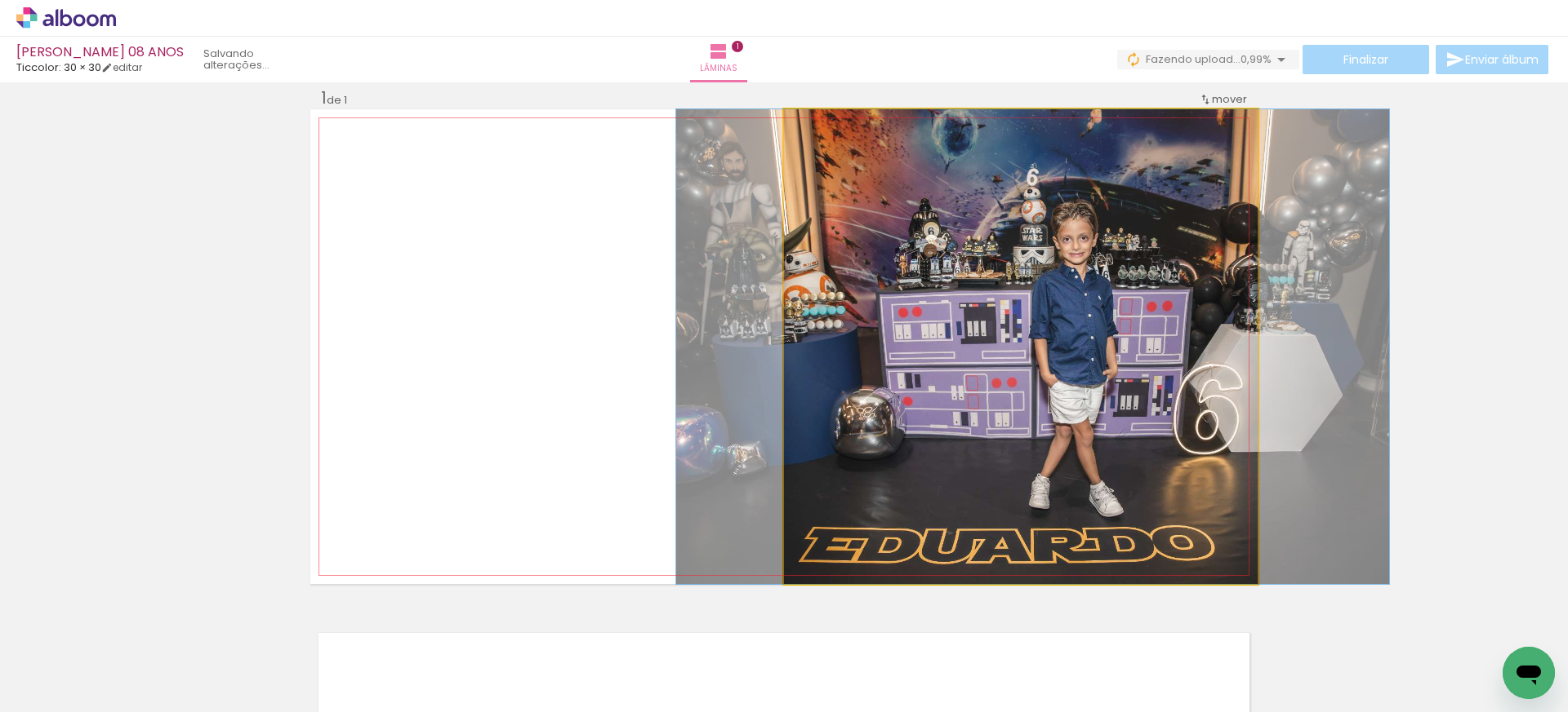
drag, startPoint x: 1105, startPoint y: 351, endPoint x: 1117, endPoint y: 342, distance: 15.0
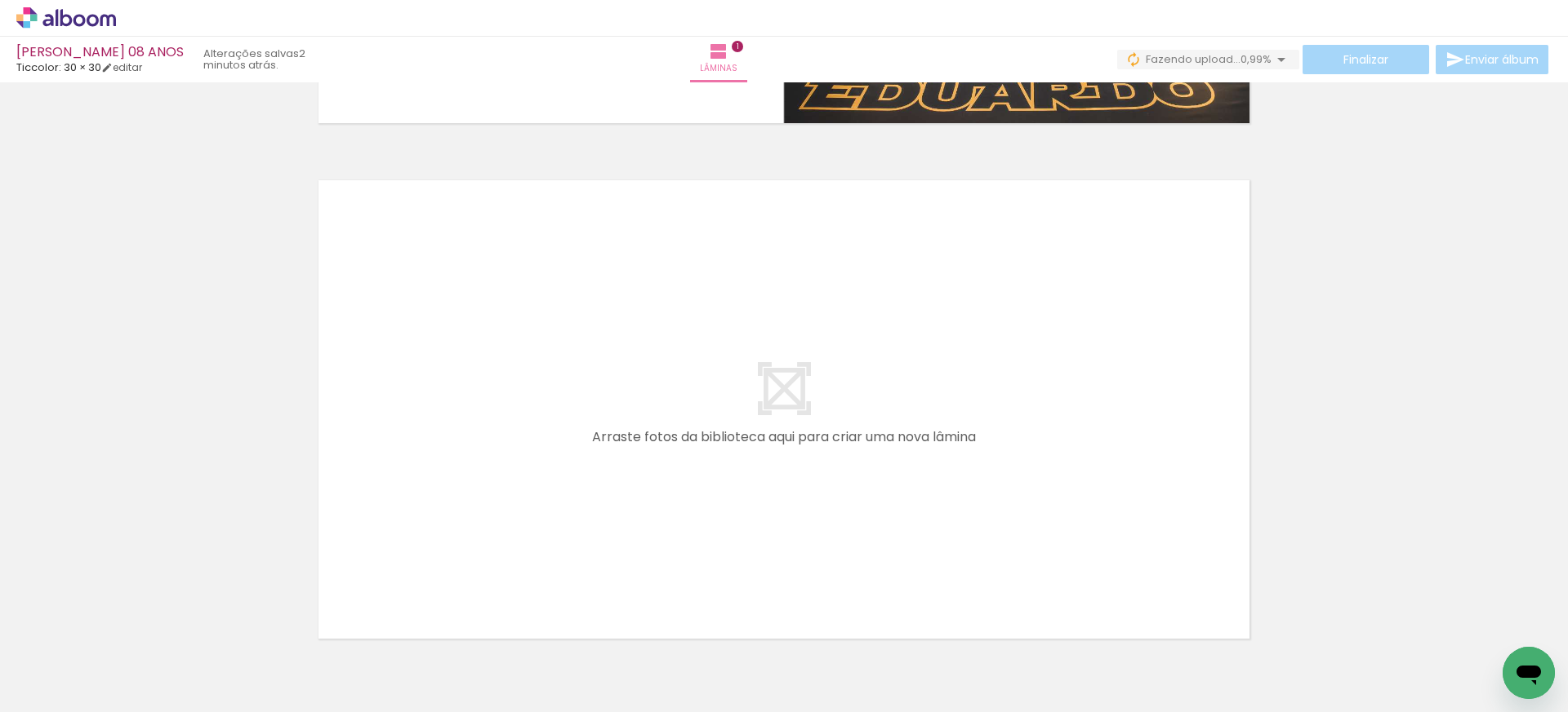
scroll to position [0, 0]
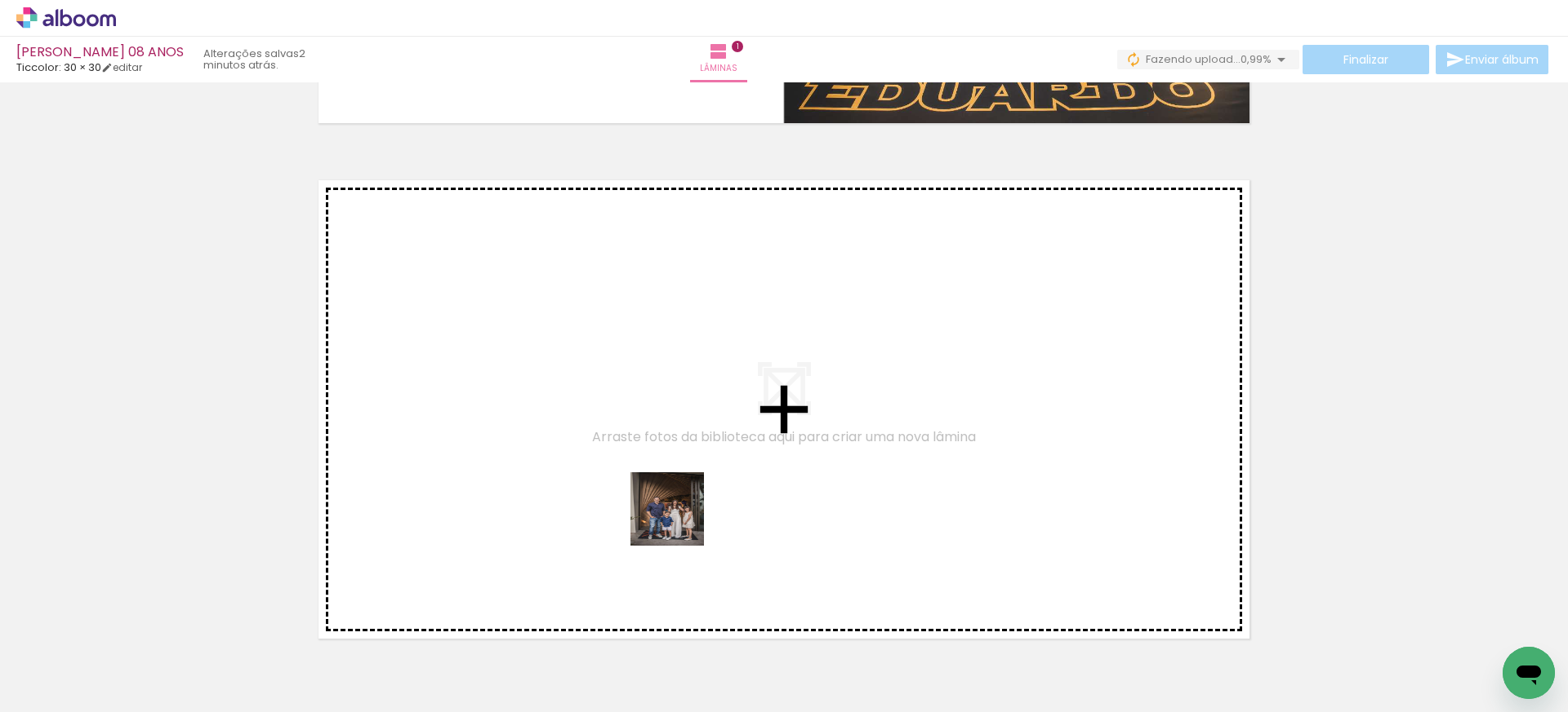
drag, startPoint x: 804, startPoint y: 667, endPoint x: 624, endPoint y: 475, distance: 263.2
click at [624, 475] on quentale-workspace at bounding box center [784, 356] width 1568 height 712
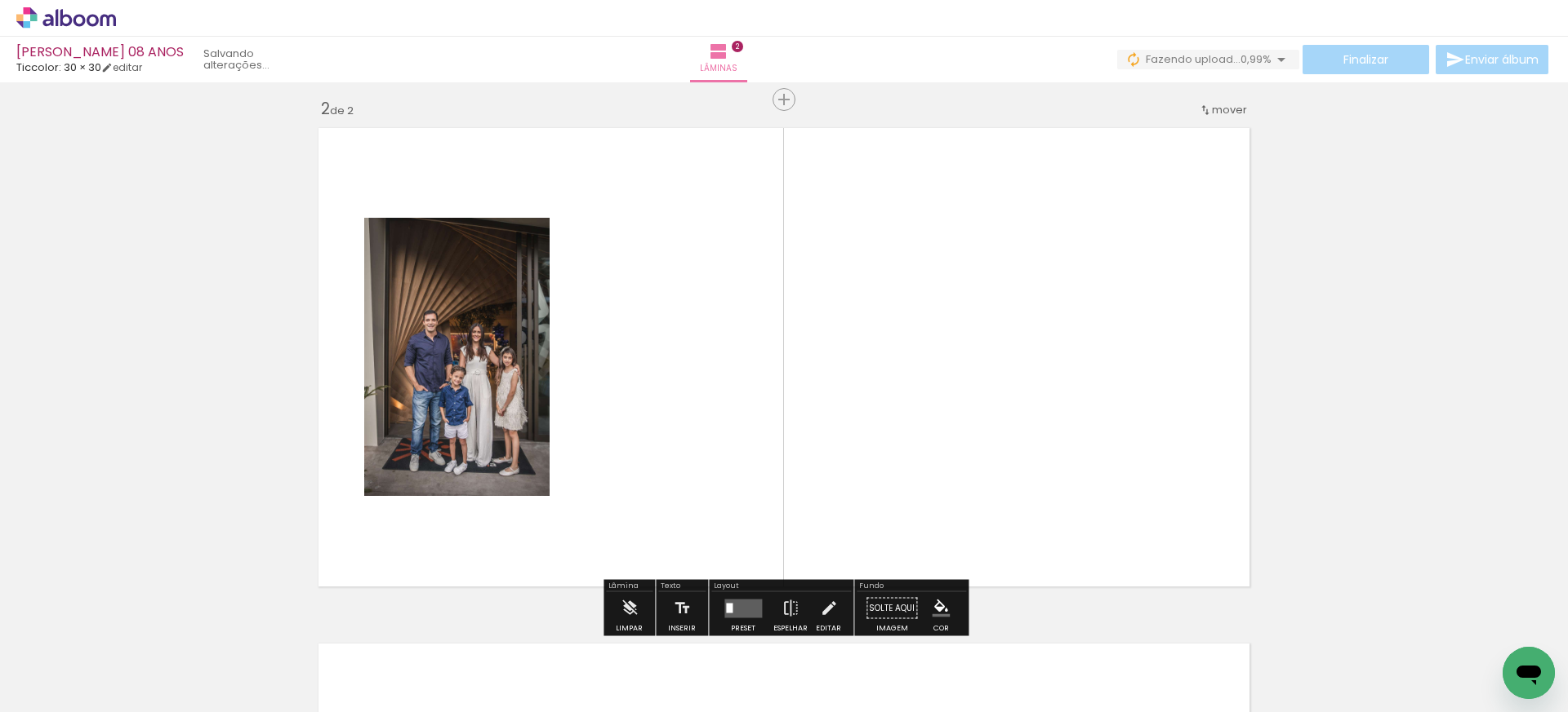
scroll to position [536, 0]
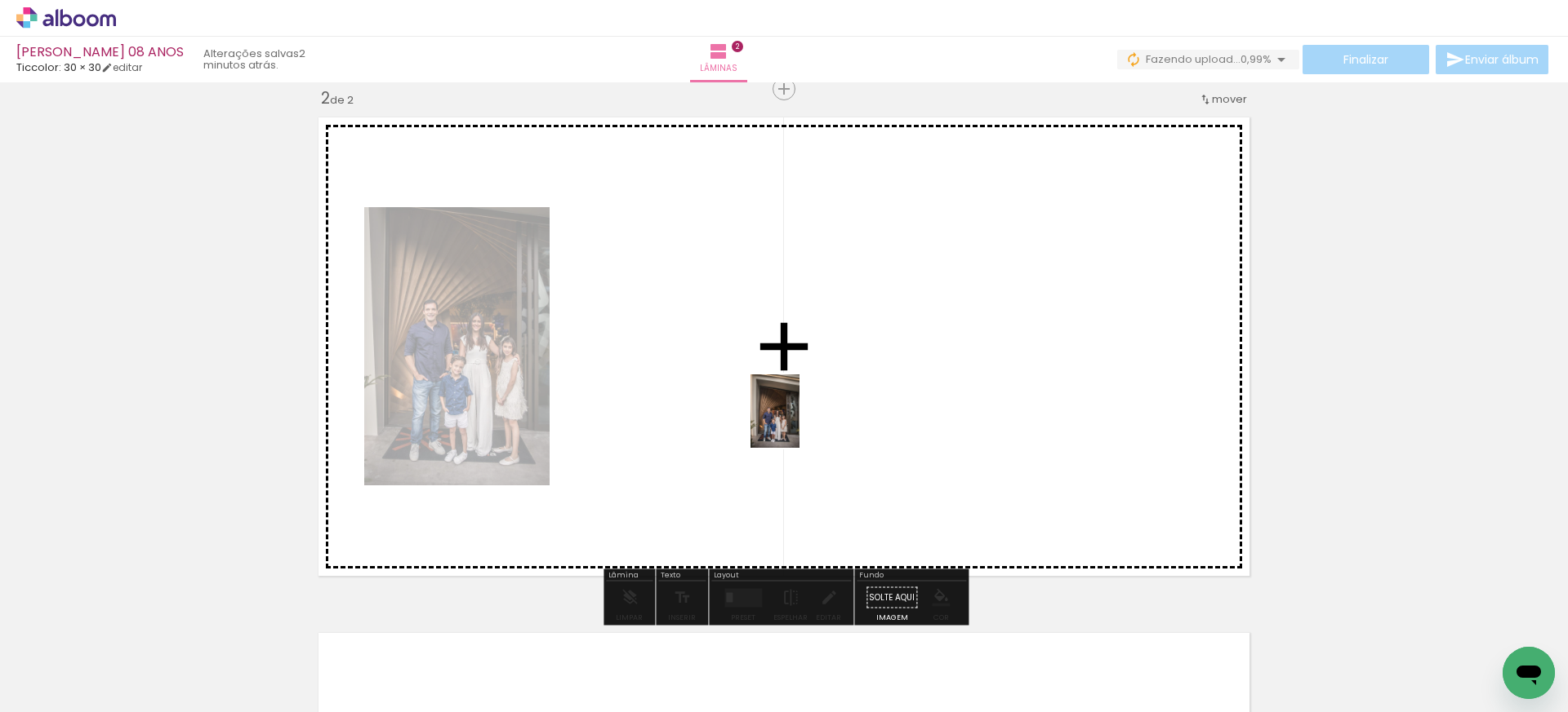
drag, startPoint x: 901, startPoint y: 672, endPoint x: 805, endPoint y: 429, distance: 261.3
click at [795, 412] on quentale-workspace at bounding box center [784, 356] width 1568 height 712
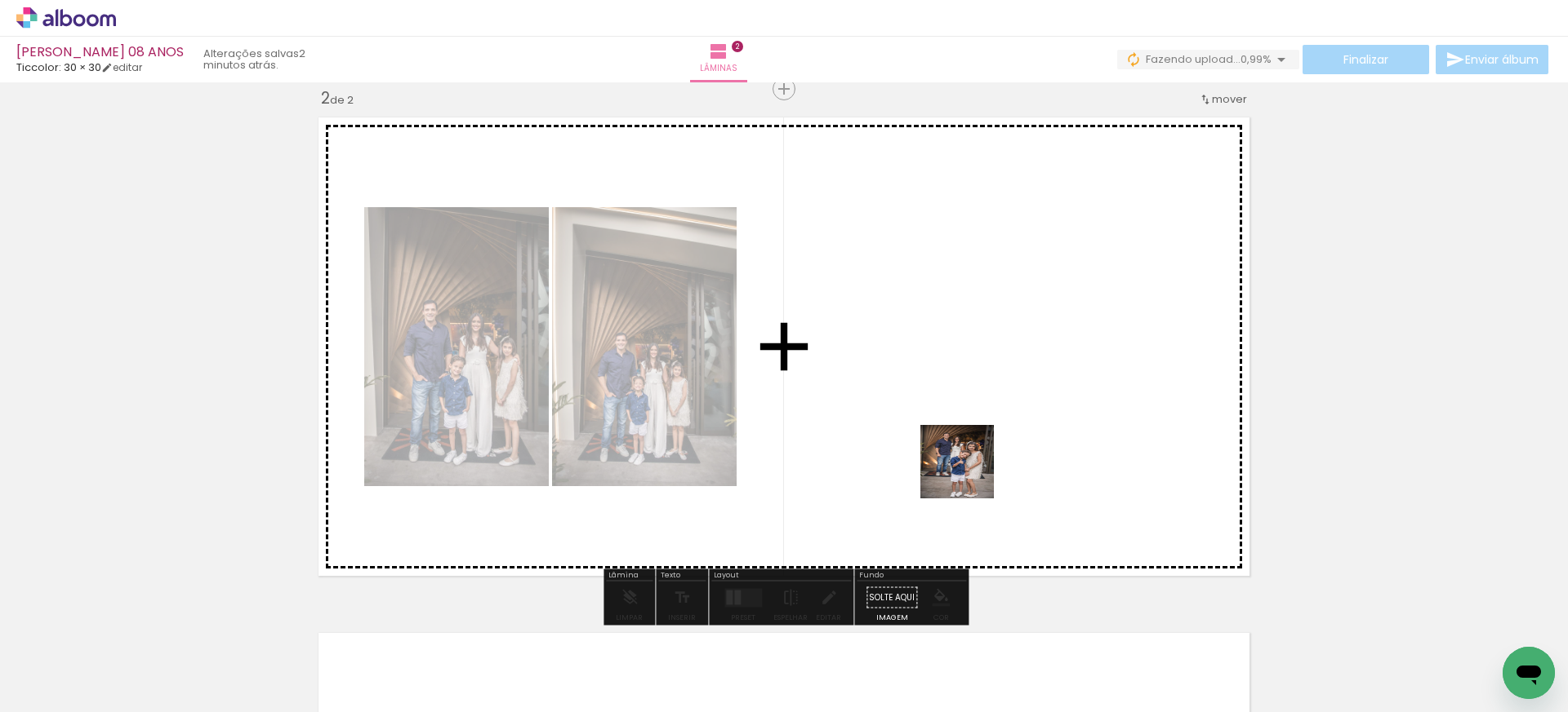
drag, startPoint x: 988, startPoint y: 665, endPoint x: 970, endPoint y: 465, distance: 200.8
click at [967, 461] on quentale-workspace at bounding box center [784, 356] width 1568 height 712
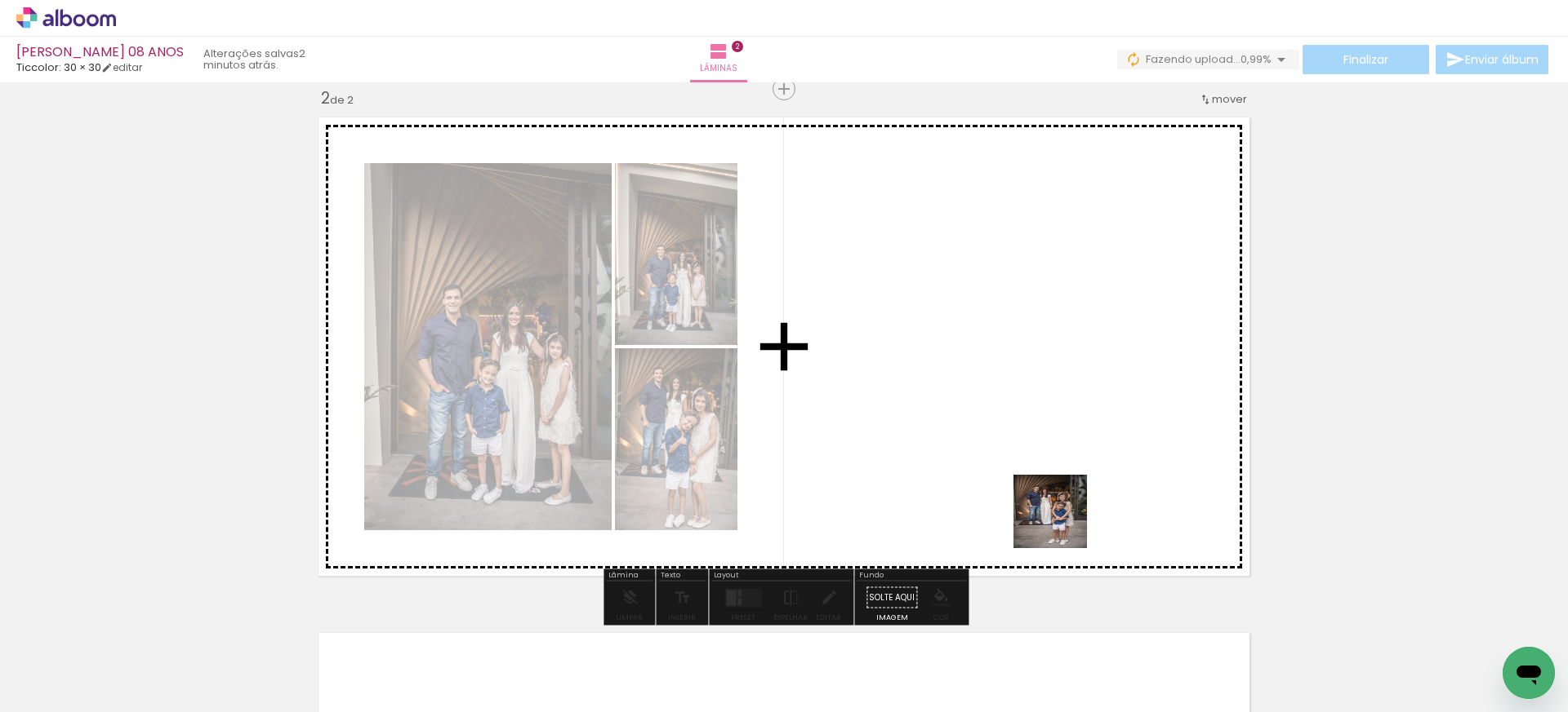
drag, startPoint x: 1074, startPoint y: 650, endPoint x: 1050, endPoint y: 455, distance: 196.5
click at [1050, 455] on quentale-workspace at bounding box center [784, 356] width 1568 height 712
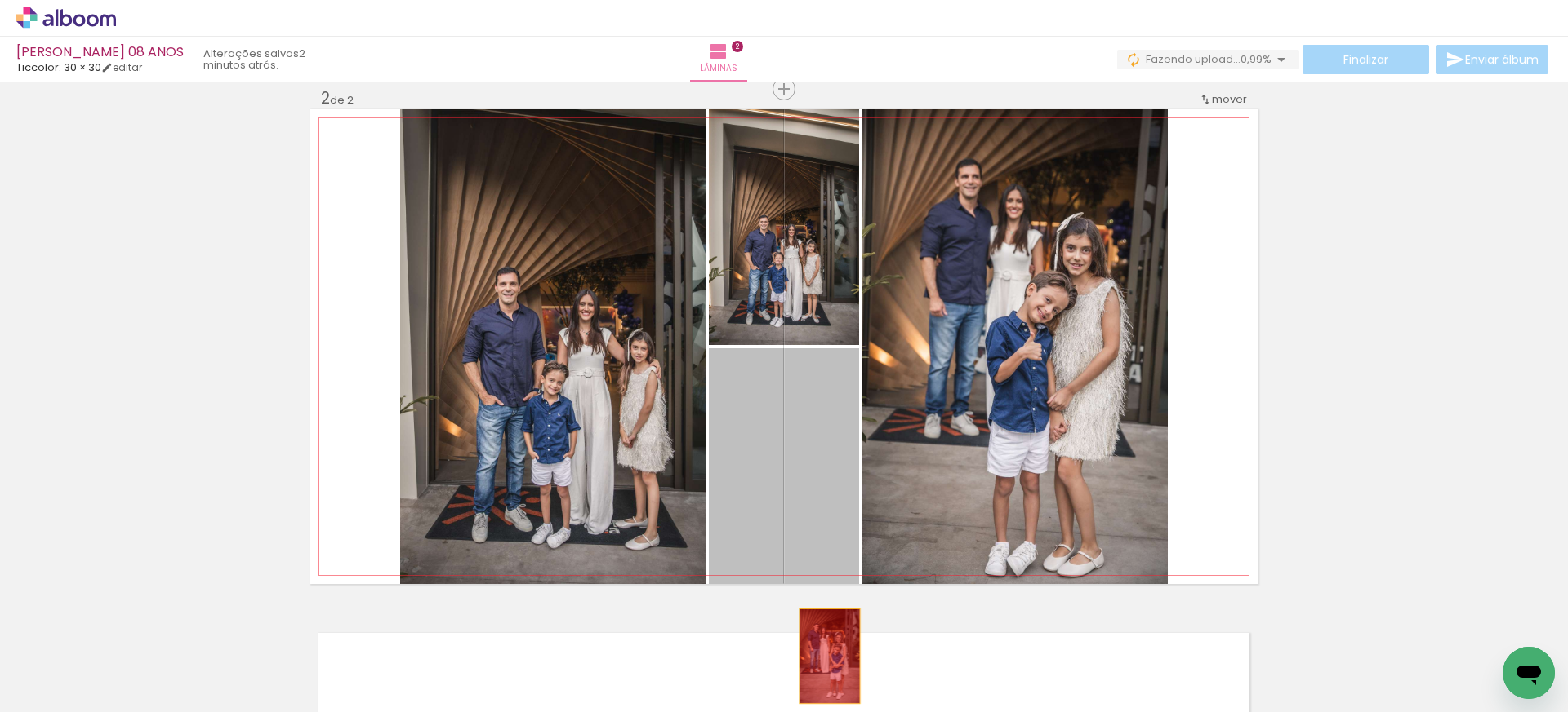
drag, startPoint x: 819, startPoint y: 468, endPoint x: 832, endPoint y: 647, distance: 179.5
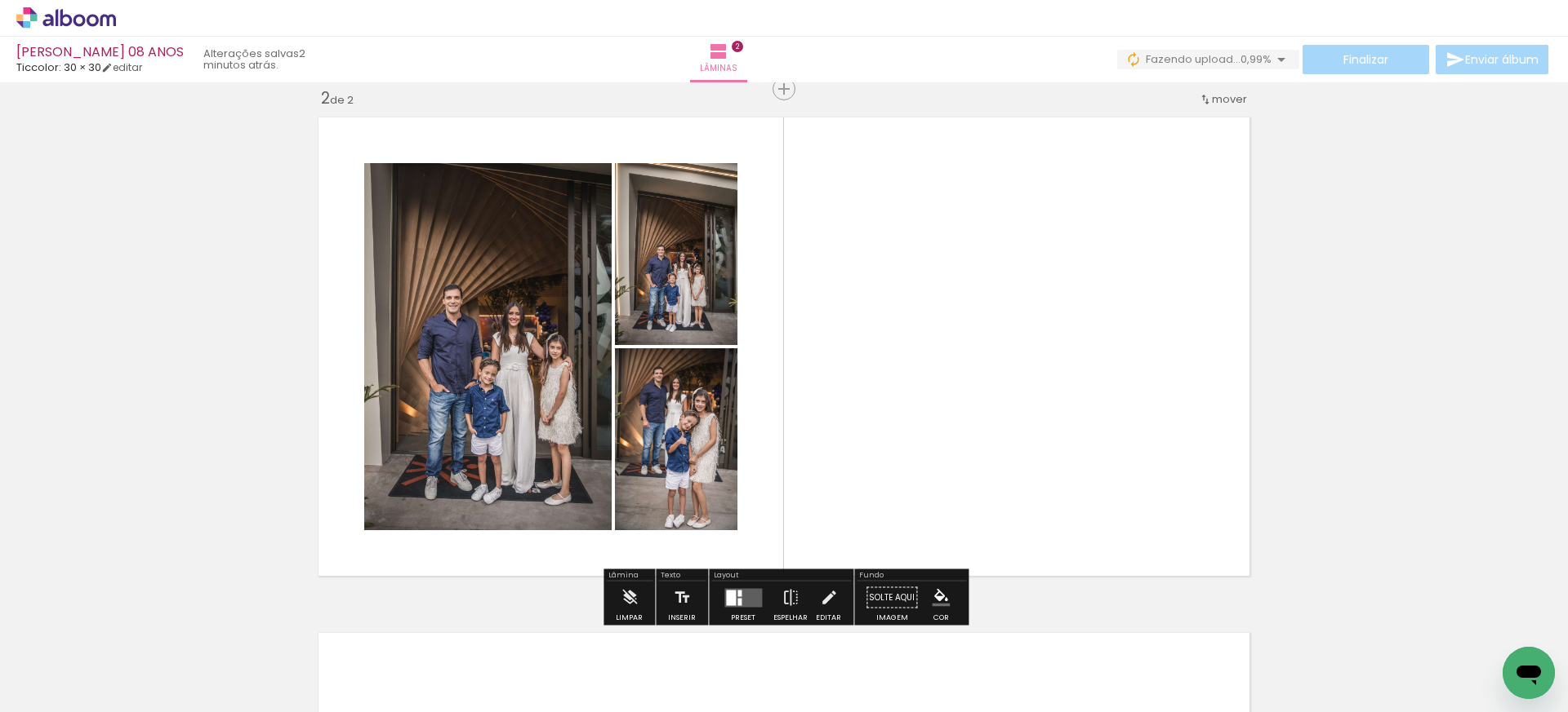
click at [732, 599] on div at bounding box center [731, 597] width 10 height 15
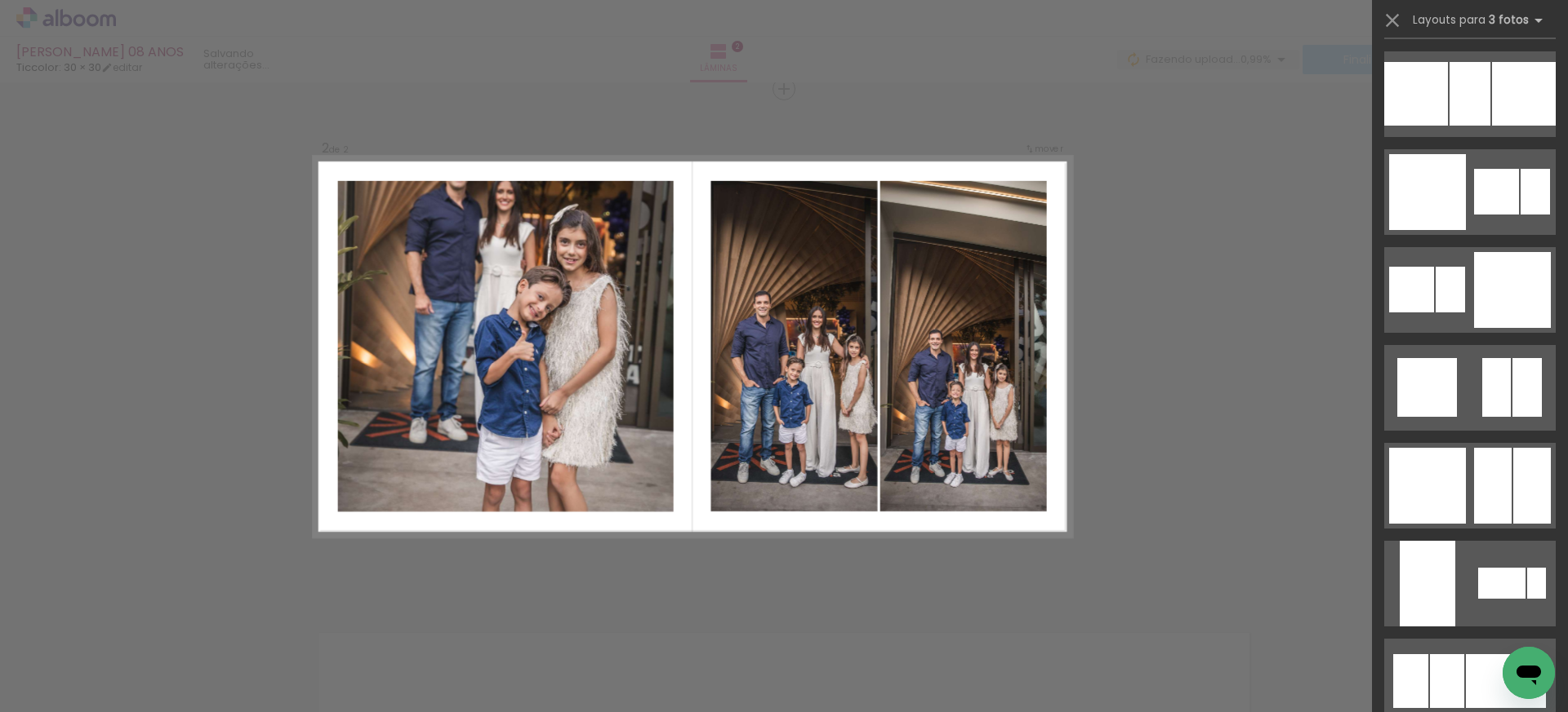
scroll to position [2264, 0]
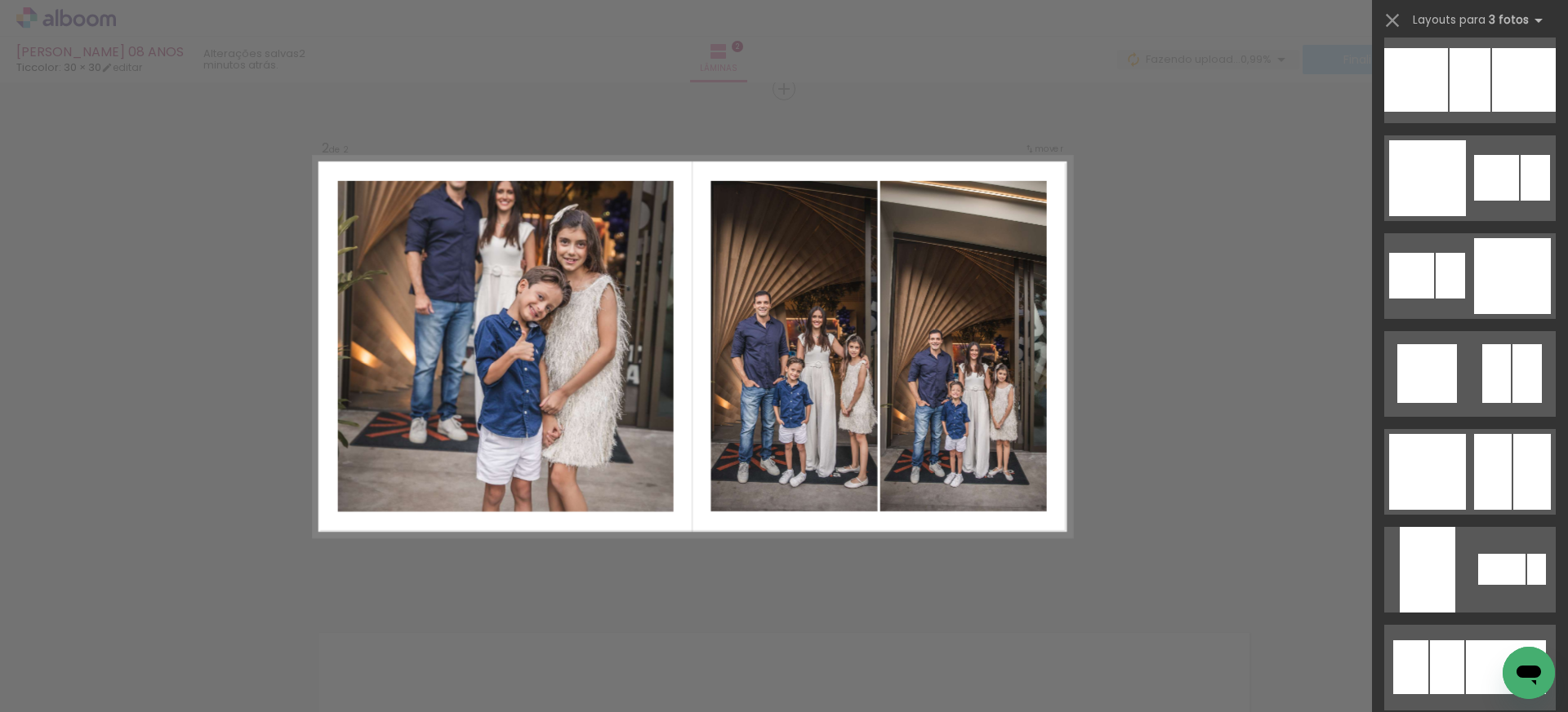
click at [1513, 464] on div at bounding box center [1532, 472] width 37 height 76
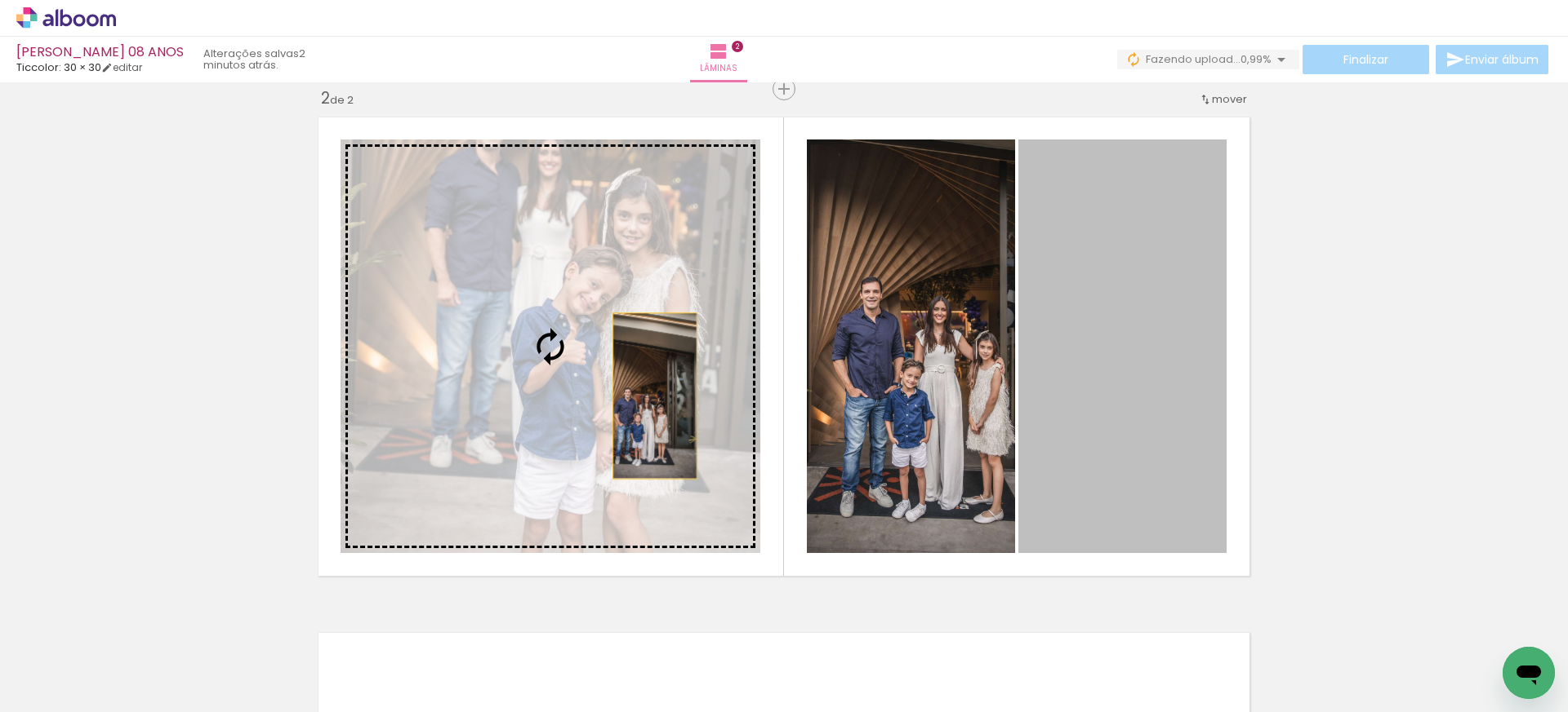
drag, startPoint x: 1081, startPoint y: 409, endPoint x: 655, endPoint y: 396, distance: 426.2
click at [0, 0] on slot at bounding box center [0, 0] width 0 height 0
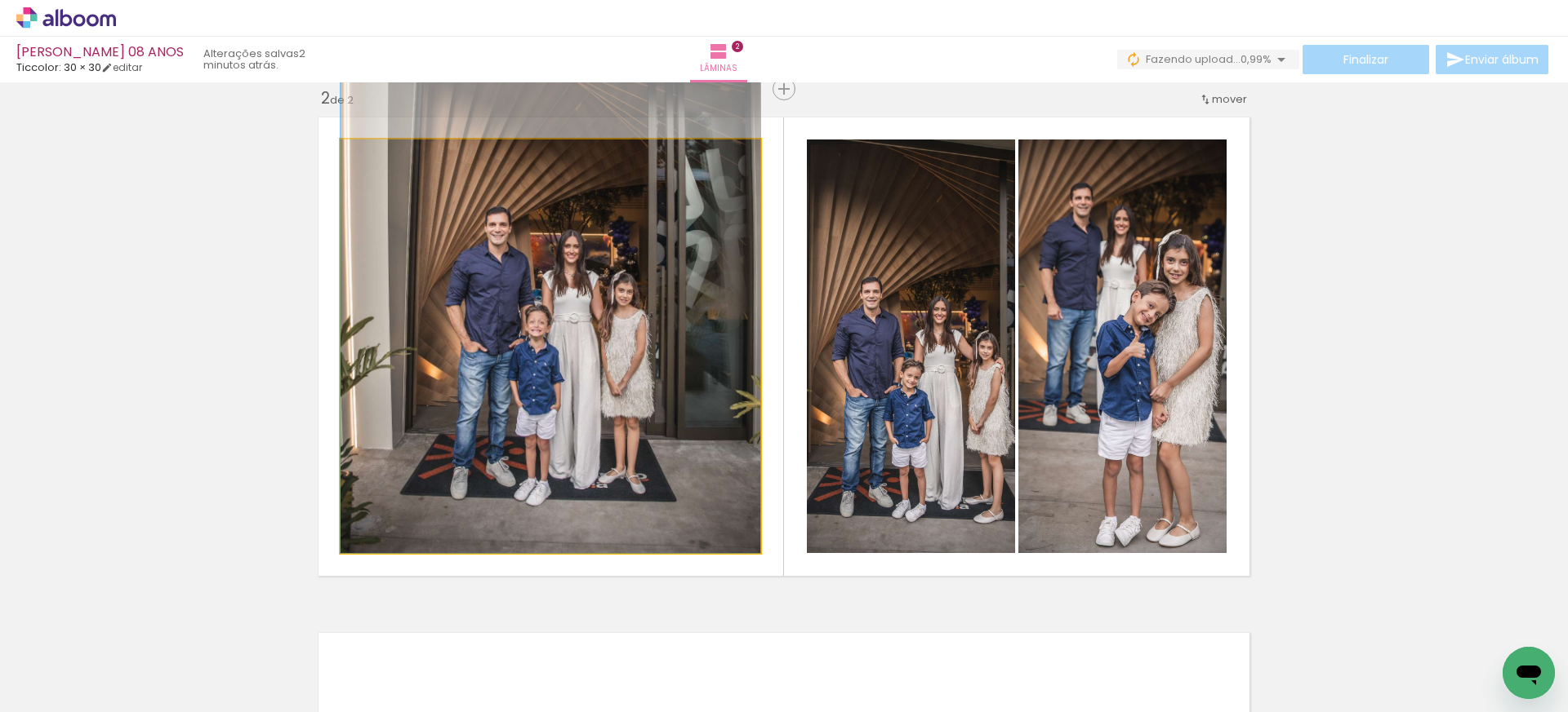
drag, startPoint x: 655, startPoint y: 396, endPoint x: 657, endPoint y: 273, distance: 123.0
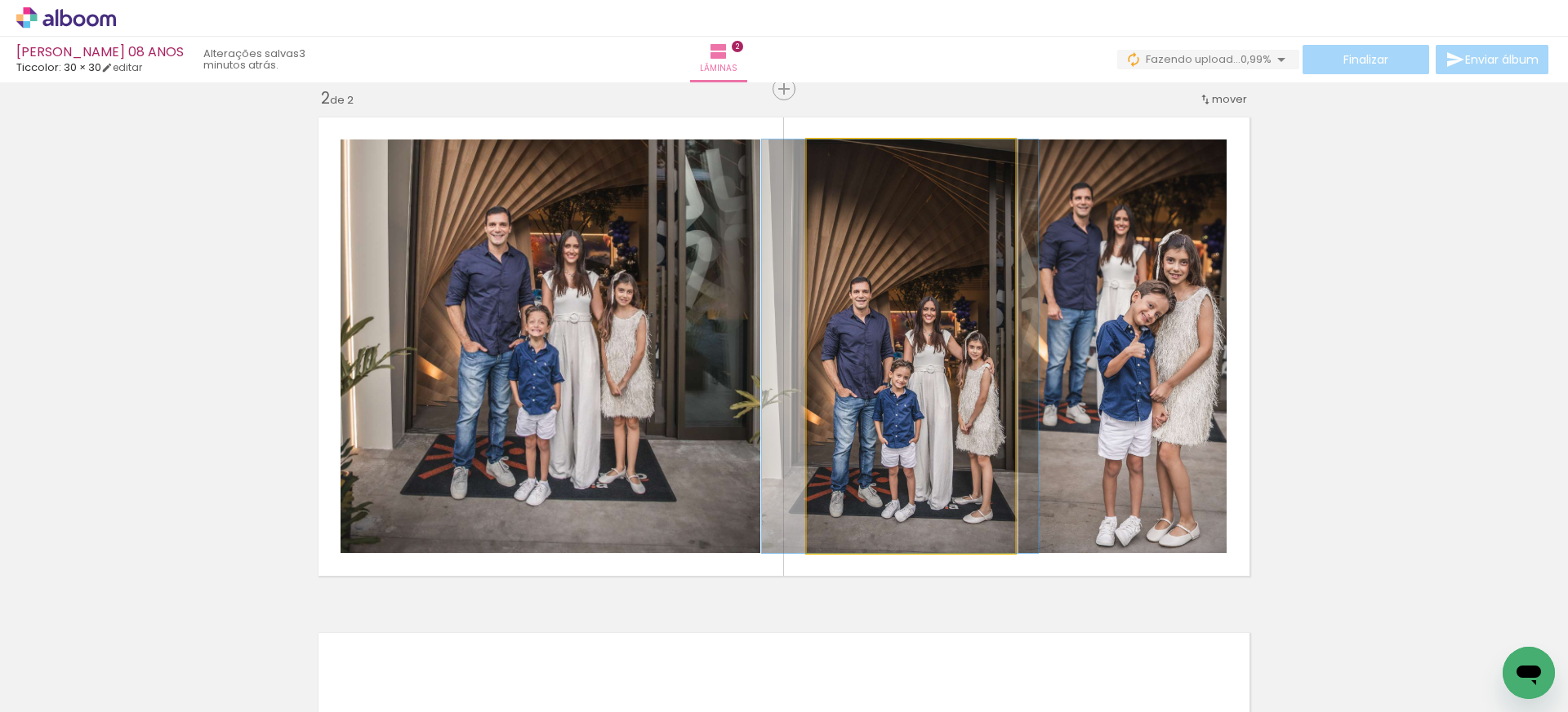
drag, startPoint x: 925, startPoint y: 322, endPoint x: 914, endPoint y: 321, distance: 11.0
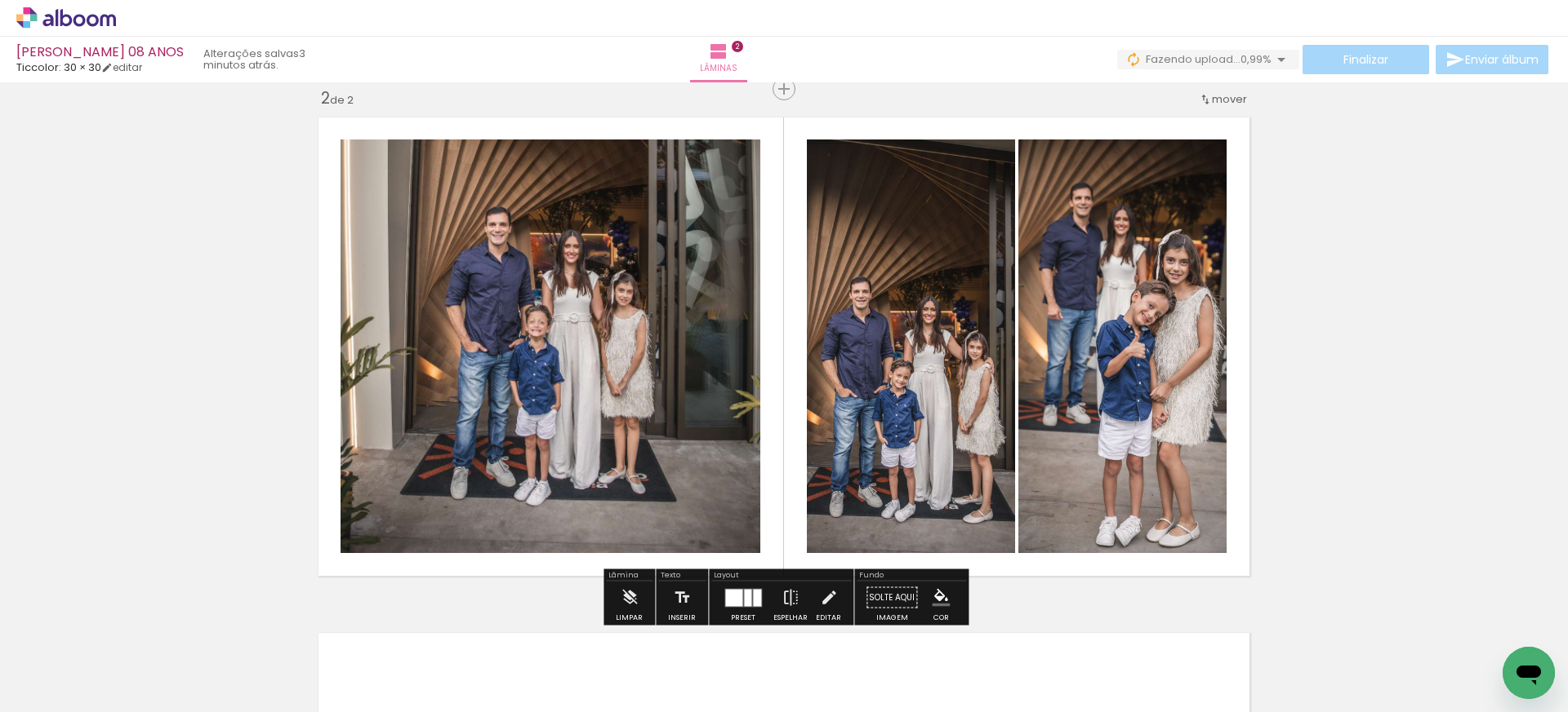
click at [1394, 366] on div "Inserir lâmina 1 de 2 Inserir lâmina 2 de 2" at bounding box center [784, 326] width 1568 height 1548
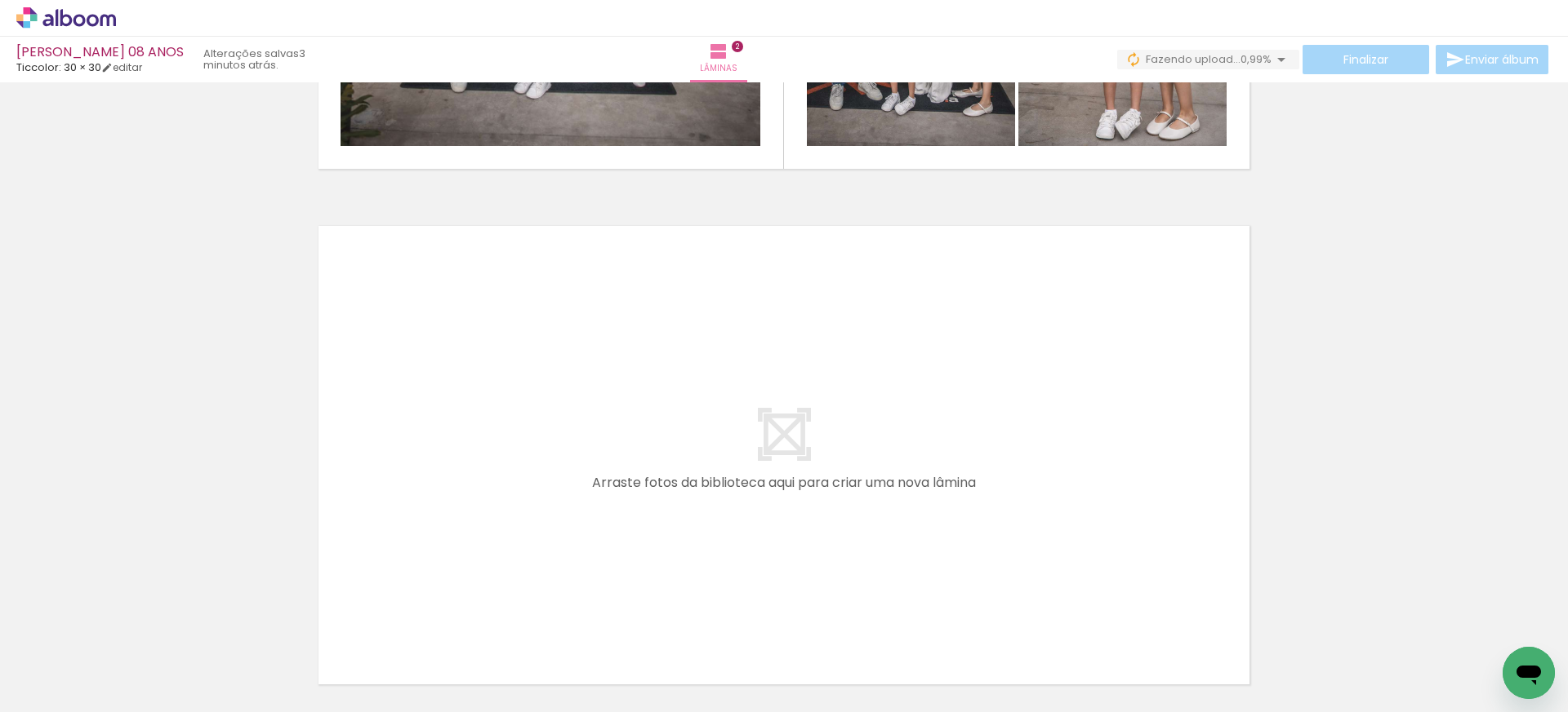
scroll to position [952, 0]
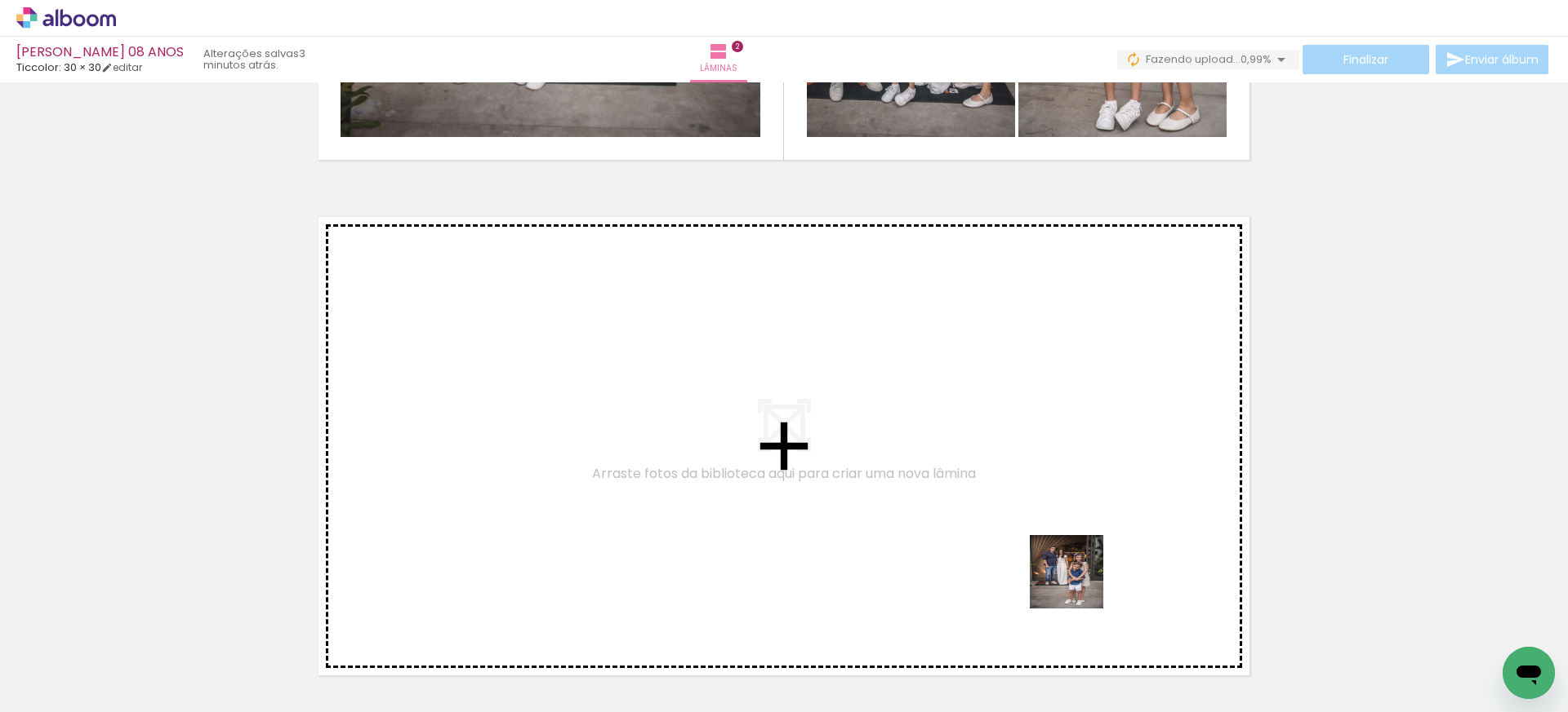
drag, startPoint x: 1081, startPoint y: 656, endPoint x: 1046, endPoint y: 480, distance: 179.4
click at [1046, 480] on quentale-workspace at bounding box center [784, 356] width 1568 height 712
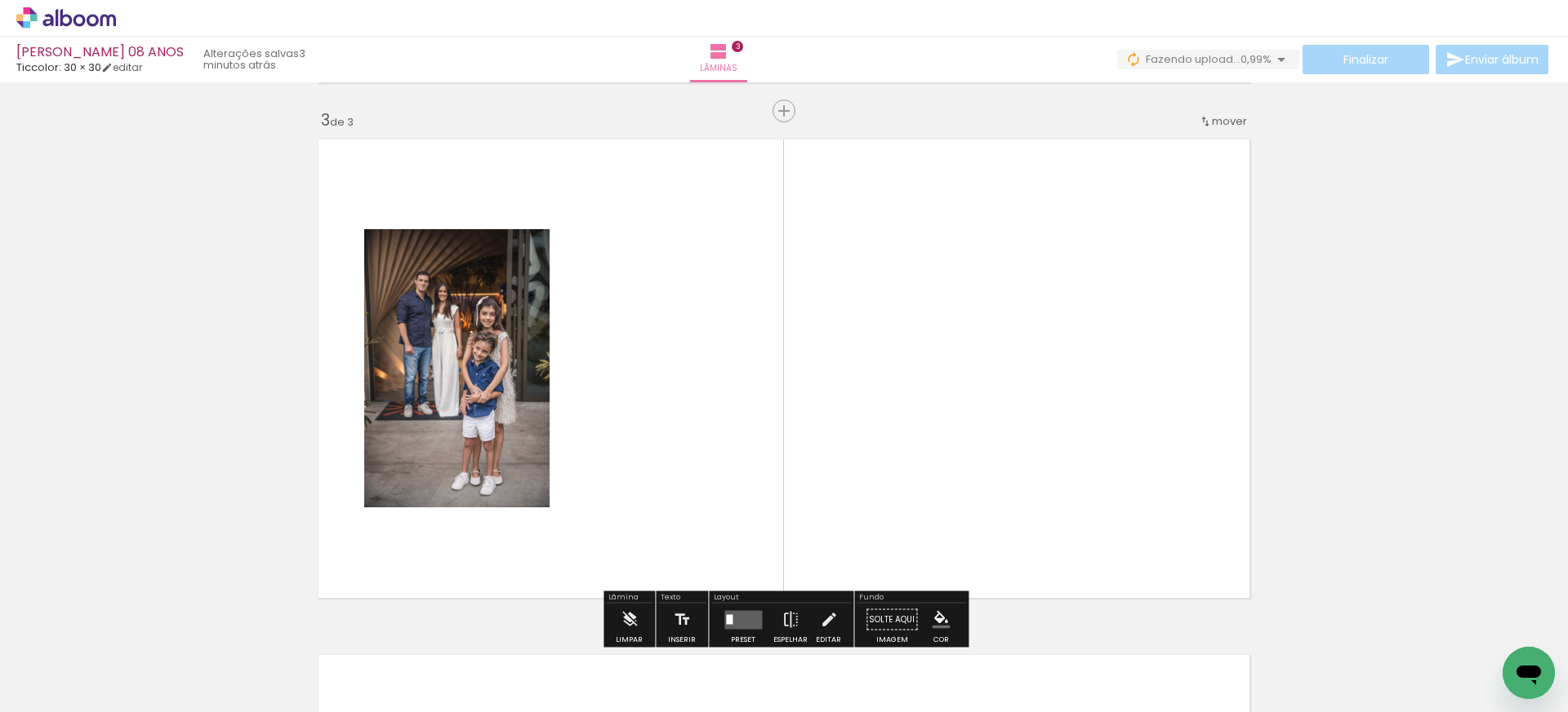
scroll to position [1052, 0]
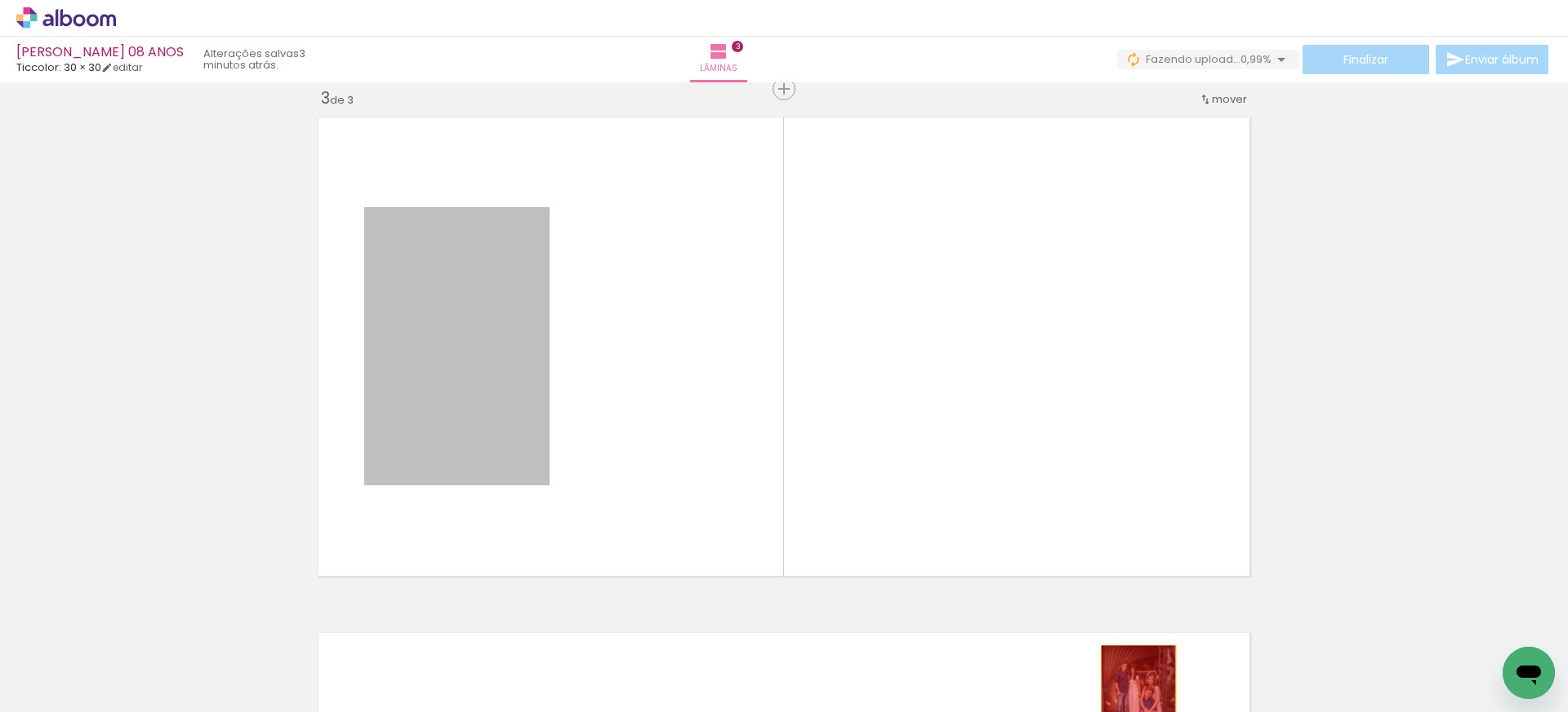
drag, startPoint x: 439, startPoint y: 295, endPoint x: 1124, endPoint y: 687, distance: 789.2
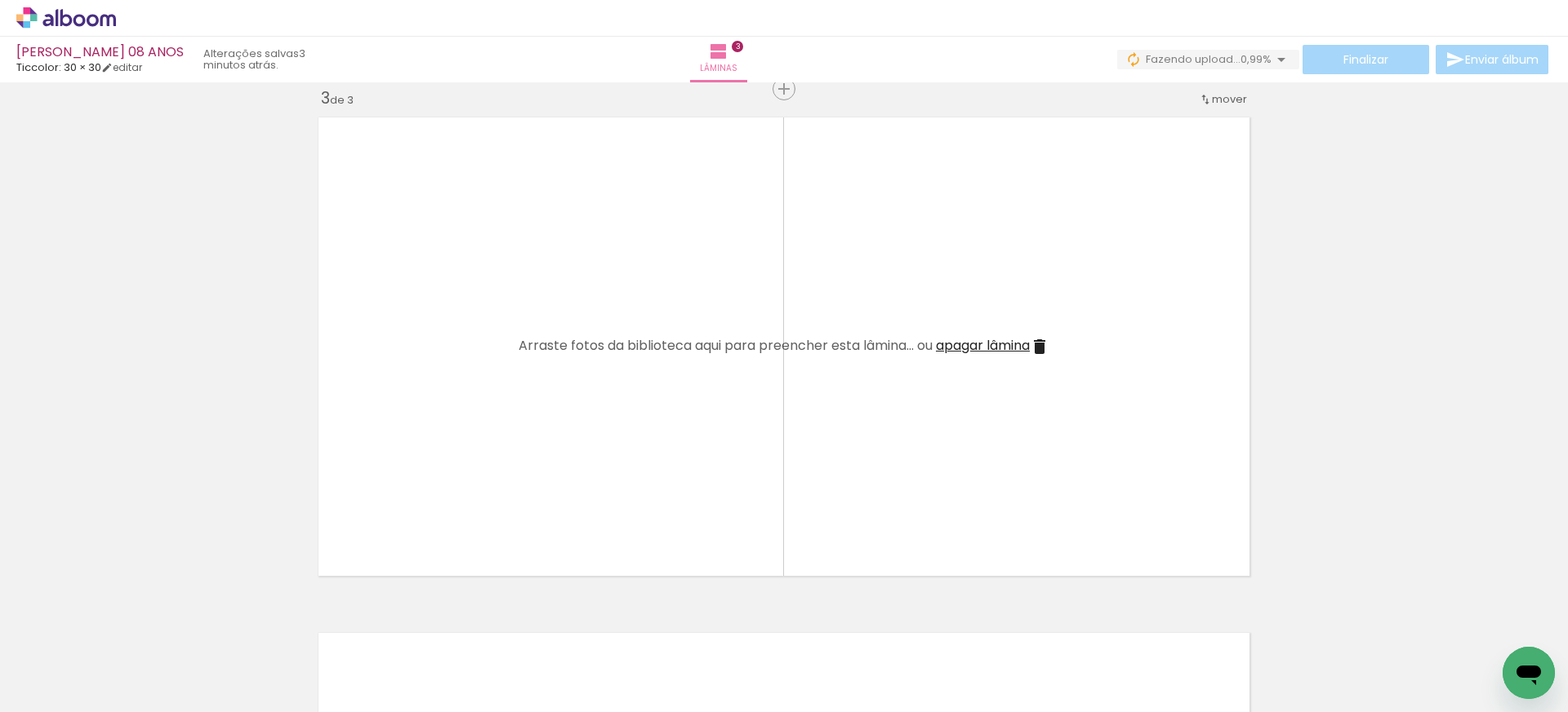
click at [1049, 626] on iron-icon at bounding box center [1042, 625] width 17 height 17
click at [33, 663] on input "Todas as fotos" at bounding box center [46, 663] width 62 height 14
click at [0, 0] on slot "Não utilizadas" at bounding box center [0, 0] width 0 height 0
type input "Não utilizadas"
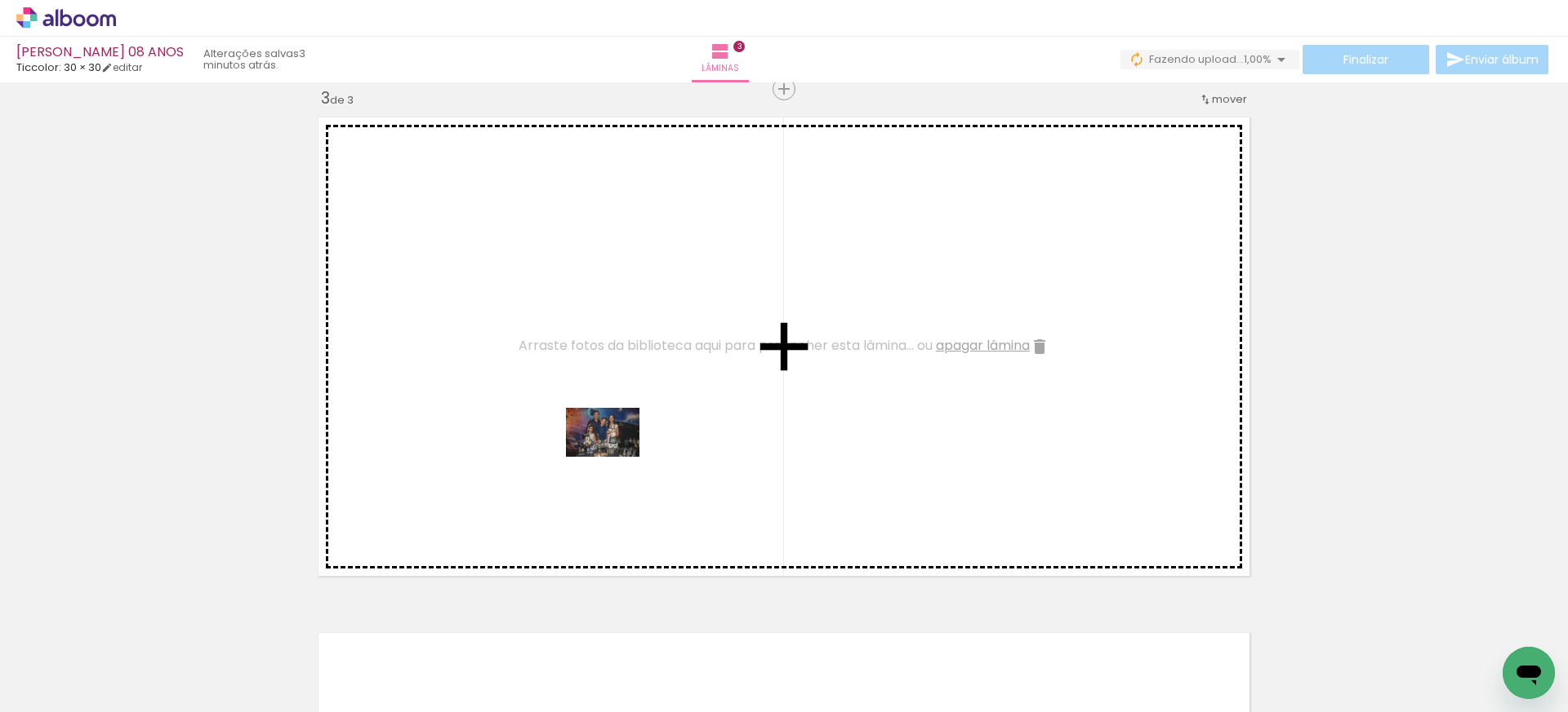
drag, startPoint x: 810, startPoint y: 669, endPoint x: 615, endPoint y: 457, distance: 288.0
click at [615, 457] on quentale-workspace at bounding box center [784, 356] width 1568 height 712
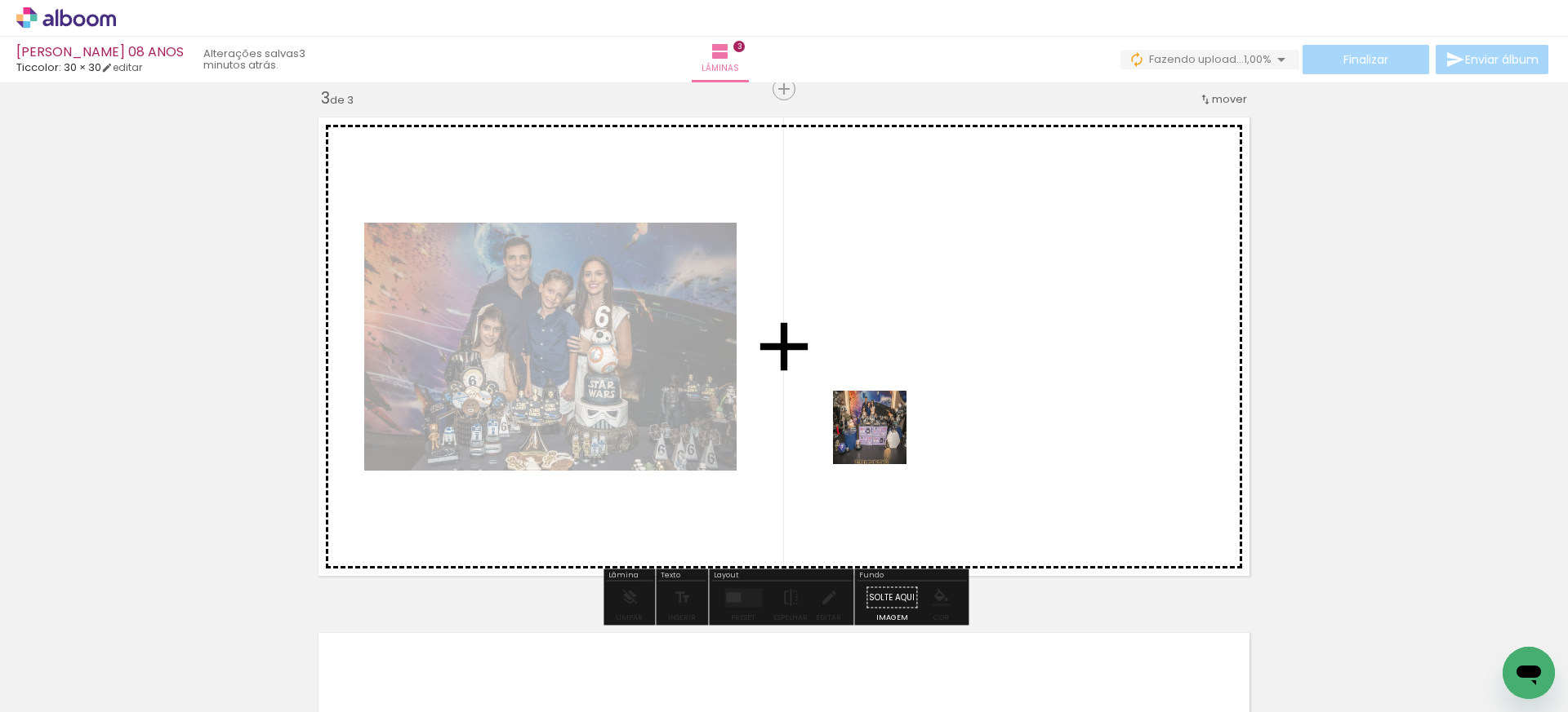
drag, startPoint x: 850, startPoint y: 515, endPoint x: 891, endPoint y: 423, distance: 100.7
click at [891, 423] on quentale-workspace at bounding box center [784, 356] width 1568 height 712
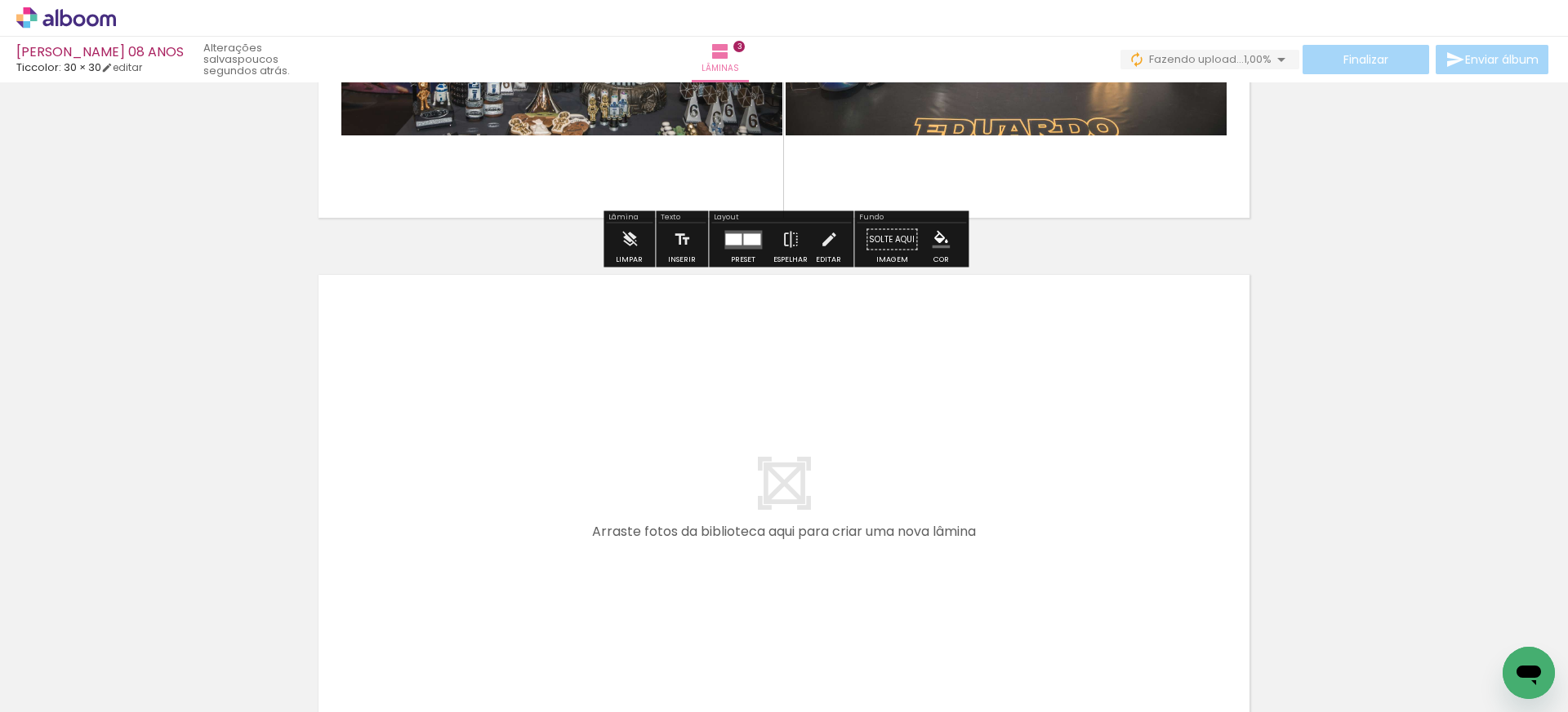
scroll to position [1413, 0]
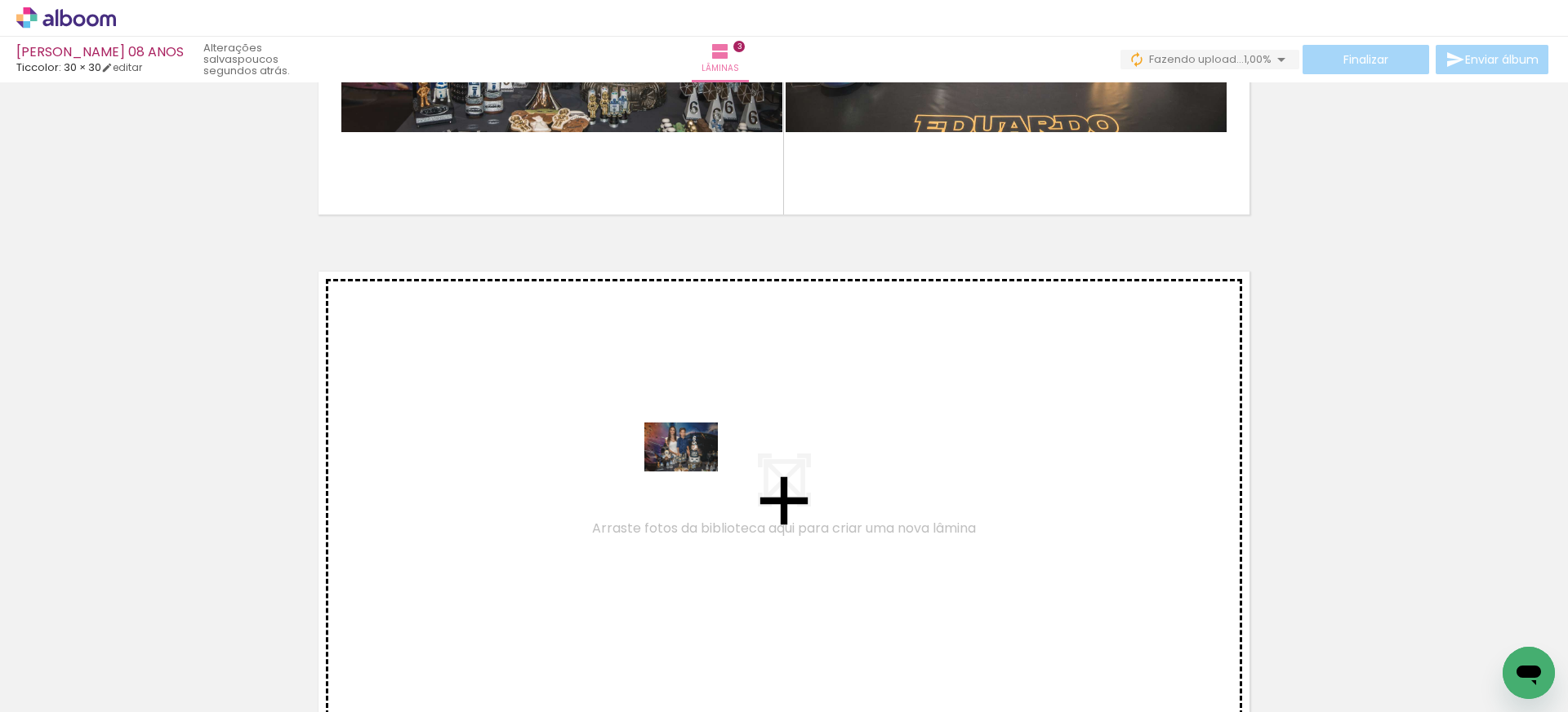
drag, startPoint x: 810, startPoint y: 666, endPoint x: 692, endPoint y: 471, distance: 227.9
click at [692, 471] on quentale-workspace at bounding box center [784, 356] width 1568 height 712
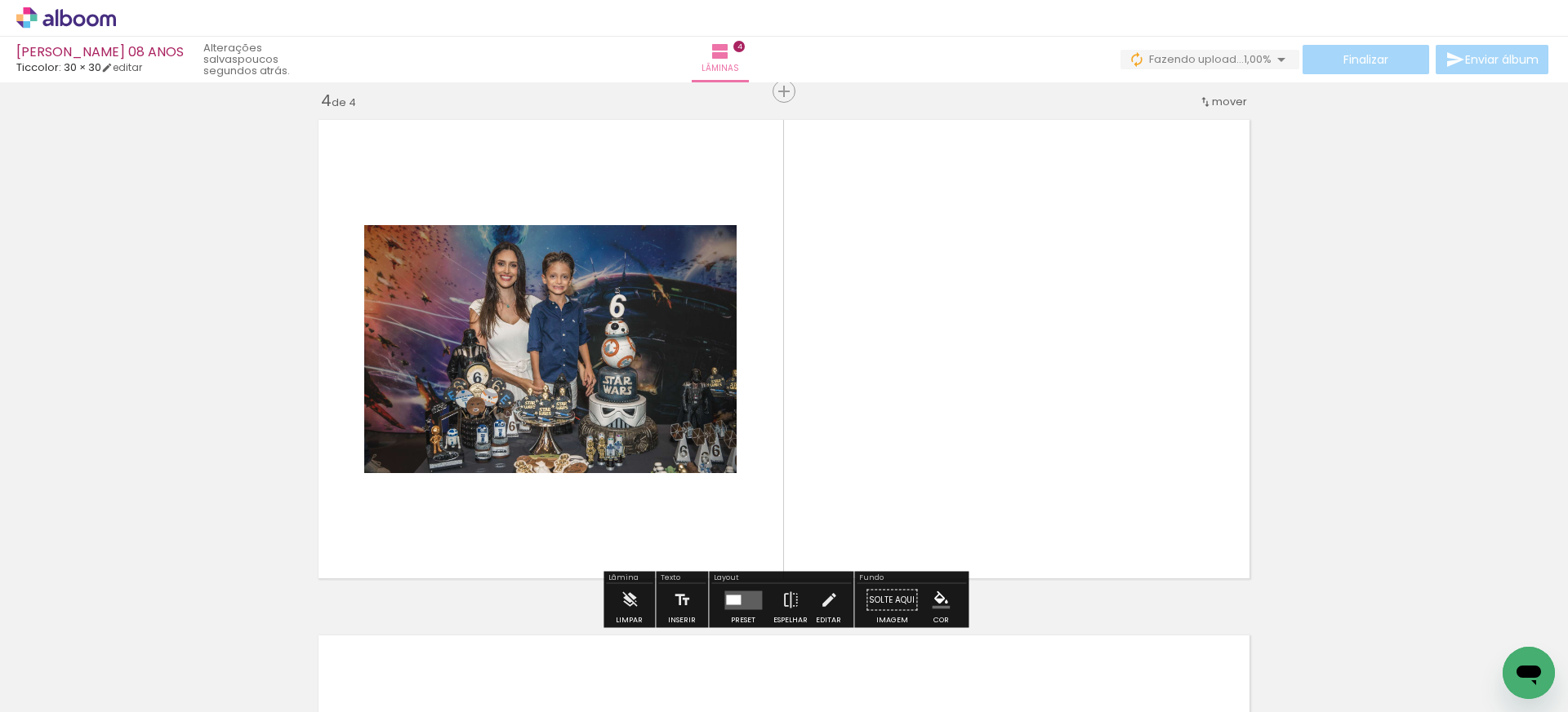
scroll to position [1568, 0]
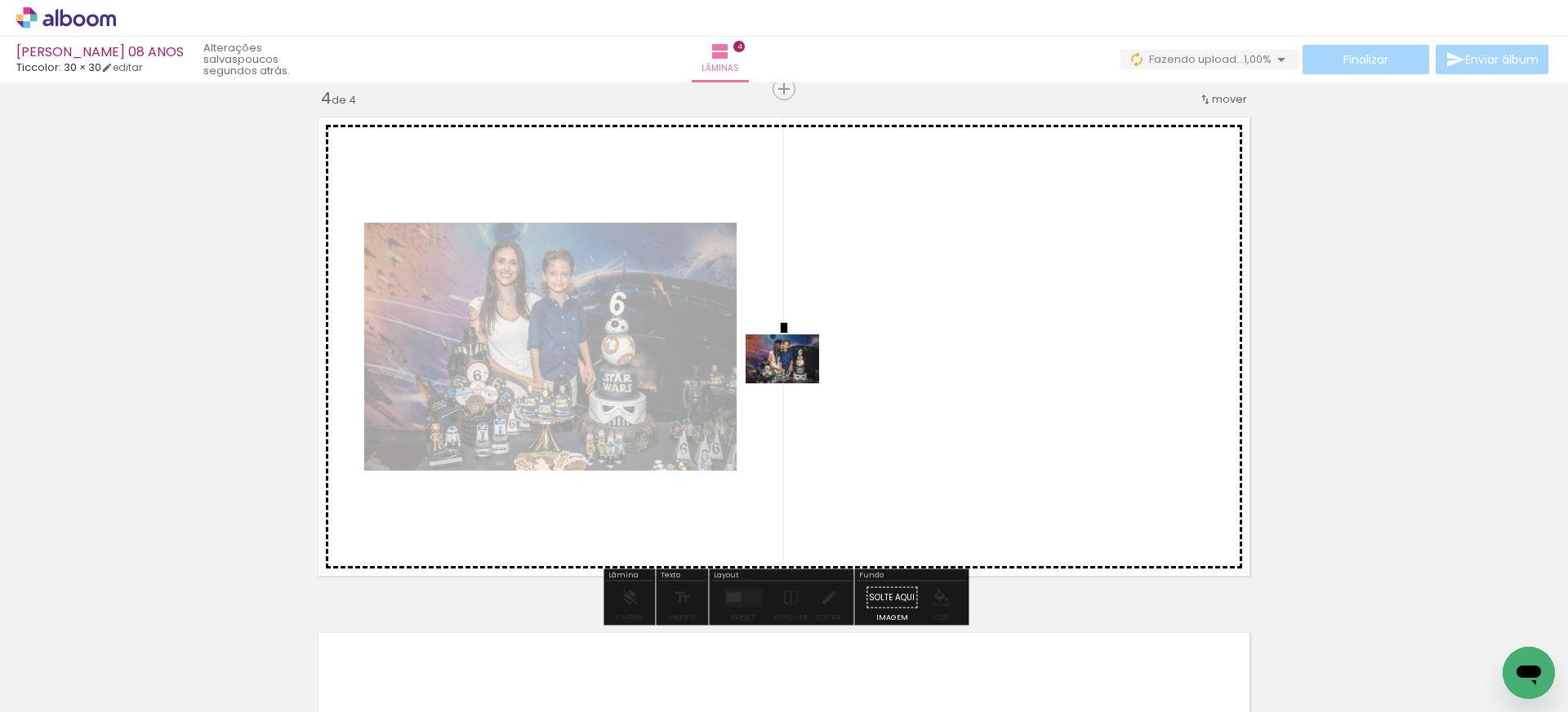
drag, startPoint x: 808, startPoint y: 626, endPoint x: 794, endPoint y: 383, distance: 243.4
click at [794, 383] on quentale-workspace at bounding box center [784, 356] width 1568 height 712
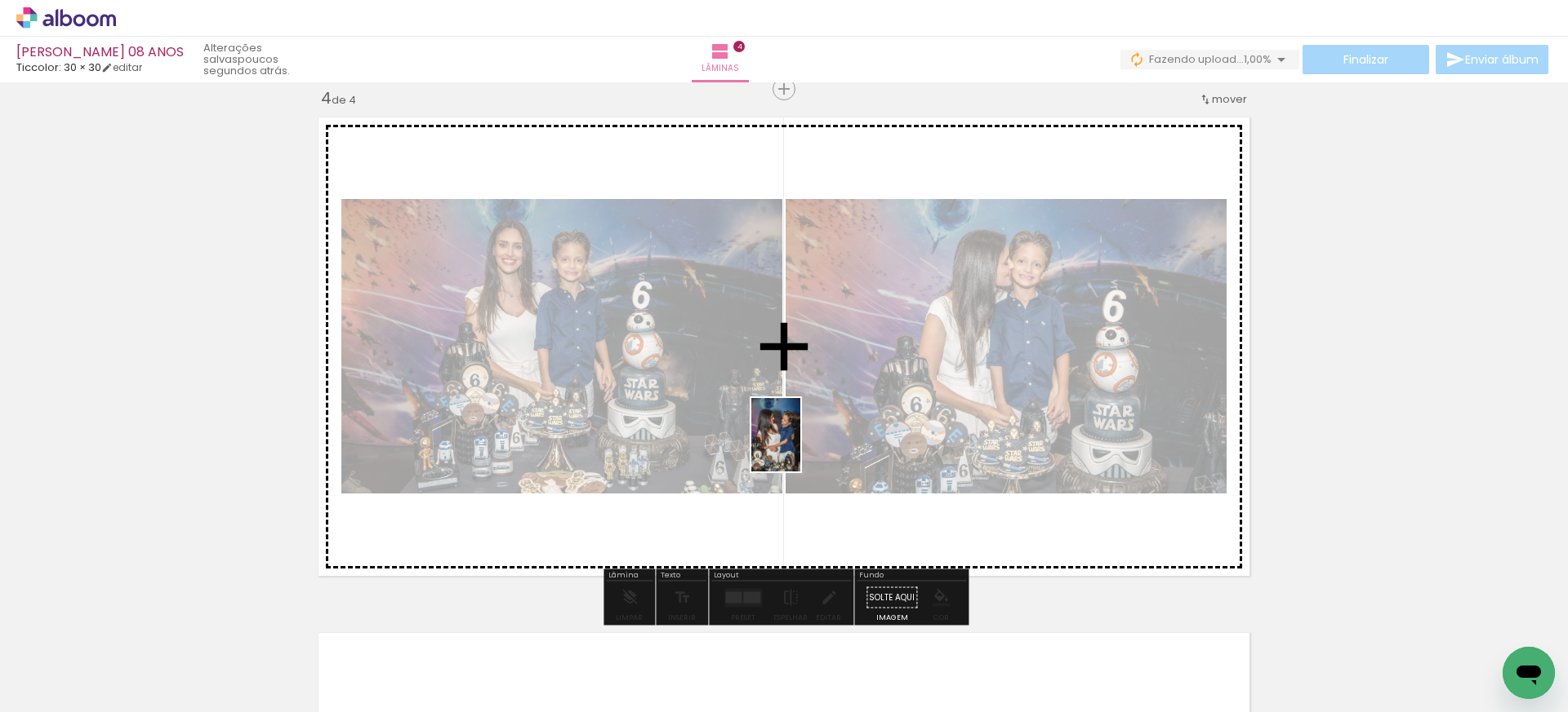
drag, startPoint x: 815, startPoint y: 669, endPoint x: 800, endPoint y: 447, distance: 222.5
click at [800, 447] on quentale-workspace at bounding box center [784, 356] width 1568 height 712
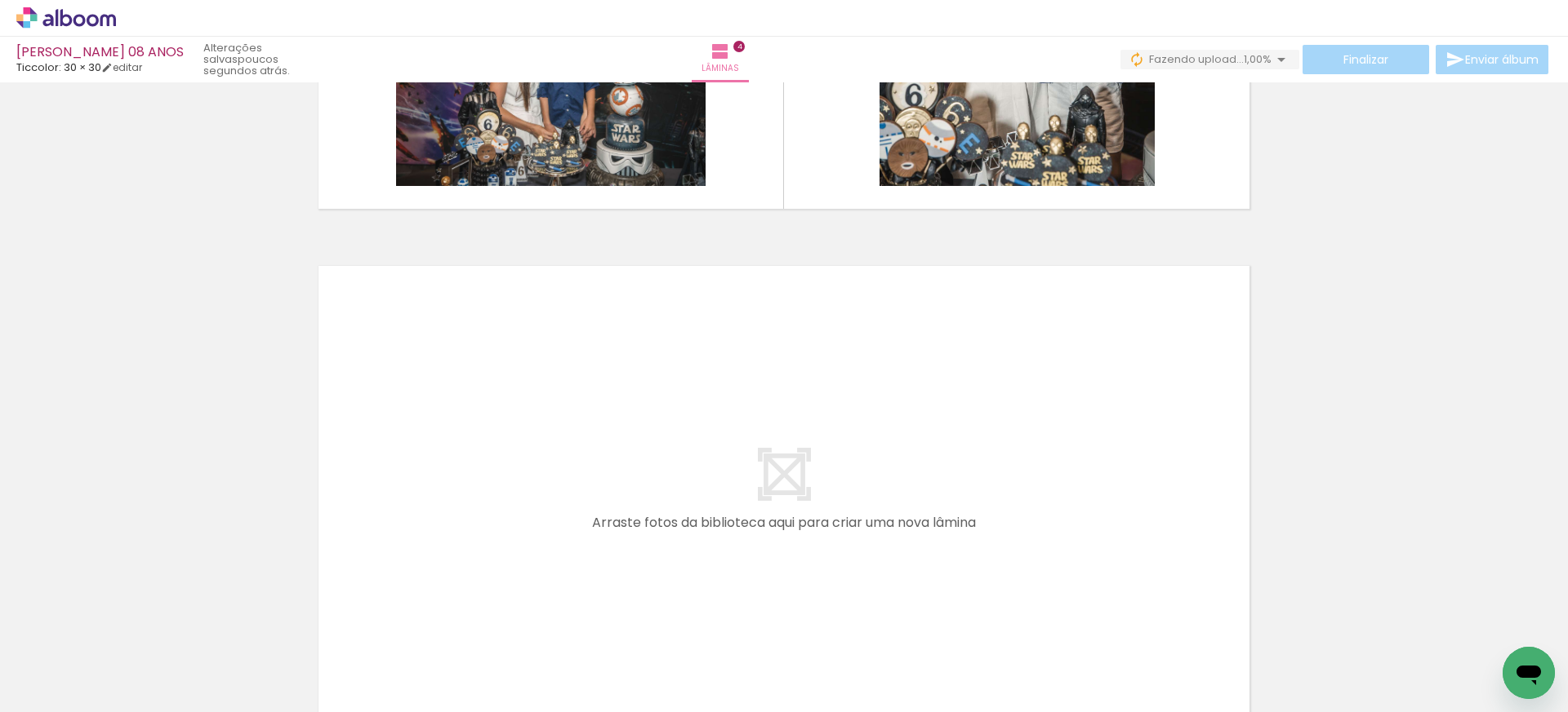
scroll to position [0, 439]
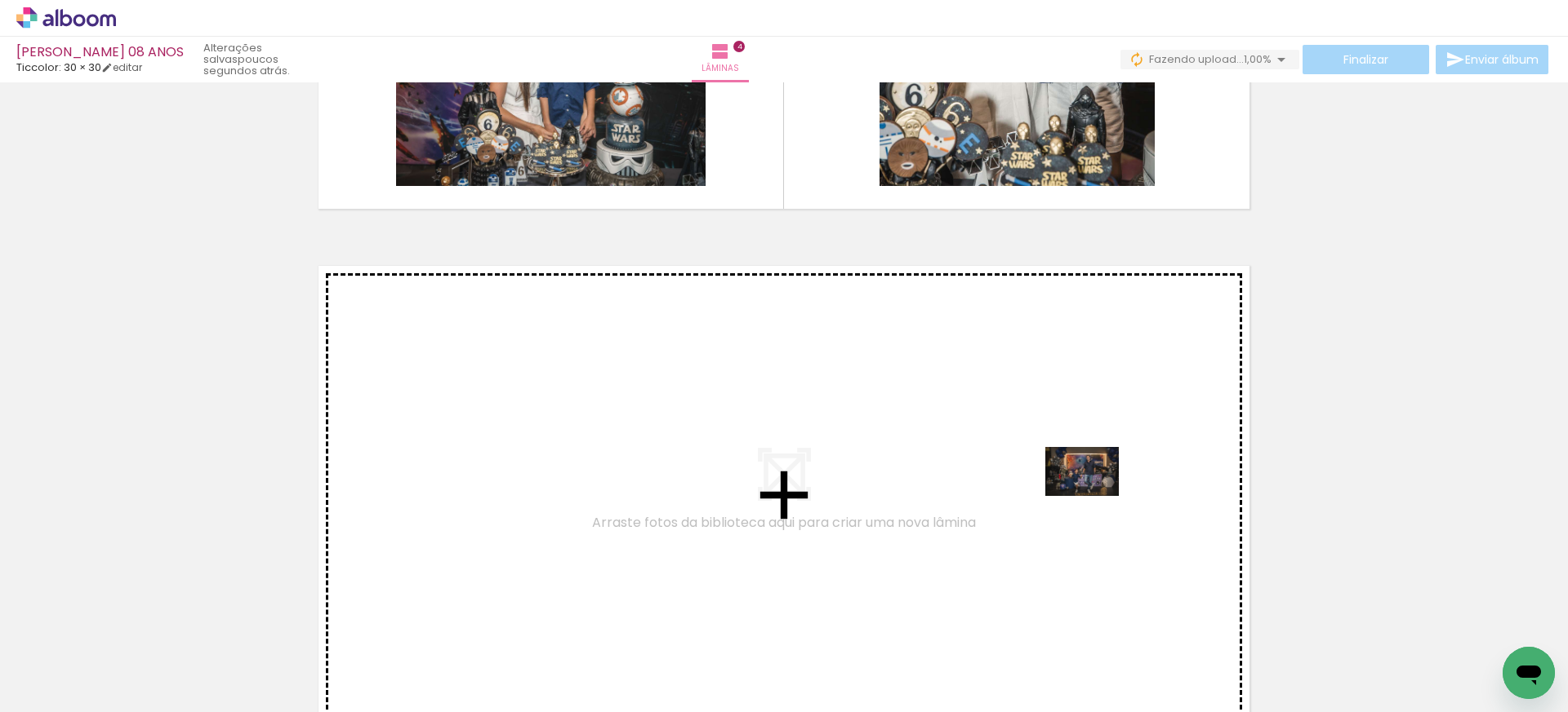
drag, startPoint x: 1368, startPoint y: 663, endPoint x: 1094, endPoint y: 496, distance: 320.9
click at [1094, 496] on quentale-workspace at bounding box center [784, 356] width 1568 height 712
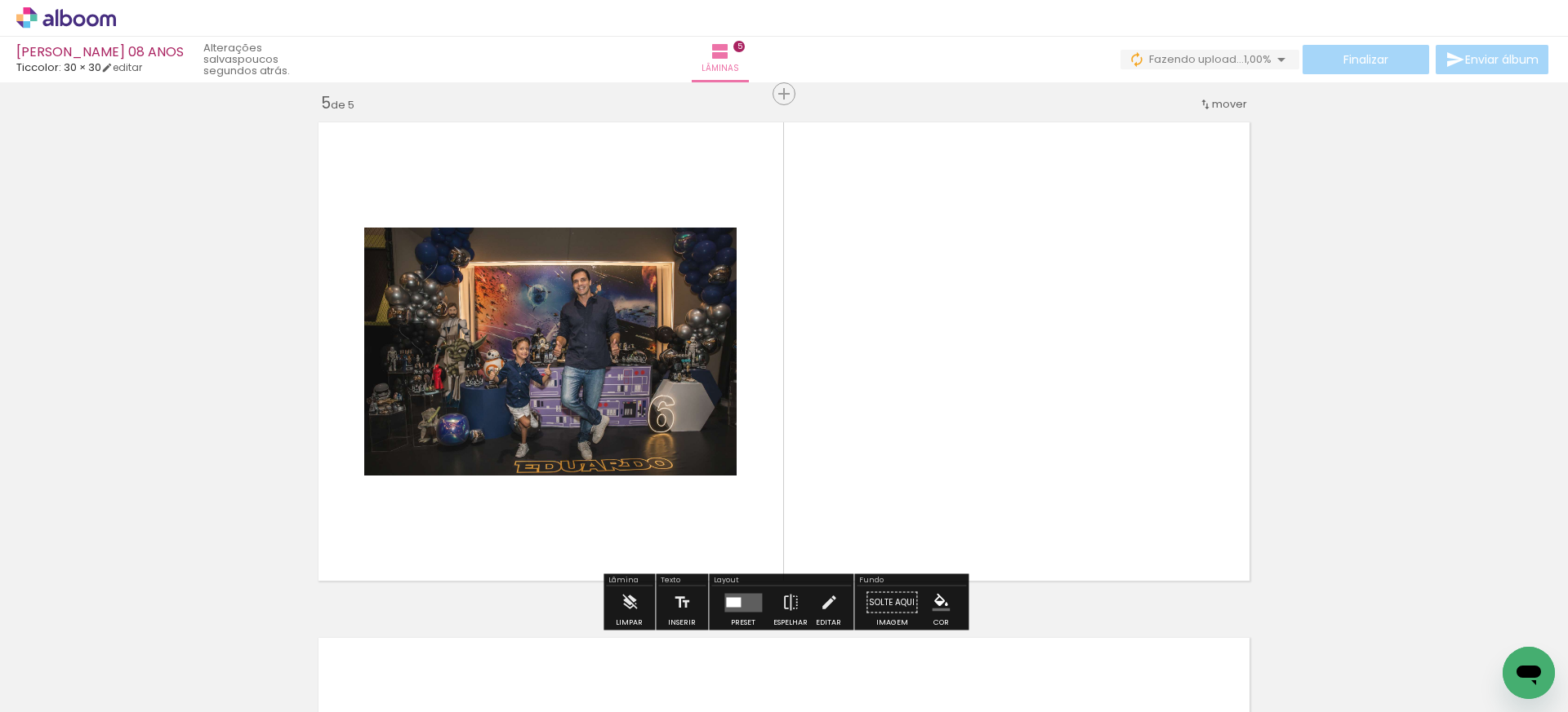
scroll to position [2083, 0]
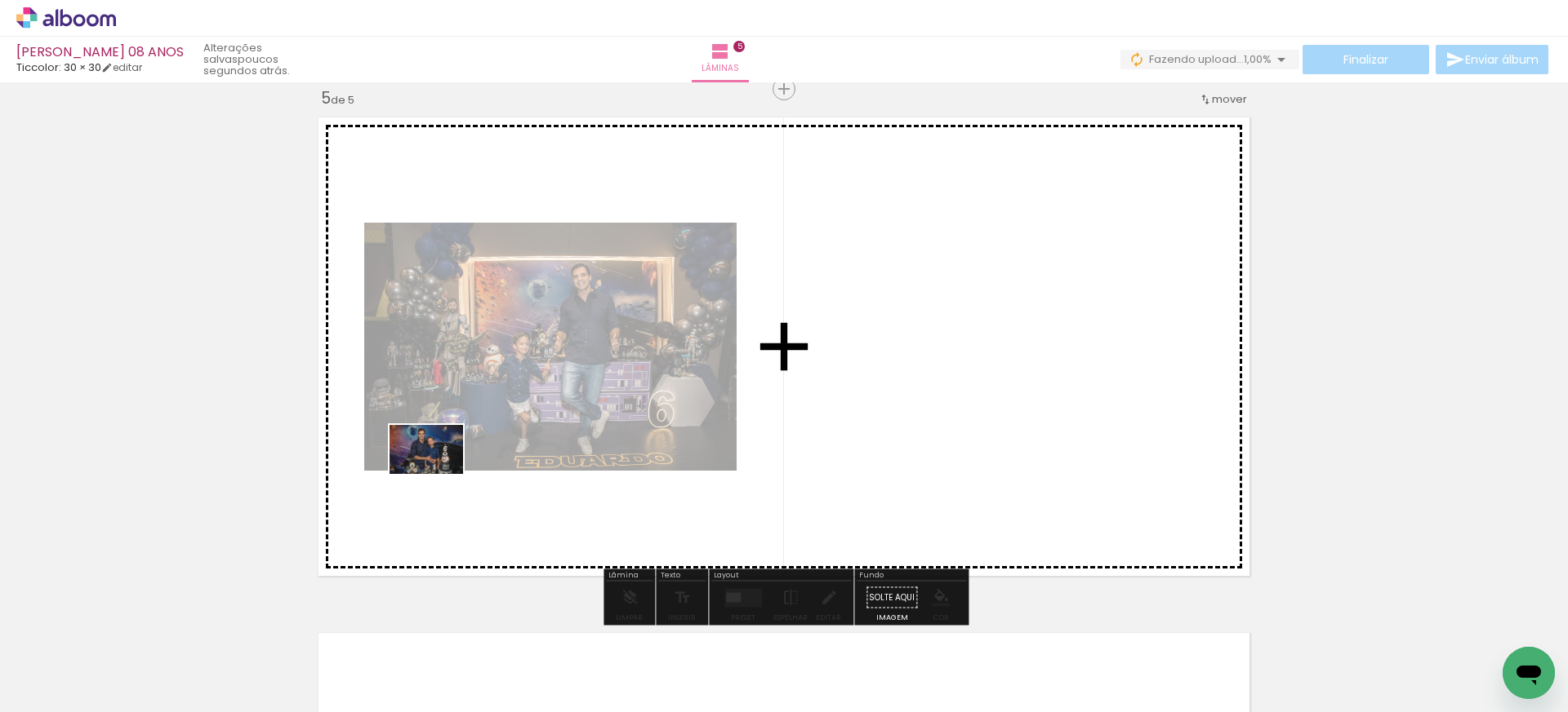
drag, startPoint x: 383, startPoint y: 667, endPoint x: 438, endPoint y: 472, distance: 202.6
click at [438, 472] on quentale-workspace at bounding box center [784, 356] width 1568 height 712
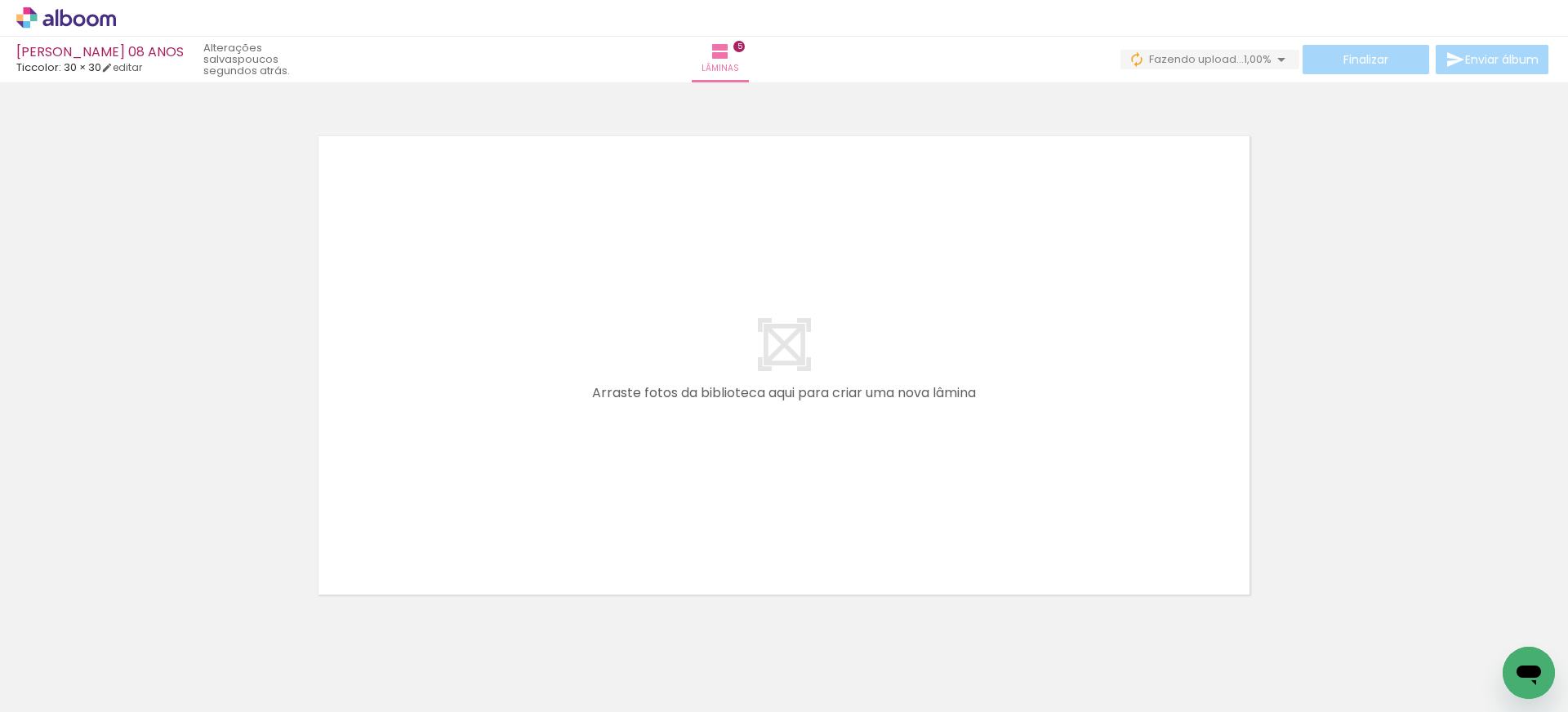
scroll to position [2630, 0]
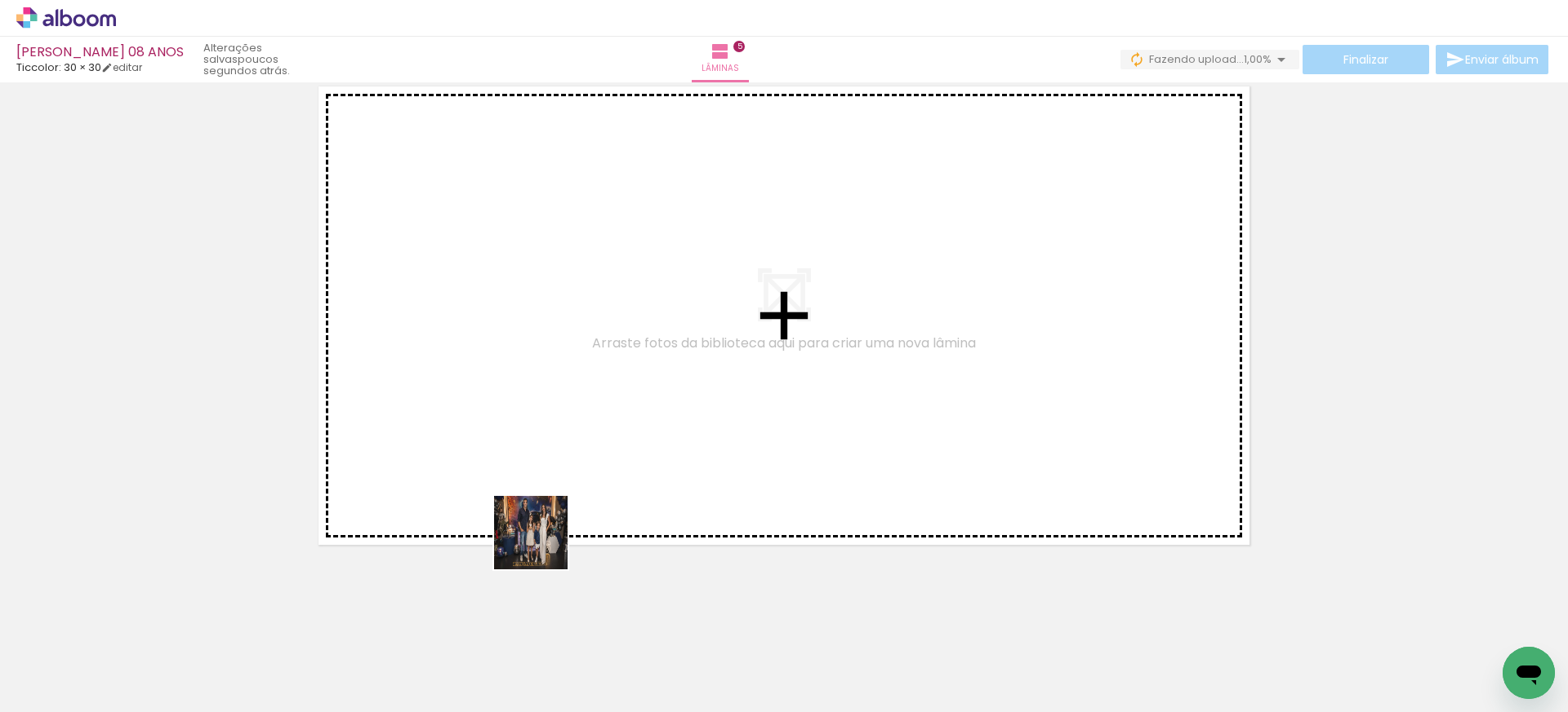
drag, startPoint x: 565, startPoint y: 669, endPoint x: 531, endPoint y: 477, distance: 195.0
click at [531, 477] on quentale-workspace at bounding box center [784, 356] width 1568 height 712
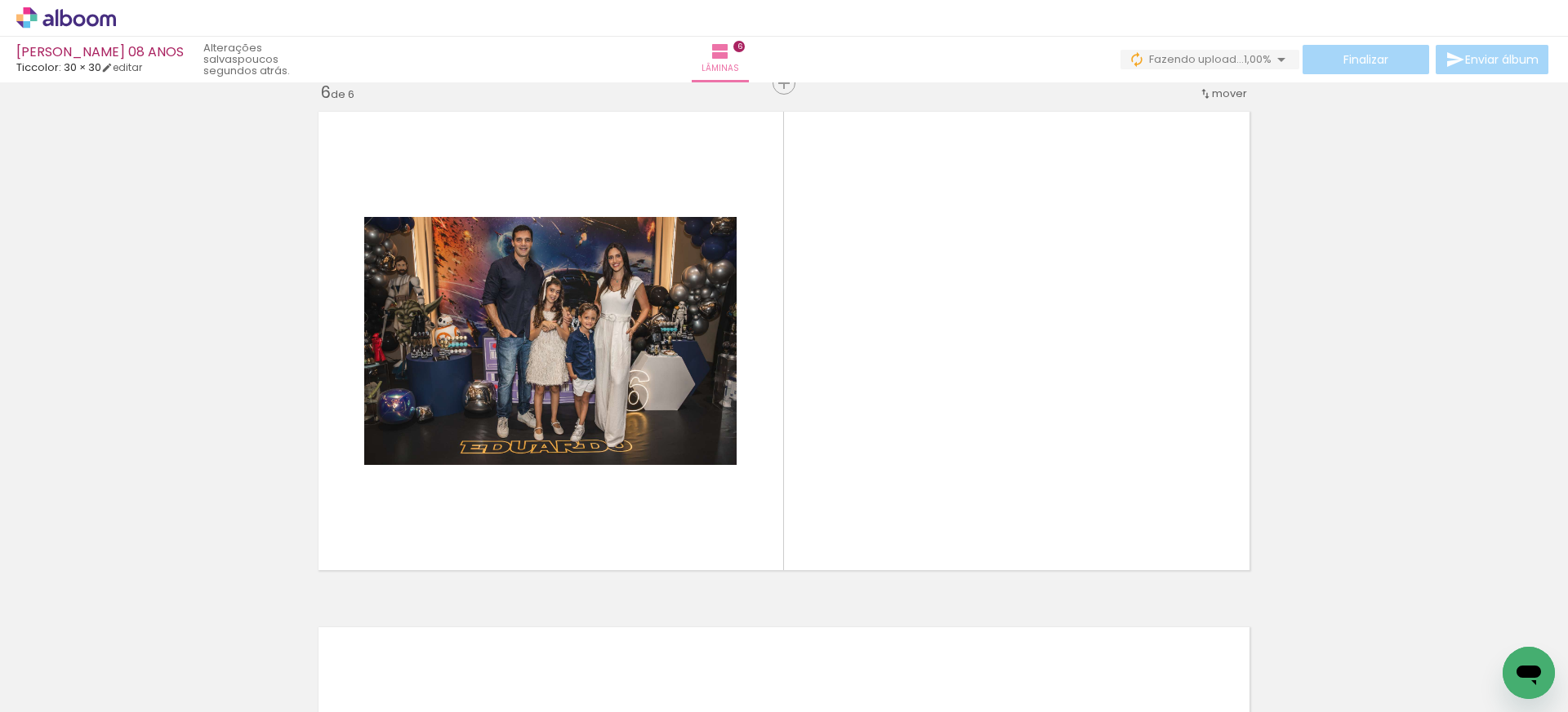
scroll to position [2599, 0]
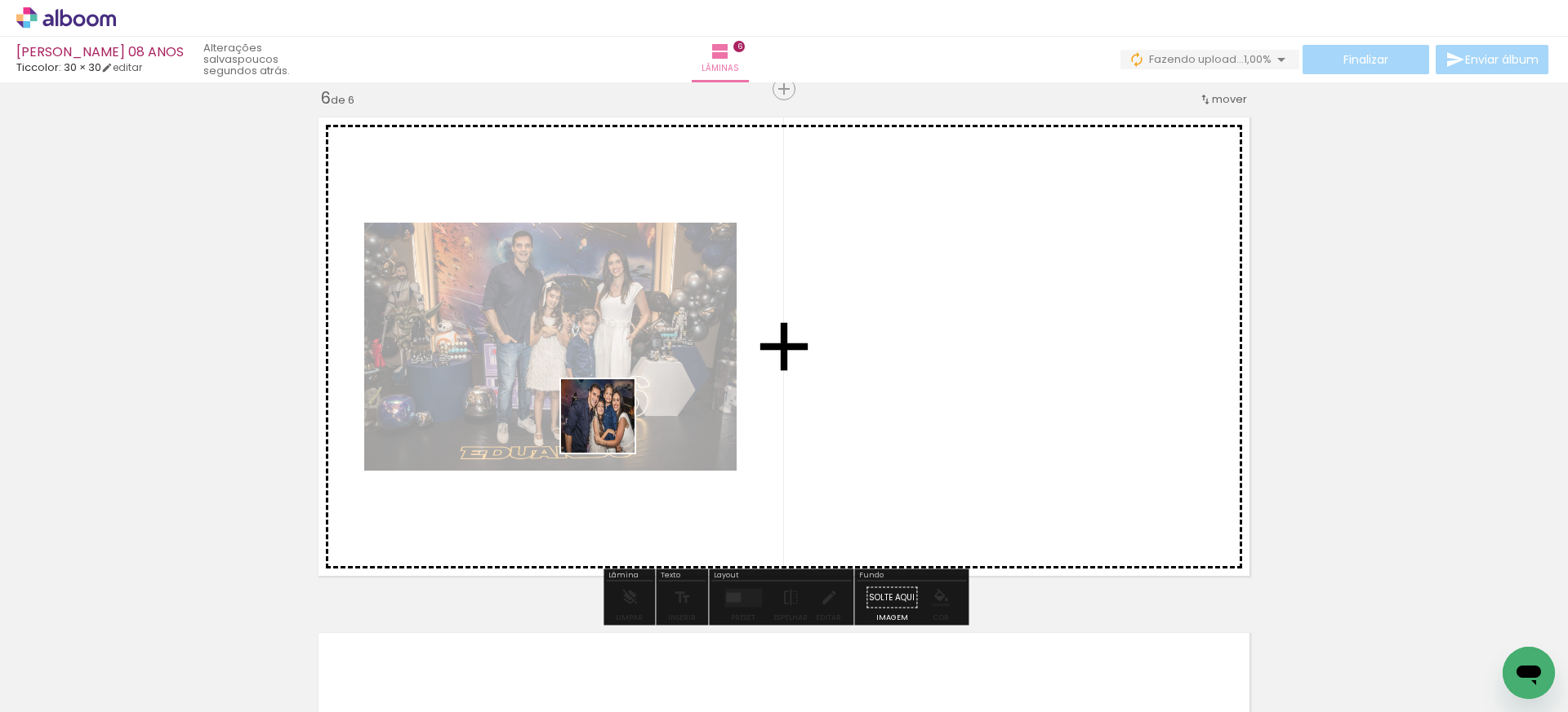
drag, startPoint x: 579, startPoint y: 546, endPoint x: 611, endPoint y: 422, distance: 128.1
click at [611, 422] on quentale-workspace at bounding box center [784, 356] width 1568 height 712
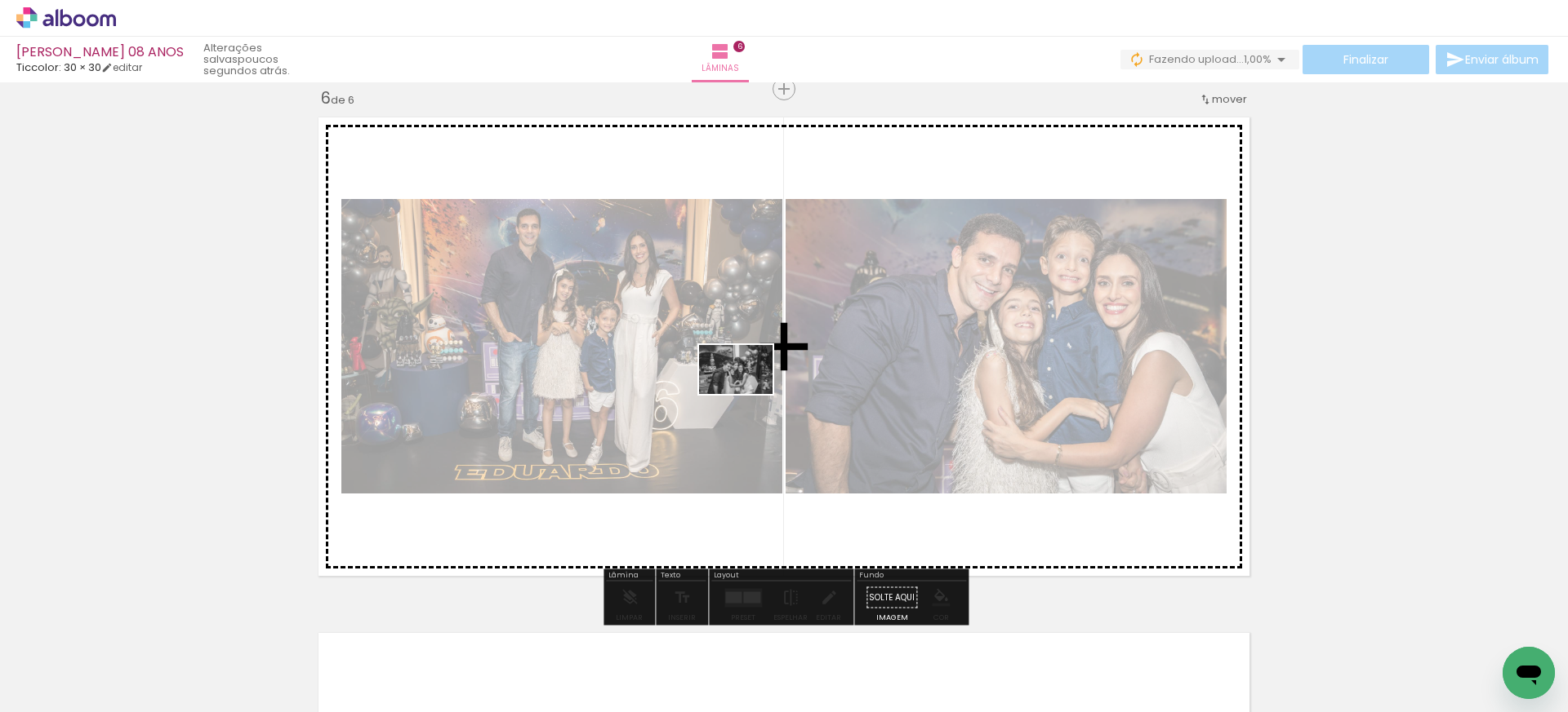
drag, startPoint x: 838, startPoint y: 671, endPoint x: 748, endPoint y: 394, distance: 291.3
click at [748, 394] on quentale-workspace at bounding box center [784, 356] width 1568 height 712
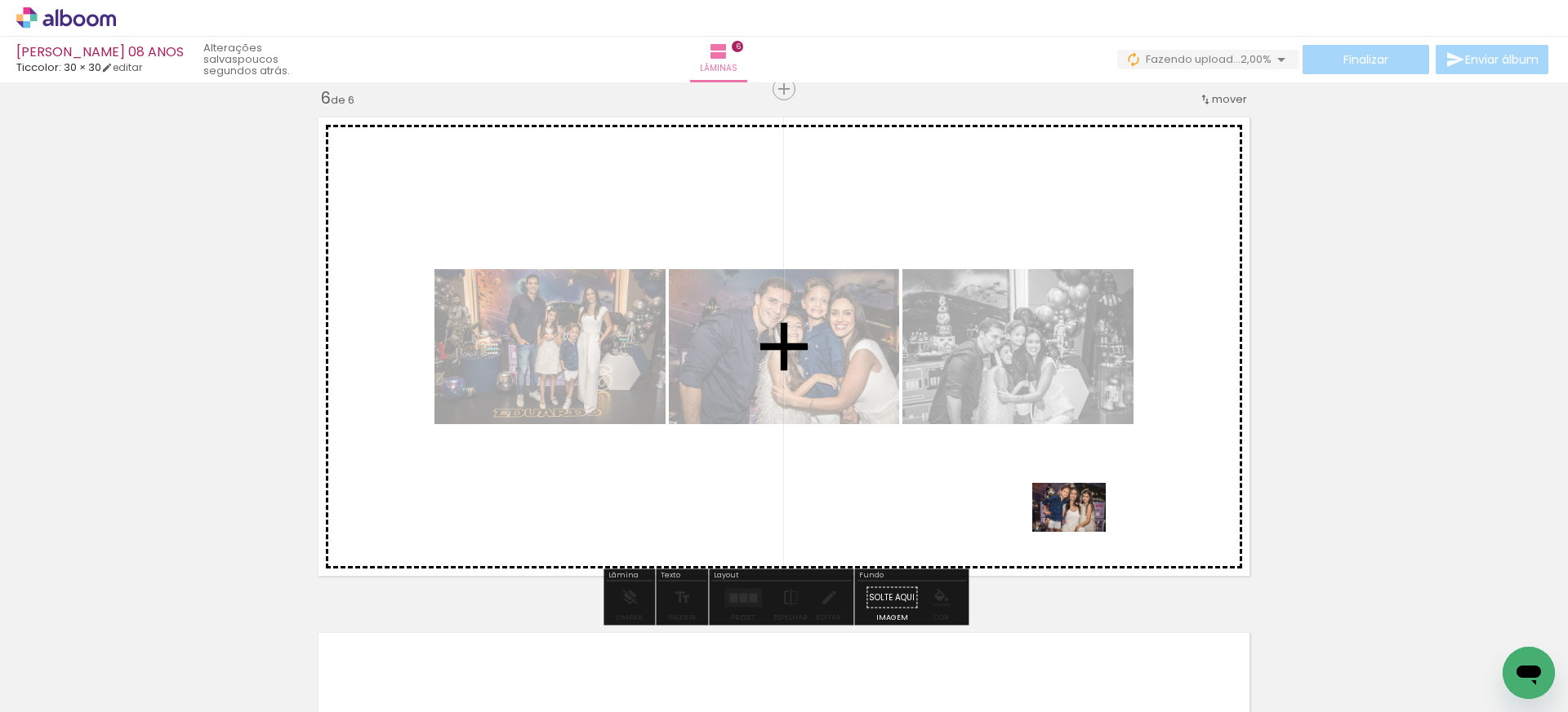
drag, startPoint x: 1105, startPoint y: 644, endPoint x: 1081, endPoint y: 532, distance: 114.5
click at [1081, 532] on quentale-workspace at bounding box center [784, 356] width 1568 height 712
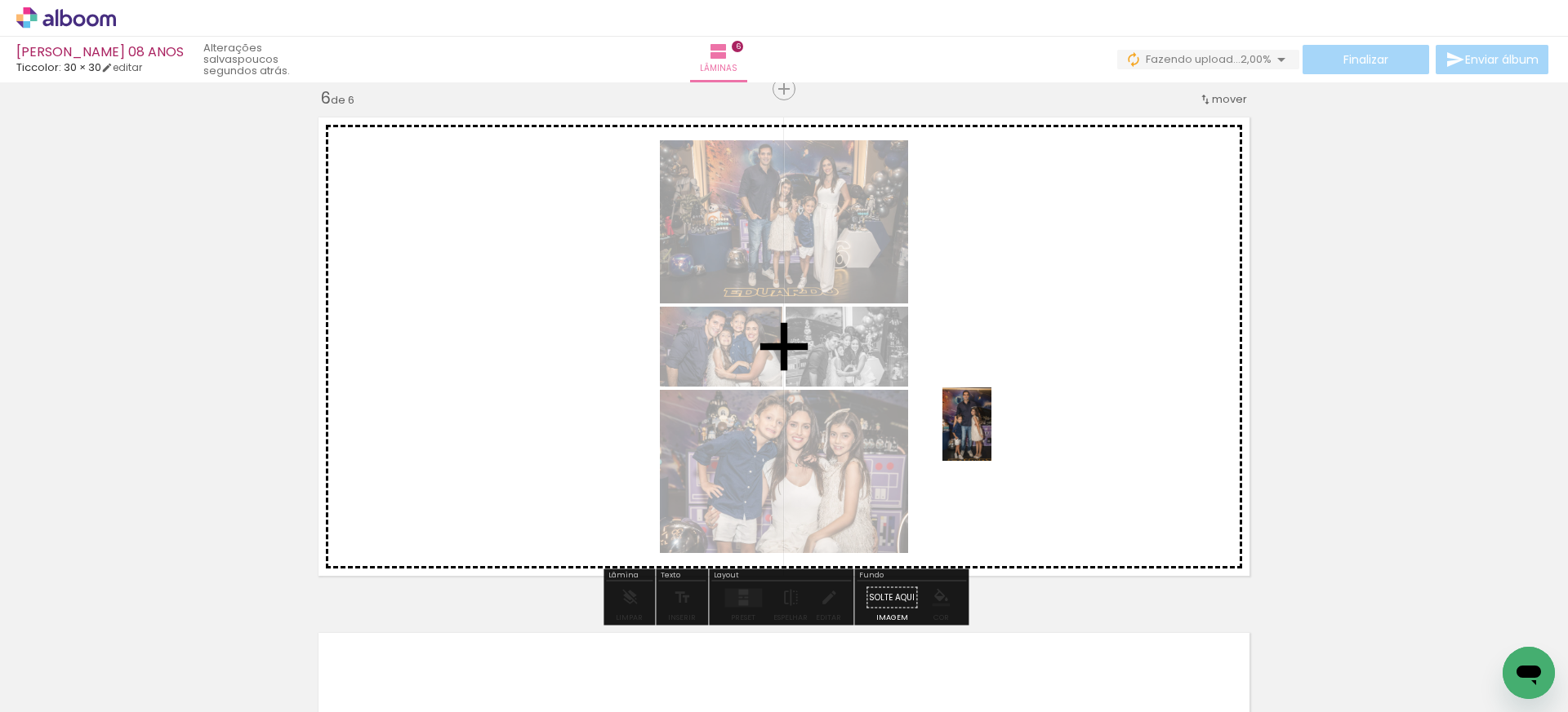
drag, startPoint x: 938, startPoint y: 659, endPoint x: 991, endPoint y: 436, distance: 229.2
click at [991, 436] on quentale-workspace at bounding box center [784, 356] width 1568 height 712
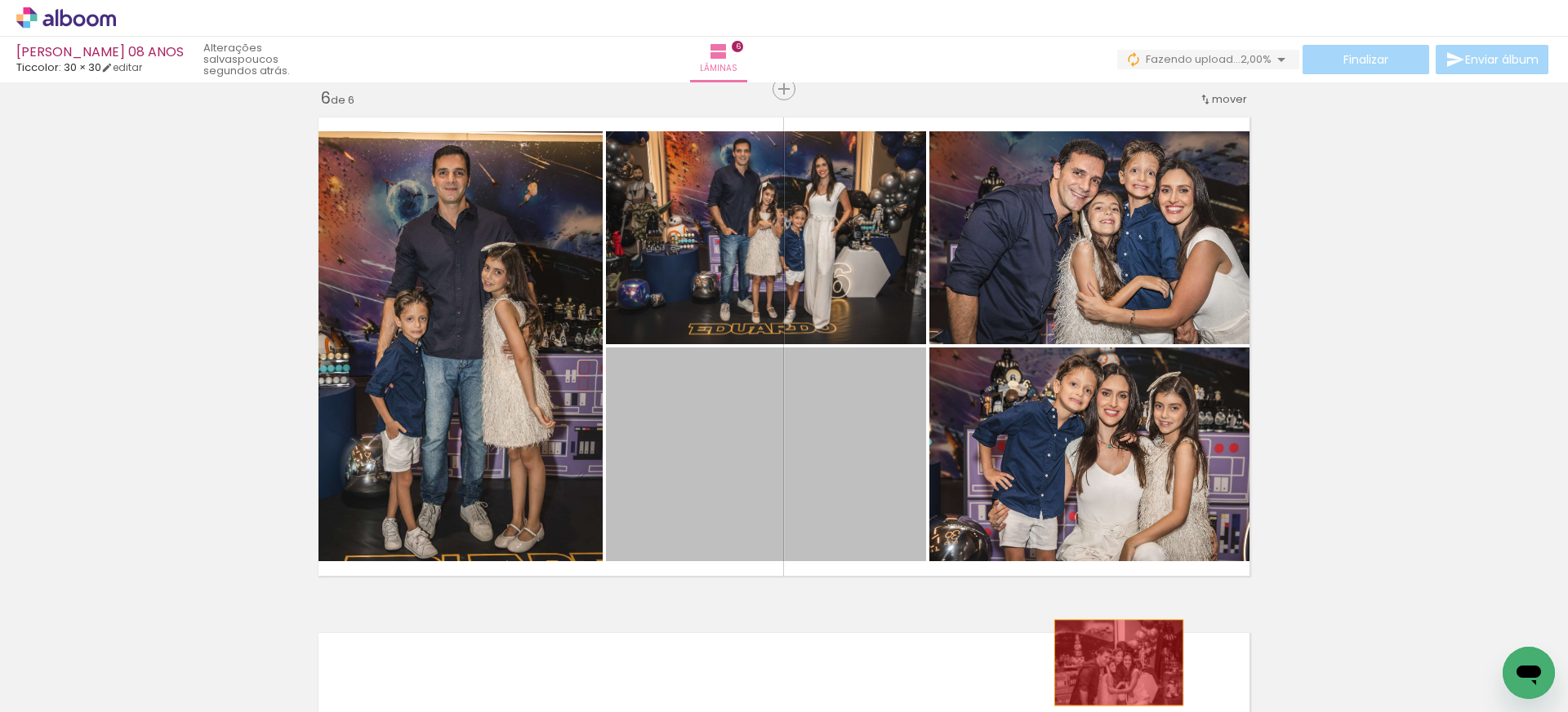
drag, startPoint x: 839, startPoint y: 477, endPoint x: 1119, endPoint y: 663, distance: 336.1
click at [1119, 663] on quentale-workspace at bounding box center [784, 356] width 1568 height 712
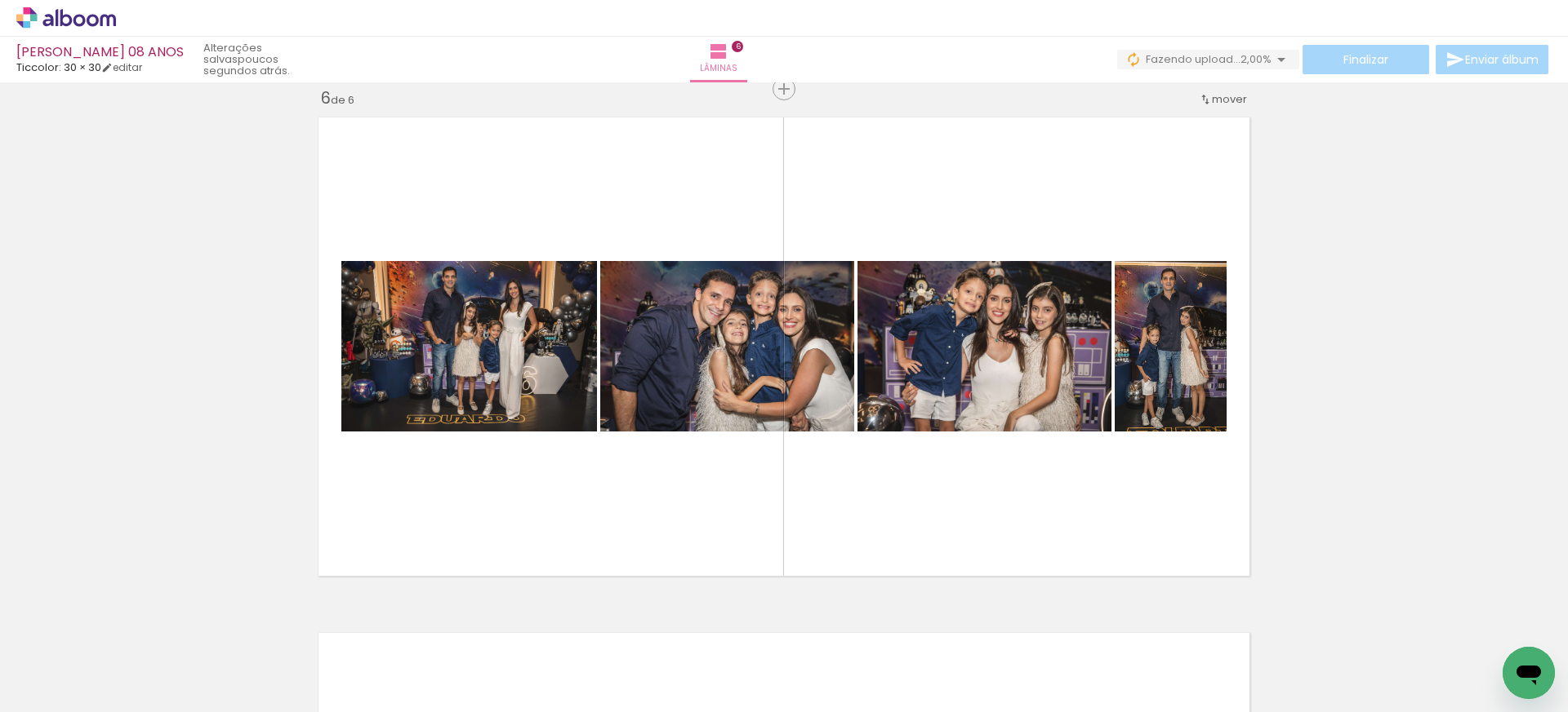
scroll to position [0, 637]
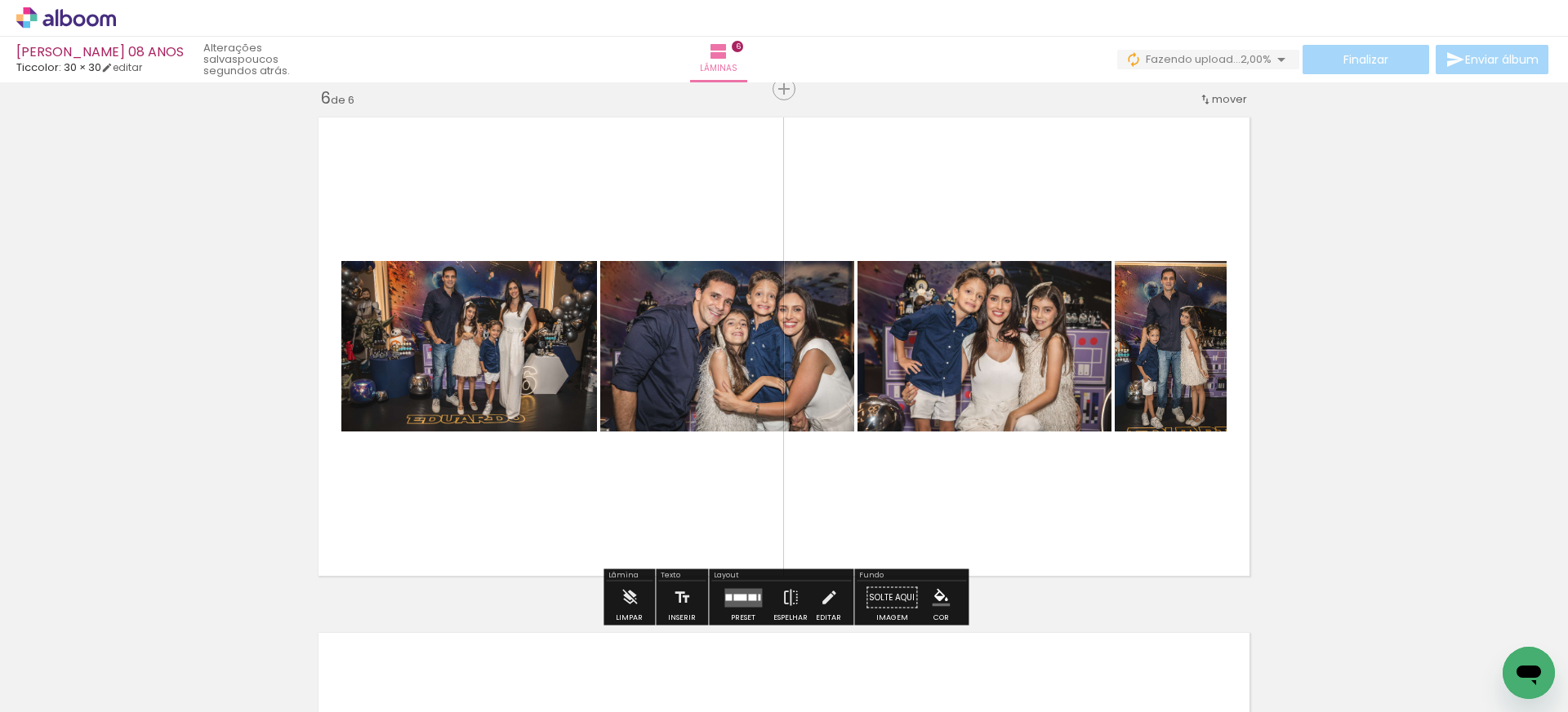
click at [752, 591] on quentale-layouter at bounding box center [743, 597] width 37 height 19
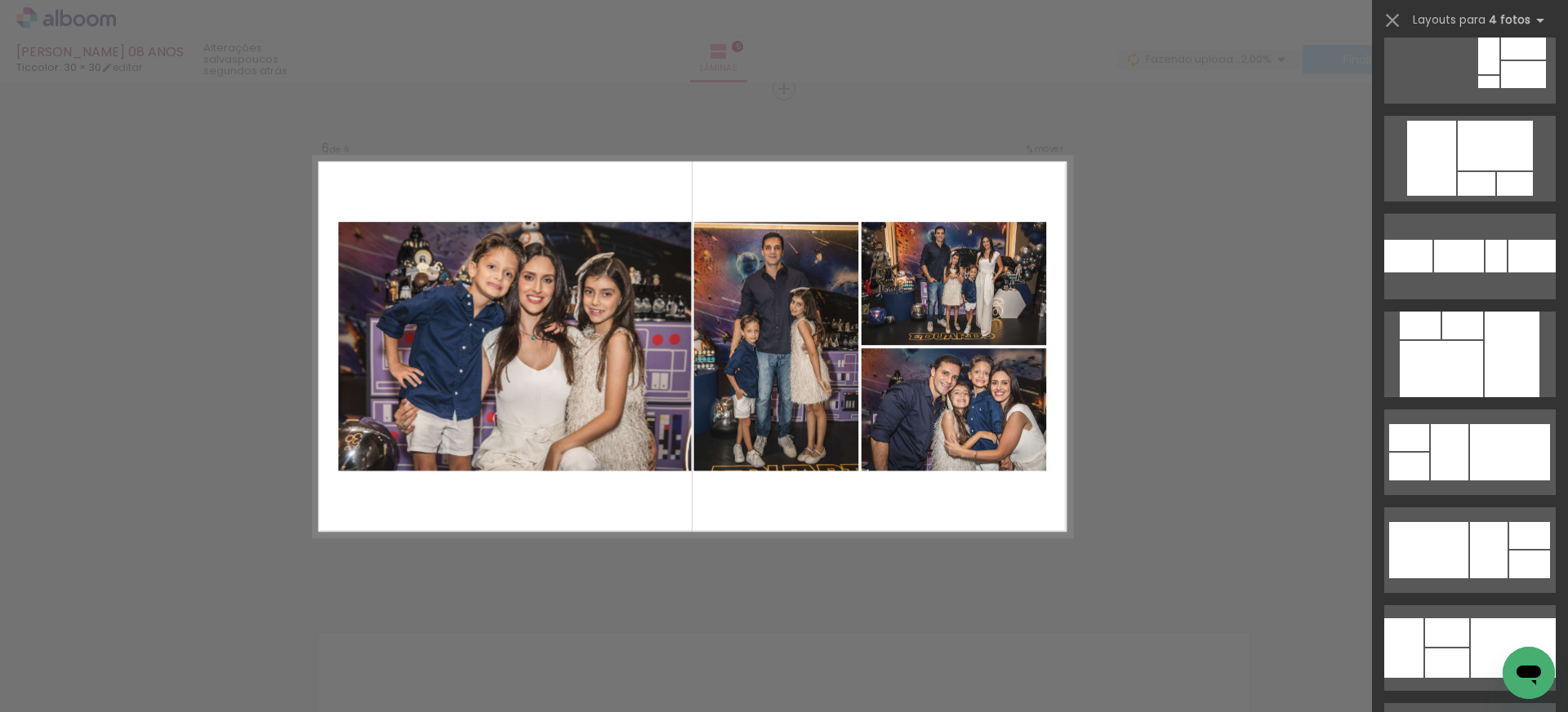
scroll to position [3661, 0]
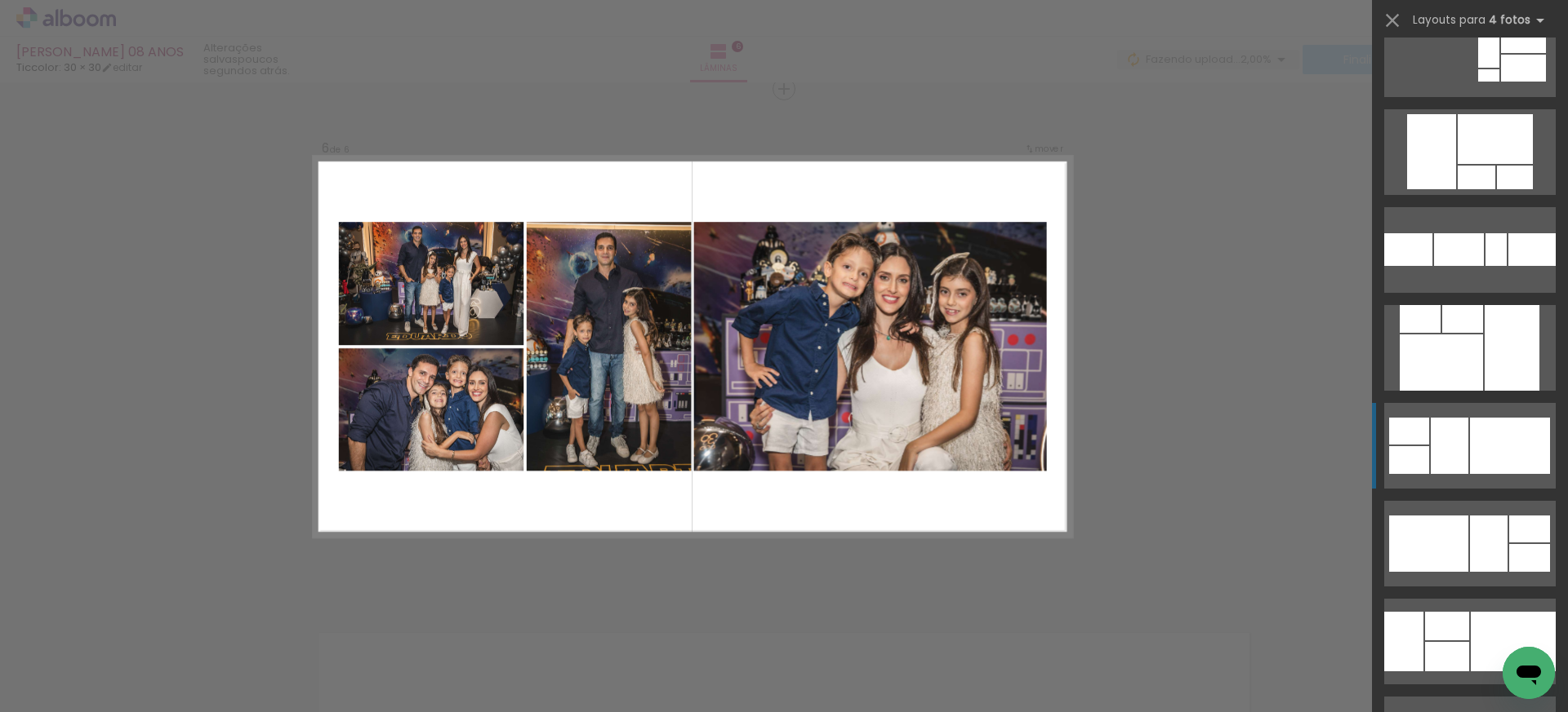
click at [1495, 441] on div at bounding box center [1510, 446] width 80 height 56
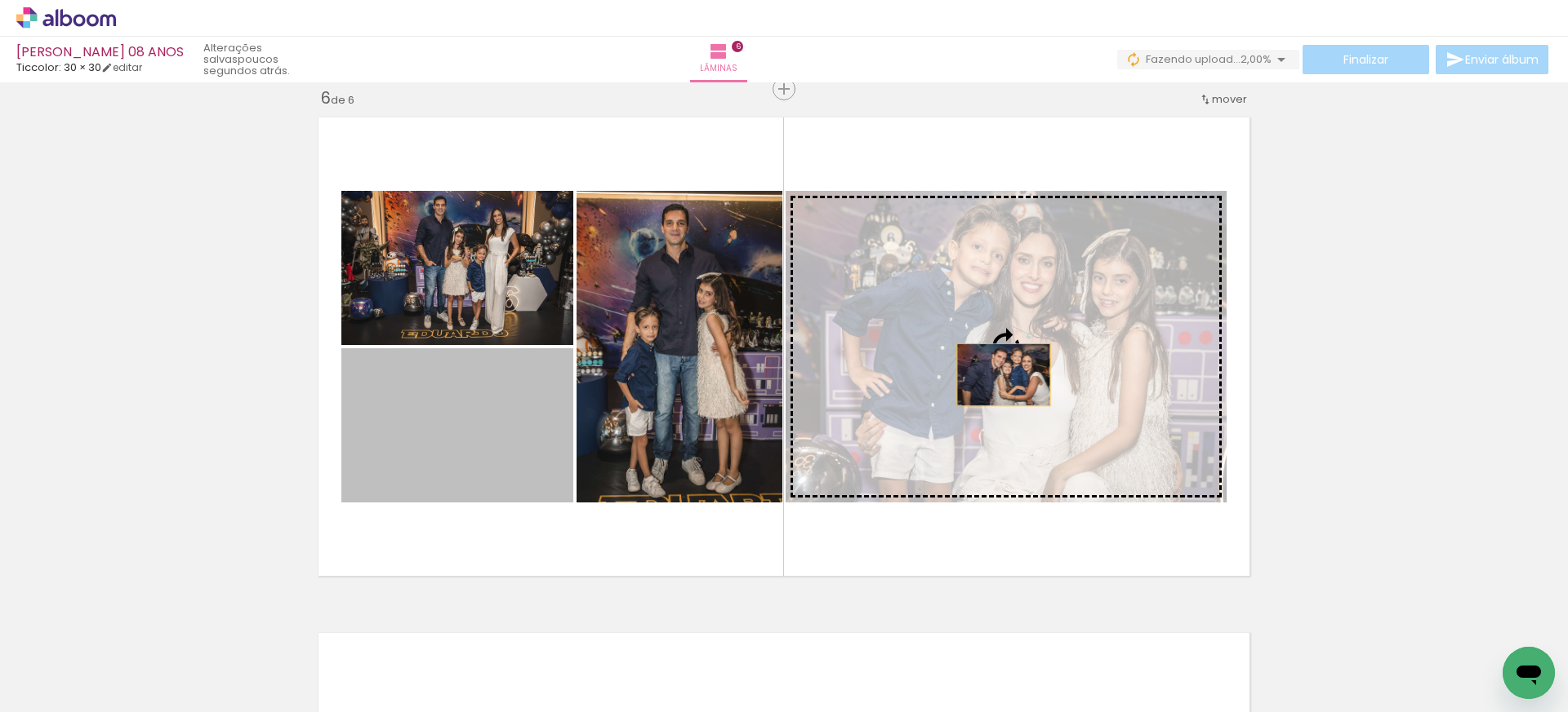
drag, startPoint x: 508, startPoint y: 421, endPoint x: 1003, endPoint y: 374, distance: 497.2
click at [0, 0] on slot at bounding box center [0, 0] width 0 height 0
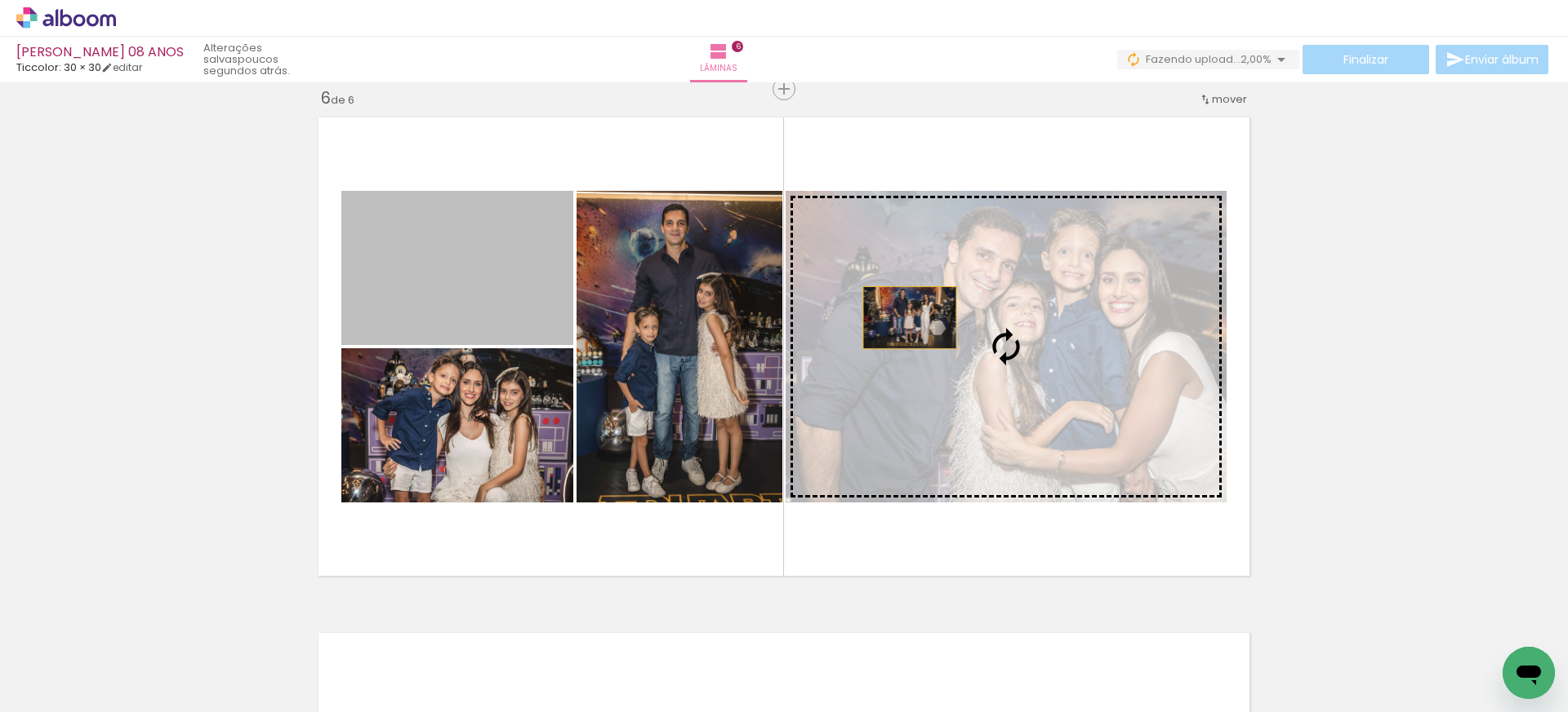
drag, startPoint x: 463, startPoint y: 290, endPoint x: 909, endPoint y: 318, distance: 446.9
click at [0, 0] on slot at bounding box center [0, 0] width 0 height 0
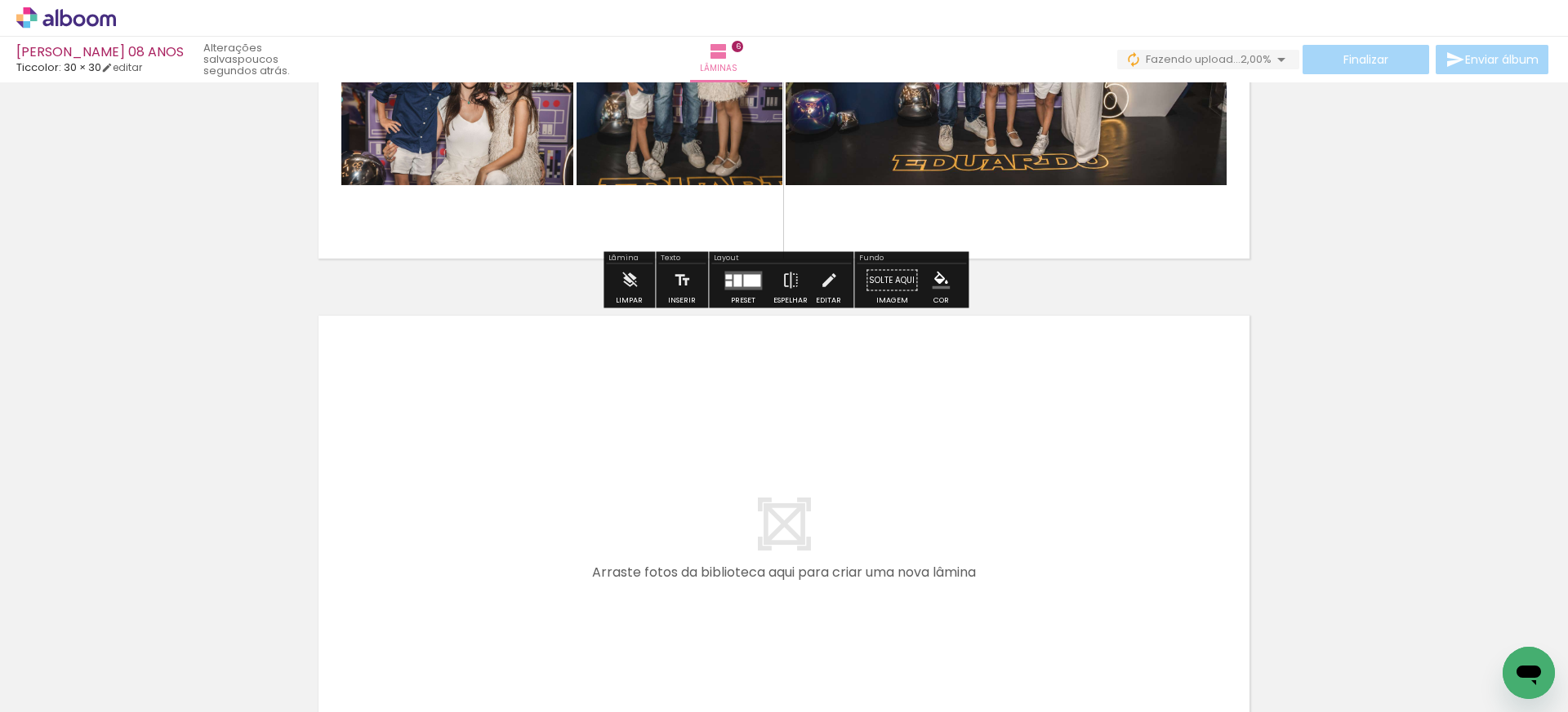
scroll to position [2921, 0]
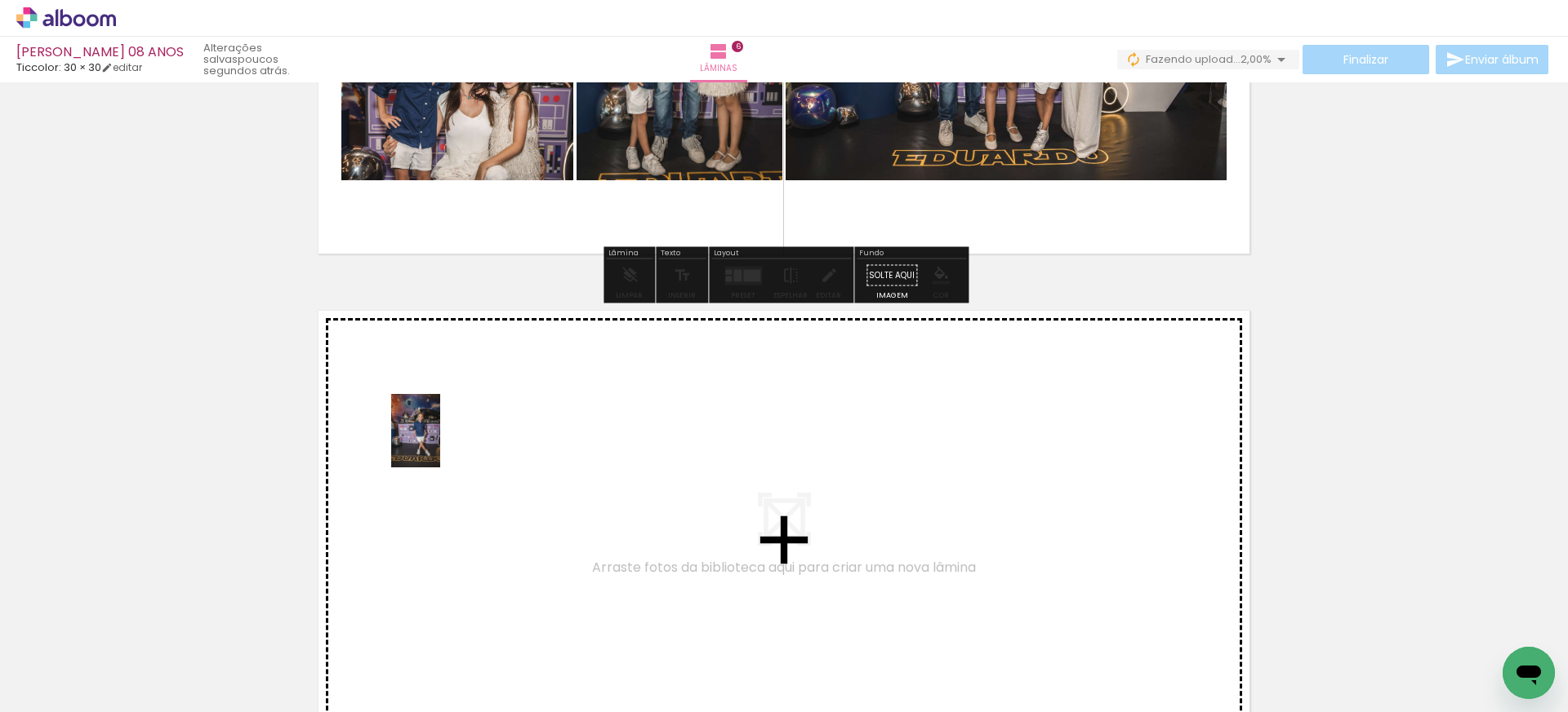
drag, startPoint x: 364, startPoint y: 650, endPoint x: 440, endPoint y: 443, distance: 220.5
click at [440, 443] on quentale-workspace at bounding box center [784, 356] width 1568 height 712
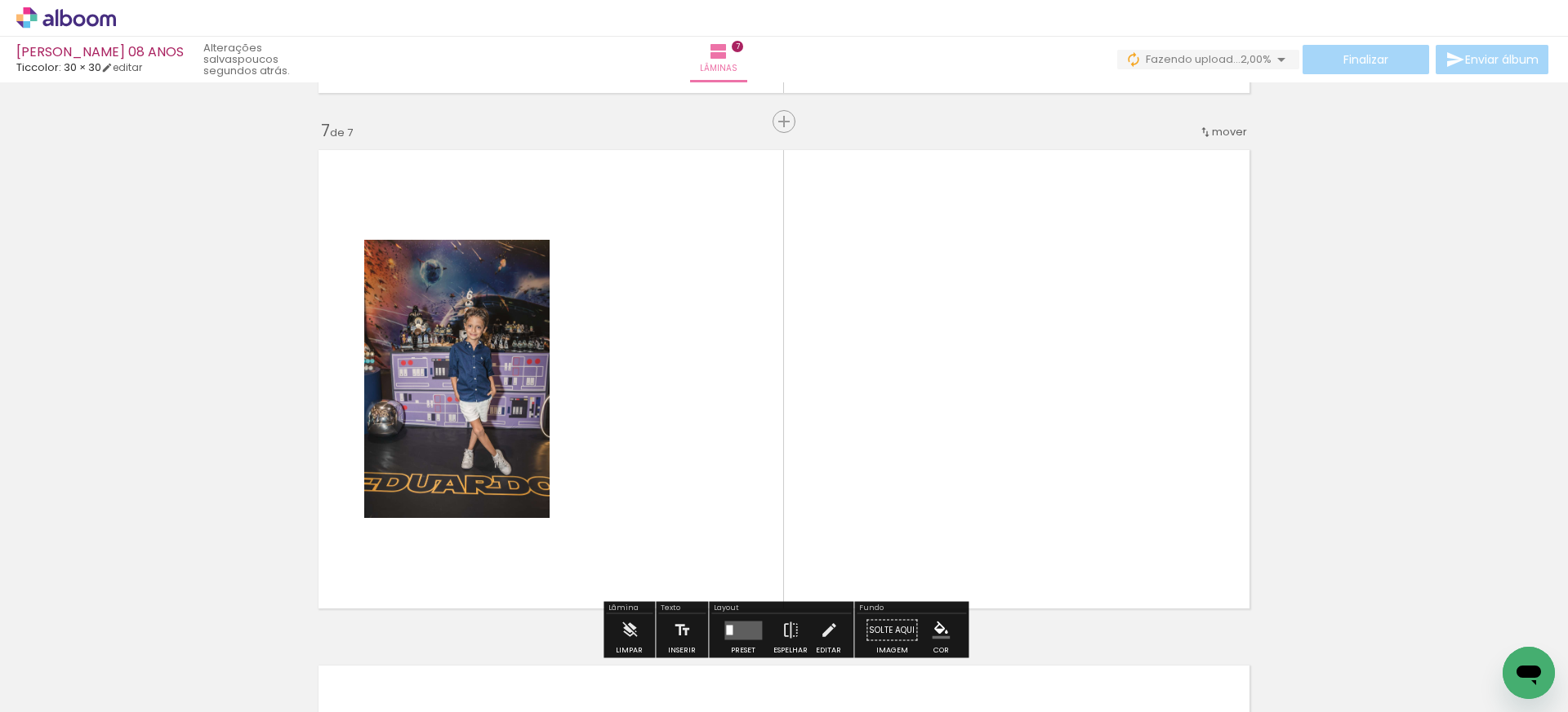
scroll to position [3115, 0]
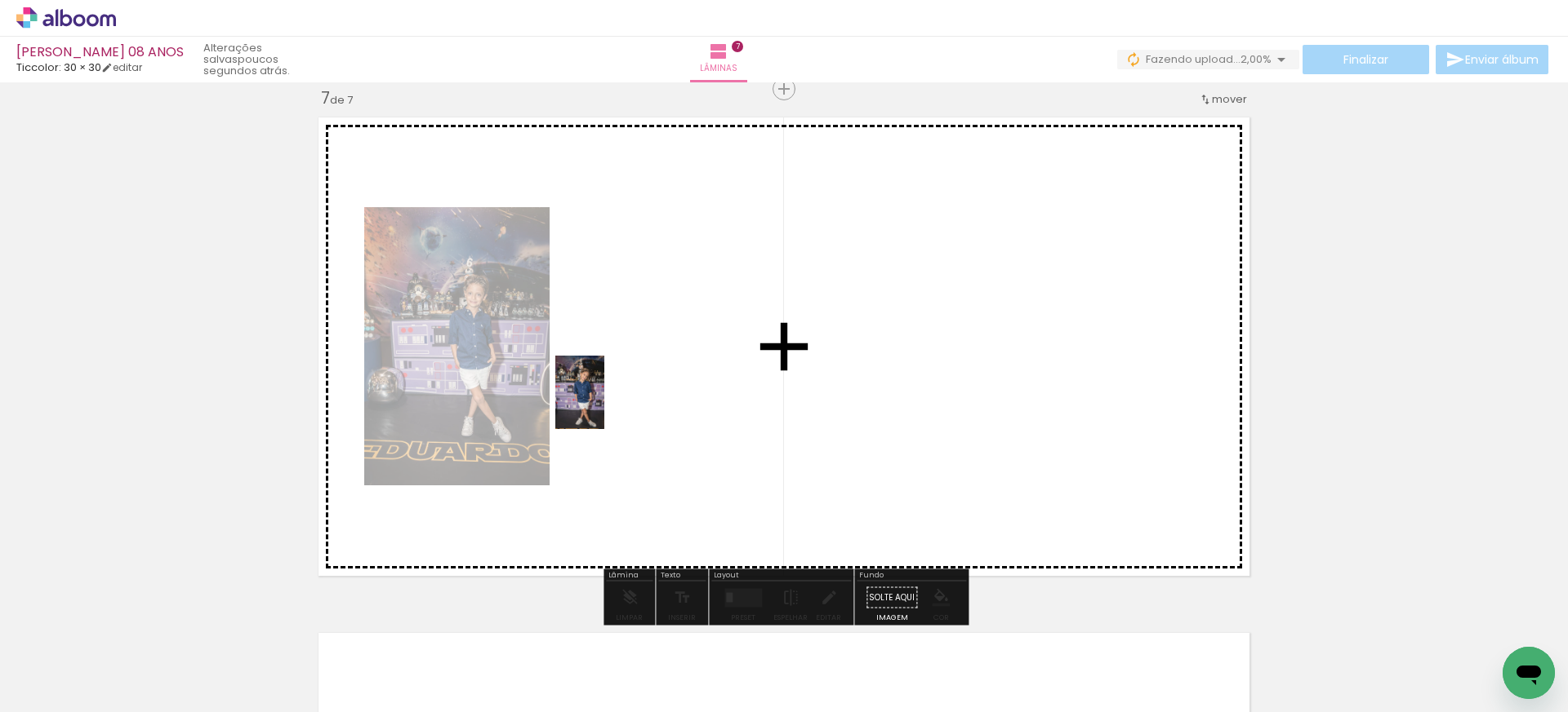
drag, startPoint x: 364, startPoint y: 658, endPoint x: 615, endPoint y: 399, distance: 360.7
click at [615, 399] on quentale-workspace at bounding box center [784, 356] width 1568 height 712
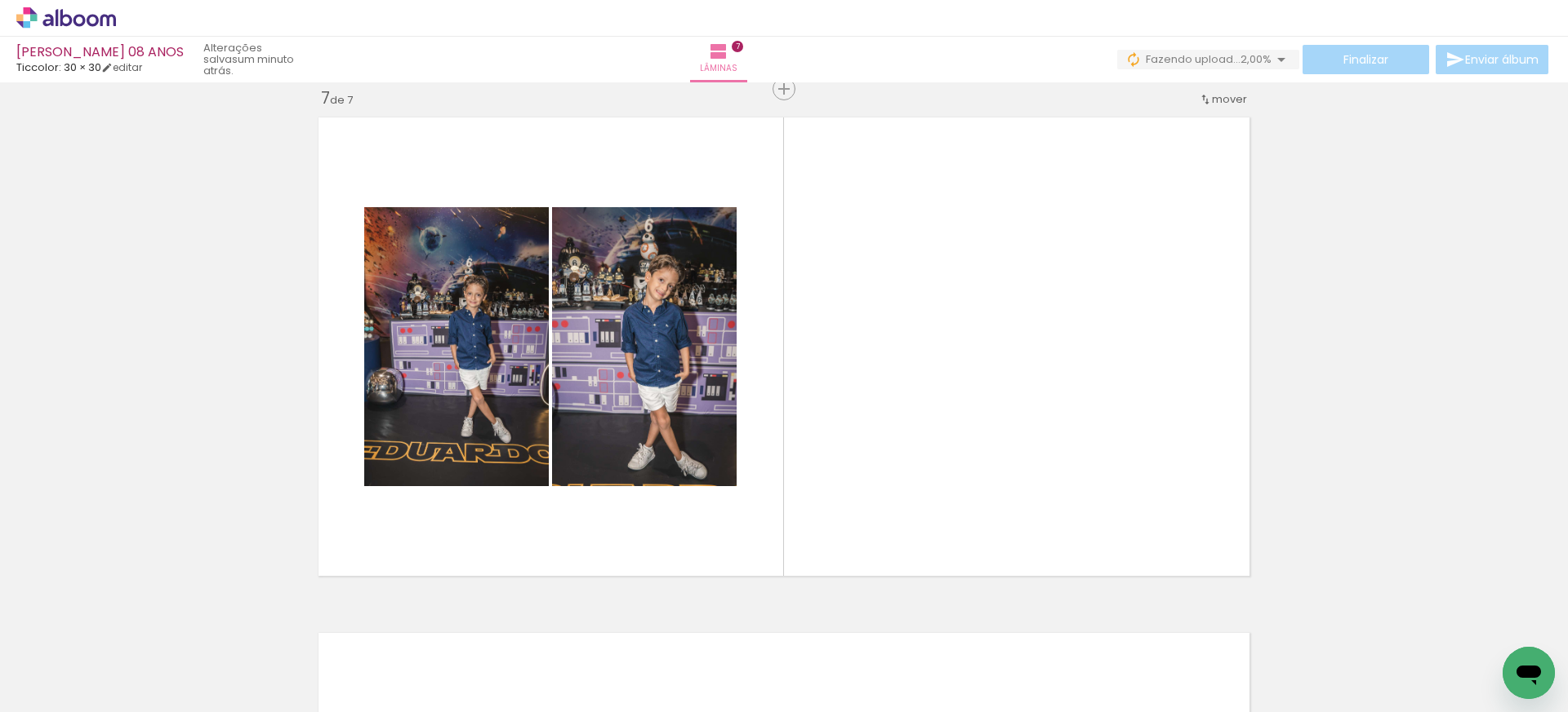
scroll to position [0, 4627]
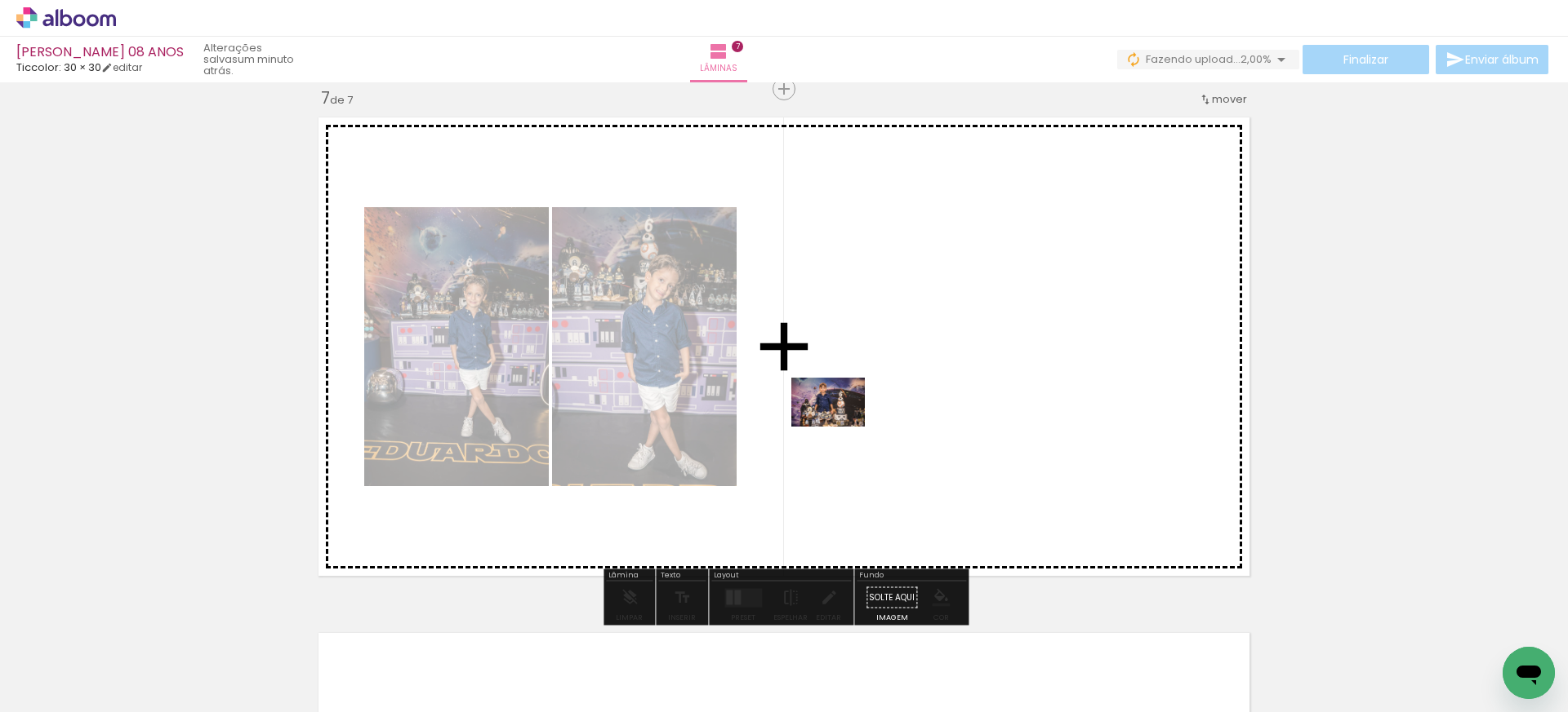
drag, startPoint x: 507, startPoint y: 652, endPoint x: 840, endPoint y: 427, distance: 401.9
click at [840, 427] on quentale-workspace at bounding box center [784, 356] width 1568 height 712
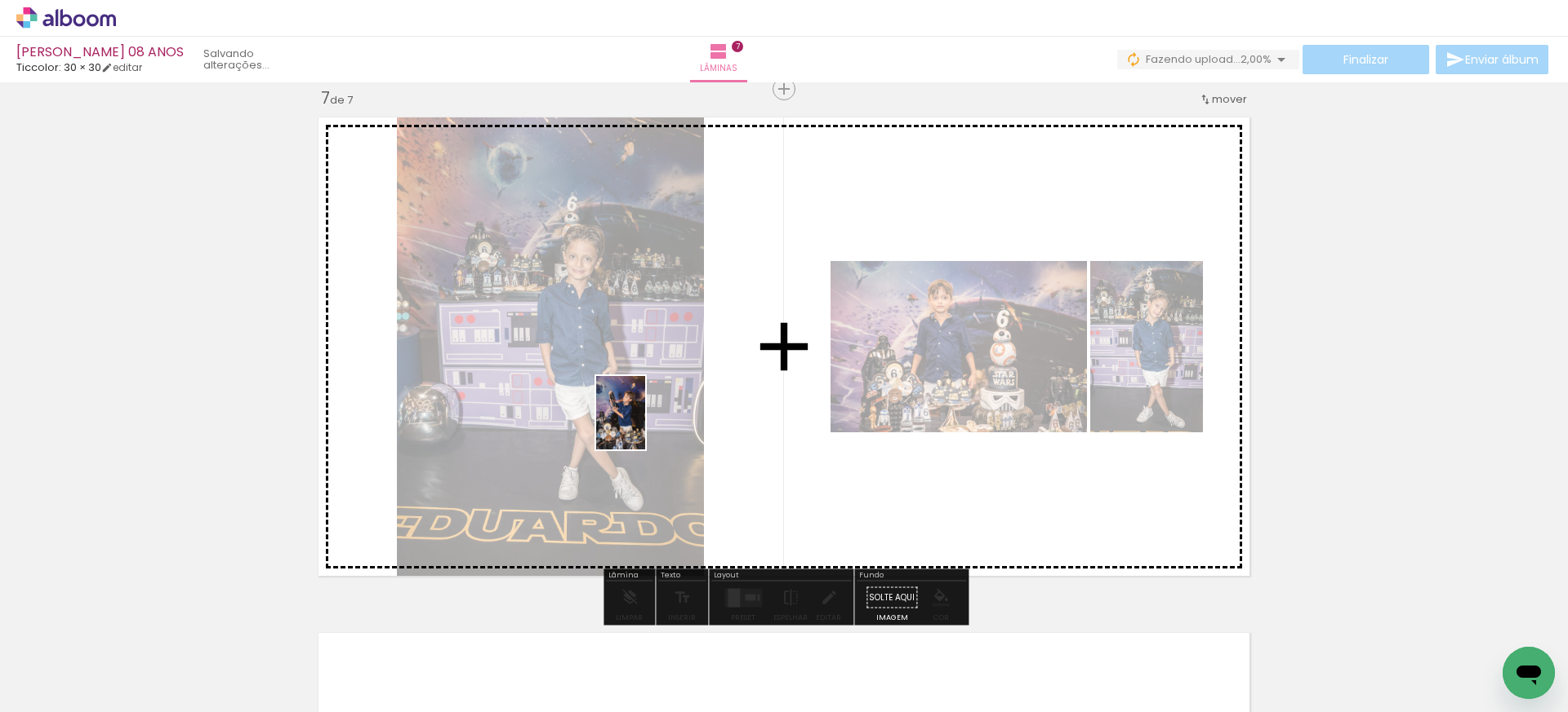
drag, startPoint x: 495, startPoint y: 668, endPoint x: 649, endPoint y: 421, distance: 291.1
click at [649, 421] on quentale-workspace at bounding box center [784, 356] width 1568 height 712
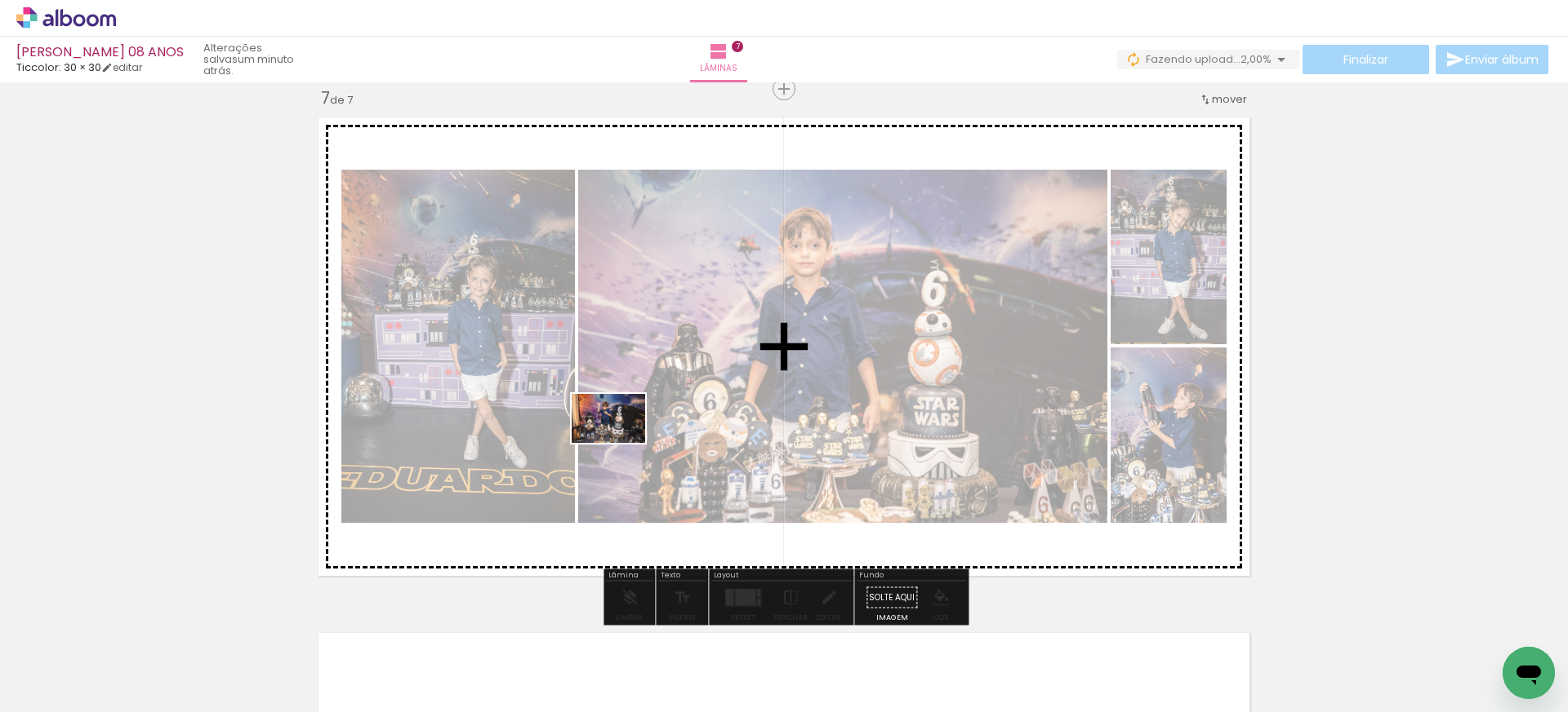
drag, startPoint x: 492, startPoint y: 666, endPoint x: 620, endPoint y: 443, distance: 257.1
click at [620, 443] on quentale-workspace at bounding box center [784, 356] width 1568 height 712
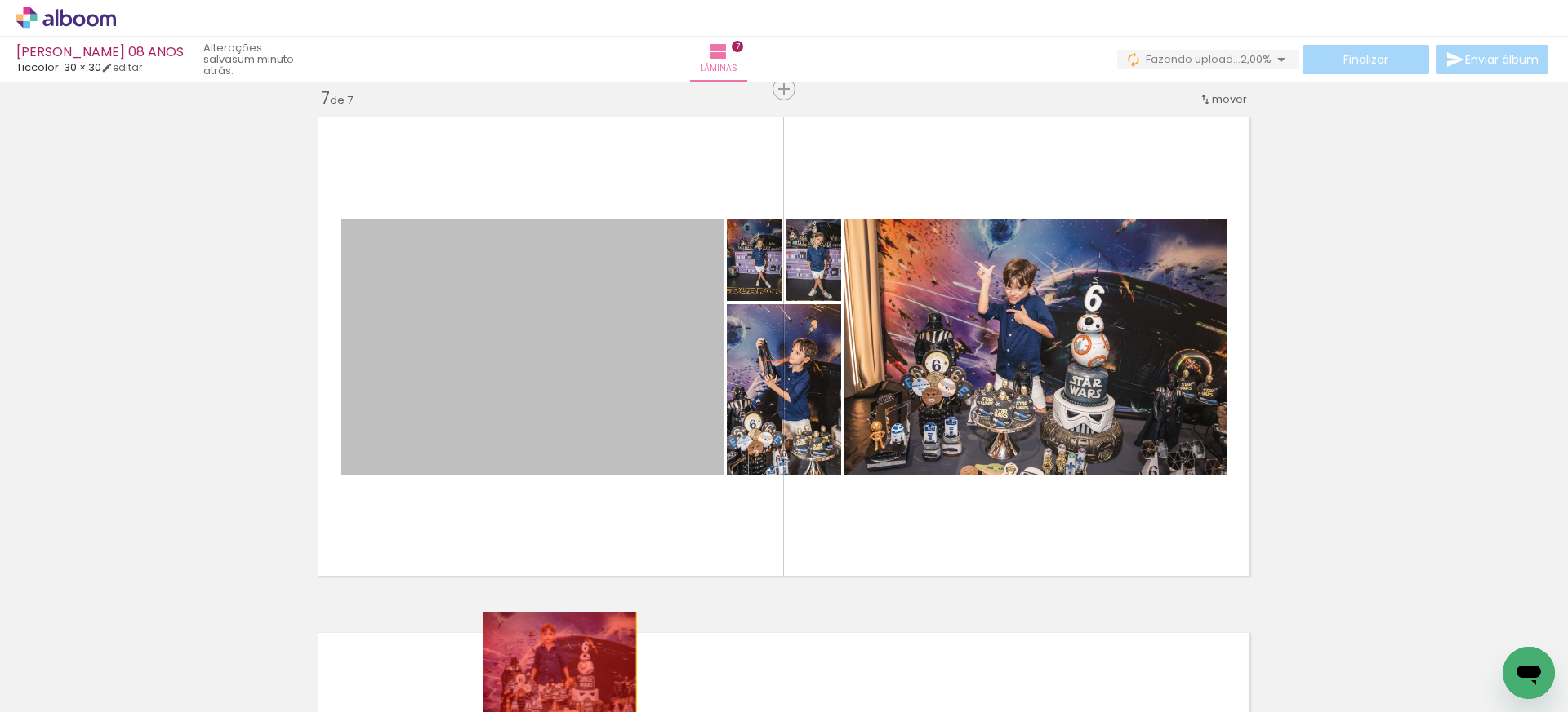
drag, startPoint x: 619, startPoint y: 342, endPoint x: 559, endPoint y: 664, distance: 327.5
click at [559, 664] on quentale-workspace at bounding box center [784, 356] width 1568 height 712
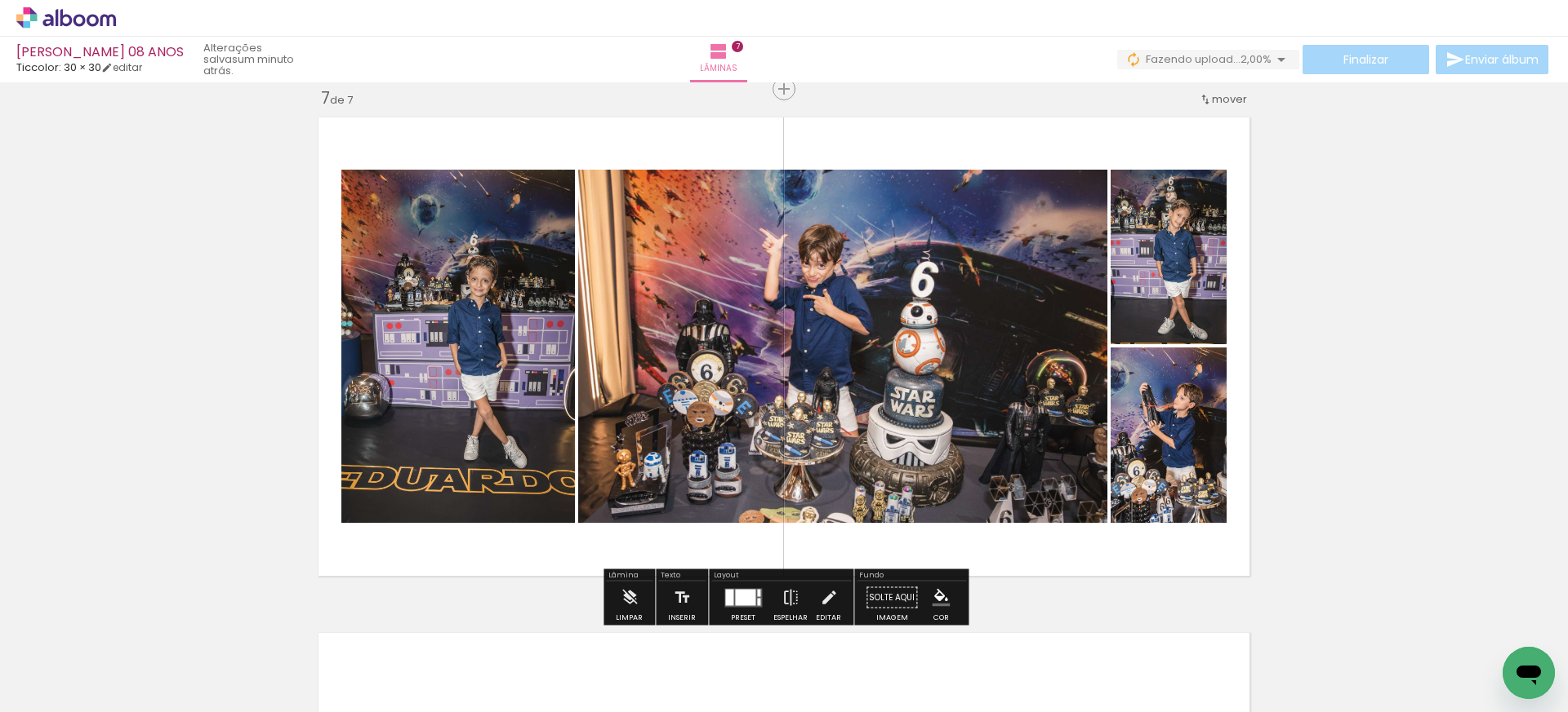
click at [725, 596] on div at bounding box center [729, 597] width 8 height 16
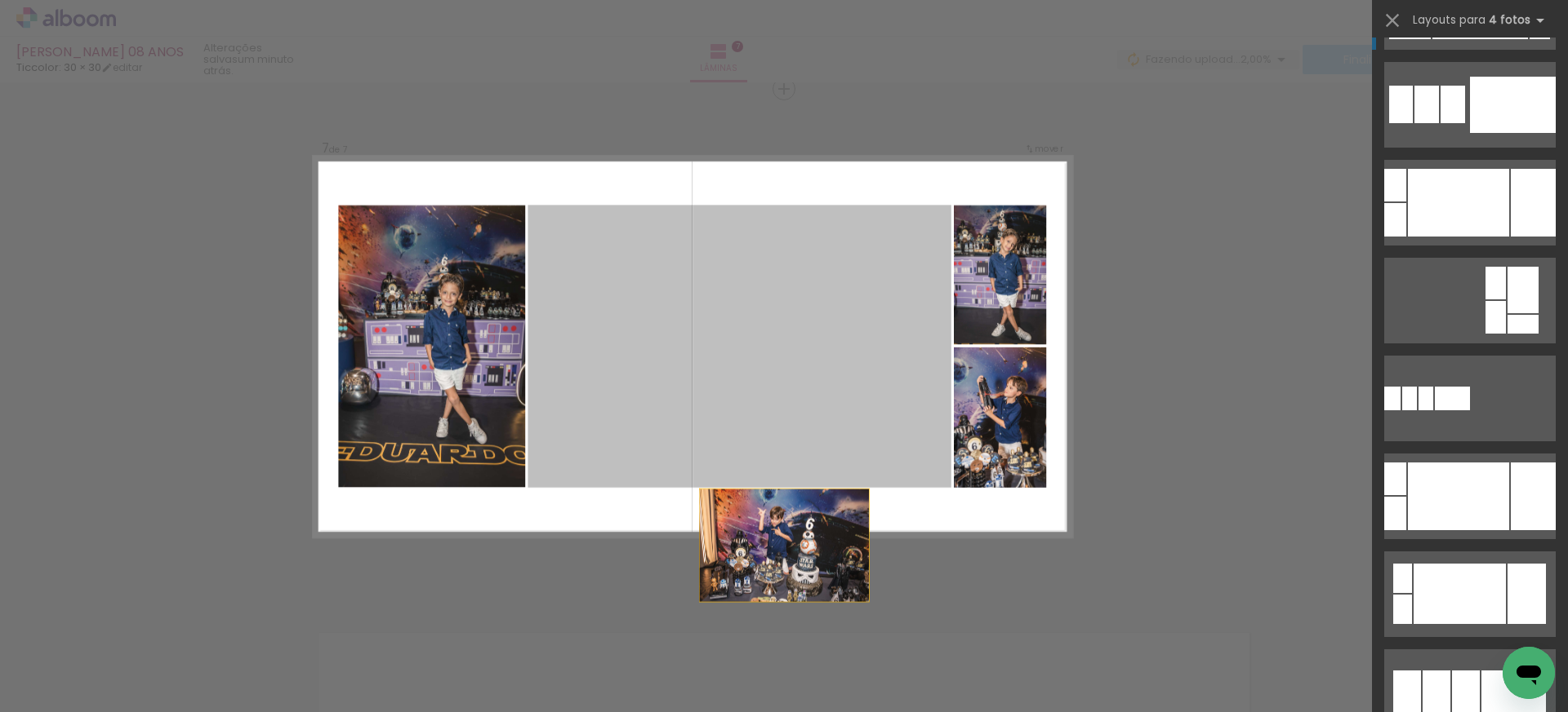
scroll to position [0, 0]
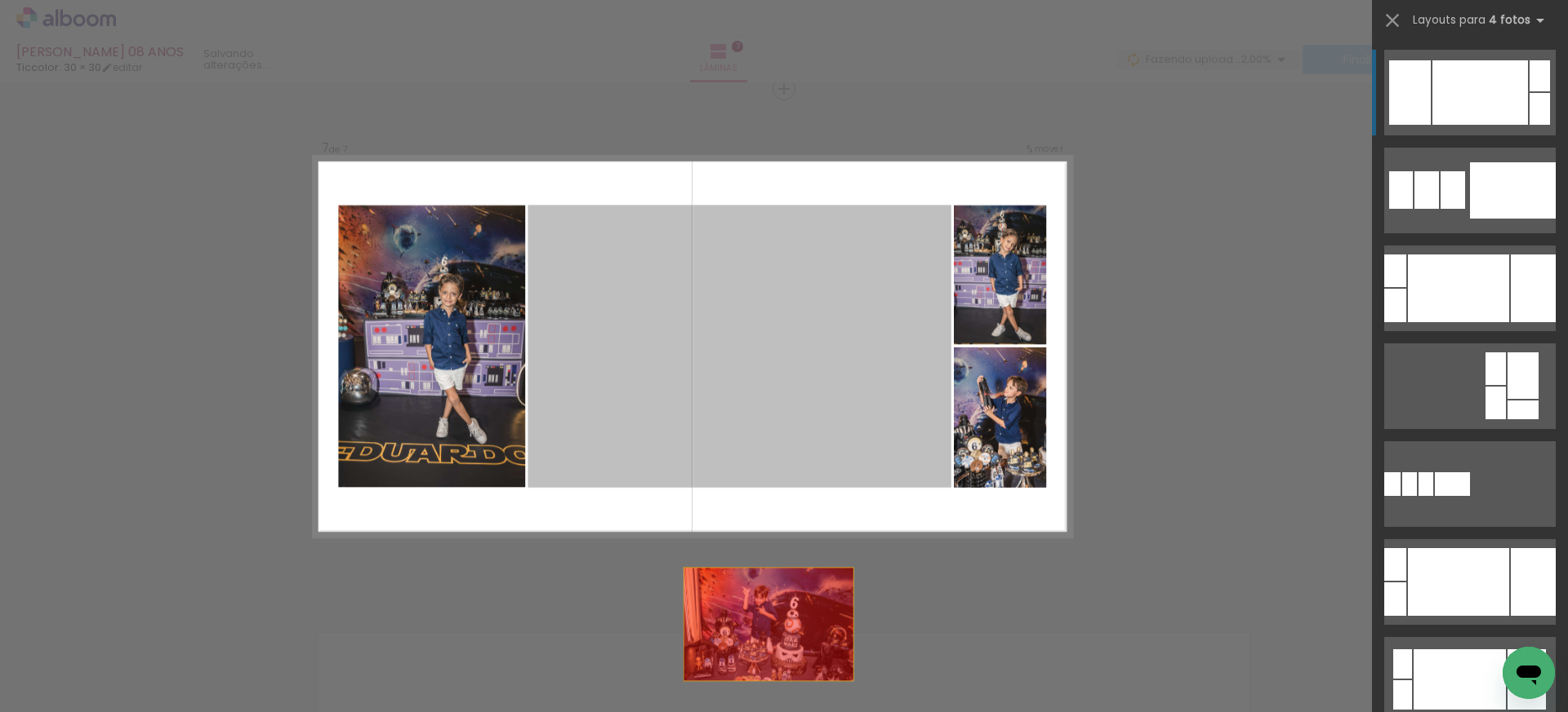
drag, startPoint x: 821, startPoint y: 440, endPoint x: 779, endPoint y: 680, distance: 243.6
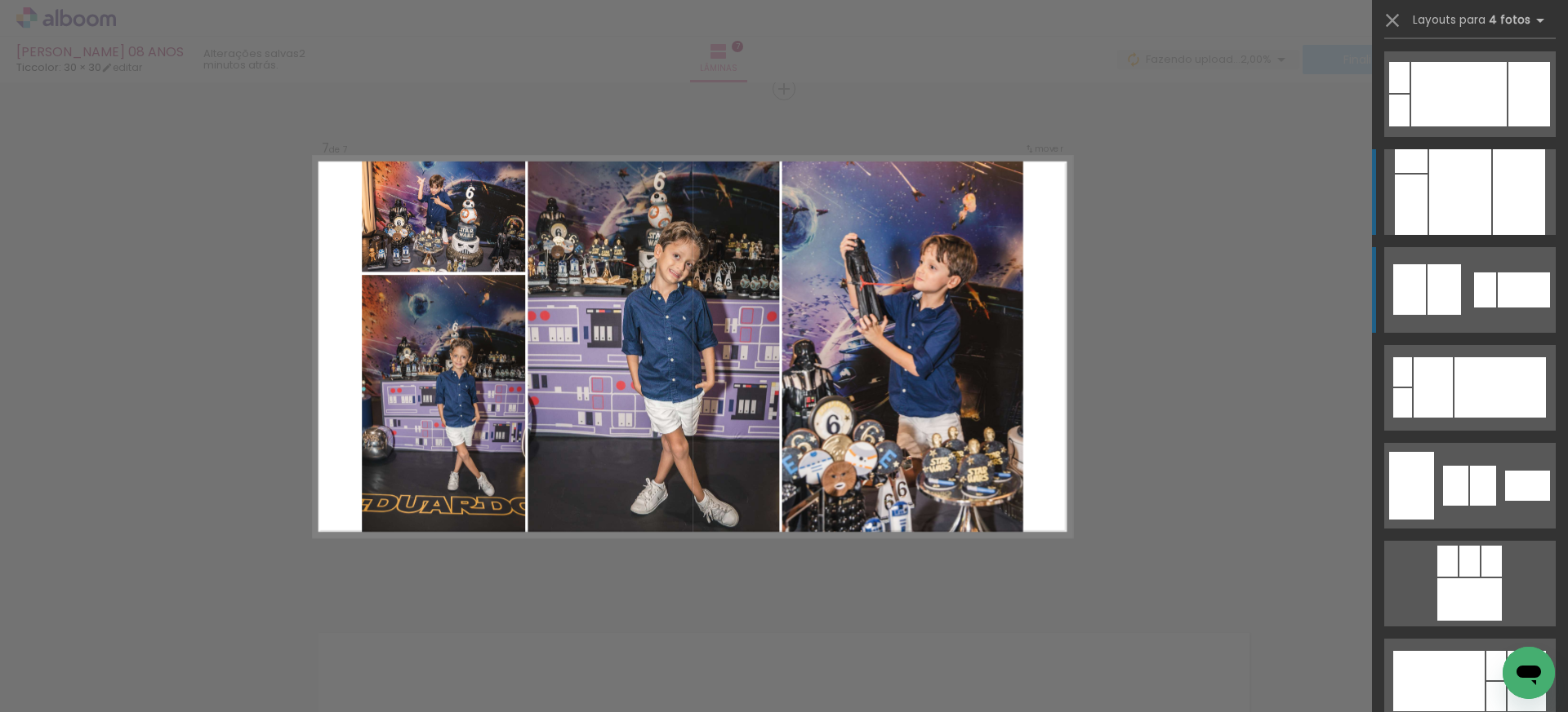
scroll to position [1663, 0]
click at [1514, 183] on div at bounding box center [1518, 193] width 52 height 86
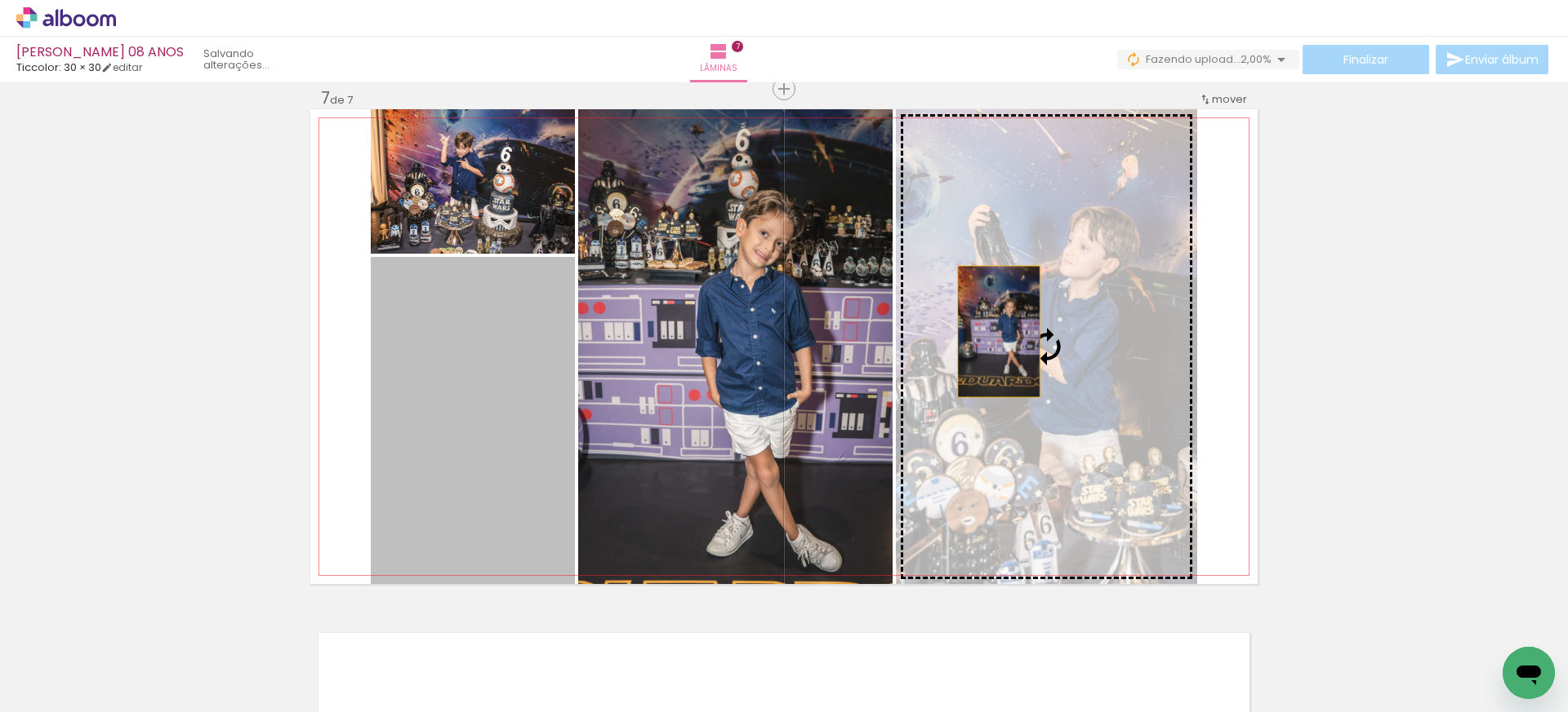
drag, startPoint x: 462, startPoint y: 384, endPoint x: 999, endPoint y: 331, distance: 539.6
click at [0, 0] on slot at bounding box center [0, 0] width 0 height 0
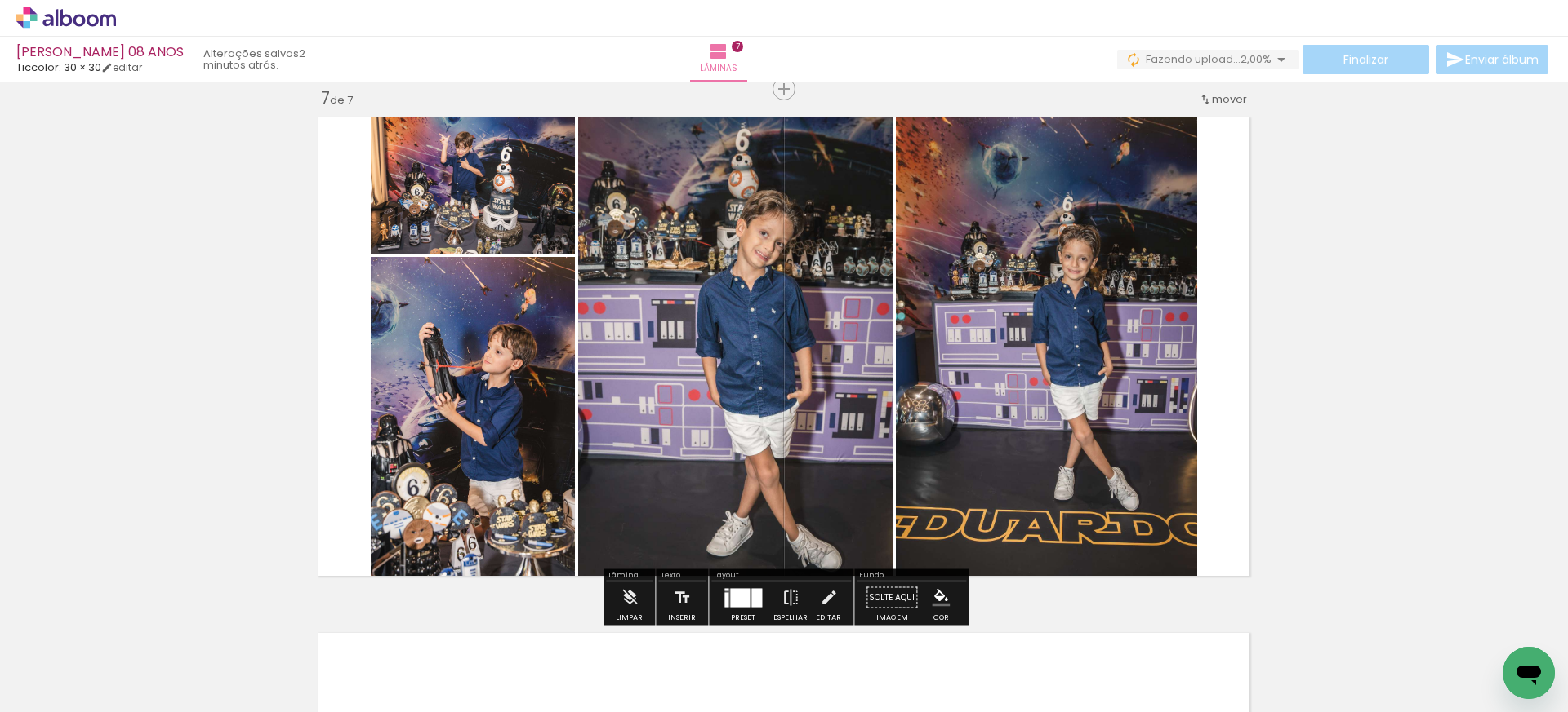
click at [721, 599] on div at bounding box center [743, 598] width 44 height 33
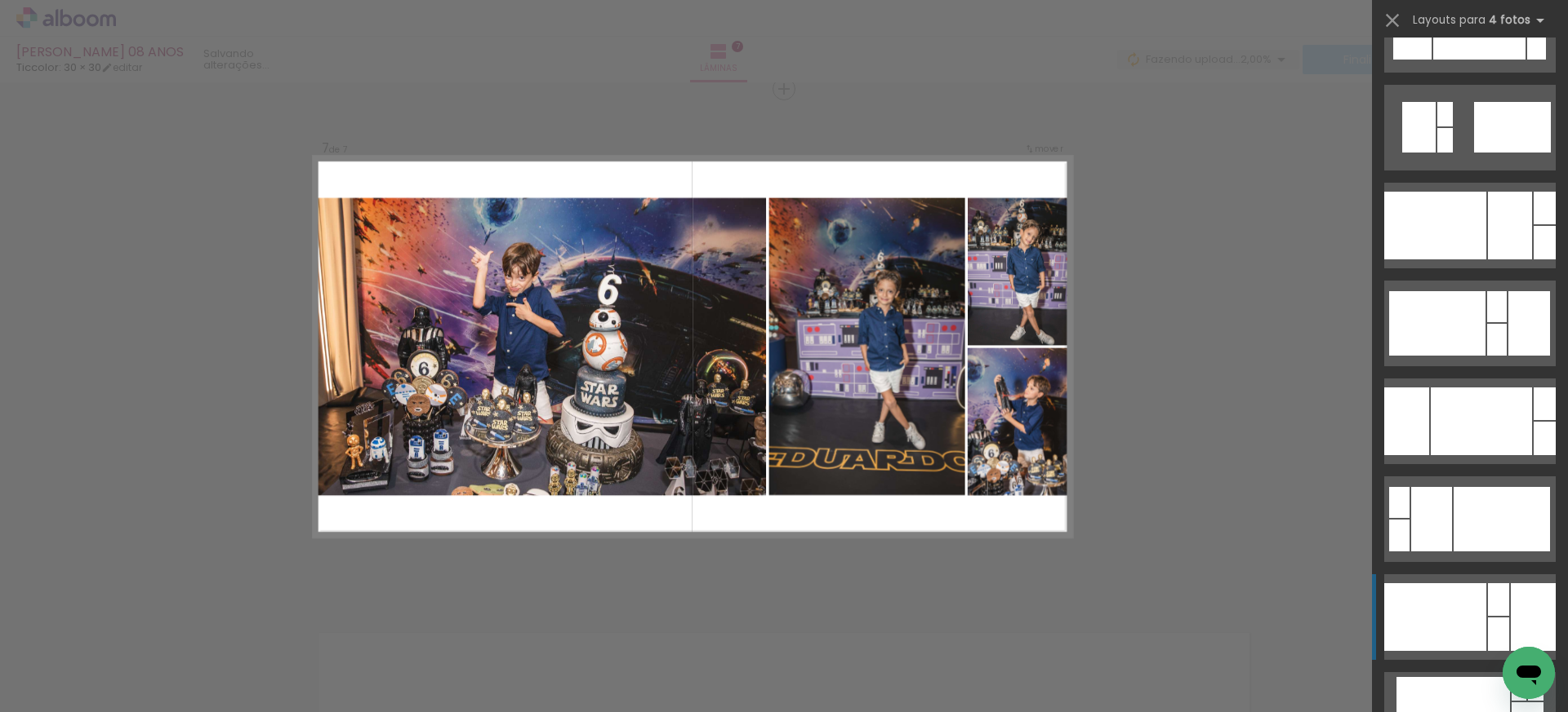
scroll to position [3236, 0]
